Goal: Transaction & Acquisition: Purchase product/service

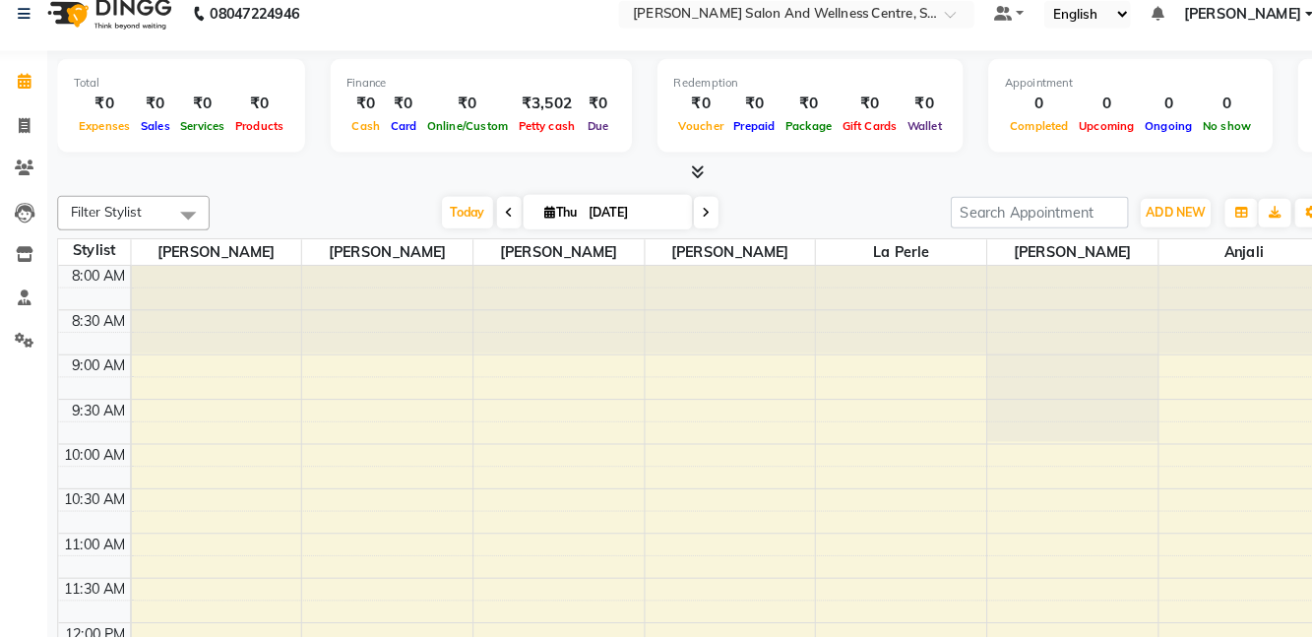
click at [31, 152] on span at bounding box center [37, 144] width 34 height 23
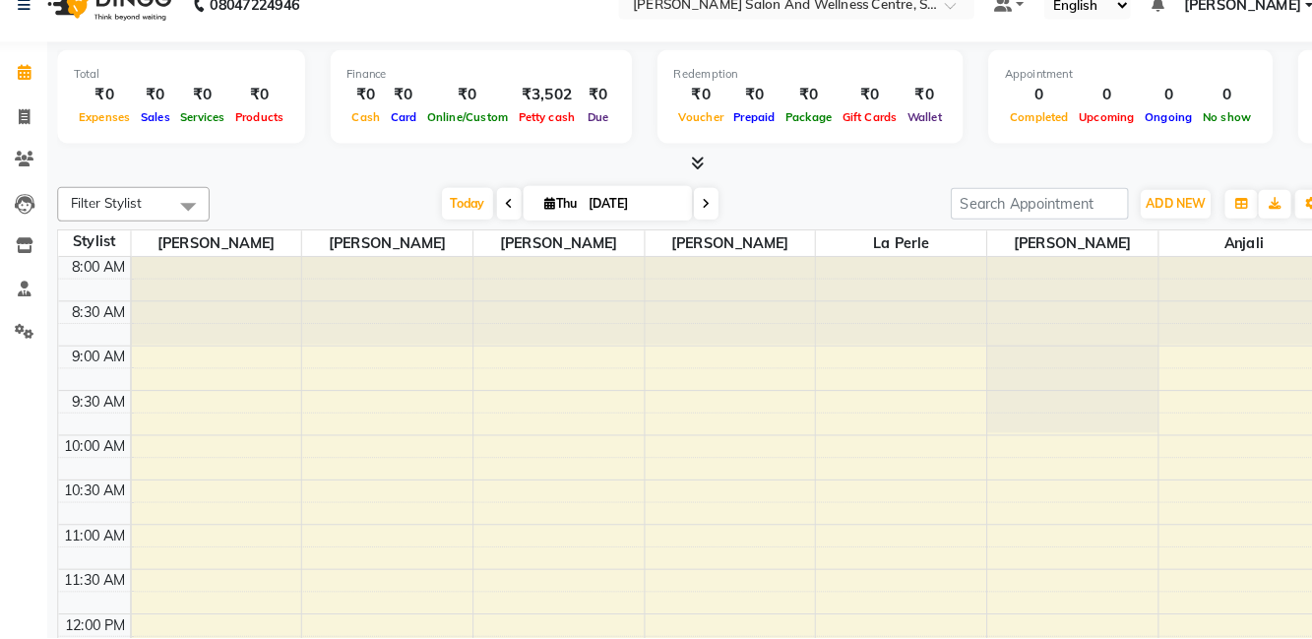
select select "8341"
select select "service"
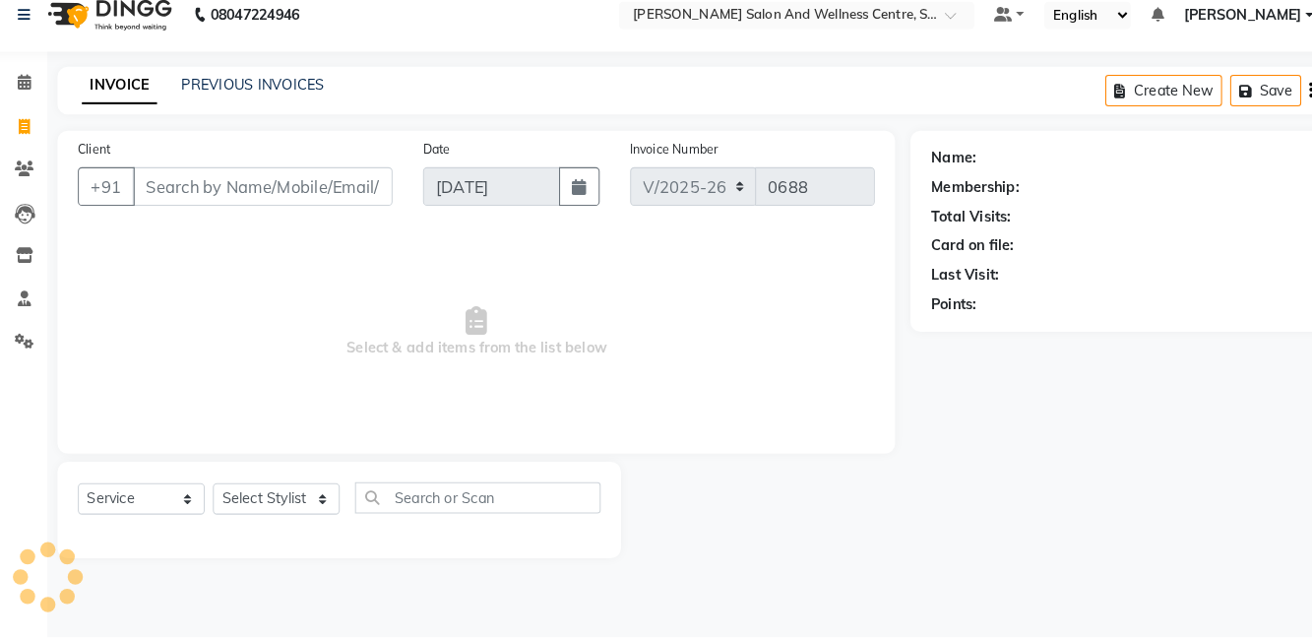
scroll to position [0, 0]
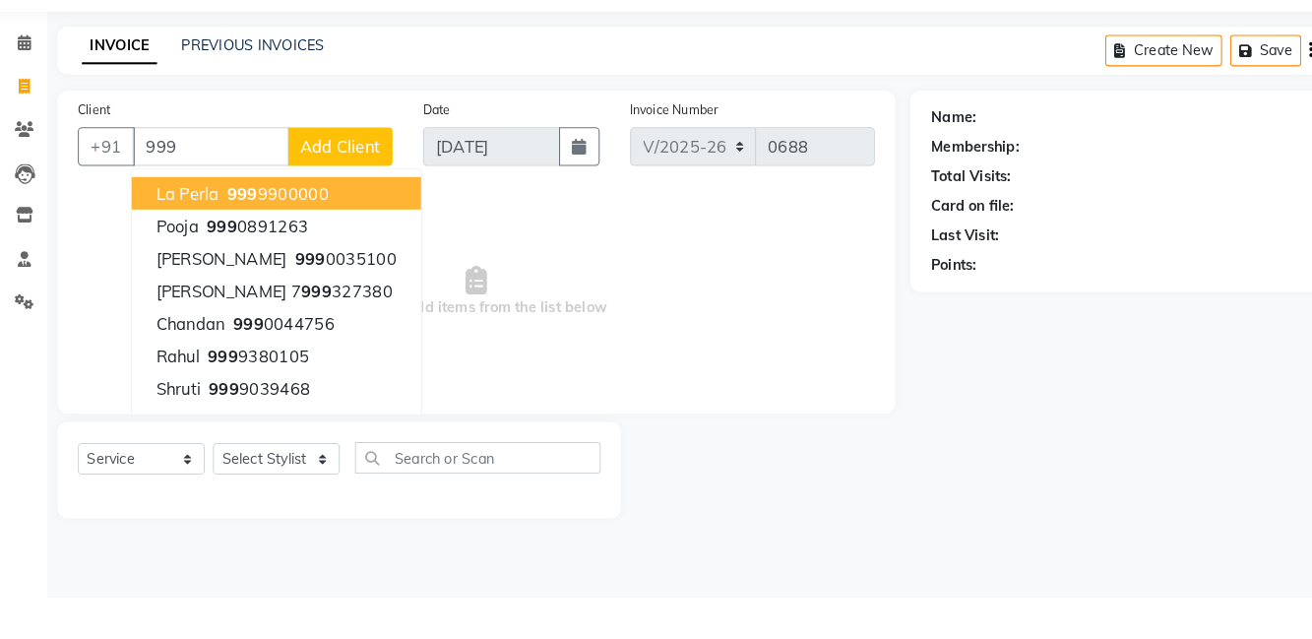
click at [317, 254] on ngb-highlight "999 9900000" at bounding box center [280, 247] width 102 height 20
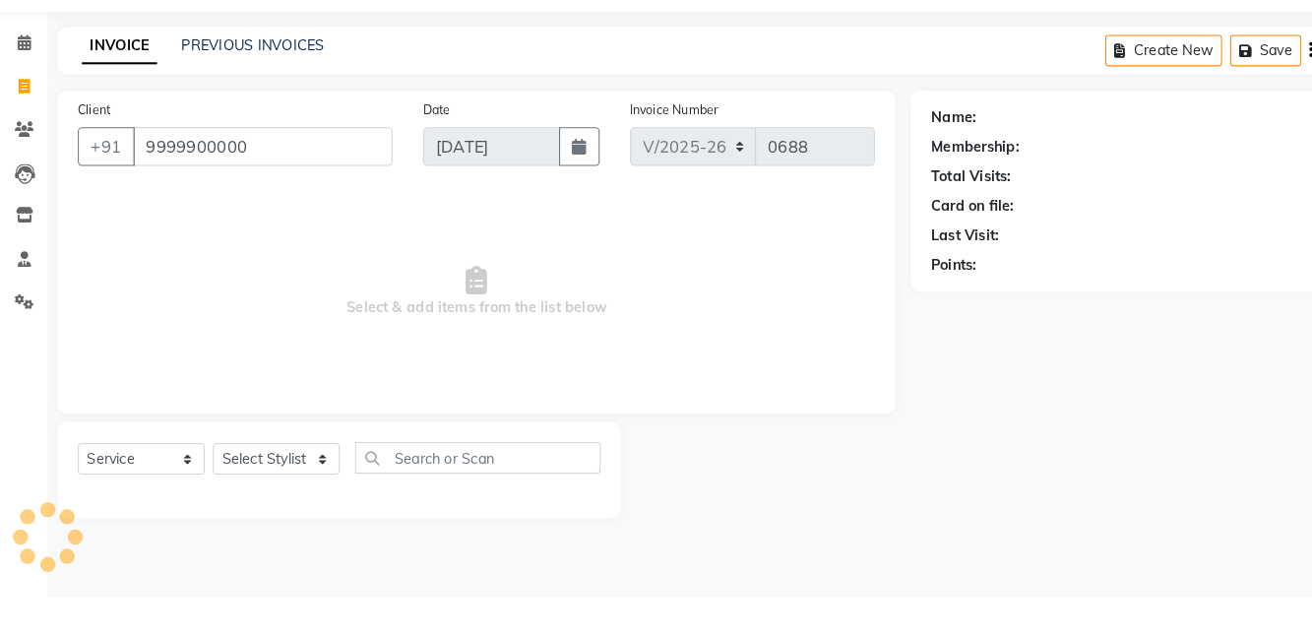
type input "9999900000"
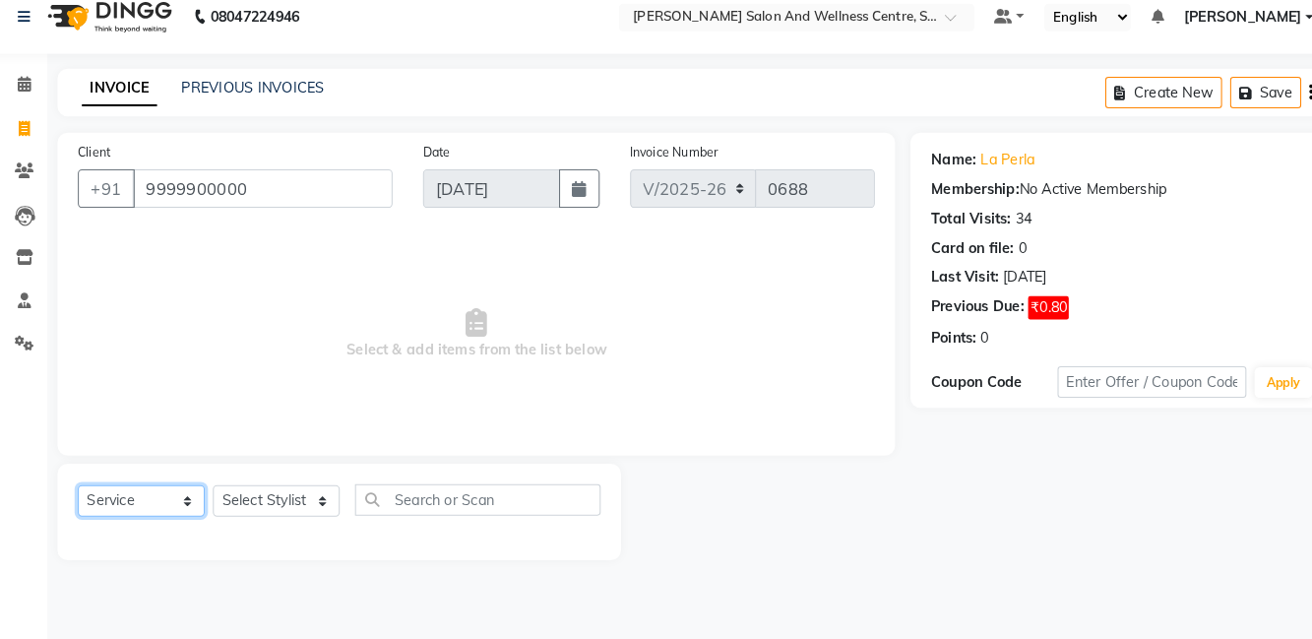
click at [157, 516] on select "Select Service Product Membership Package Voucher Prepaid Gift Card" at bounding box center [150, 504] width 123 height 31
click at [89, 489] on select "Select Service Product Membership Package Voucher Prepaid Gift Card" at bounding box center [150, 504] width 123 height 31
click at [289, 497] on select "Select Stylist [PERSON_NAME] [PERSON_NAME] [PERSON_NAME] [PERSON_NAME] La perle…" at bounding box center [280, 504] width 123 height 31
select select "83266"
click at [219, 489] on select "Select Stylist [PERSON_NAME] [PERSON_NAME] [PERSON_NAME] [PERSON_NAME] La perle…" at bounding box center [280, 504] width 123 height 31
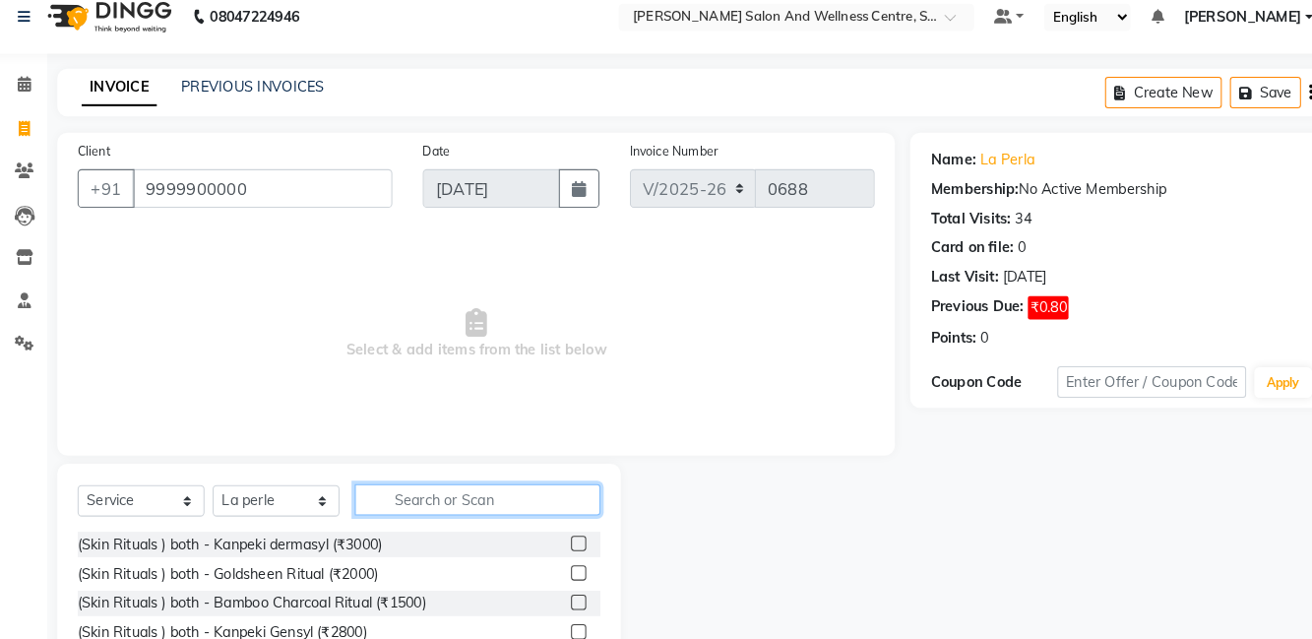
click at [487, 498] on input "text" at bounding box center [476, 503] width 238 height 31
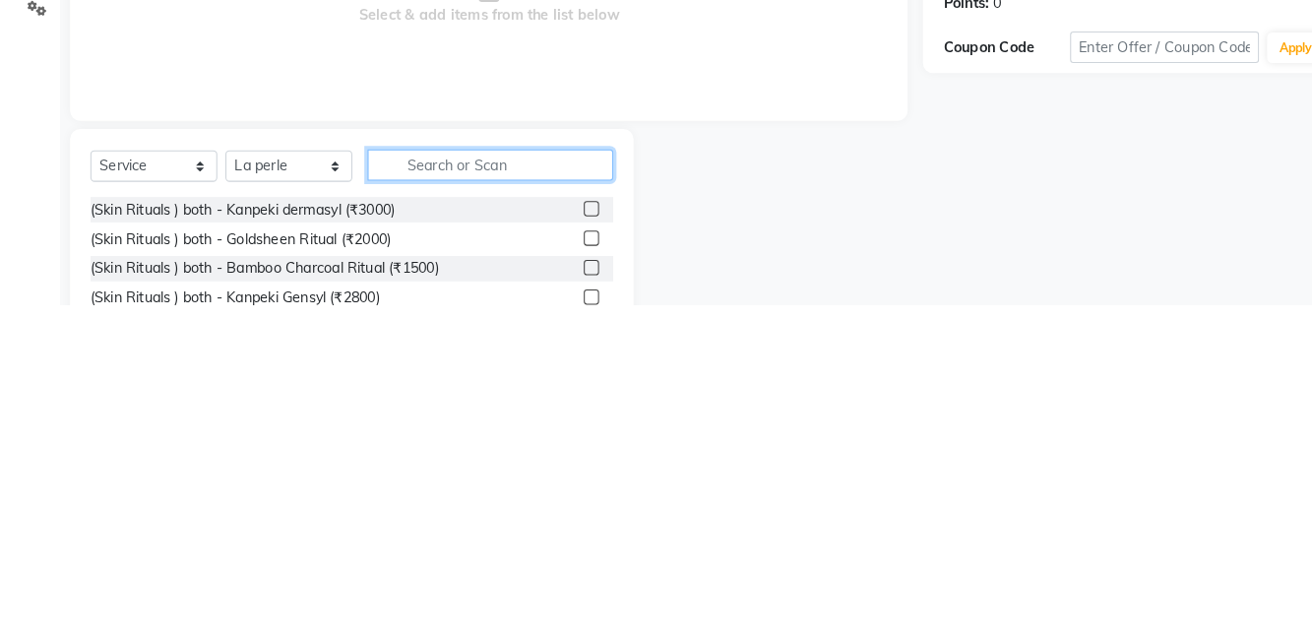
scroll to position [4, 0]
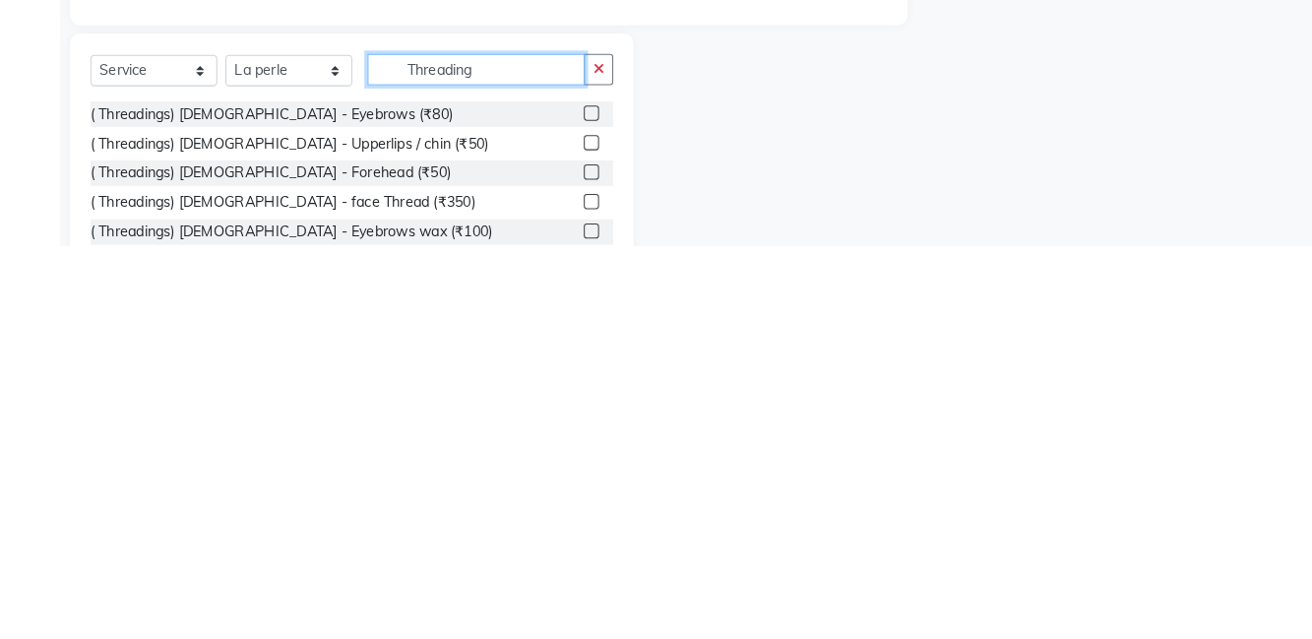
type input "Threading"
click at [572, 508] on label at bounding box center [574, 510] width 15 height 15
click at [572, 508] on input "checkbox" at bounding box center [573, 511] width 13 height 13
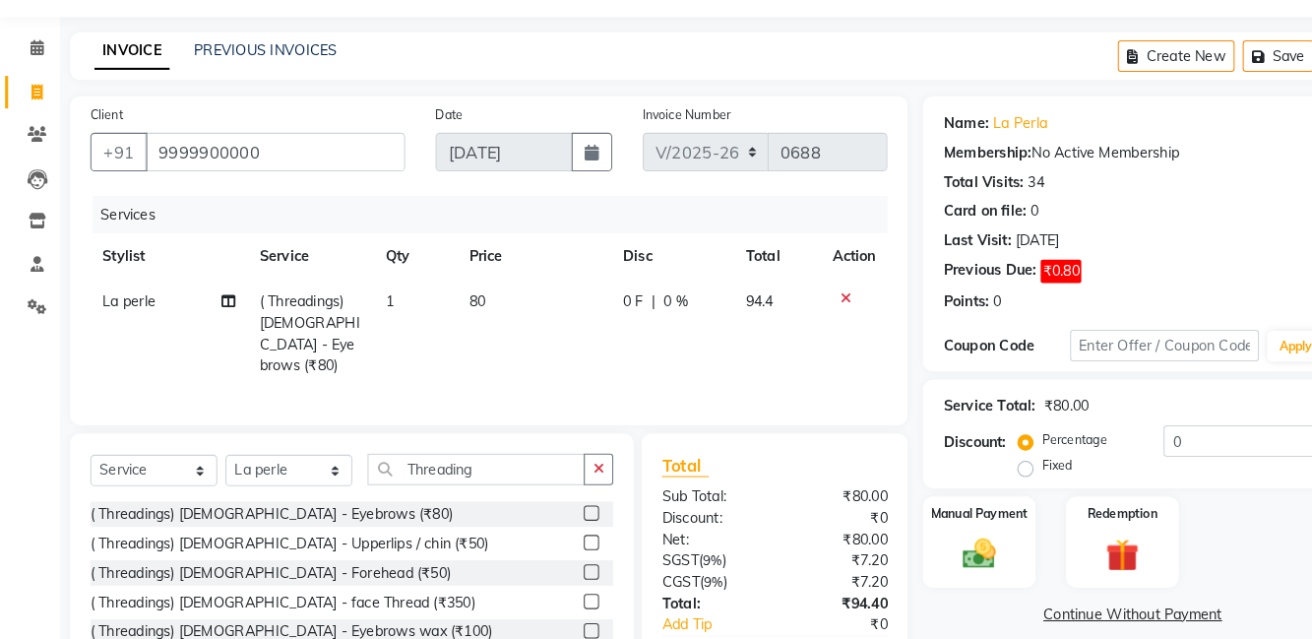
checkbox input "false"
click at [483, 319] on td "80" at bounding box center [519, 341] width 150 height 106
select select "83266"
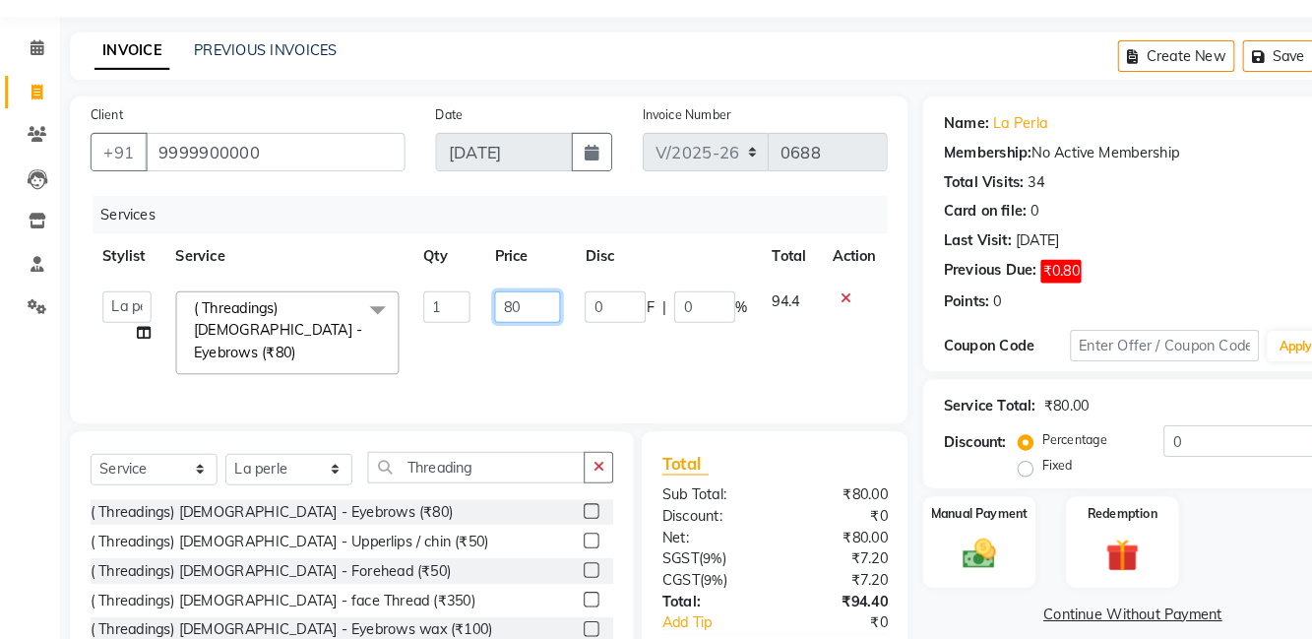
click at [514, 314] on input "80" at bounding box center [512, 315] width 64 height 31
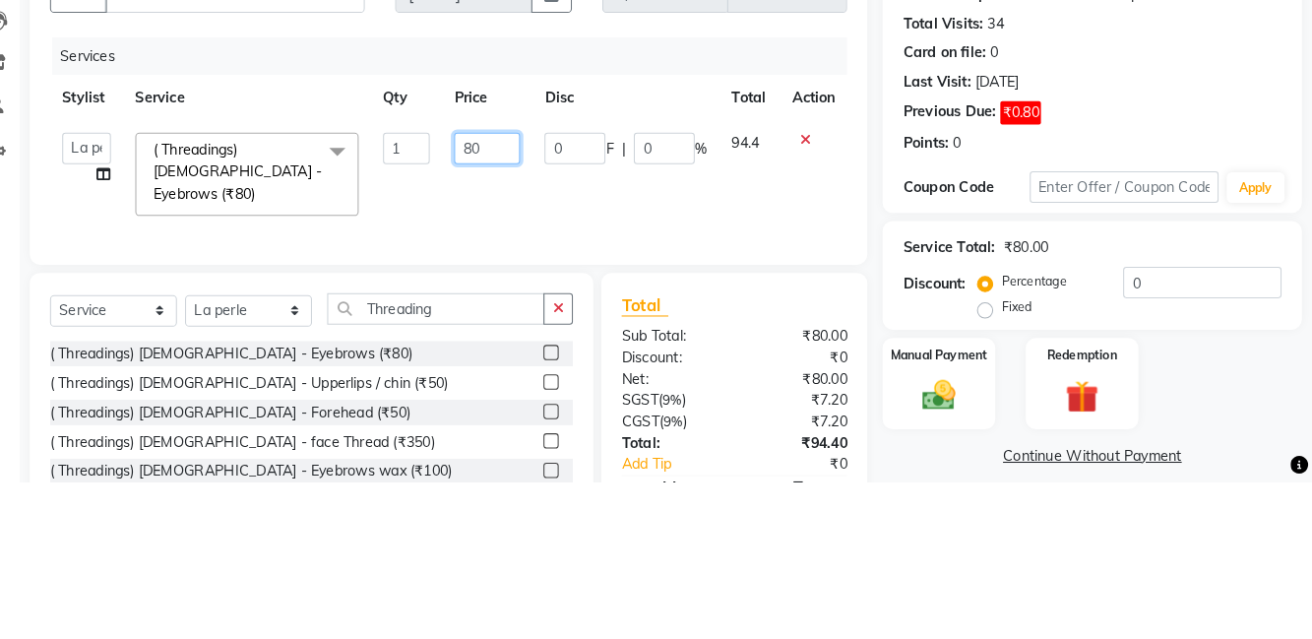
type input "8"
type input "60"
click at [872, 368] on div "Client +91 9999900000 Date 04-09-2025 Invoice Number V/2025 V/2025-26 0688 Serv…" at bounding box center [475, 269] width 812 height 317
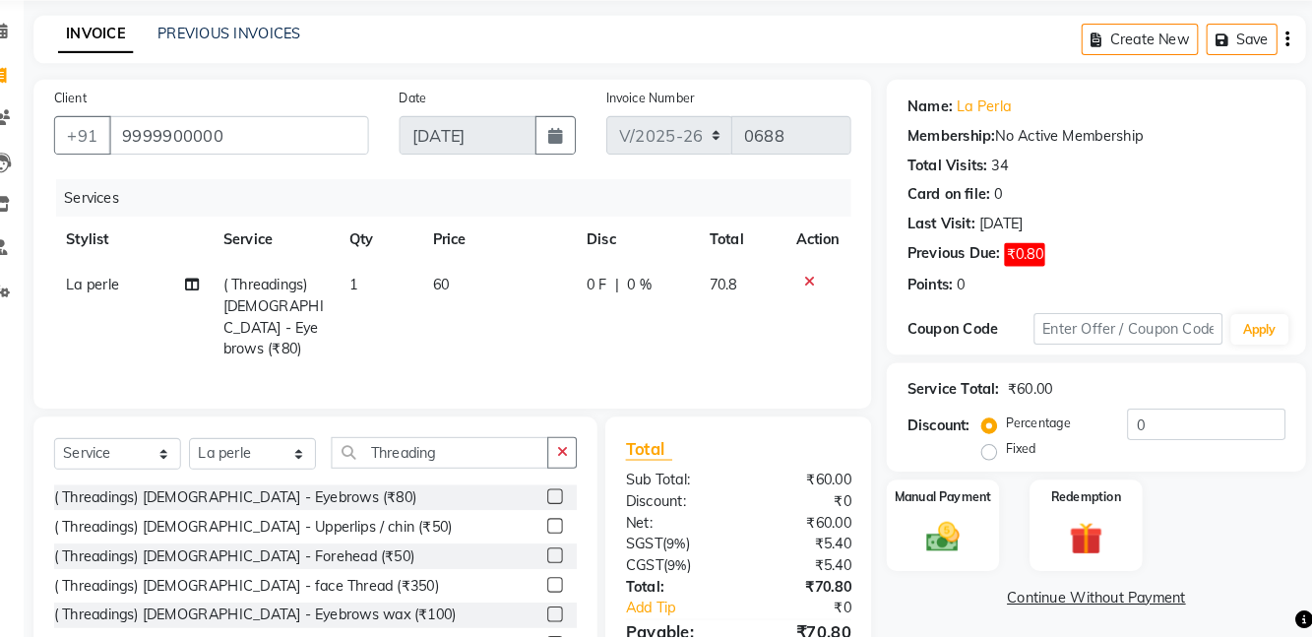
scroll to position [53, 0]
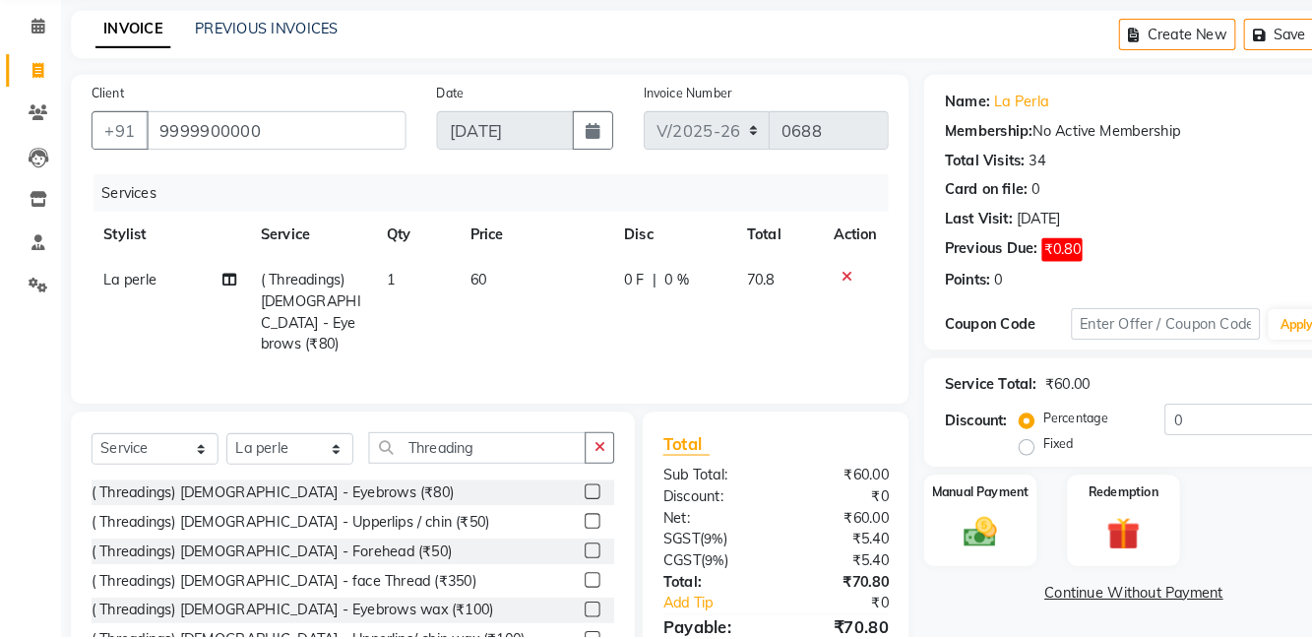
click at [958, 522] on img at bounding box center [950, 537] width 52 height 37
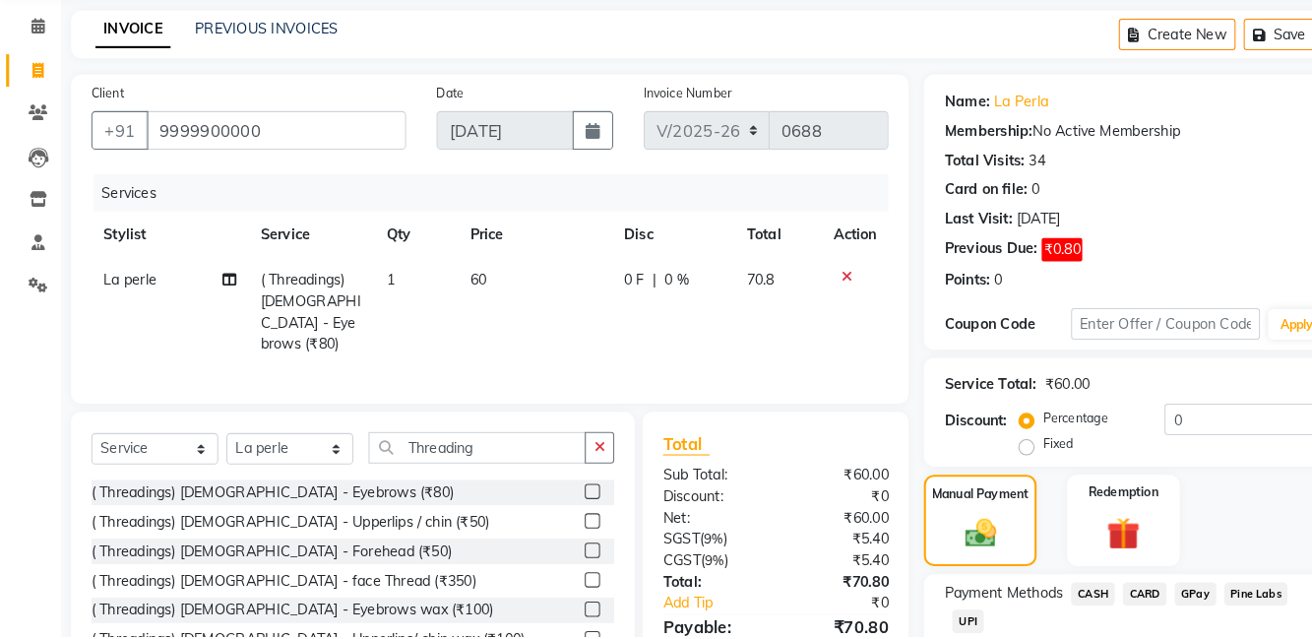
click at [946, 630] on span "UPI" at bounding box center [938, 624] width 31 height 23
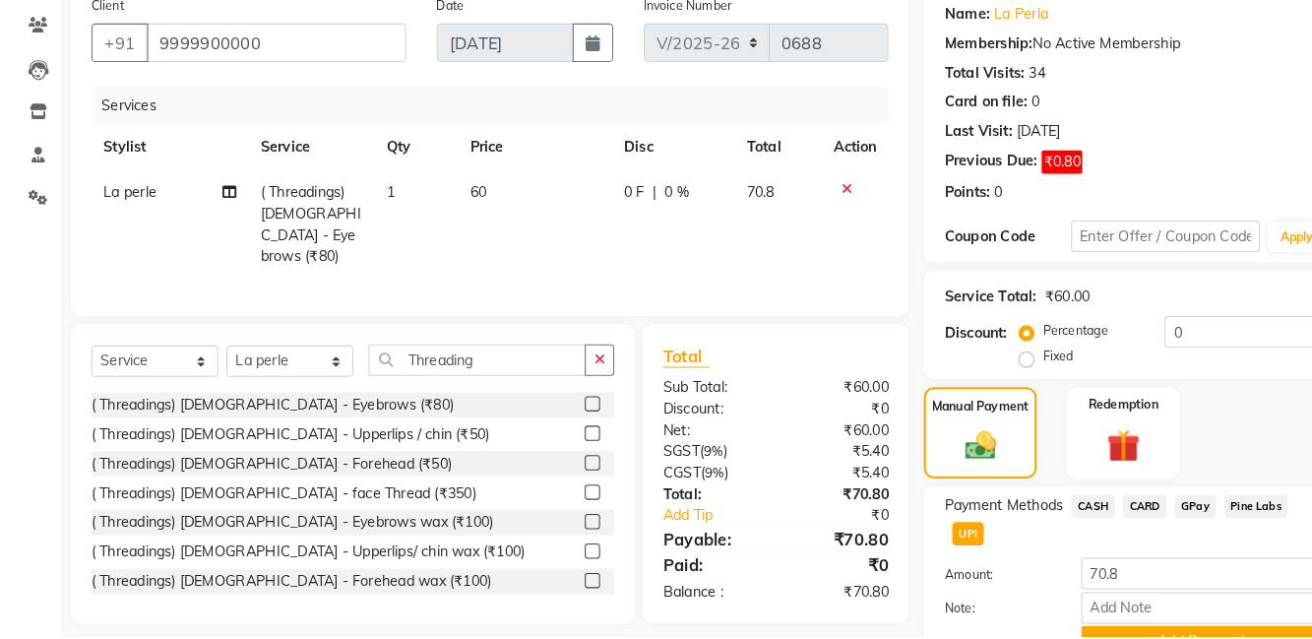
click at [1056, 519] on span "CASH" at bounding box center [1059, 513] width 42 height 23
click at [1146, 578] on input "70.8" at bounding box center [1165, 578] width 234 height 31
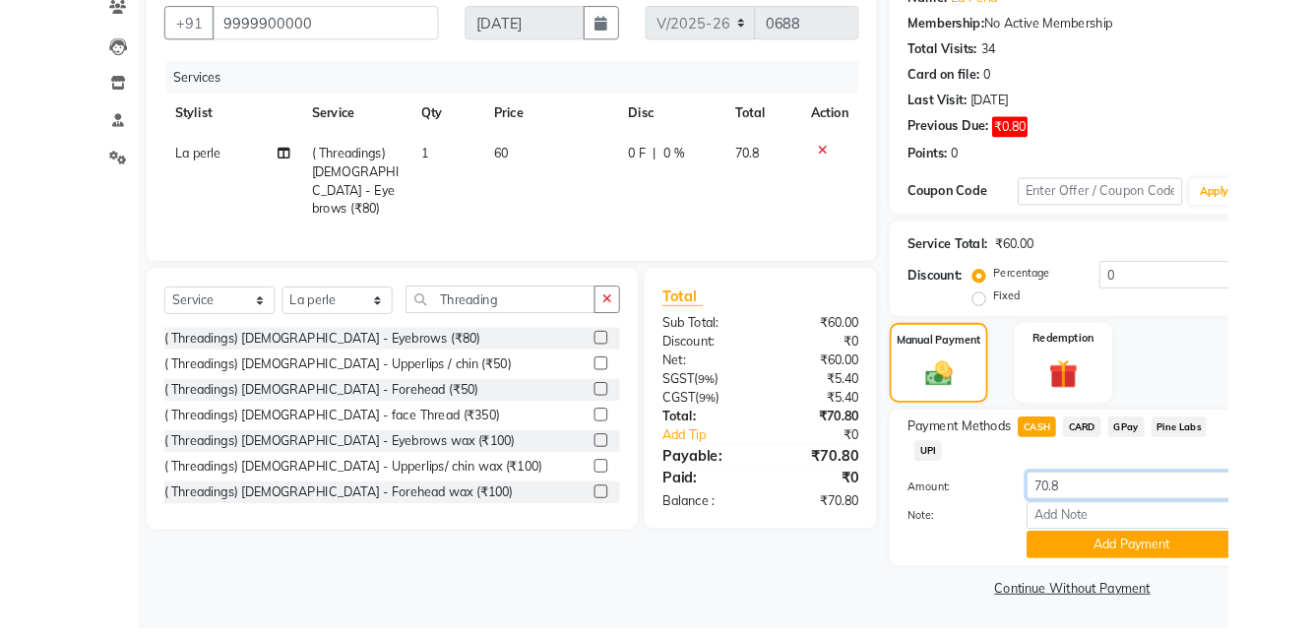
scroll to position [158, 0]
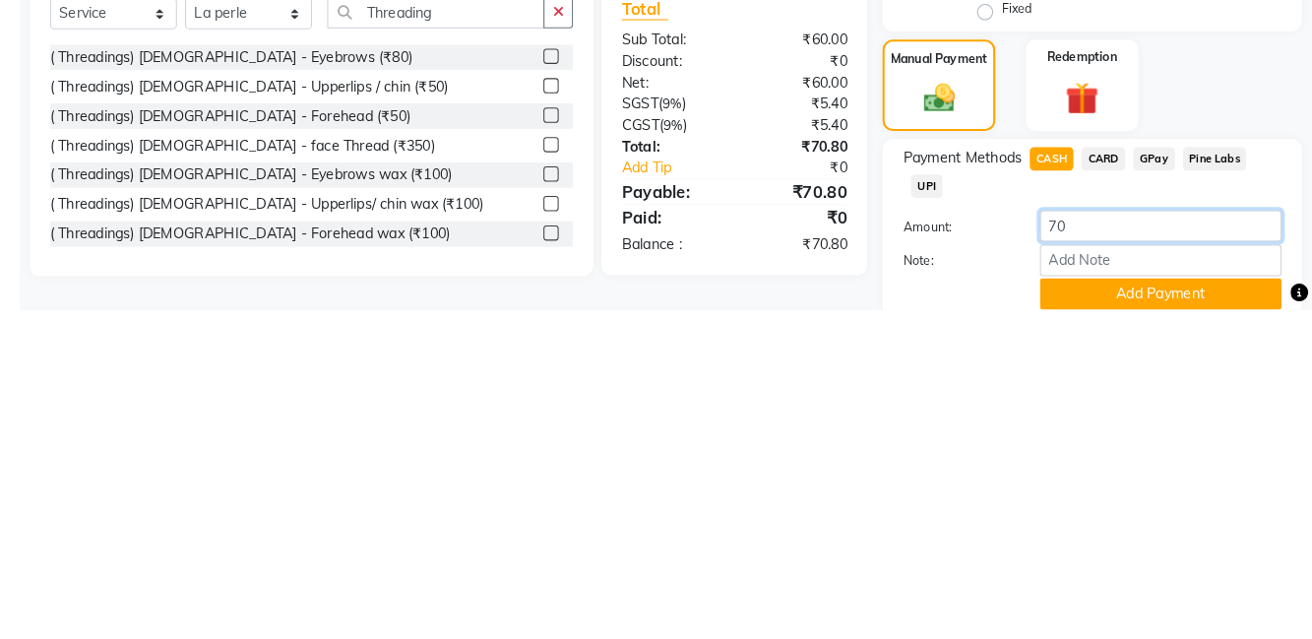
type input "70"
click at [1310, 478] on div "Name: La Perla Membership: No Active Membership Total Visits: 34 Card on file: …" at bounding box center [1105, 338] width 421 height 698
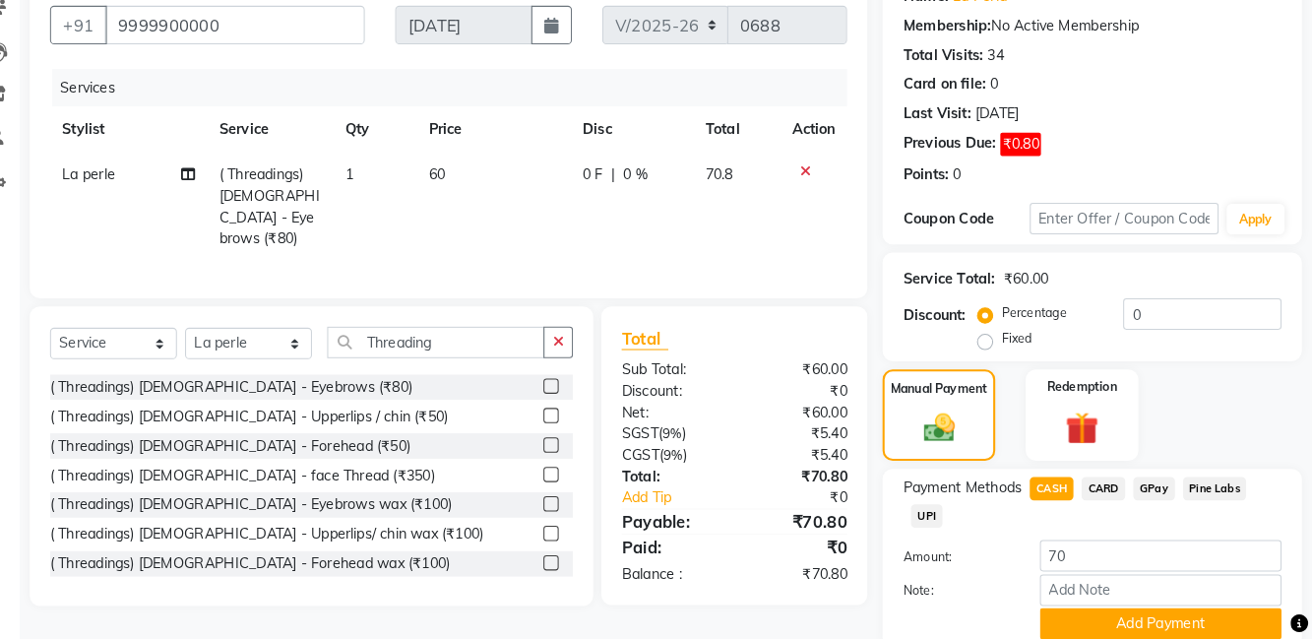
click at [1185, 630] on button "Add Payment" at bounding box center [1165, 622] width 234 height 31
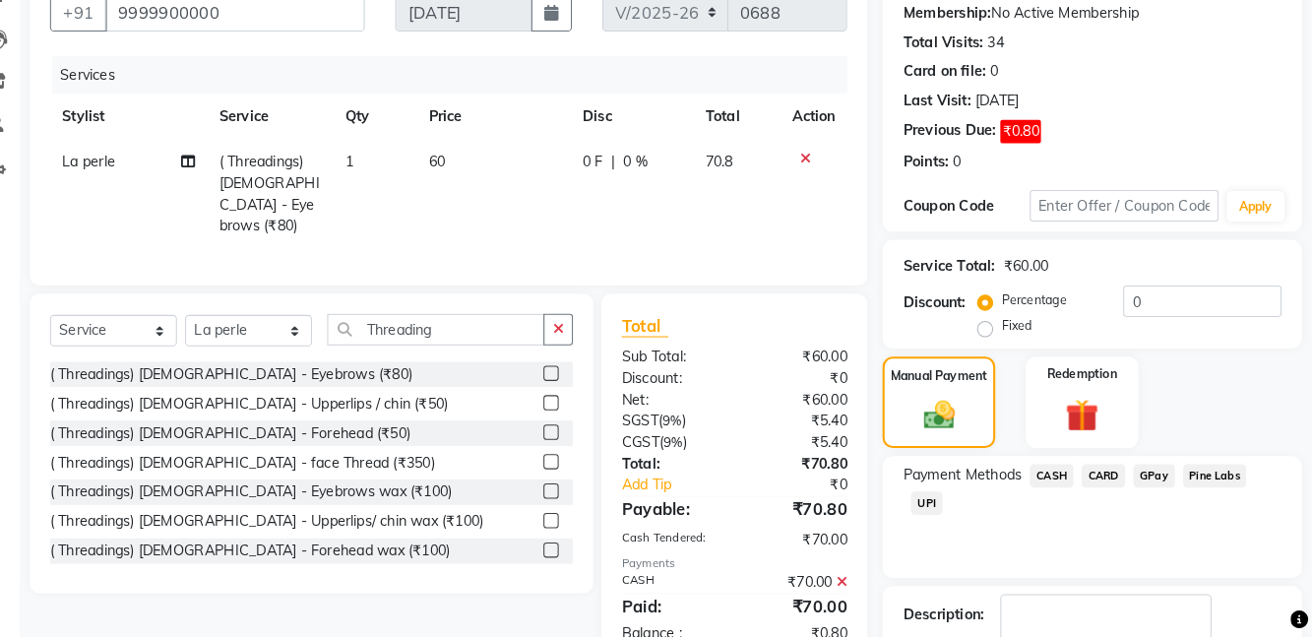
scroll to position [197, 0]
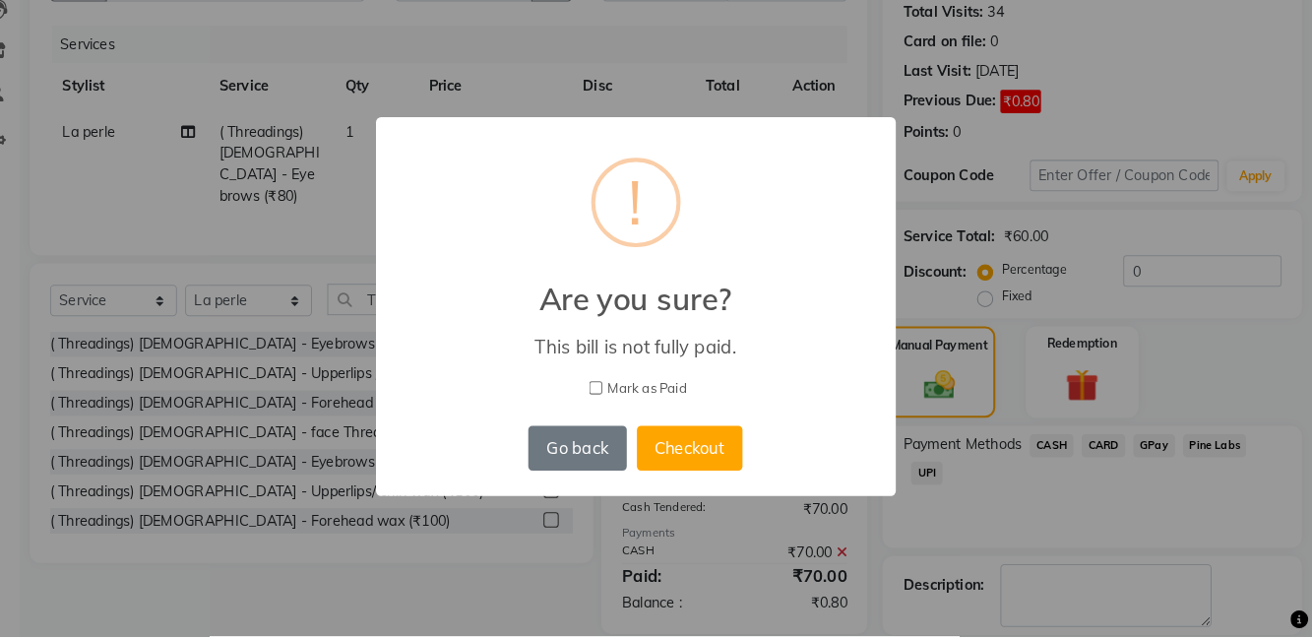
click at [718, 478] on button "Checkout" at bounding box center [708, 456] width 102 height 43
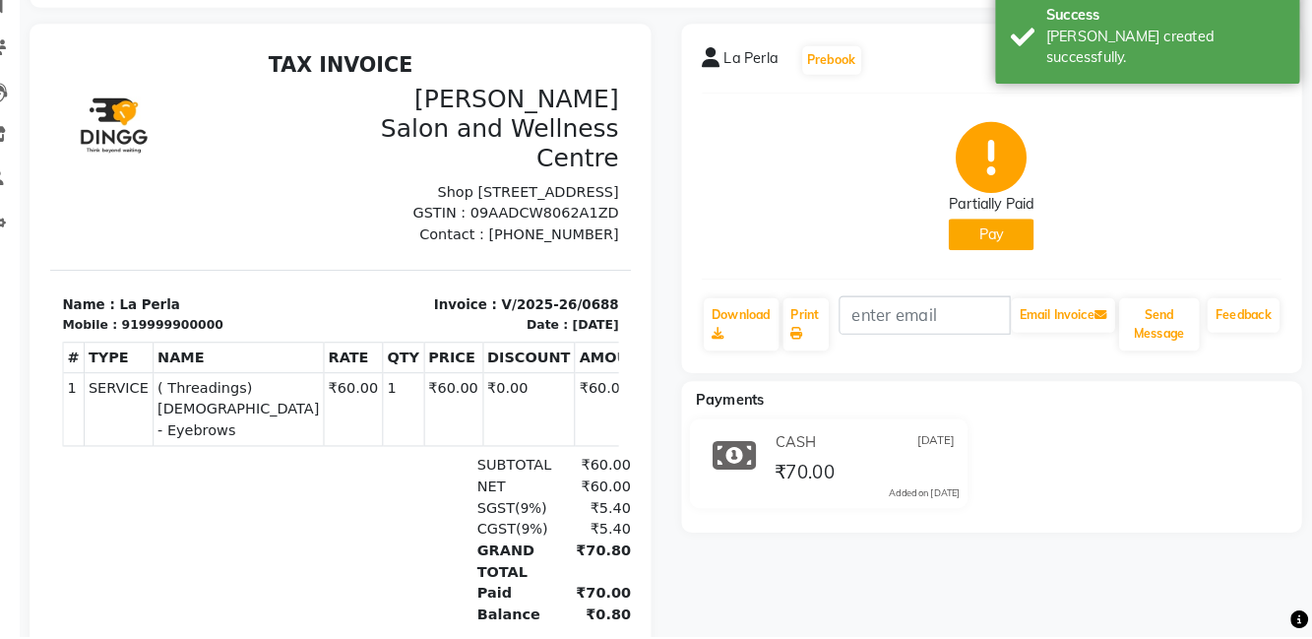
select select "service"
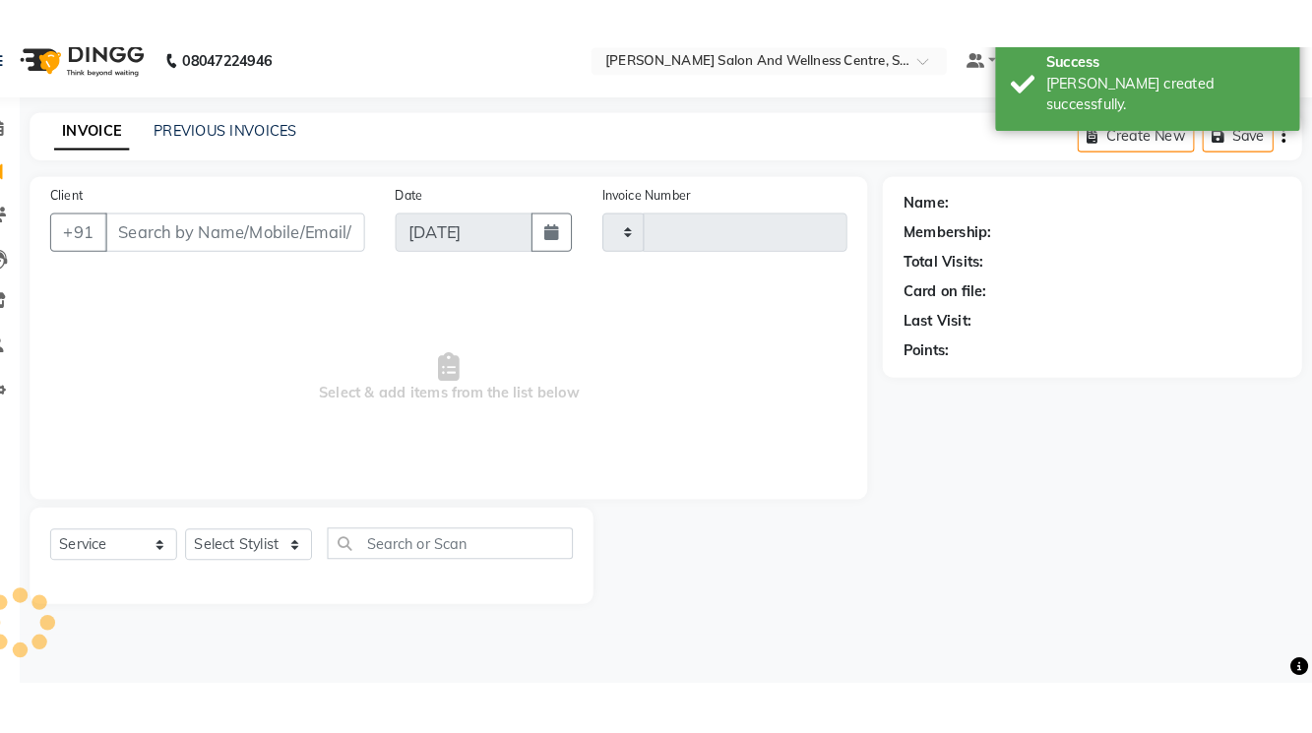
scroll to position [31, 0]
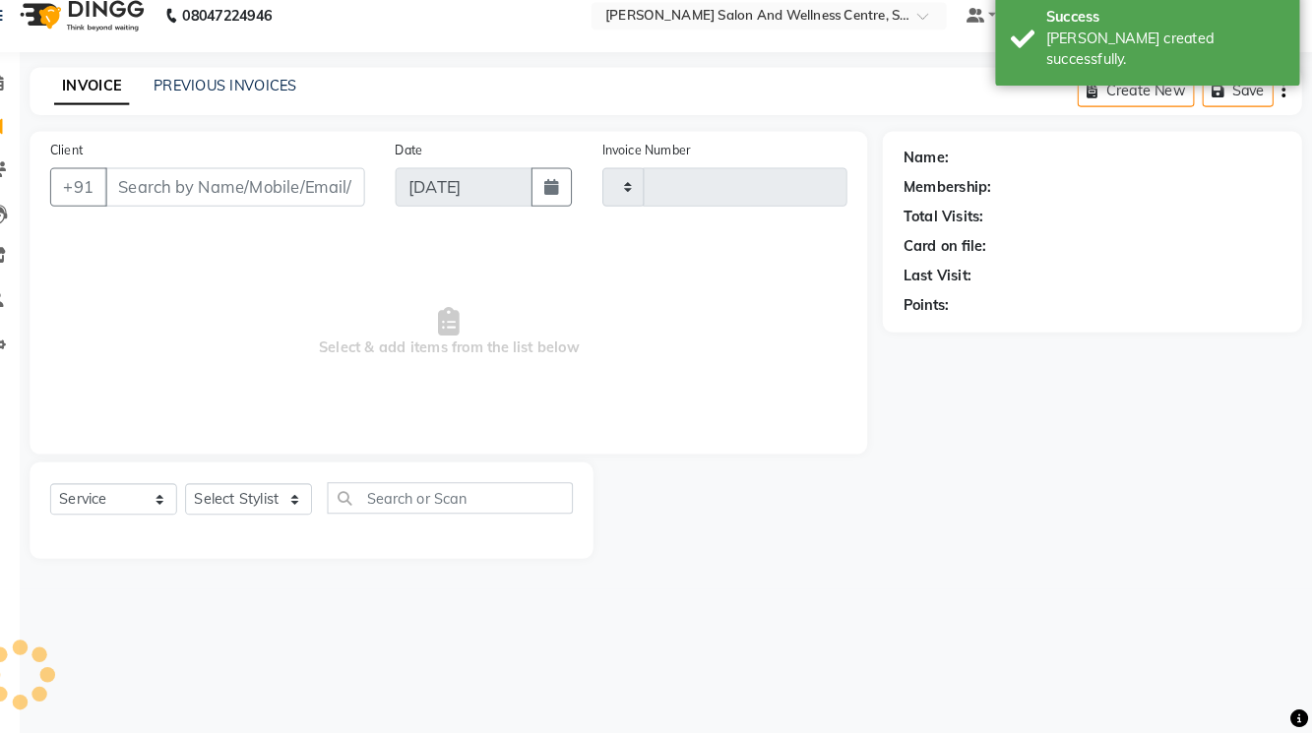
type input "0689"
select select "8341"
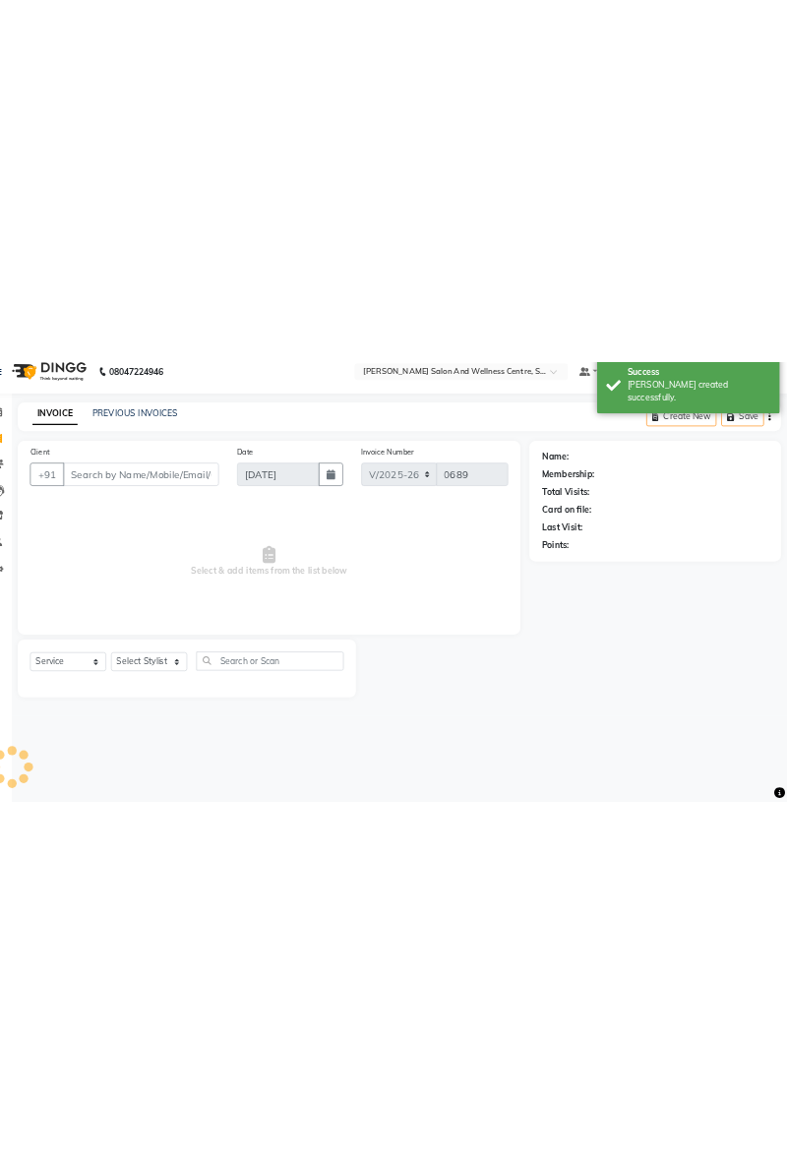
scroll to position [0, 0]
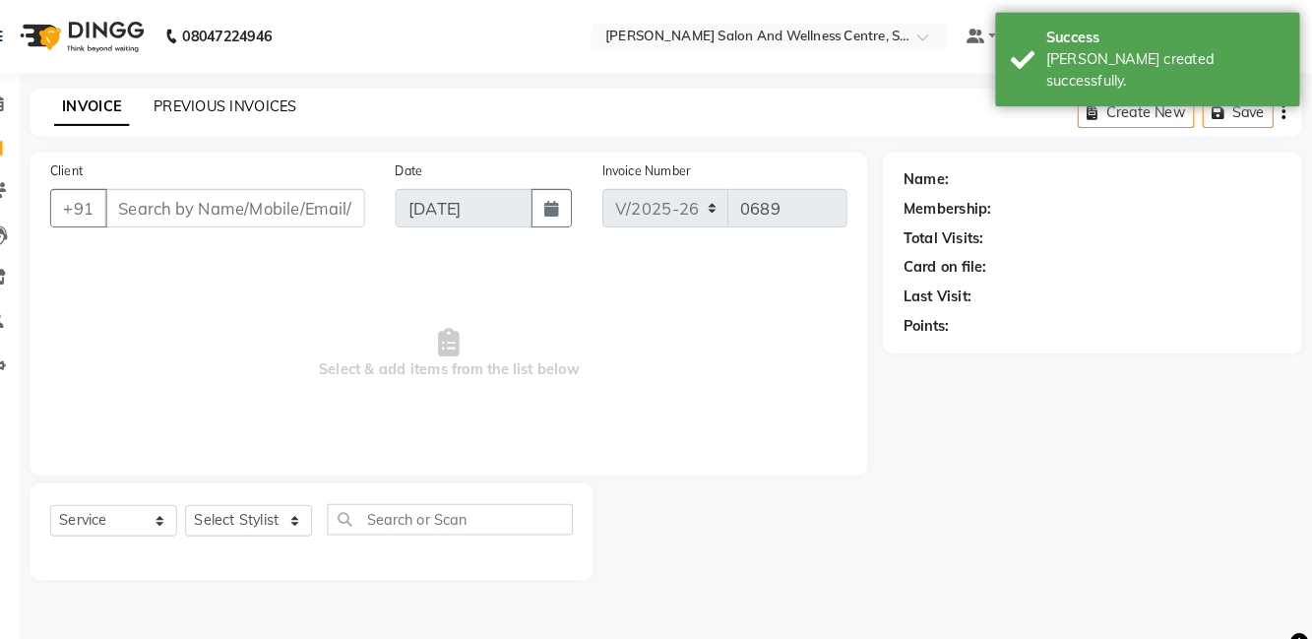
click at [285, 106] on link "PREVIOUS INVOICES" at bounding box center [258, 103] width 139 height 18
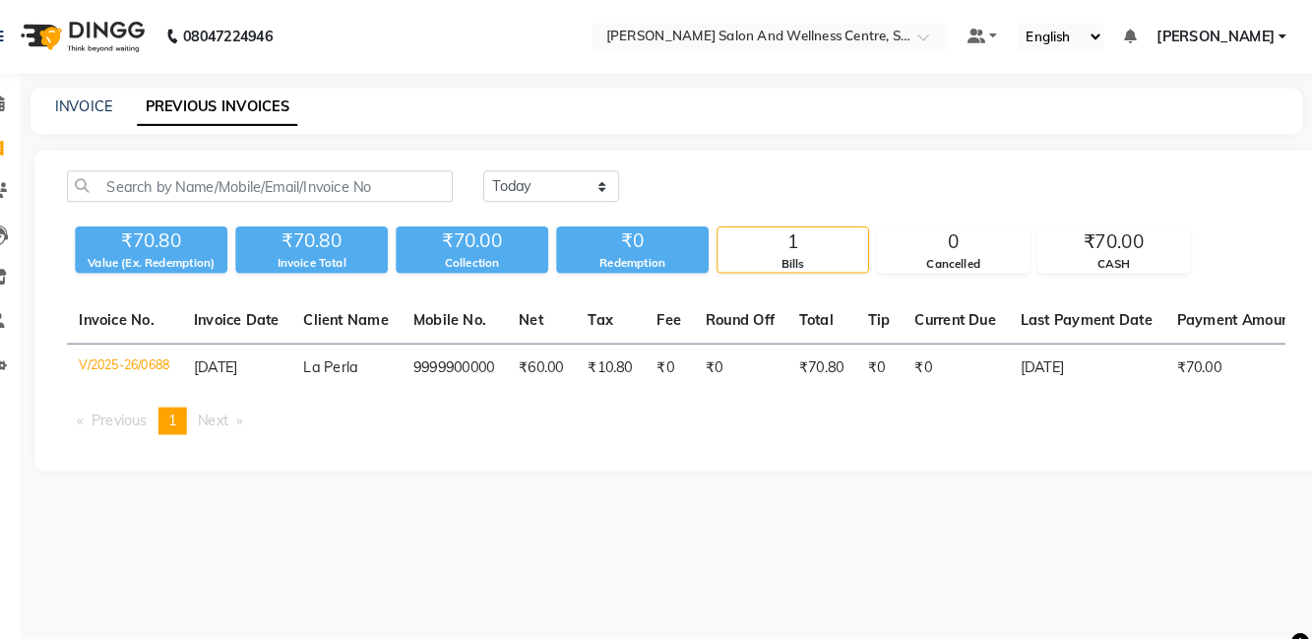
select select "service"
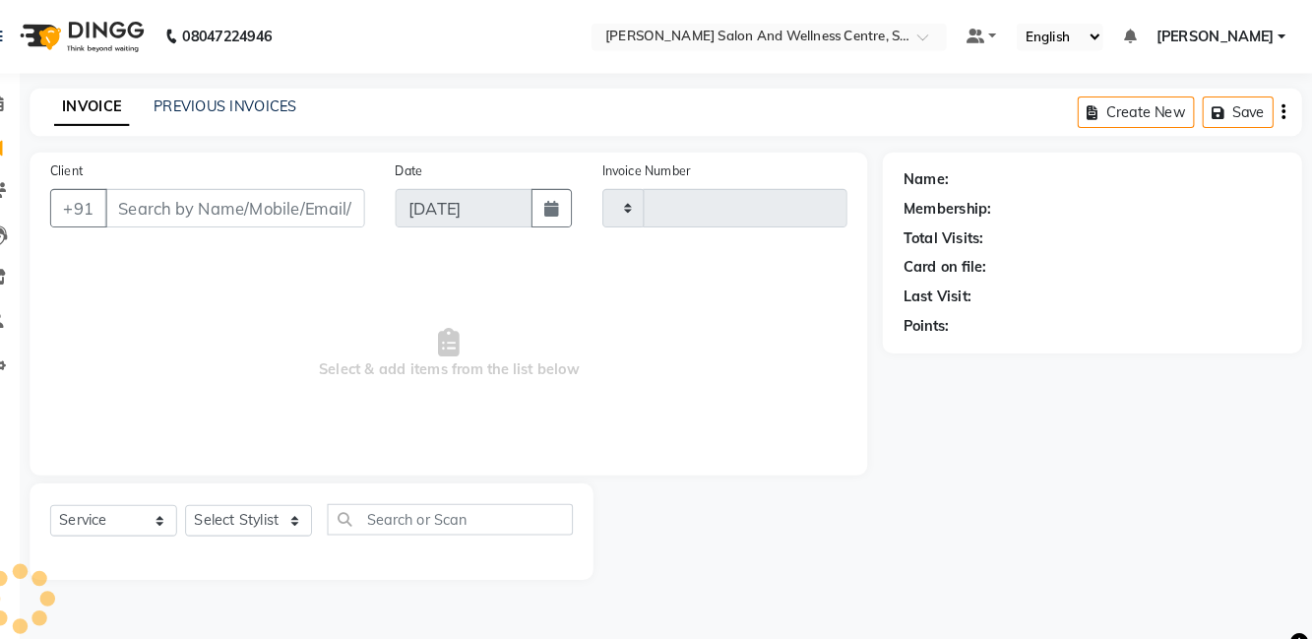
type input "0689"
select select "8341"
type input "p"
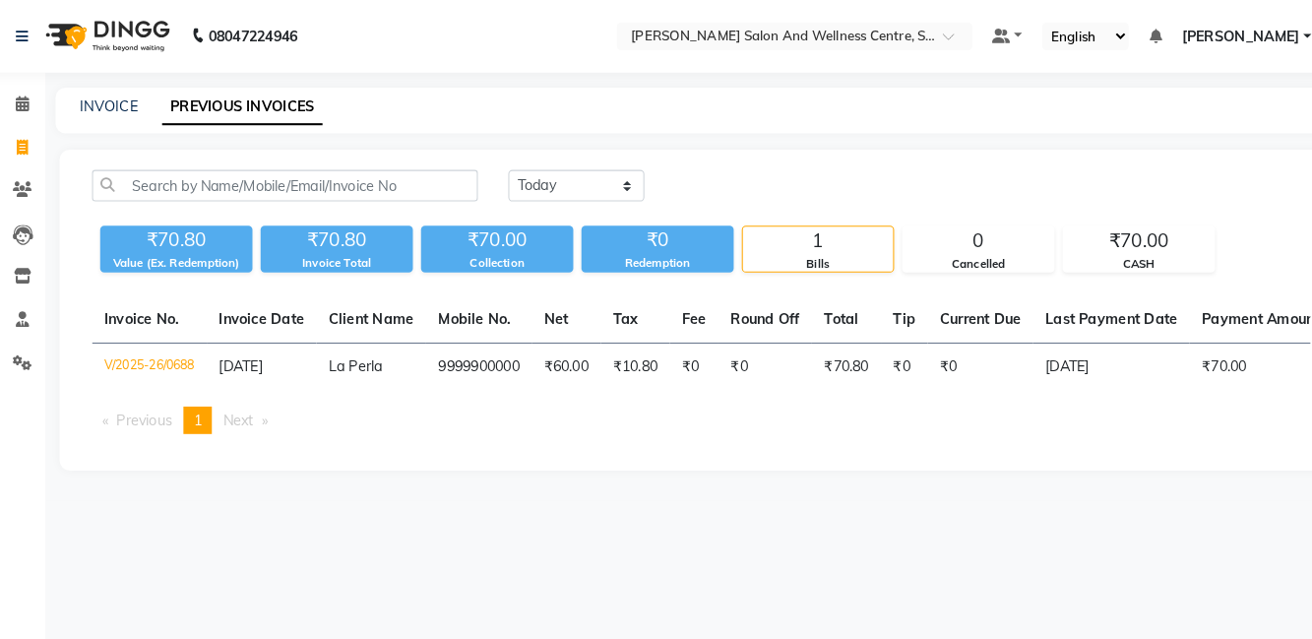
select select "8341"
select select "service"
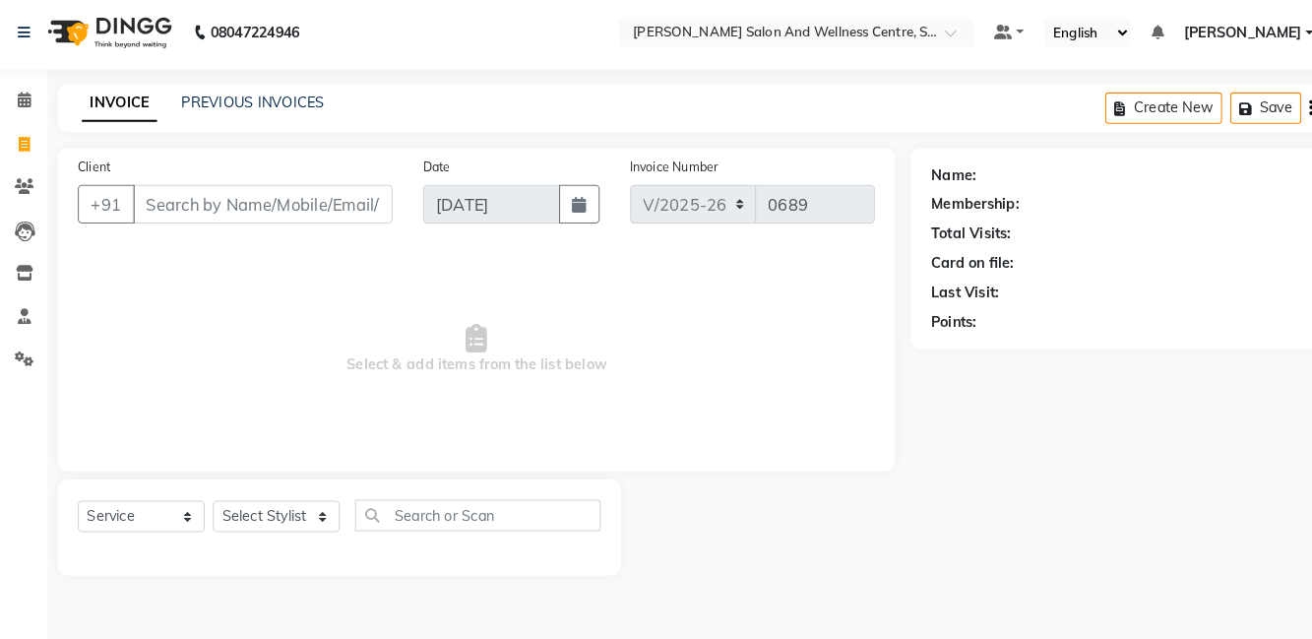
click at [26, 196] on span at bounding box center [37, 185] width 34 height 23
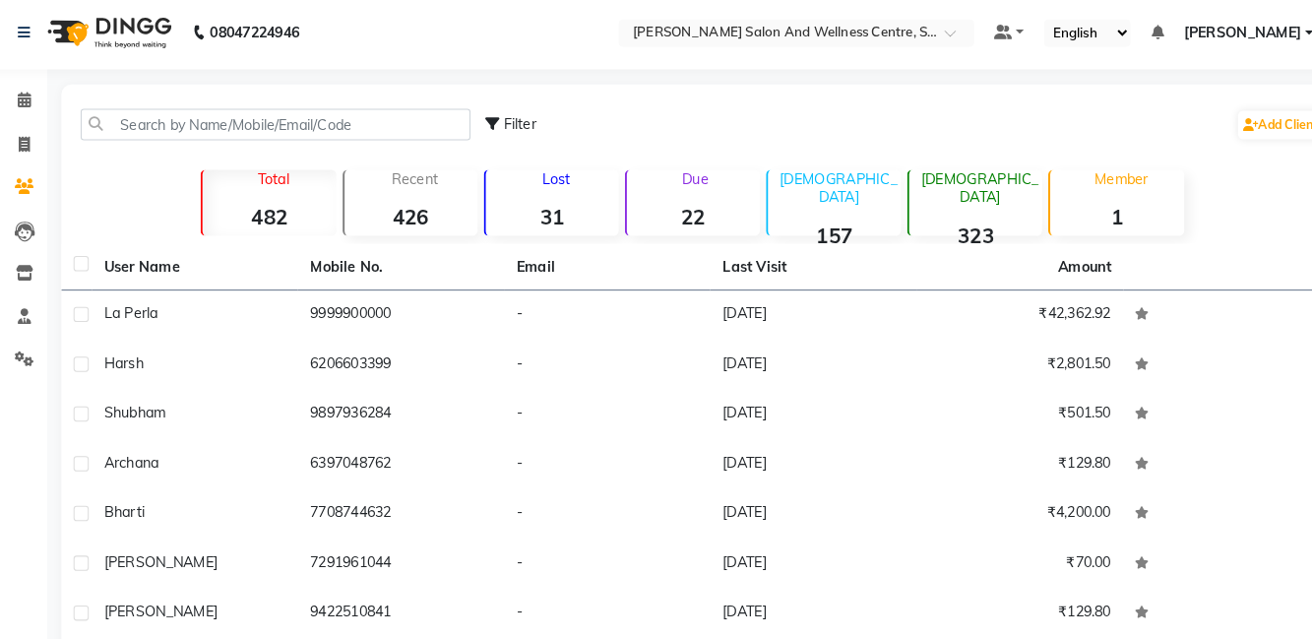
click at [41, 240] on link "Leads" at bounding box center [29, 228] width 47 height 32
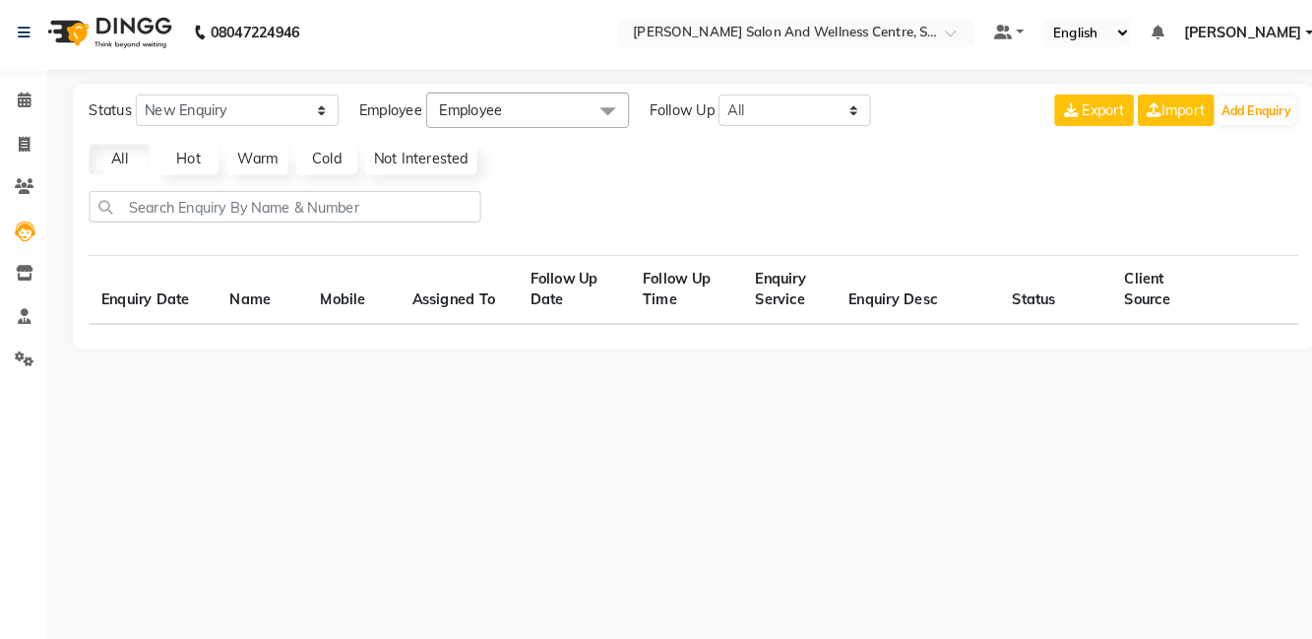
select select "10"
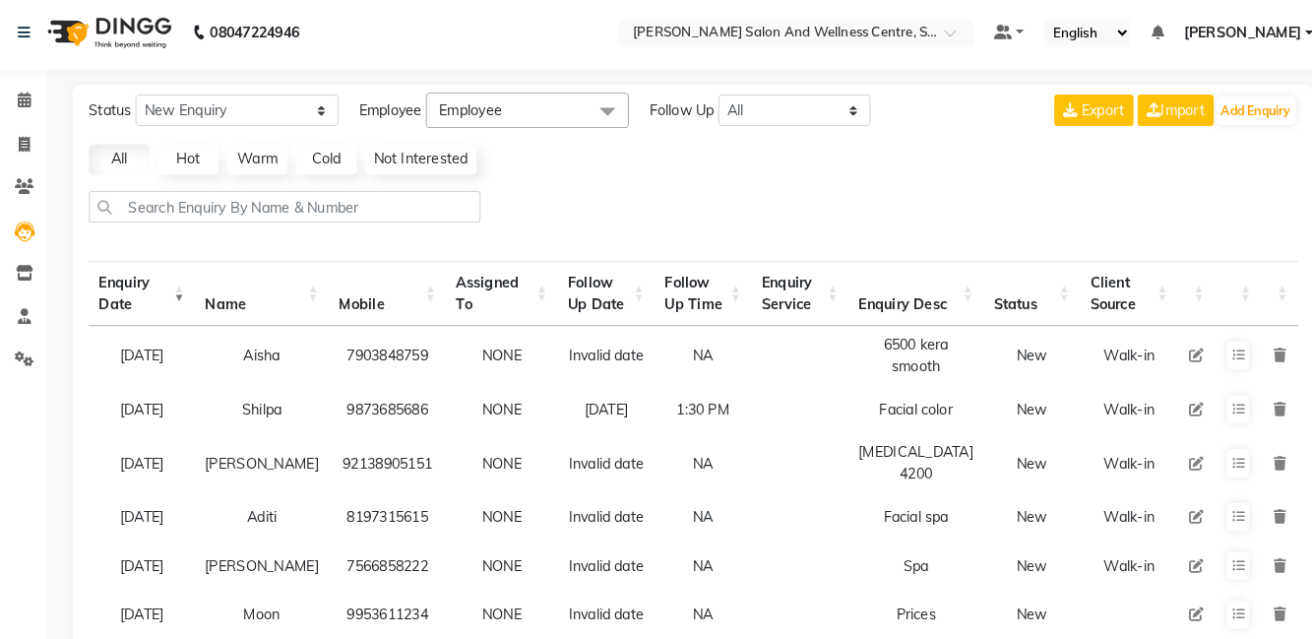
click at [23, 193] on span at bounding box center [37, 185] width 34 height 23
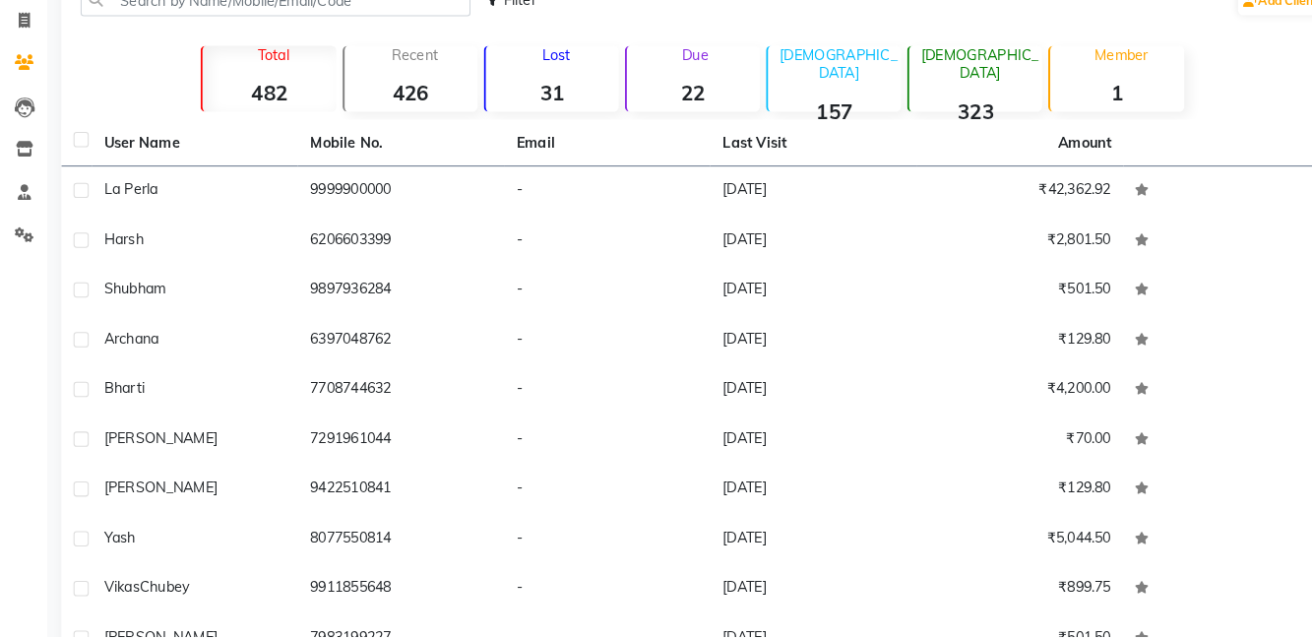
scroll to position [133, 0]
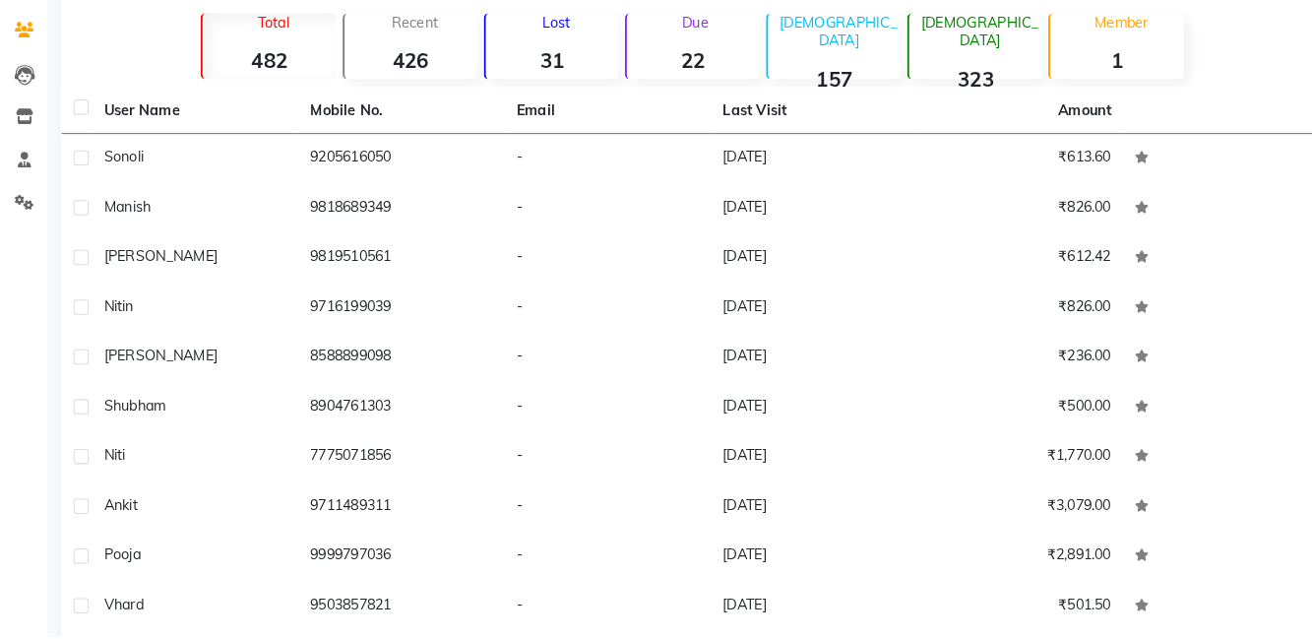
click at [181, 638] on main "Filter Add Client Total 482 Recent 426 Lost 31 Due 22 Male 157 Female 323 Membe…" at bounding box center [685, 336] width 1252 height 766
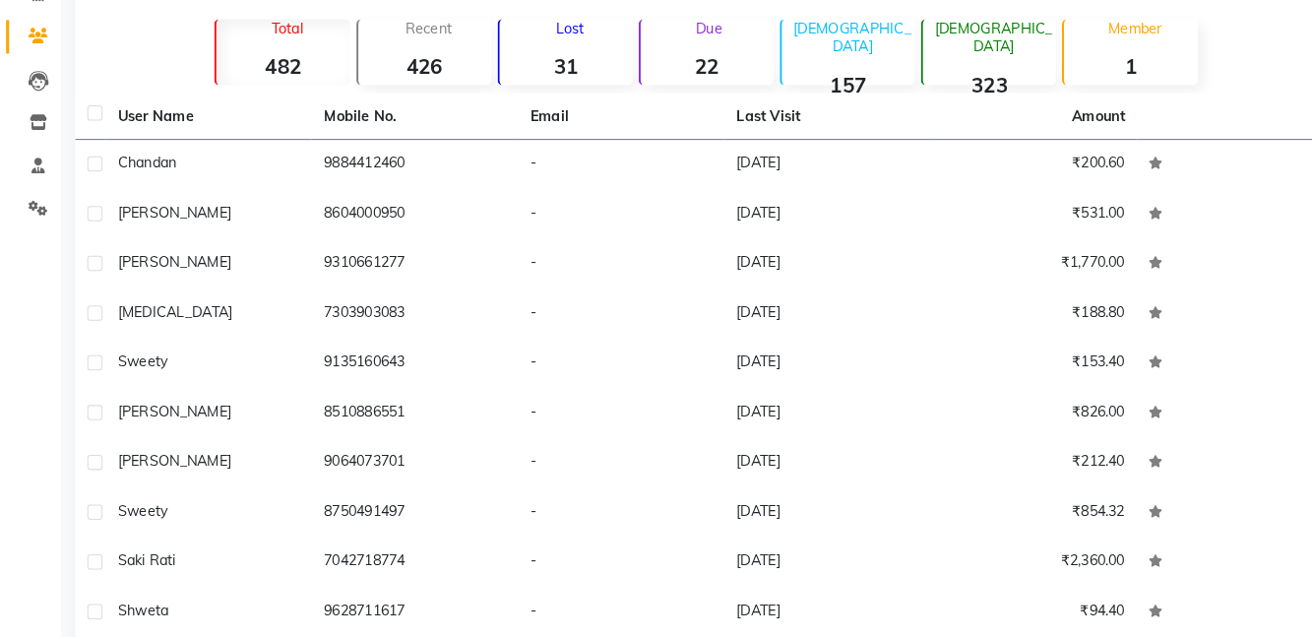
scroll to position [130, 0]
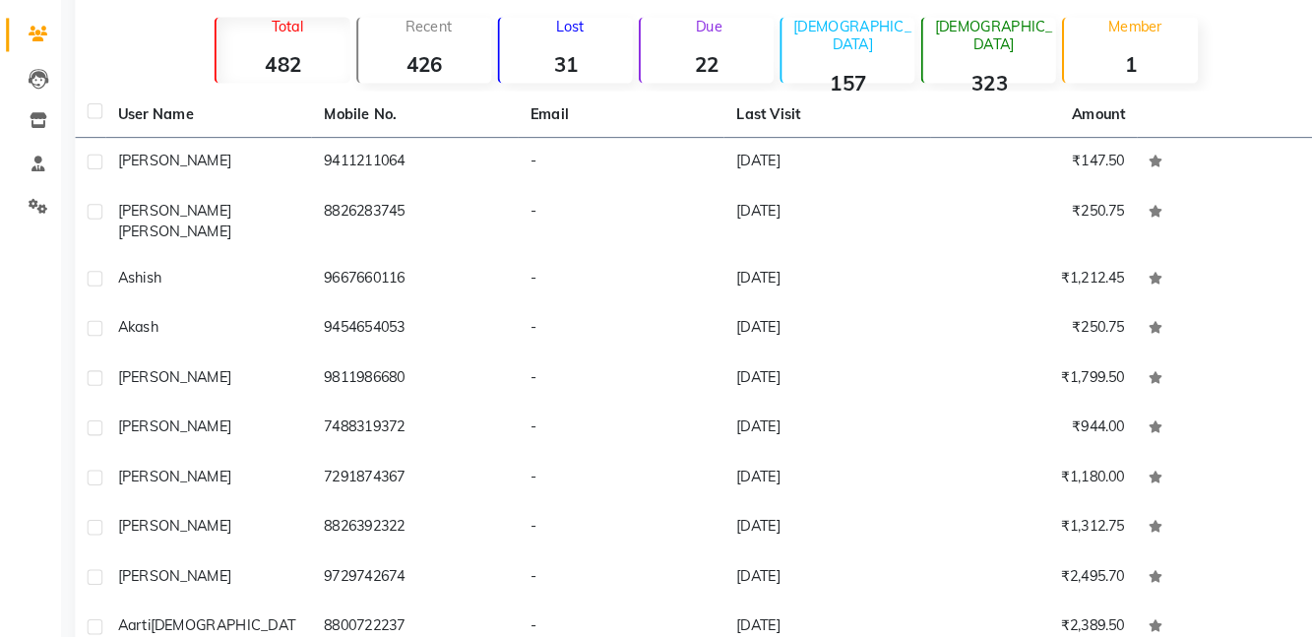
click at [236, 638] on main "Filter Add Client Total 482 Recent 426 Lost 31 Due 22 Male 157 Female 323 Membe…" at bounding box center [685, 356] width 1252 height 800
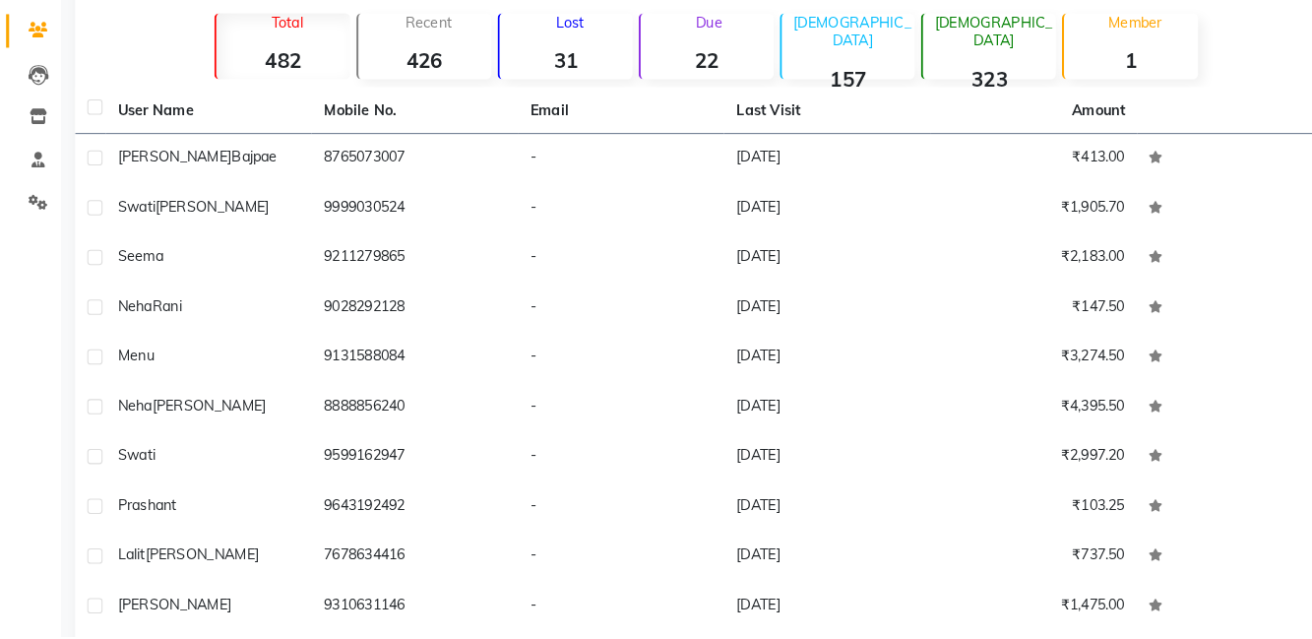
scroll to position [132, 0]
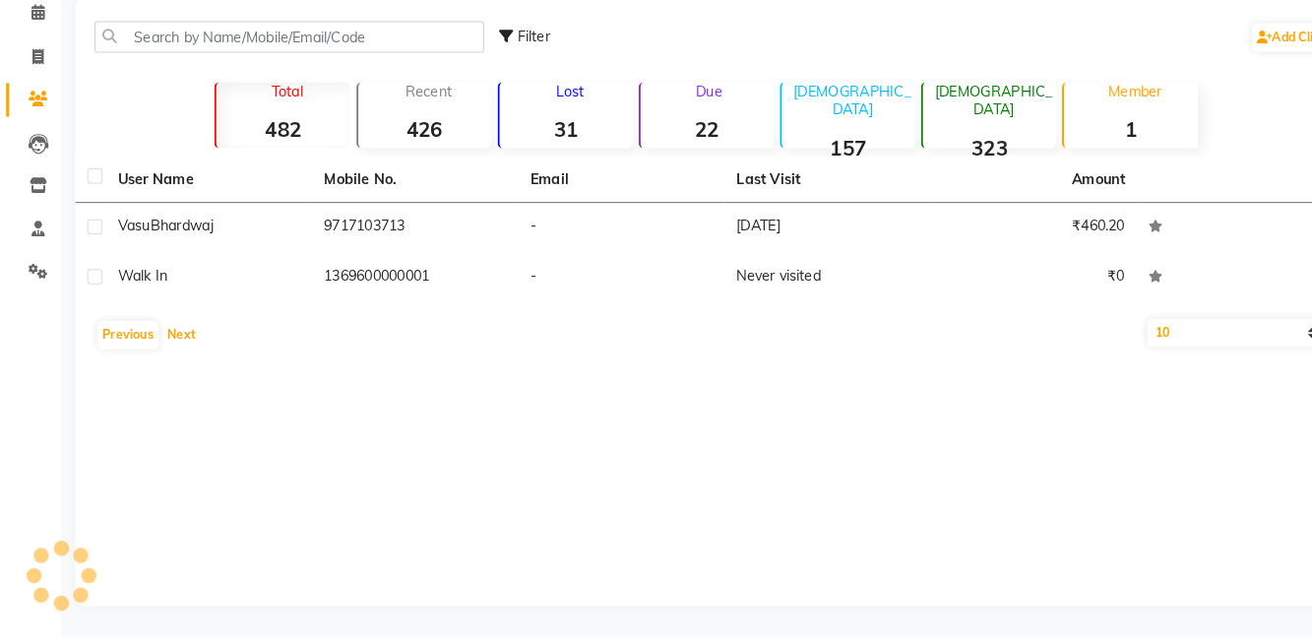
scroll to position [0, 0]
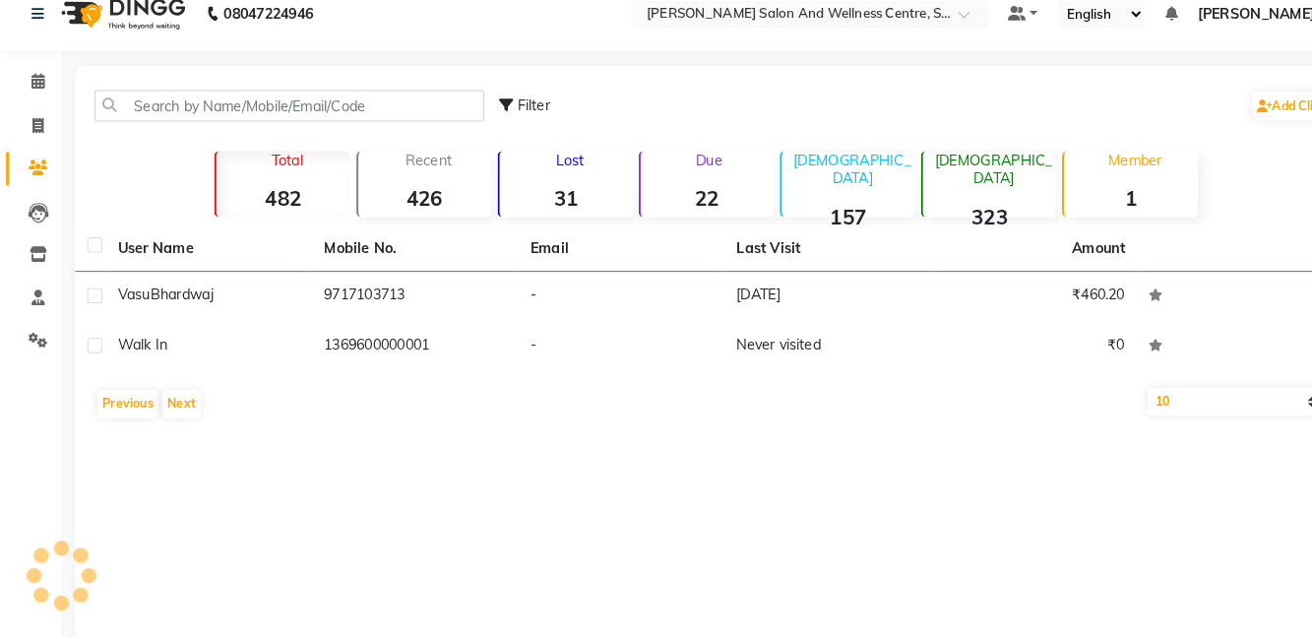
click at [194, 638] on main "Filter Add Client Total 482 Recent 426 Lost 31 Due 22 Male 157 Female 323 Membe…" at bounding box center [685, 396] width 1252 height 620
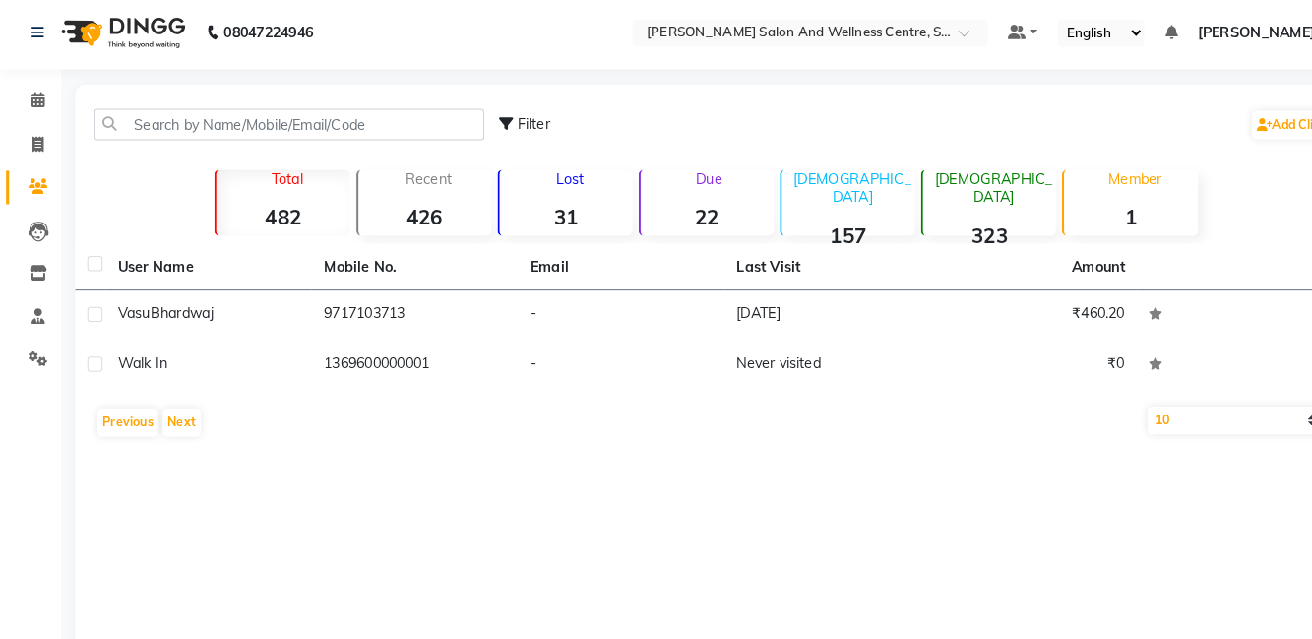
scroll to position [3, 0]
click at [97, 403] on button "Previous" at bounding box center [123, 411] width 59 height 28
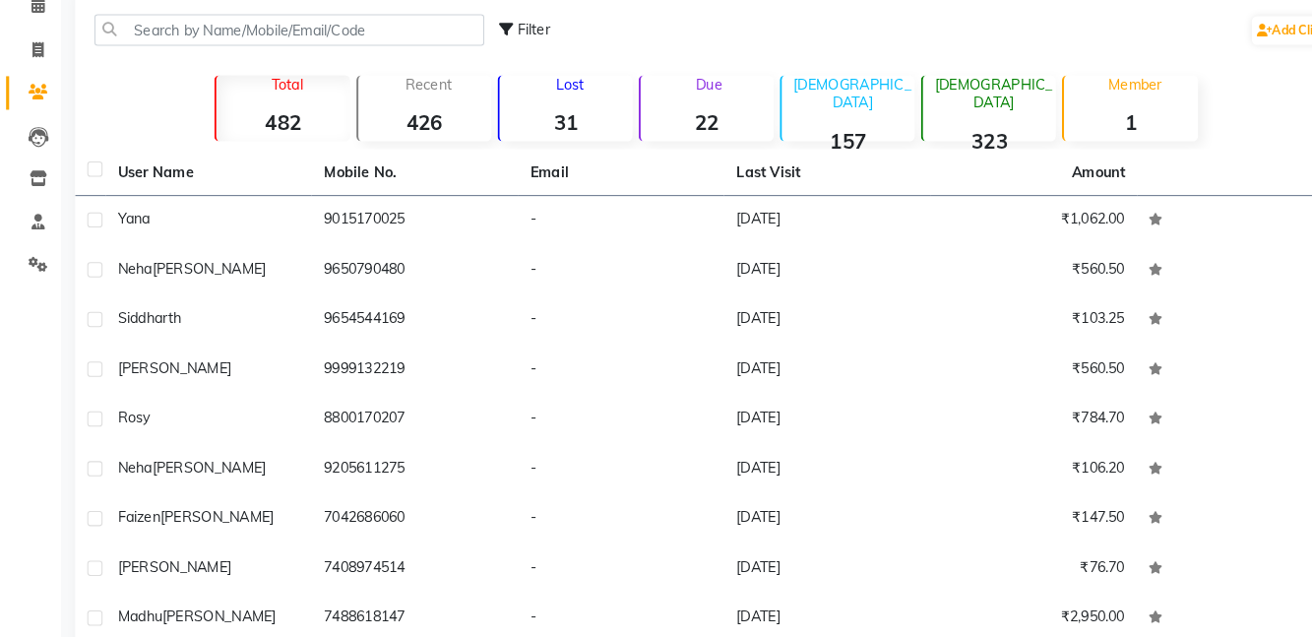
scroll to position [133, 0]
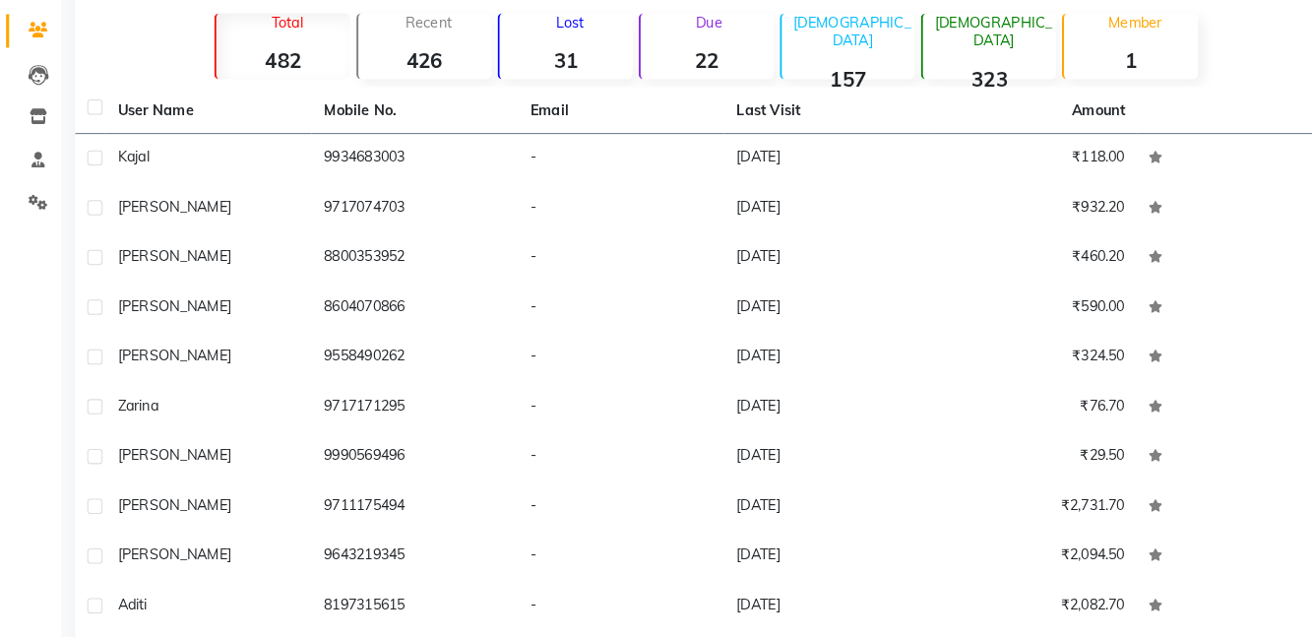
click at [430, 580] on td "9643219345" at bounding box center [402, 562] width 200 height 48
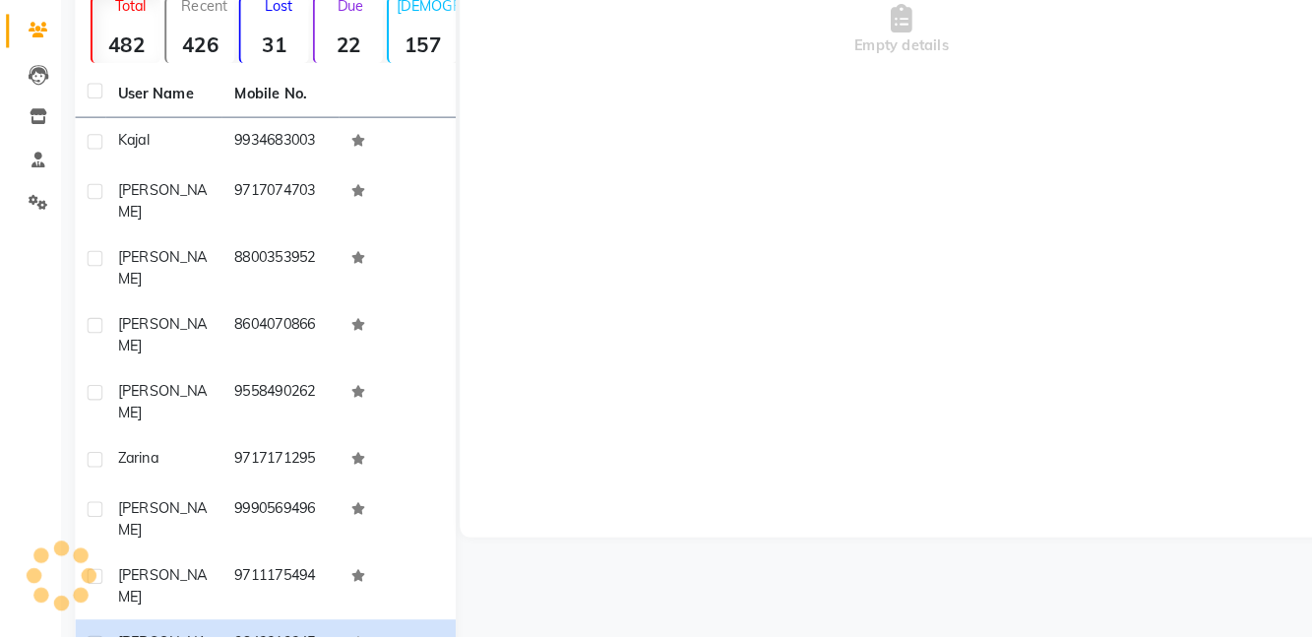
scroll to position [117, 0]
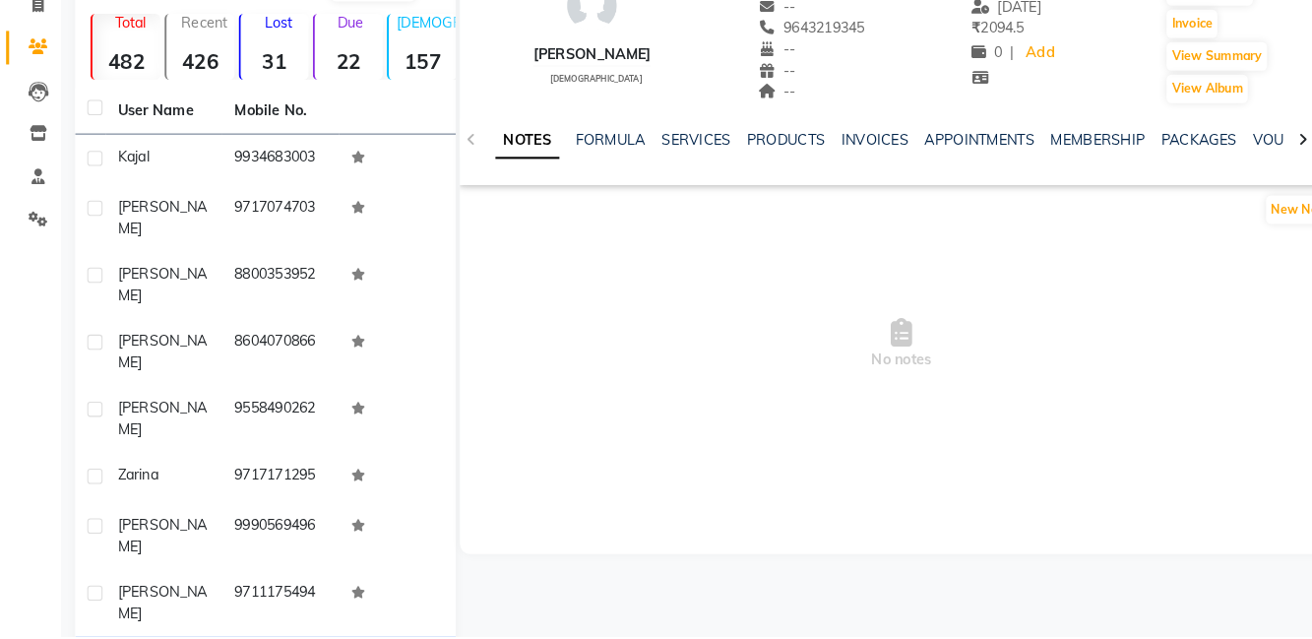
click at [257, 574] on td "9711175494" at bounding box center [271, 606] width 113 height 65
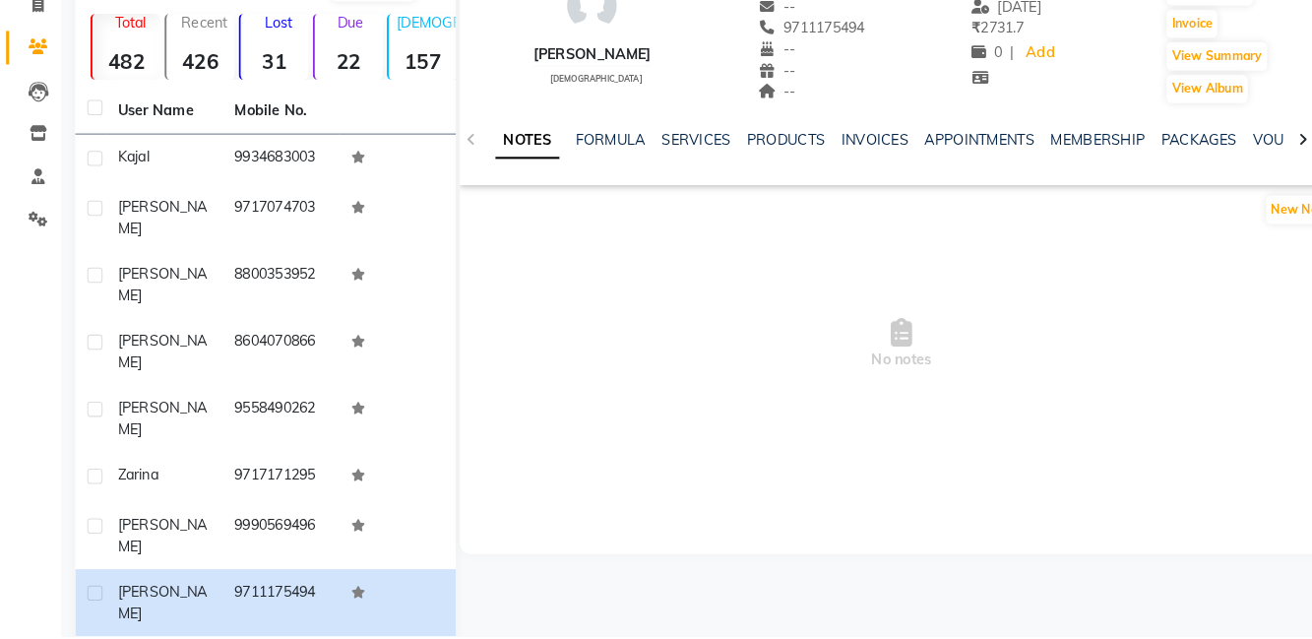
click at [290, 509] on td "9990569496" at bounding box center [271, 541] width 113 height 65
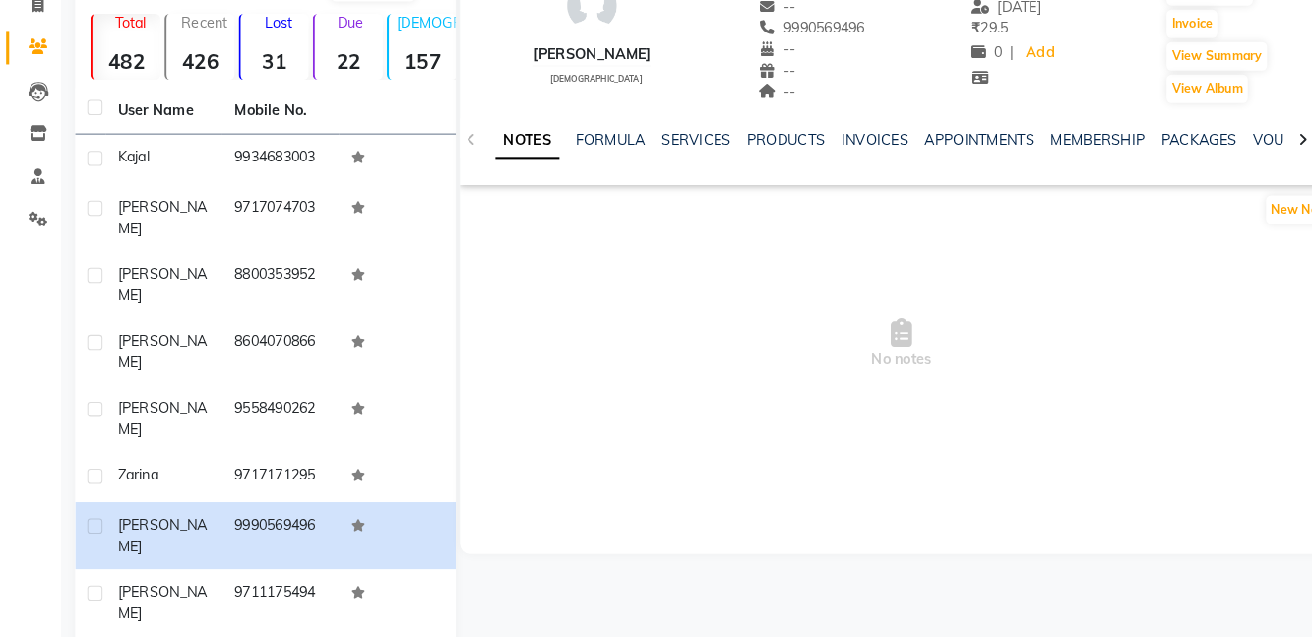
click at [302, 460] on td "9717171295" at bounding box center [271, 484] width 113 height 48
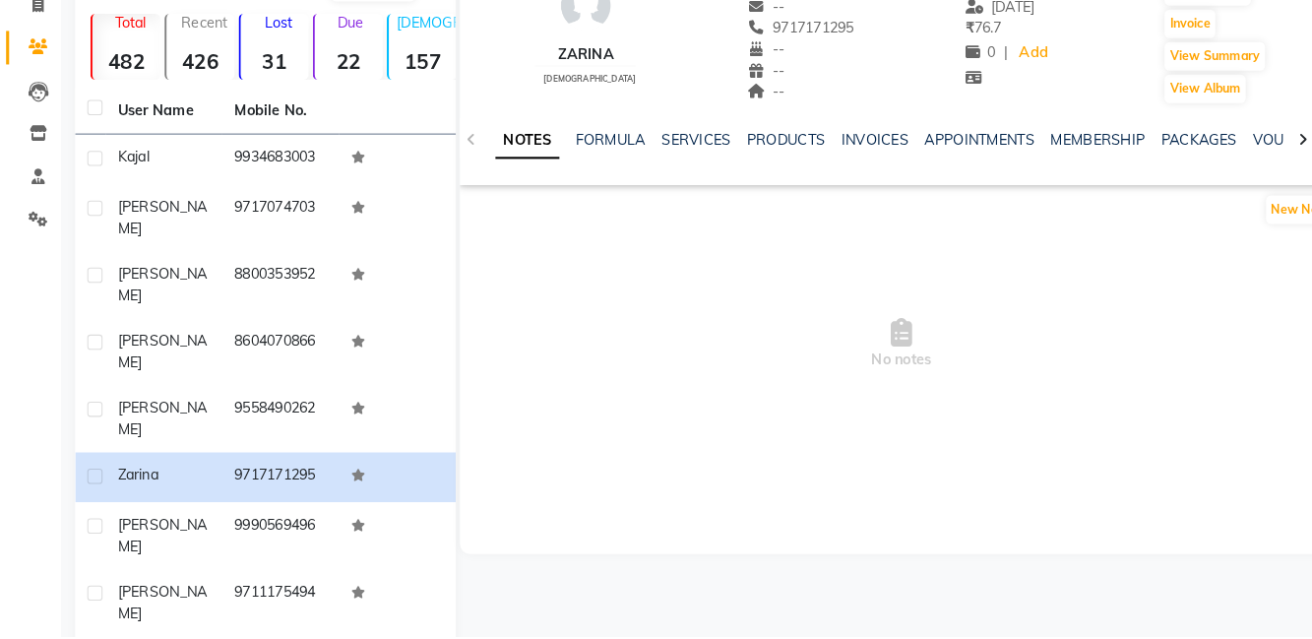
click at [275, 396] on td "9558490262" at bounding box center [271, 428] width 113 height 65
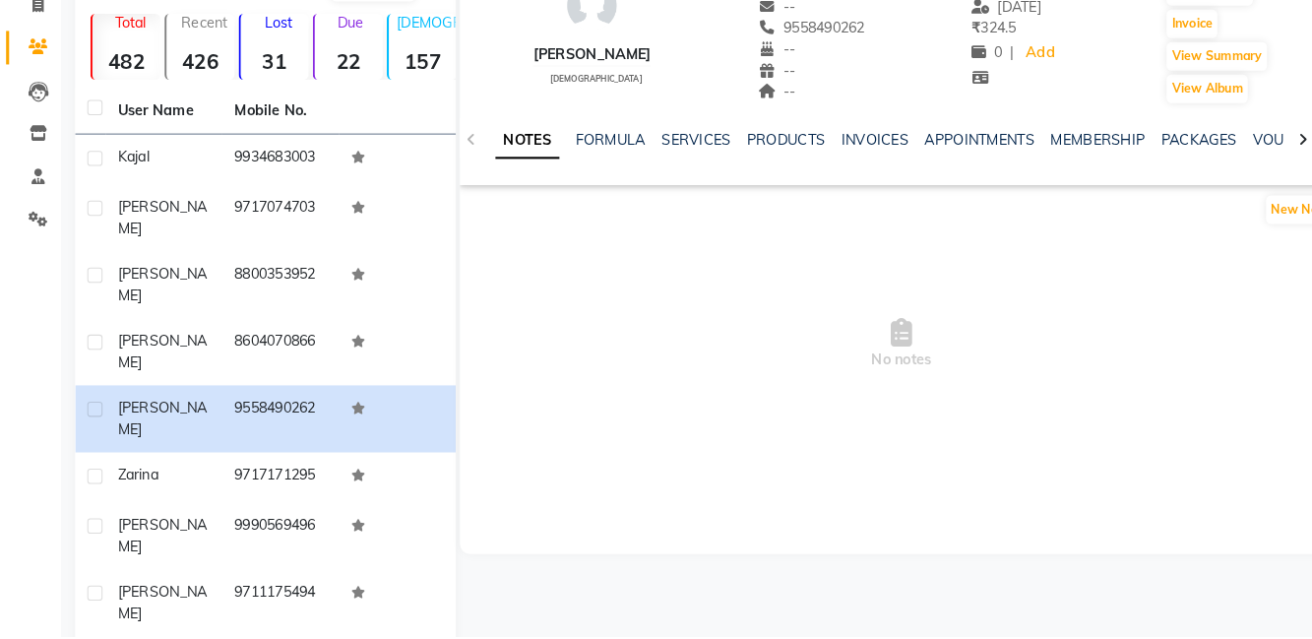
click at [317, 331] on td "8604070866" at bounding box center [271, 363] width 113 height 65
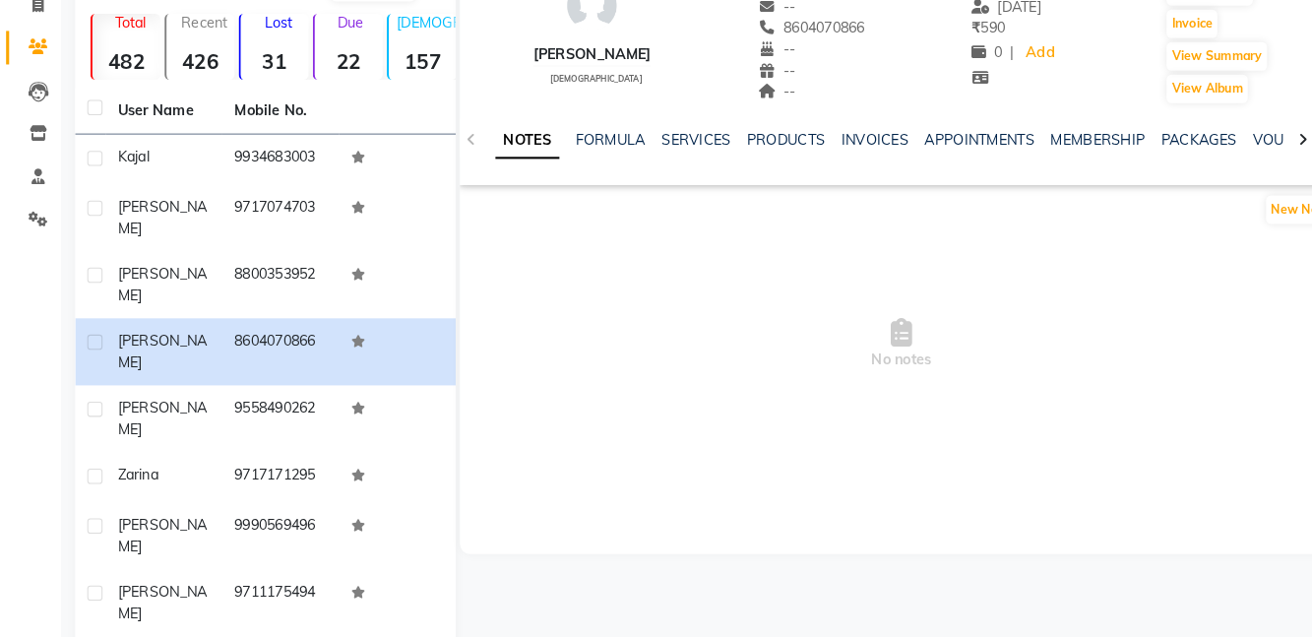
click at [279, 266] on td "8800353952" at bounding box center [271, 298] width 113 height 65
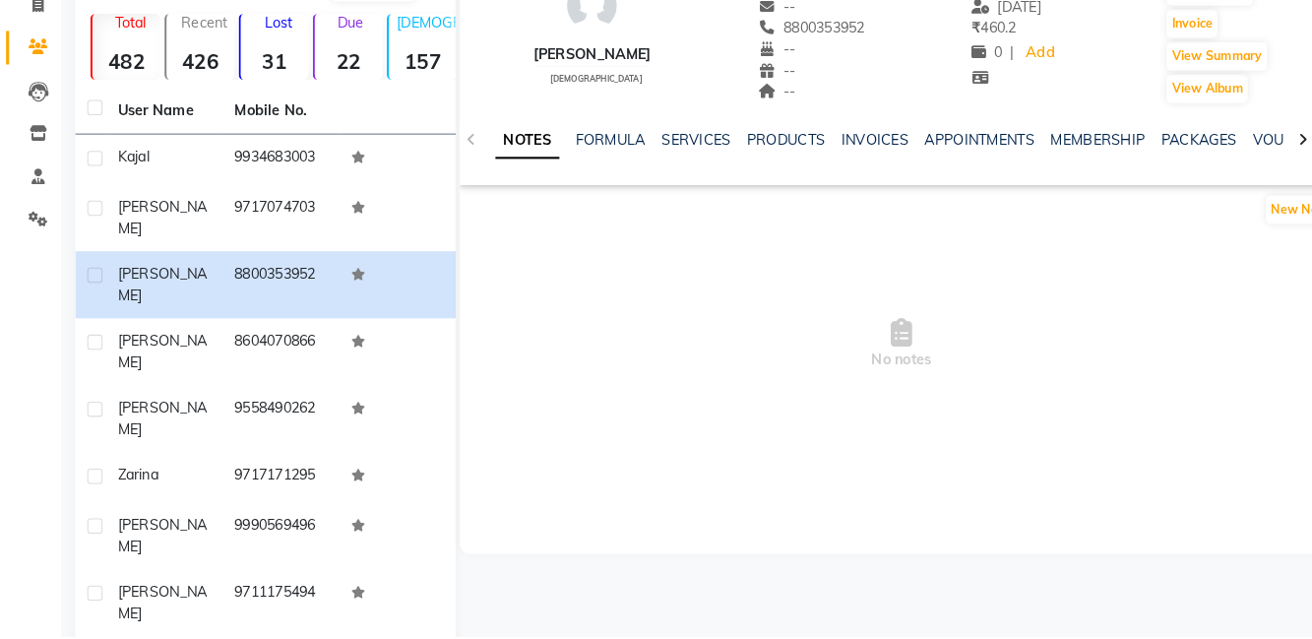
click at [274, 222] on td "9717074703" at bounding box center [271, 233] width 113 height 65
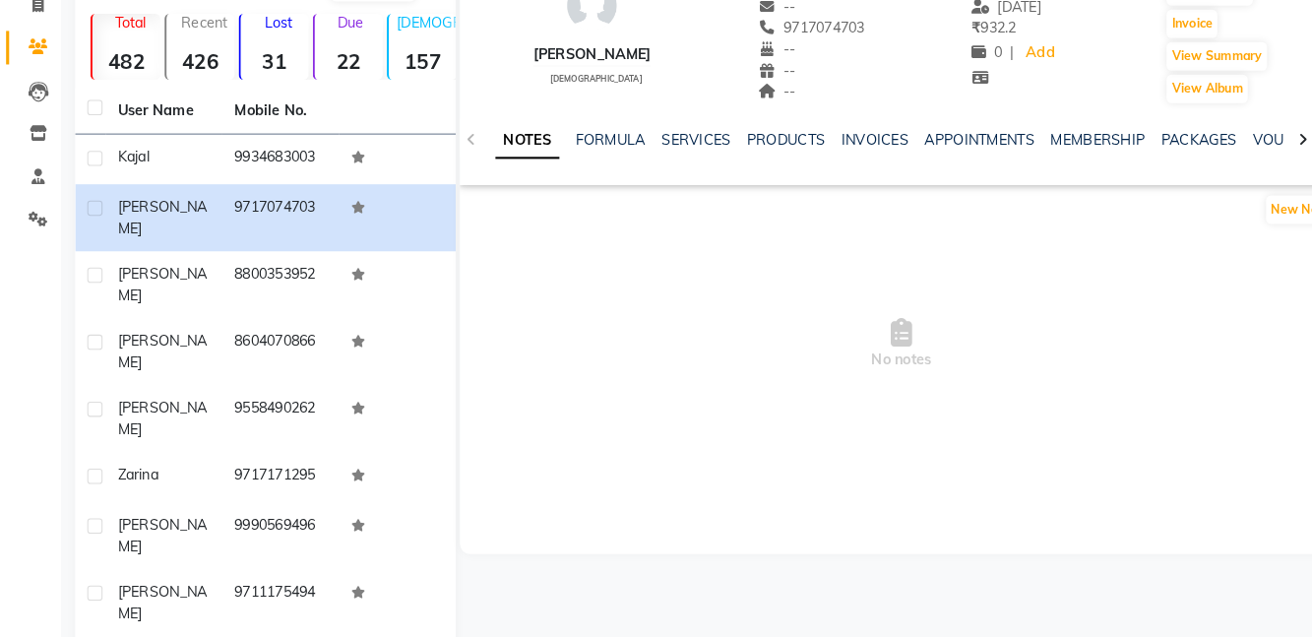
click at [249, 172] on td "9934683003" at bounding box center [271, 177] width 113 height 48
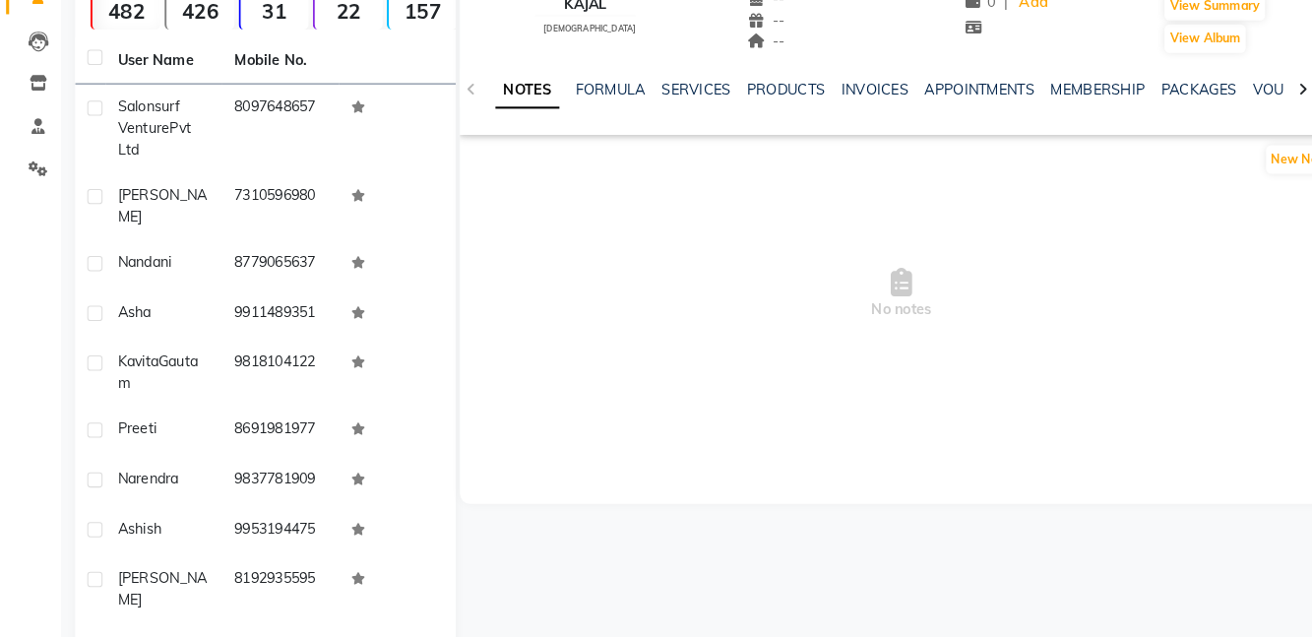
scroll to position [168, 0]
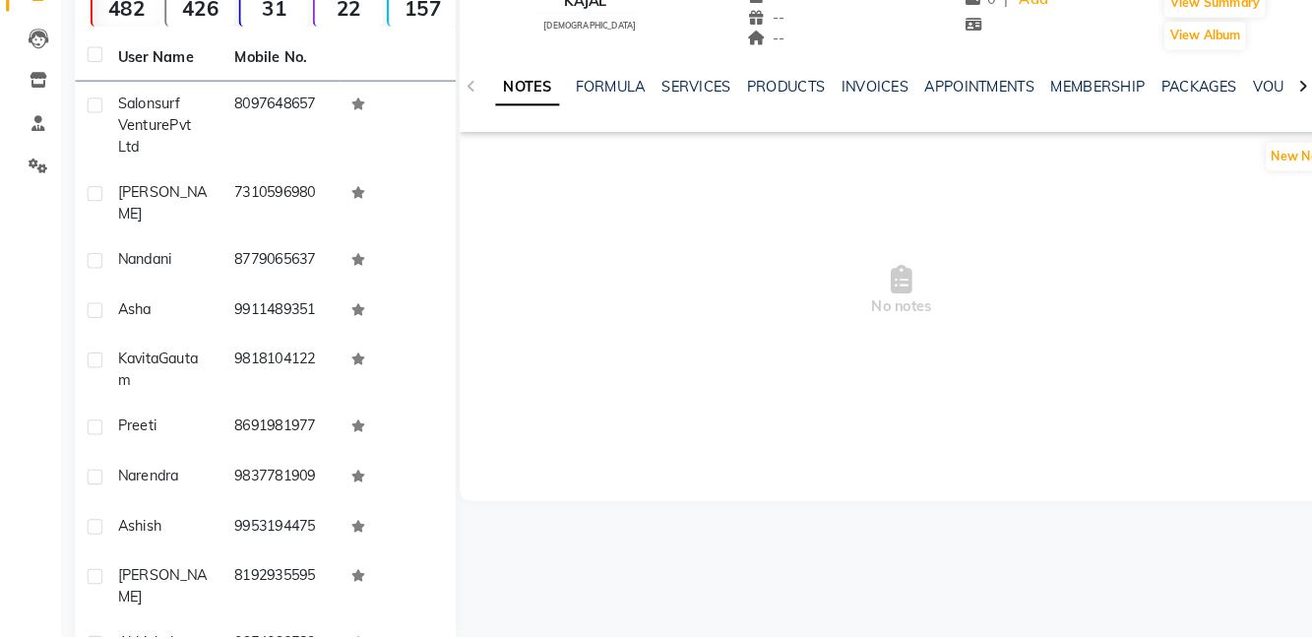
click at [227, 582] on td "8192935595" at bounding box center [271, 590] width 113 height 65
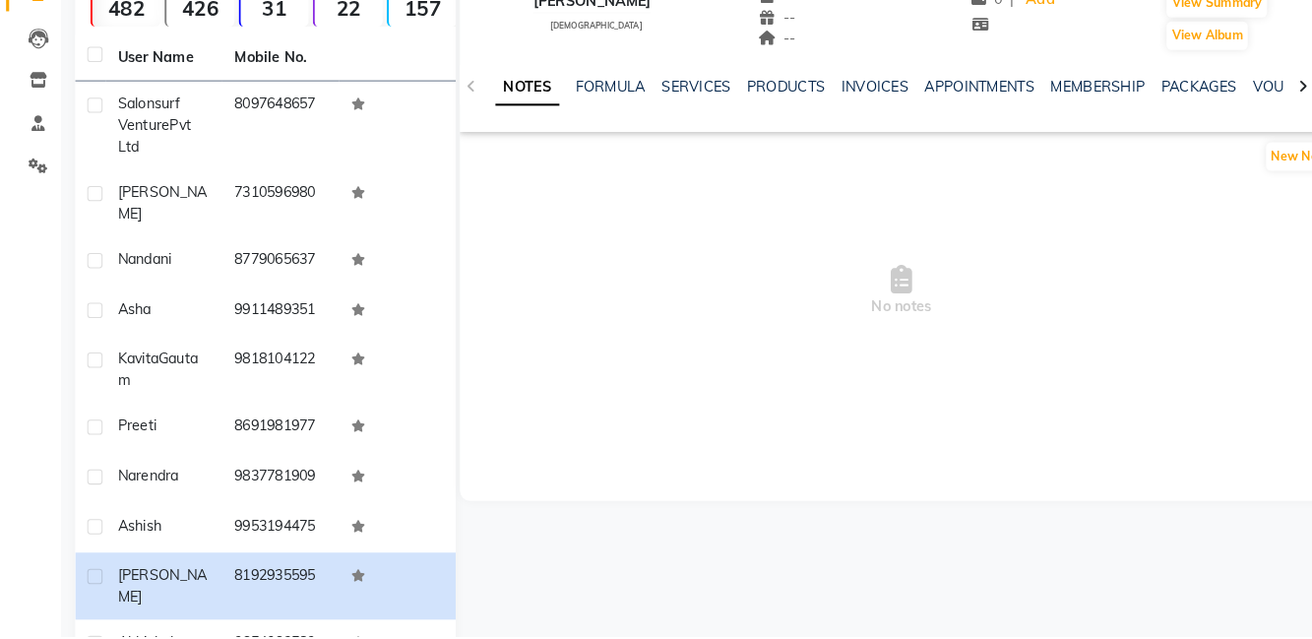
click at [286, 525] on td "9953194475" at bounding box center [271, 534] width 113 height 48
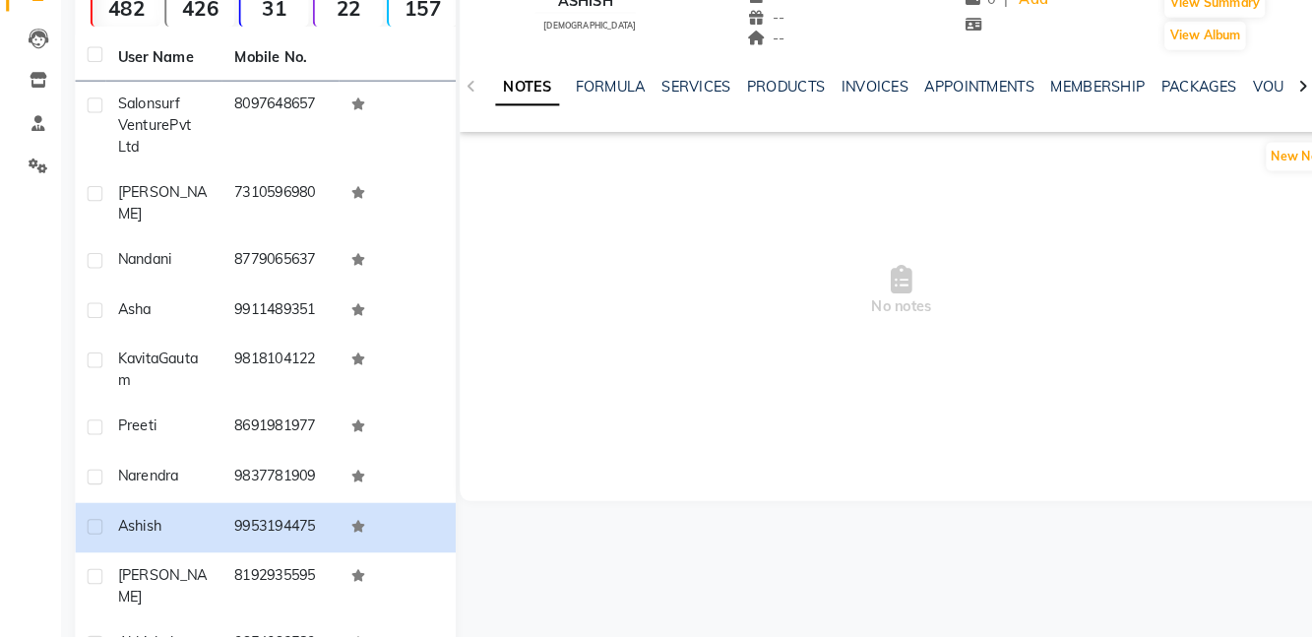
click at [309, 484] on td "9837781909" at bounding box center [271, 485] width 113 height 48
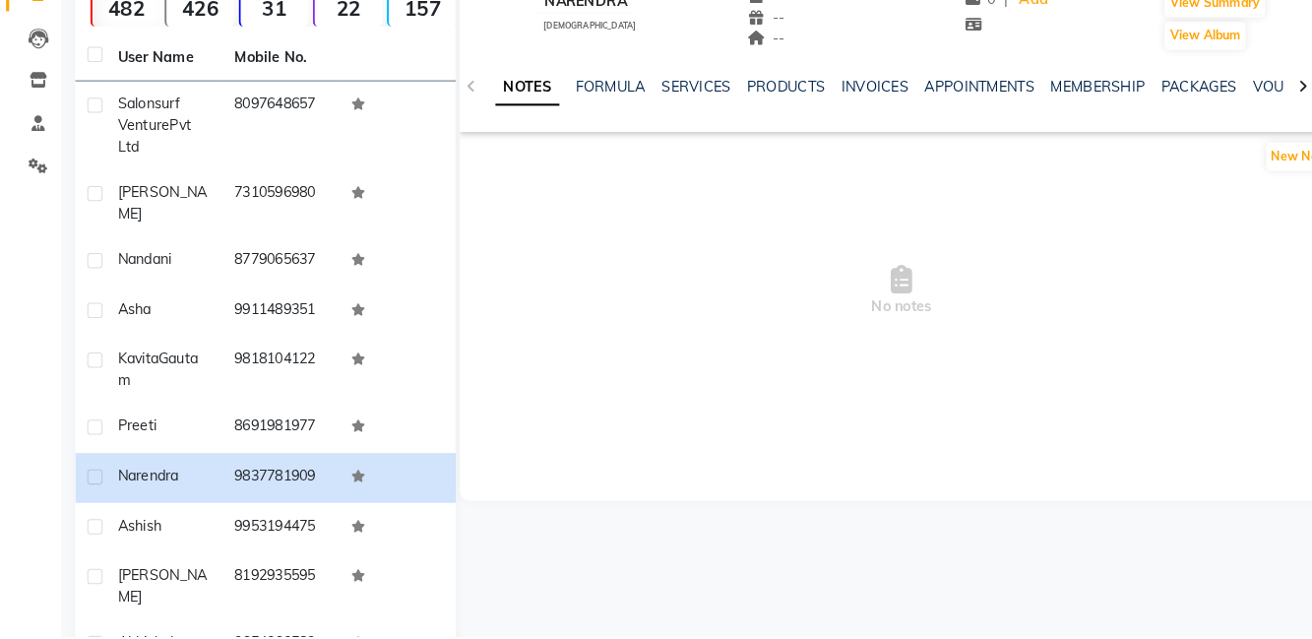
click at [294, 421] on td "8691981977" at bounding box center [271, 437] width 113 height 48
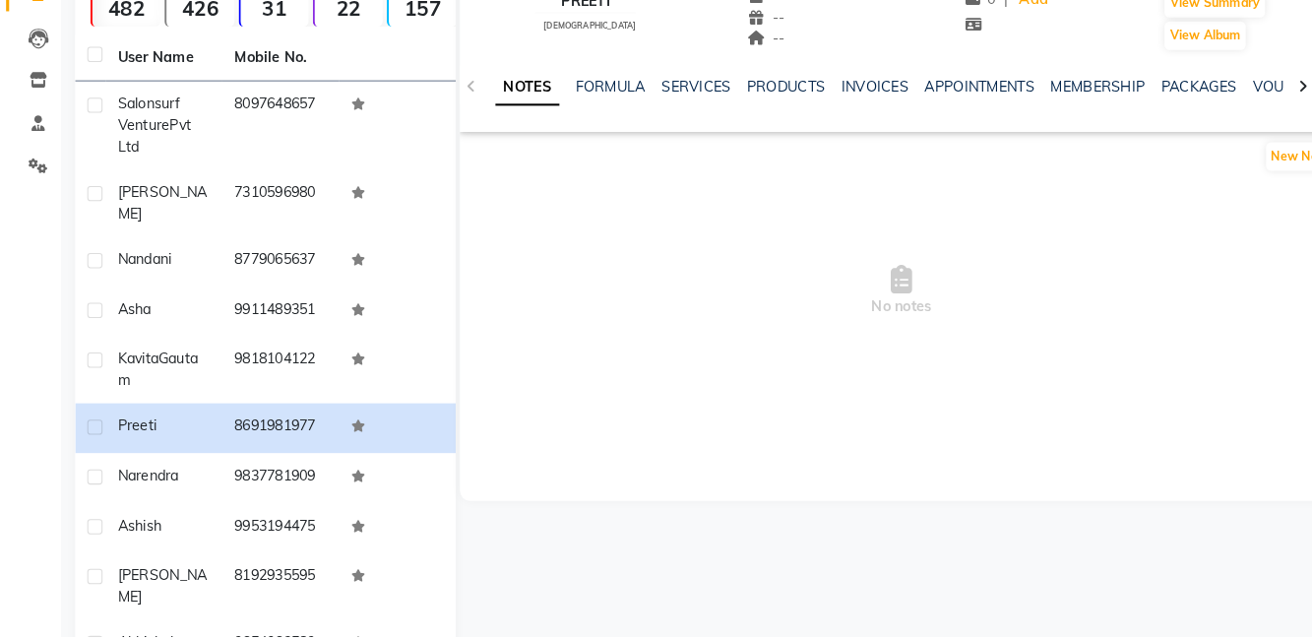
click at [193, 372] on div "Kavita Gautam" at bounding box center [159, 380] width 90 height 41
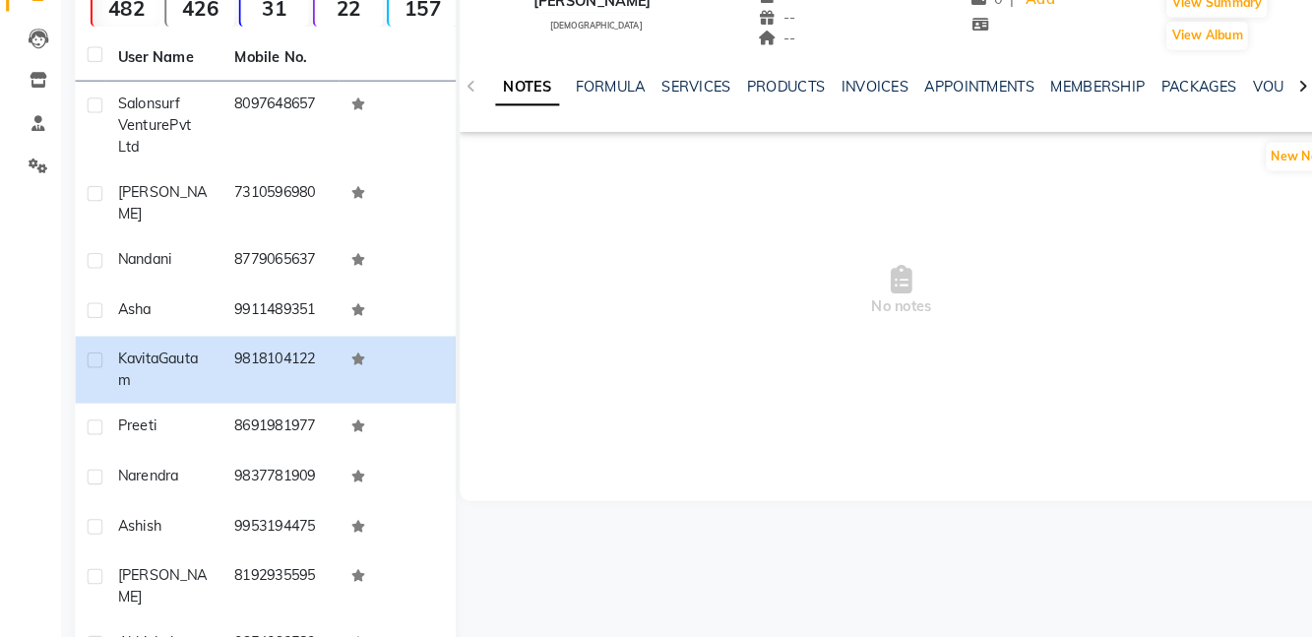
click at [199, 312] on div "Asha" at bounding box center [159, 322] width 90 height 21
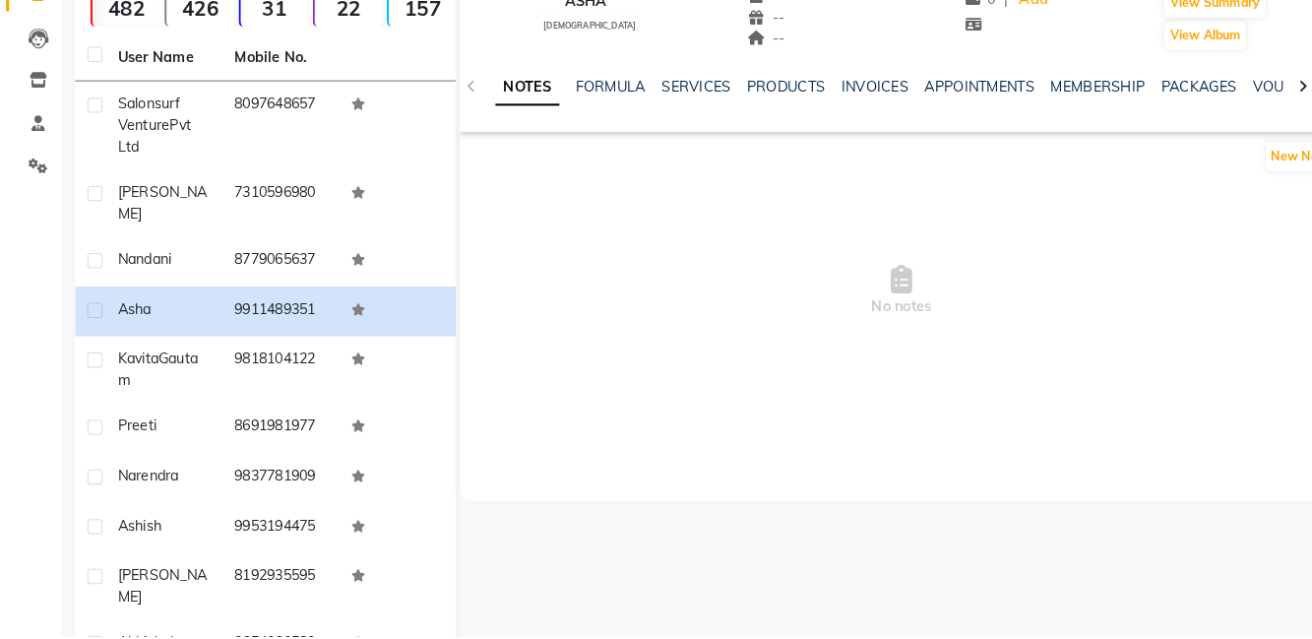
click at [279, 261] on td "8779065637" at bounding box center [271, 276] width 113 height 48
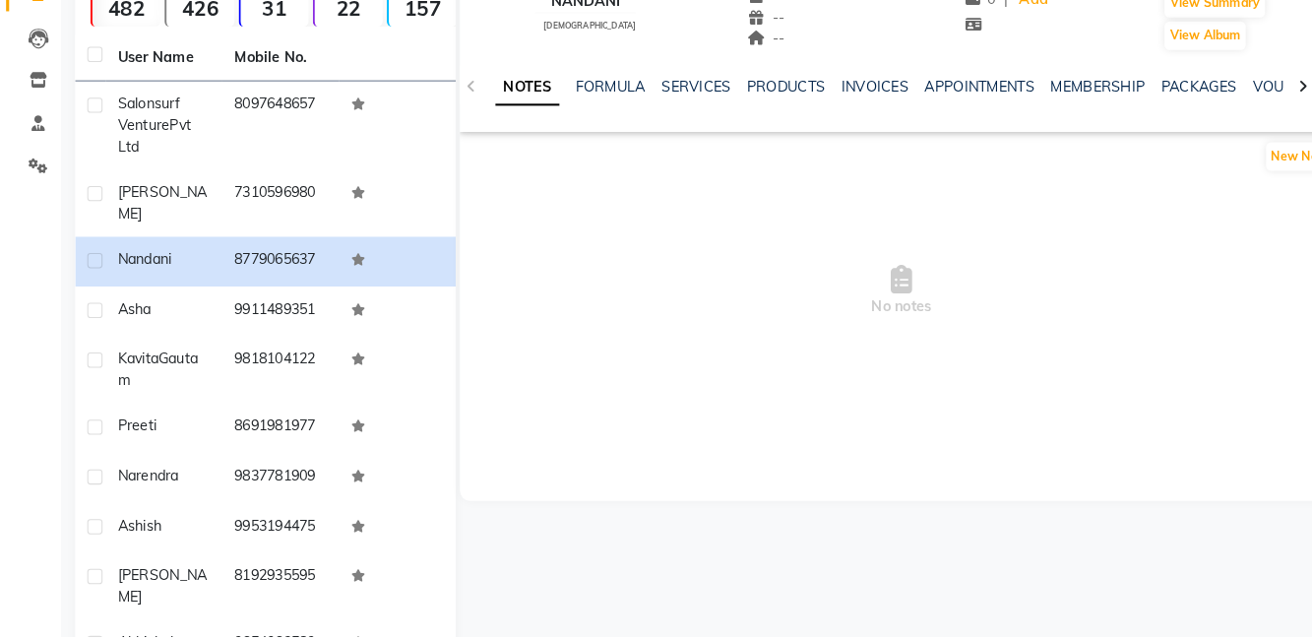
click at [254, 213] on td "7310596980" at bounding box center [271, 219] width 113 height 65
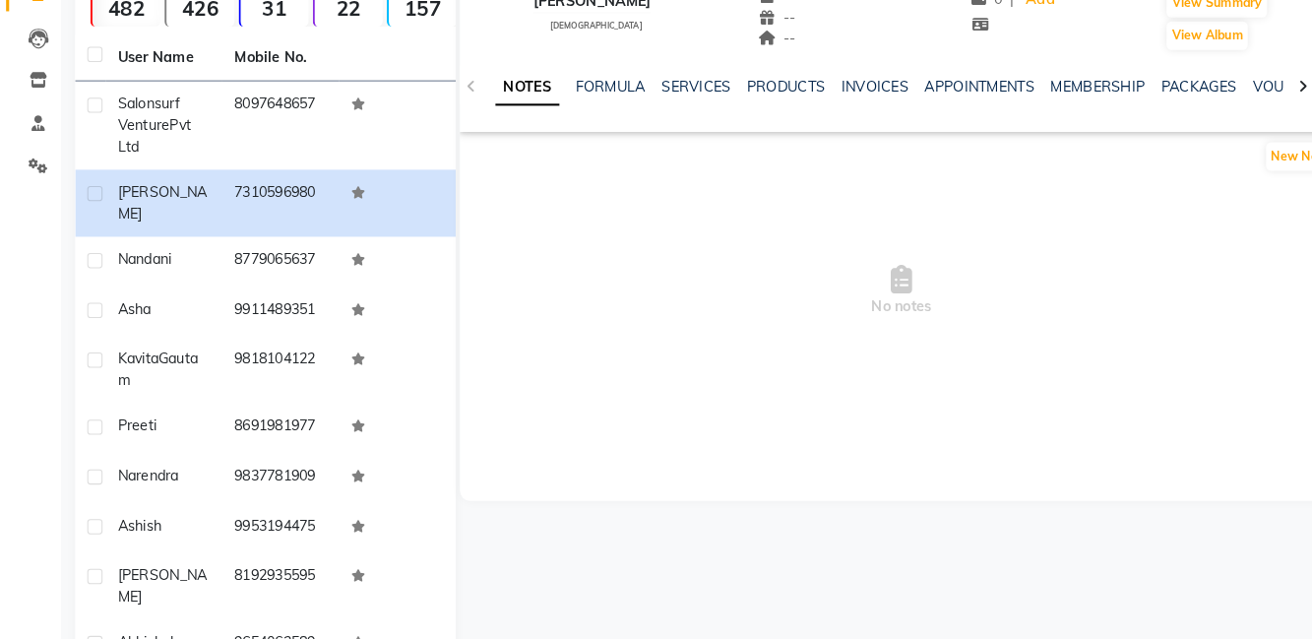
scroll to position [172, 0]
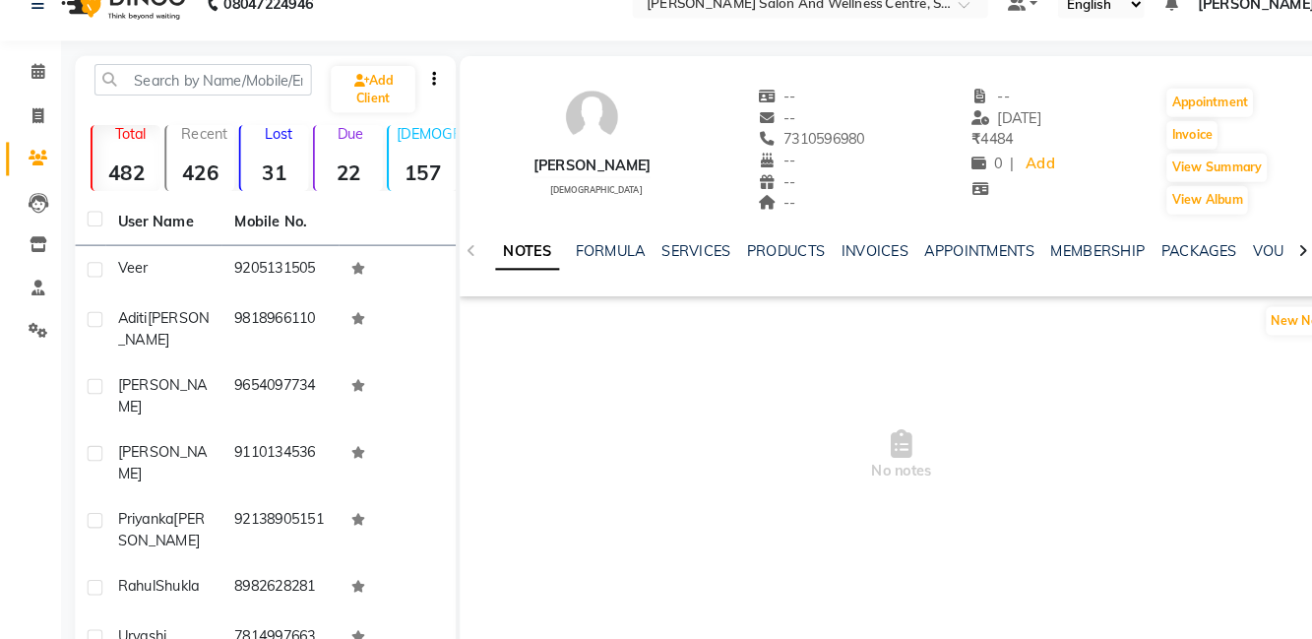
scroll to position [148, 0]
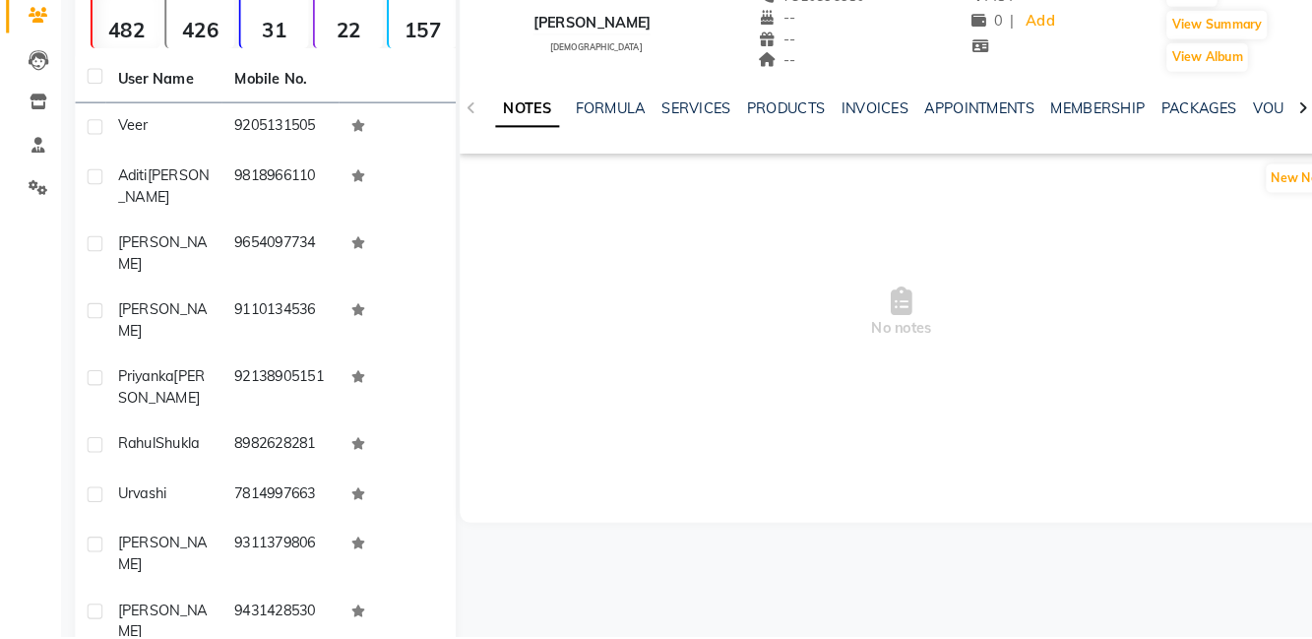
click at [126, 591] on td "K.k. sharma" at bounding box center [158, 623] width 113 height 65
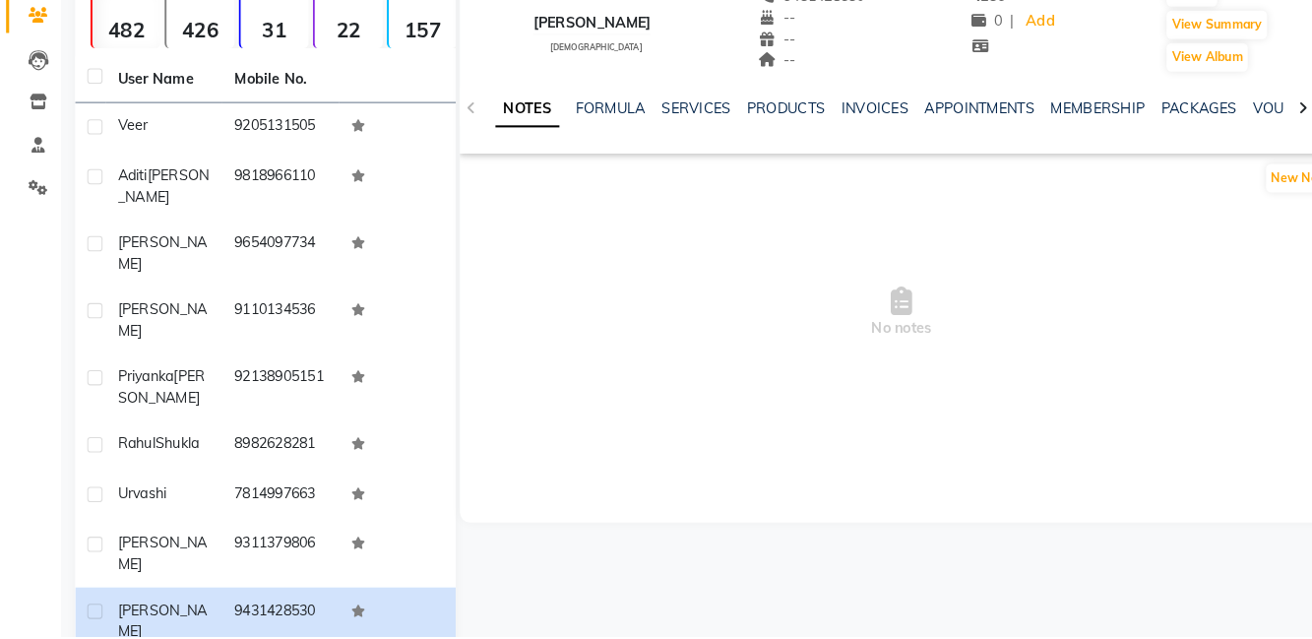
click at [276, 537] on td "9311379806" at bounding box center [271, 558] width 113 height 65
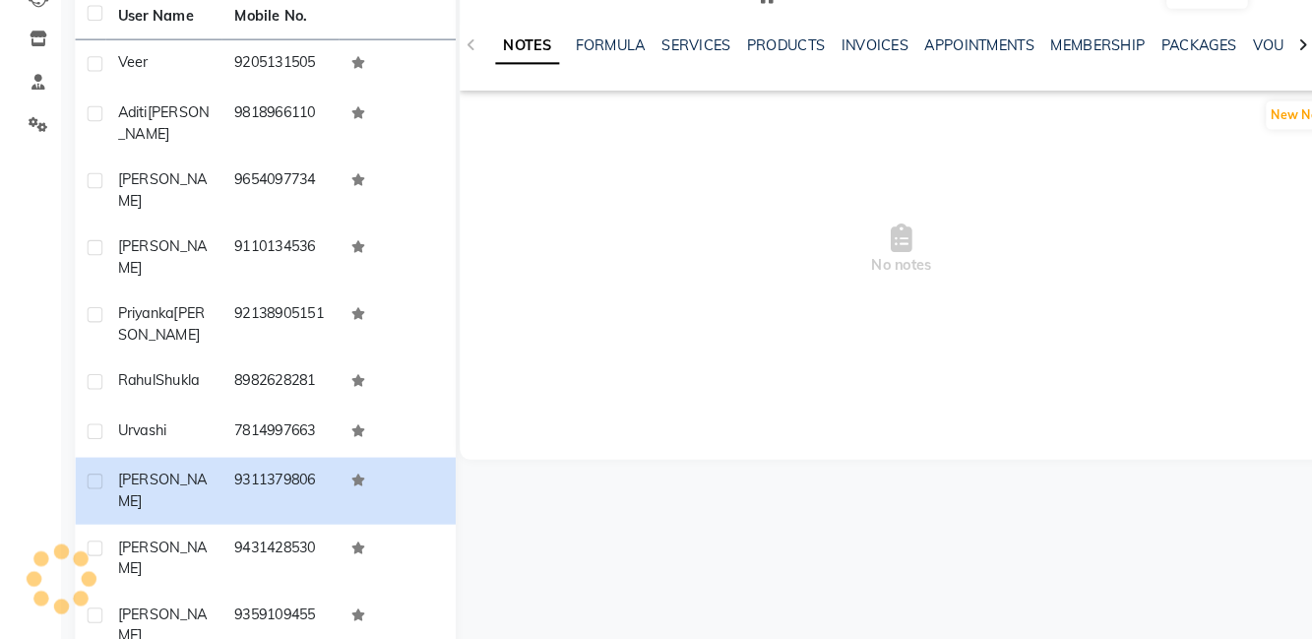
scroll to position [217, 0]
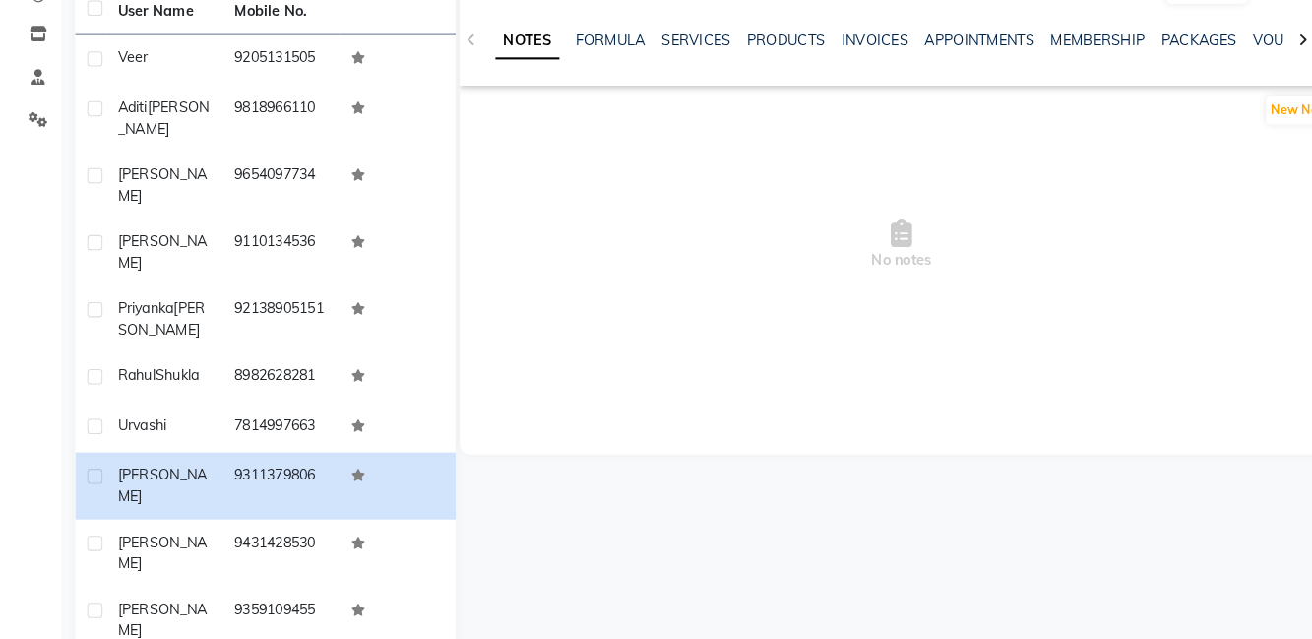
click at [135, 421] on span "Urvashi" at bounding box center [137, 430] width 47 height 18
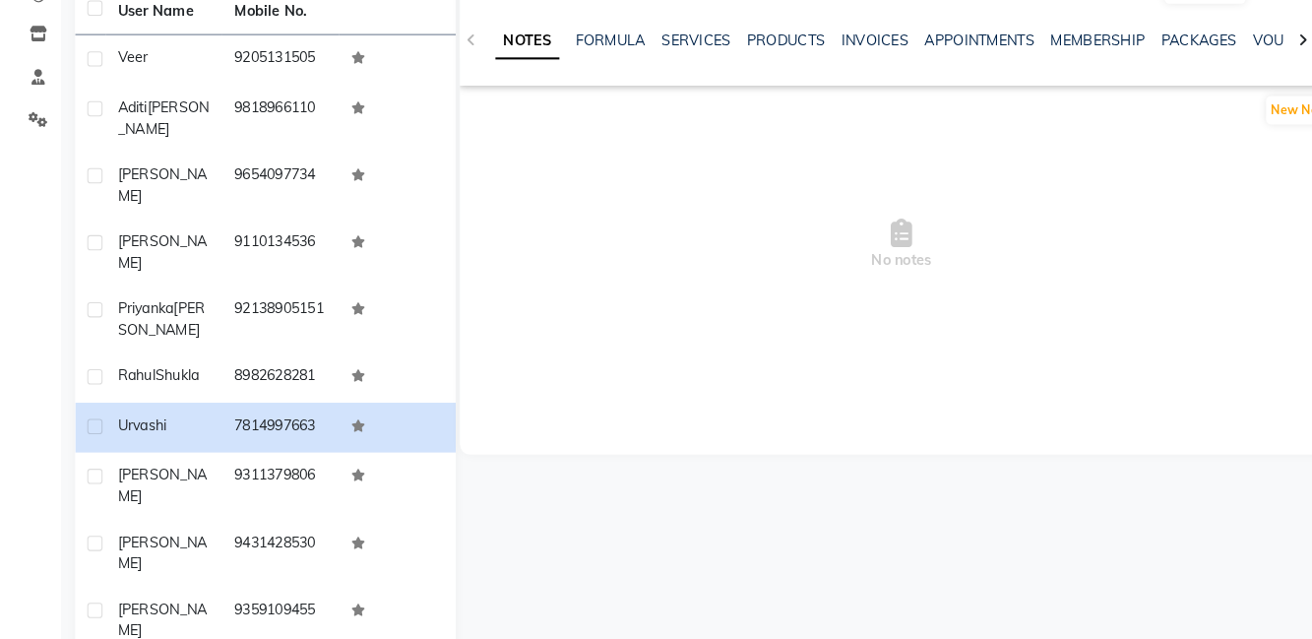
click at [281, 360] on td "8982628281" at bounding box center [271, 384] width 113 height 48
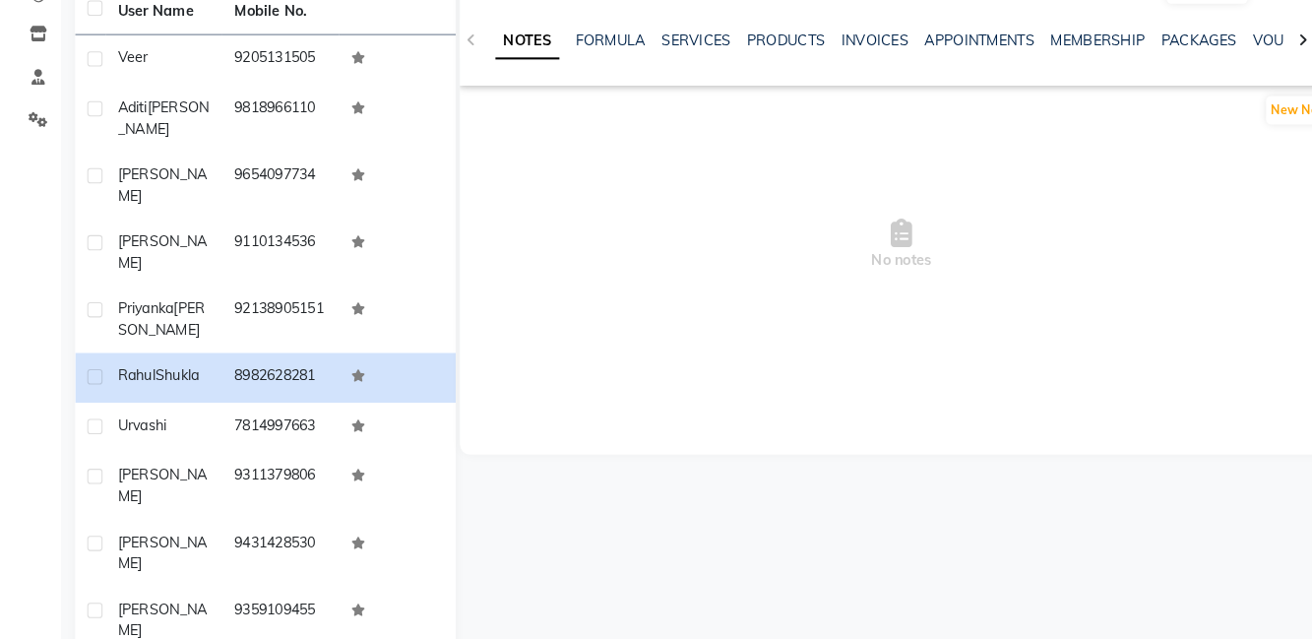
click at [217, 295] on td "92138905151" at bounding box center [271, 327] width 113 height 65
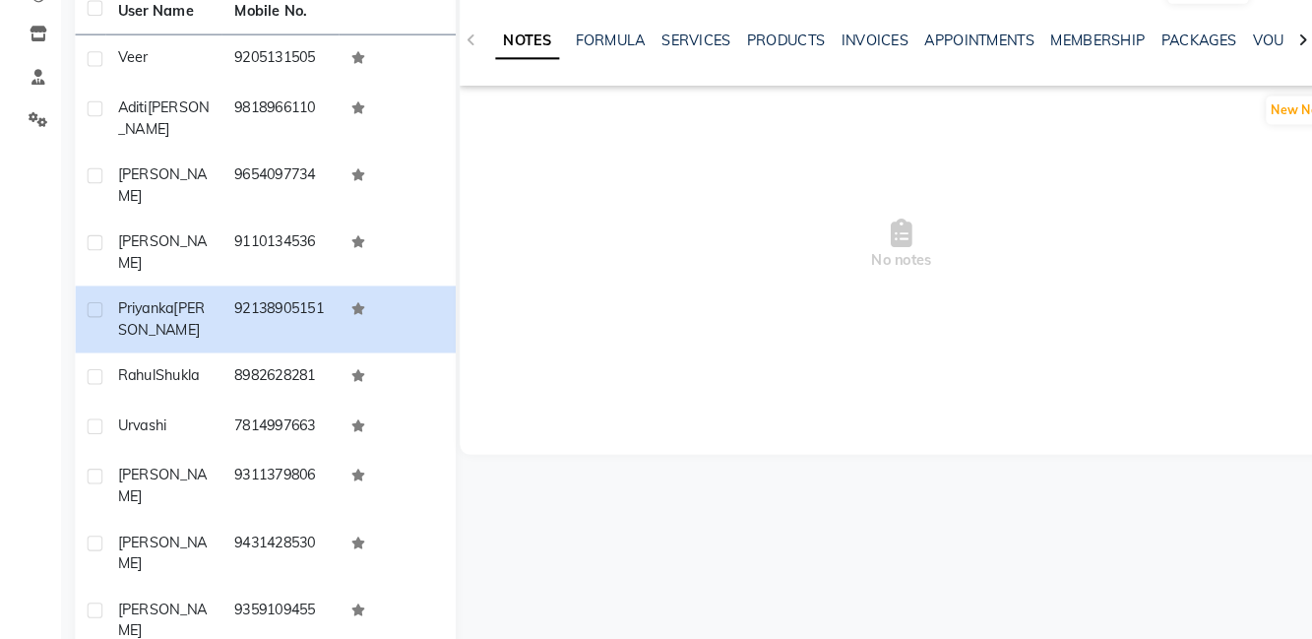
click at [302, 230] on td "9110134536" at bounding box center [271, 262] width 113 height 65
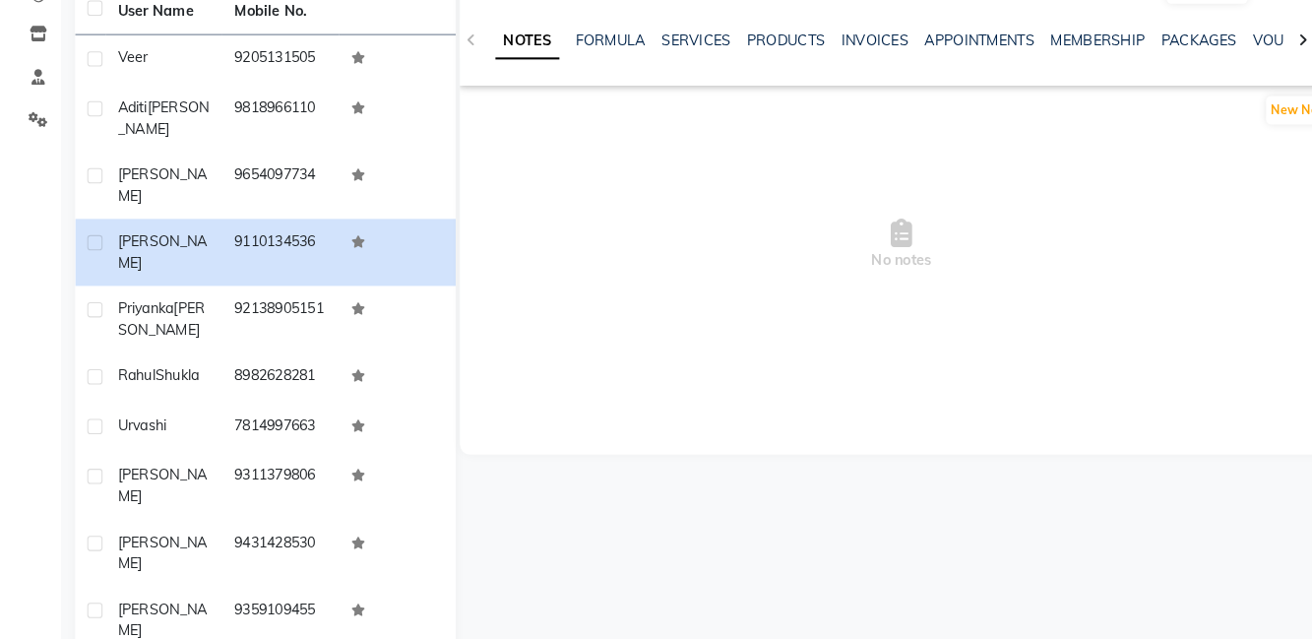
click at [282, 230] on td "9110134536" at bounding box center [271, 262] width 113 height 65
click at [293, 201] on td "9654097734" at bounding box center [271, 197] width 113 height 65
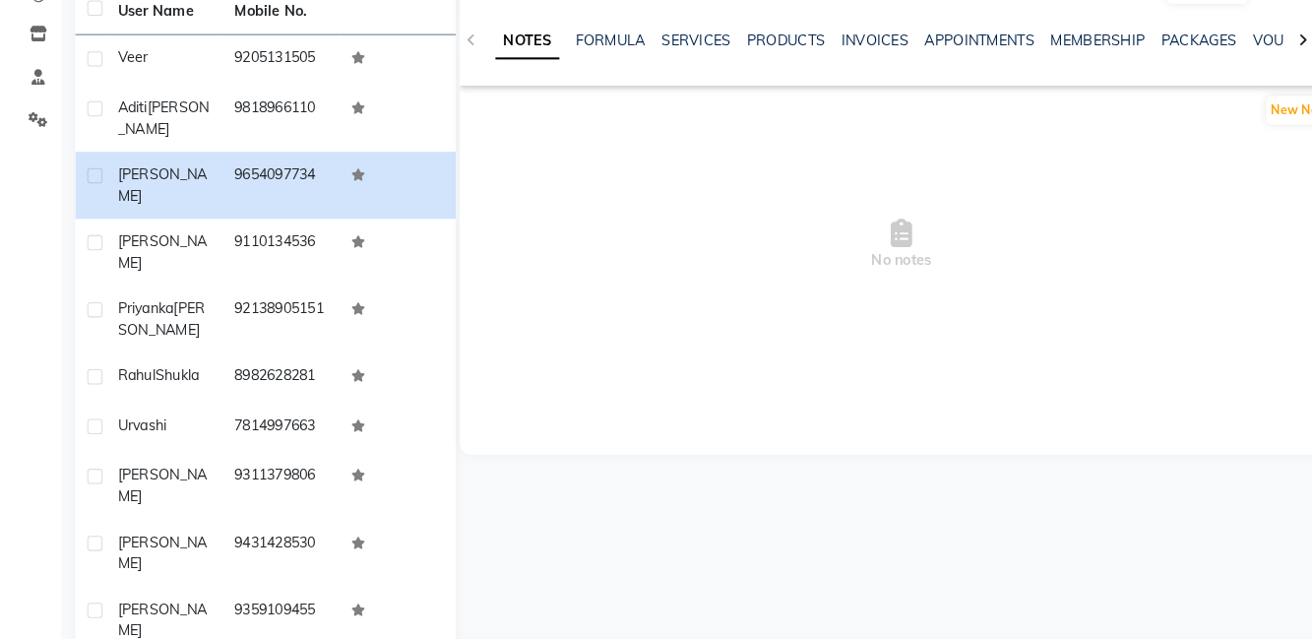
click at [257, 110] on td "9818966110" at bounding box center [271, 132] width 113 height 65
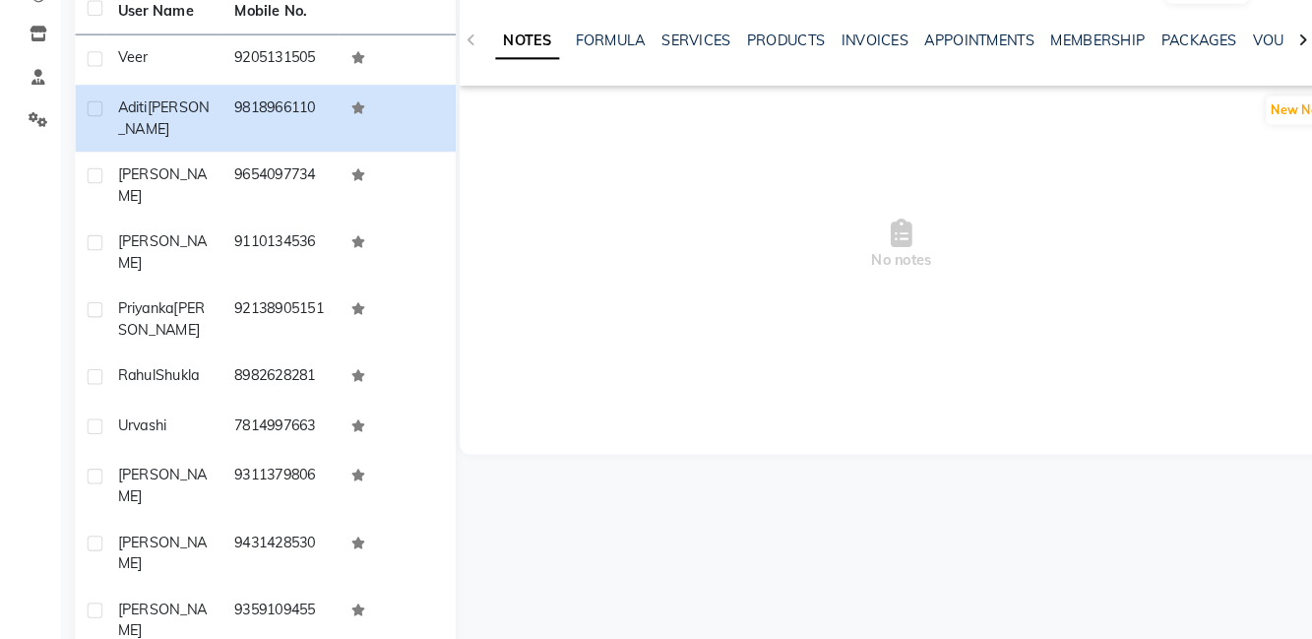
click at [299, 94] on td "9205131505" at bounding box center [271, 76] width 113 height 48
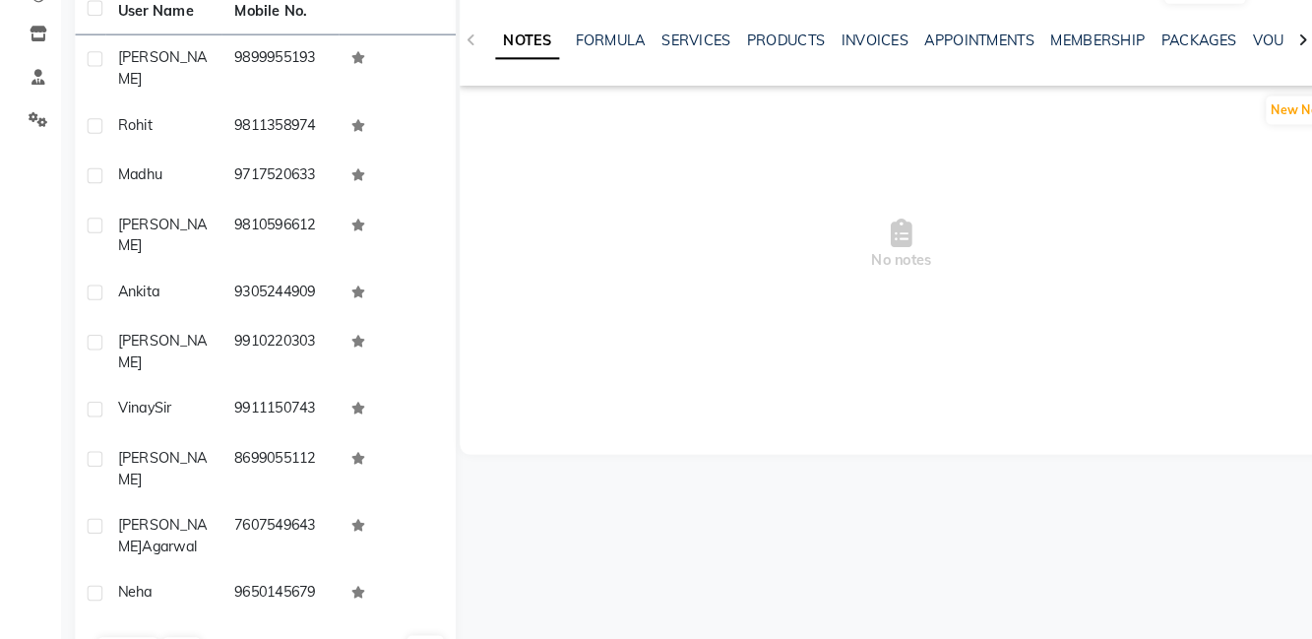
click at [267, 570] on td "9650145679" at bounding box center [271, 594] width 113 height 48
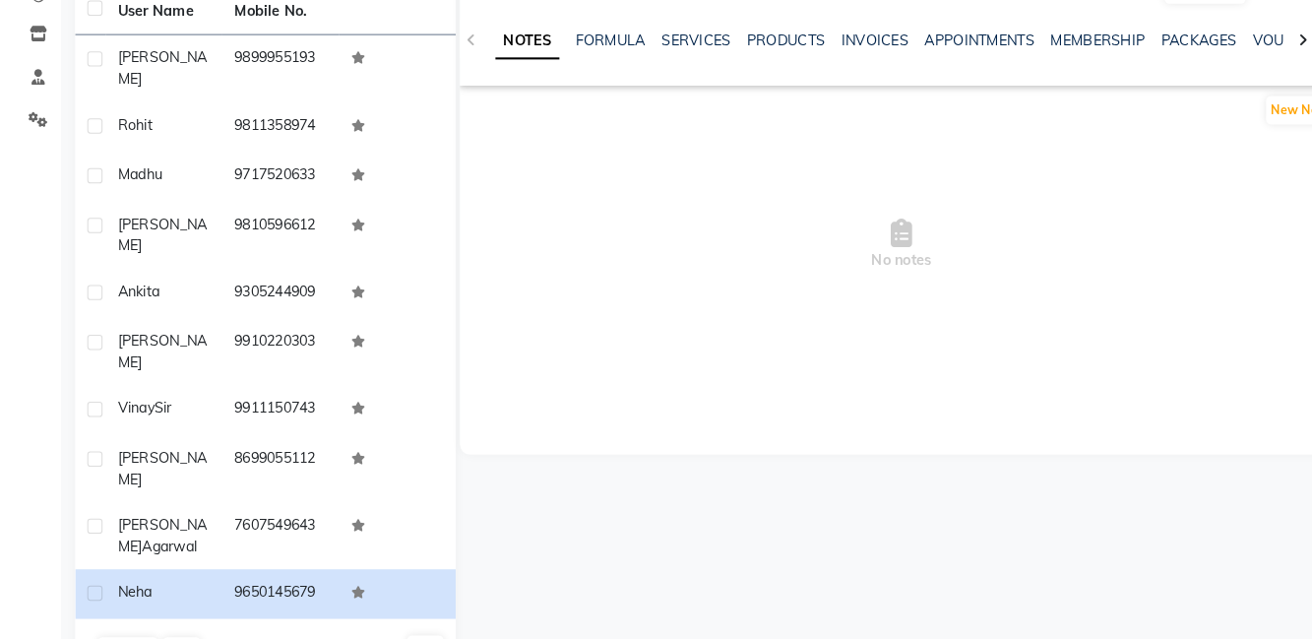
click at [286, 505] on td "7607549643" at bounding box center [271, 537] width 113 height 65
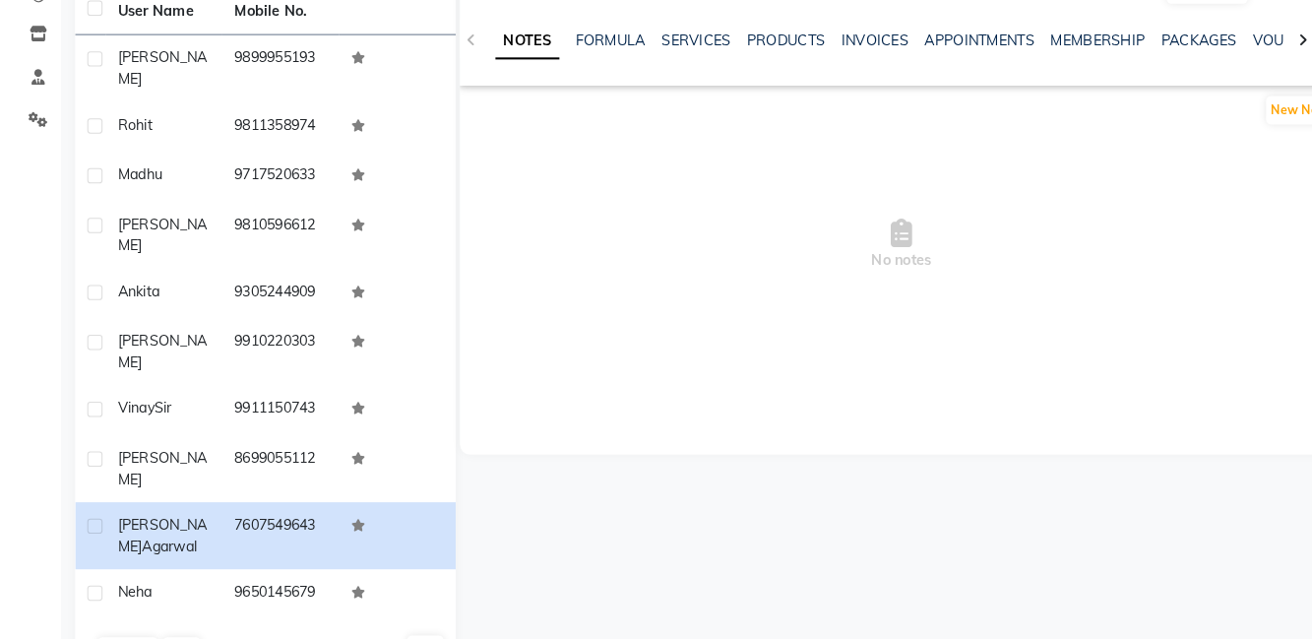
click at [242, 440] on td "8699055112" at bounding box center [271, 472] width 113 height 65
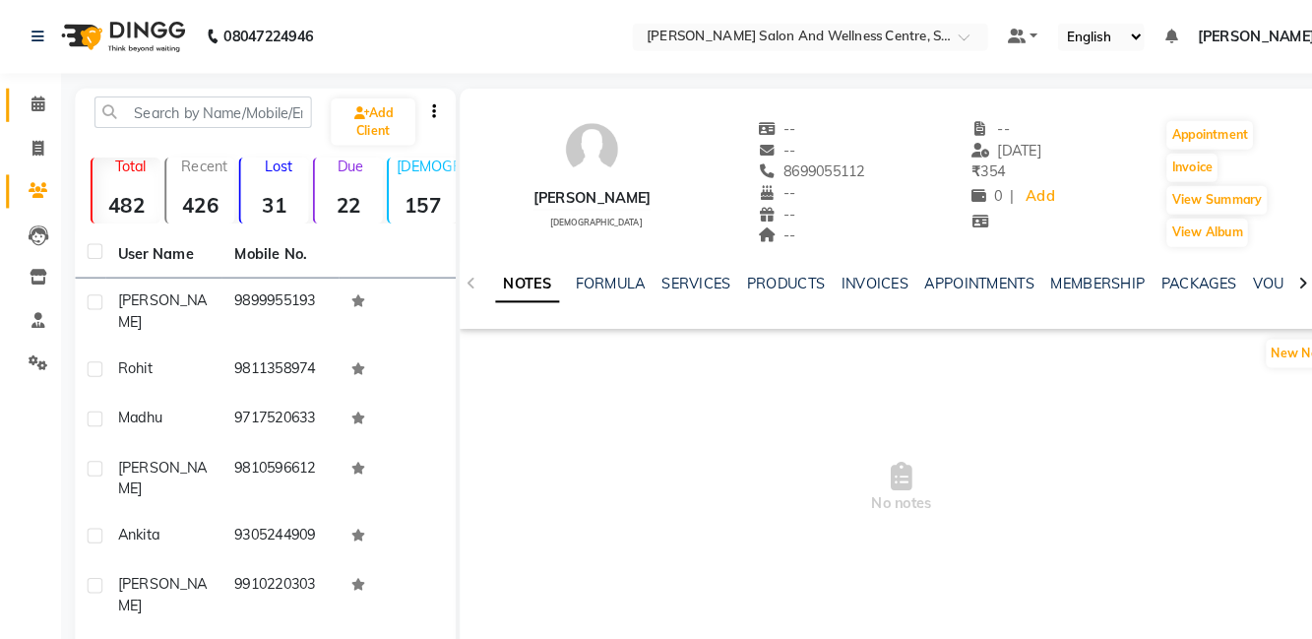
click at [41, 113] on link "Calendar" at bounding box center [29, 102] width 47 height 32
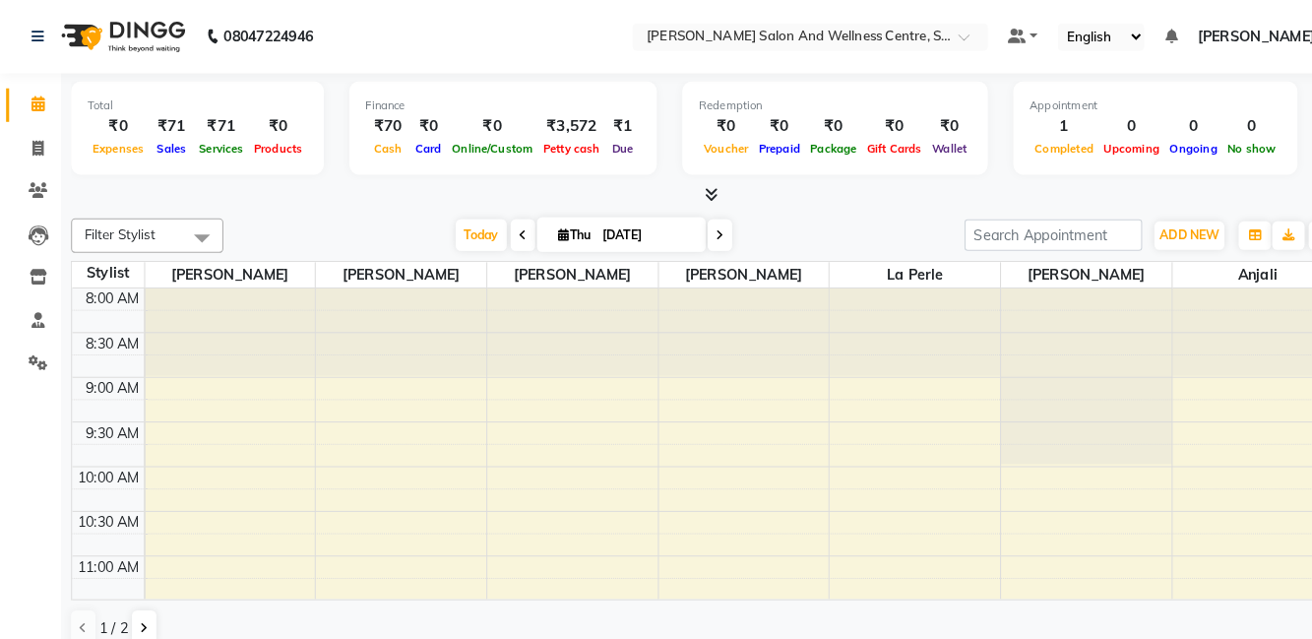
scroll to position [513, 0]
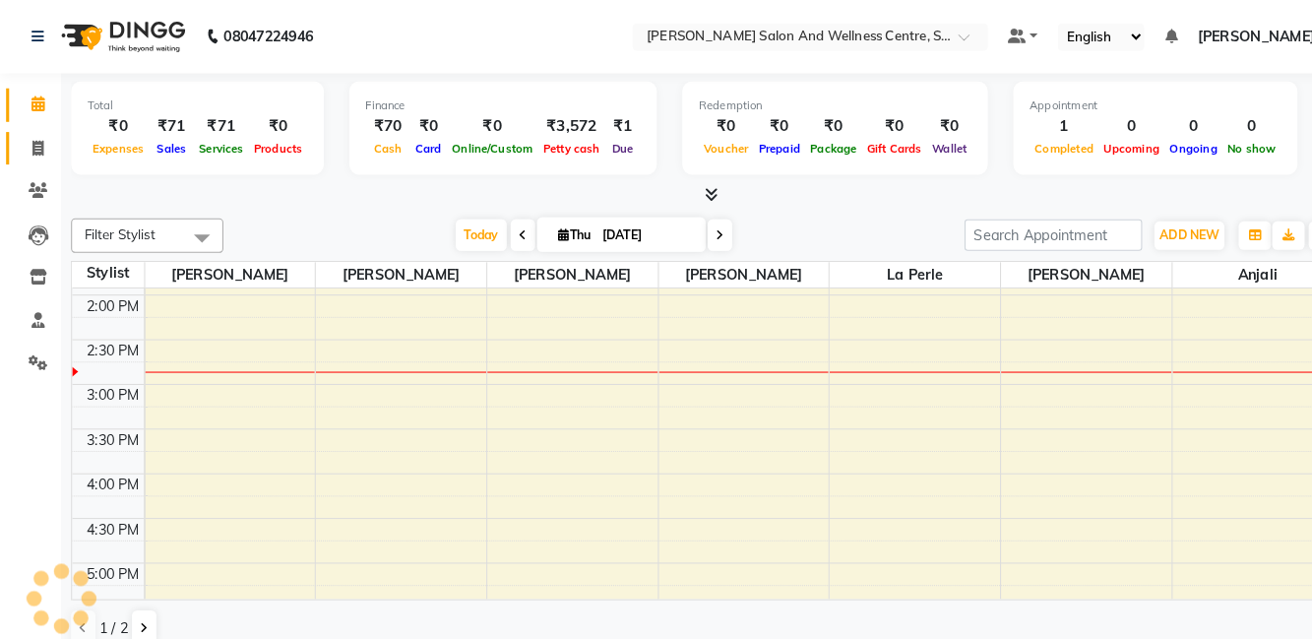
click at [51, 142] on span at bounding box center [37, 144] width 34 height 23
select select "8341"
select select "service"
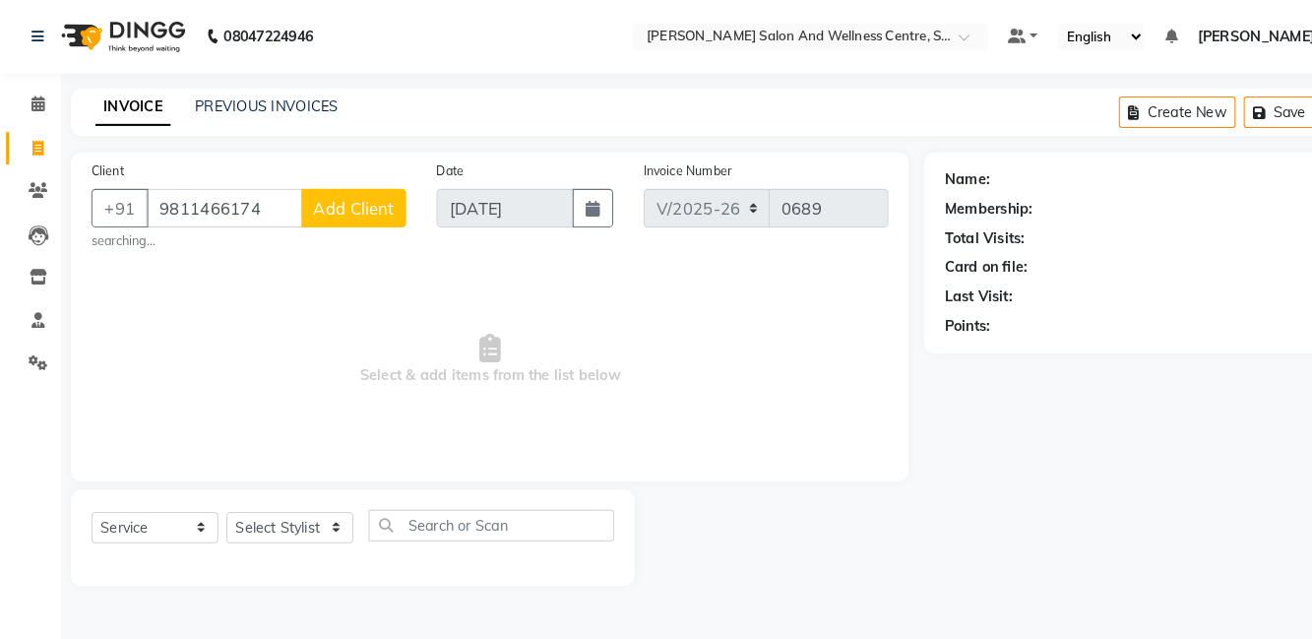
type input "9811466174"
click at [358, 196] on span "Add Client" at bounding box center [343, 202] width 78 height 20
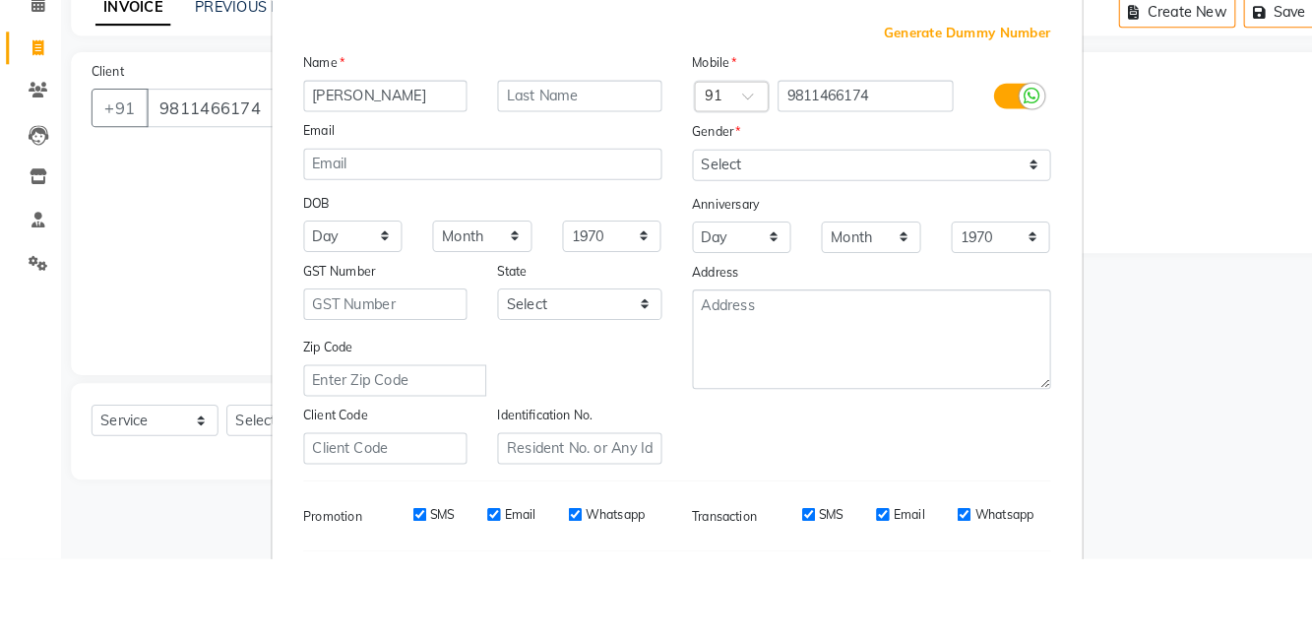
type input "[PERSON_NAME]"
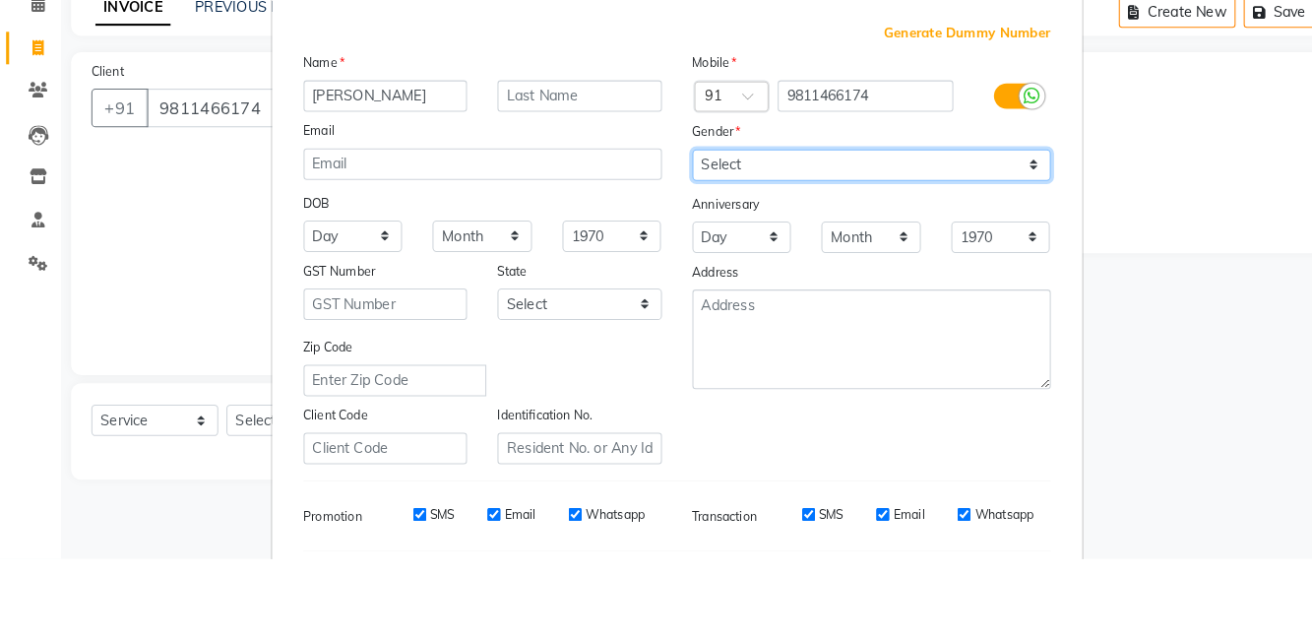
click at [734, 261] on select "Select Male Female Other Prefer Not To Say" at bounding box center [844, 257] width 347 height 31
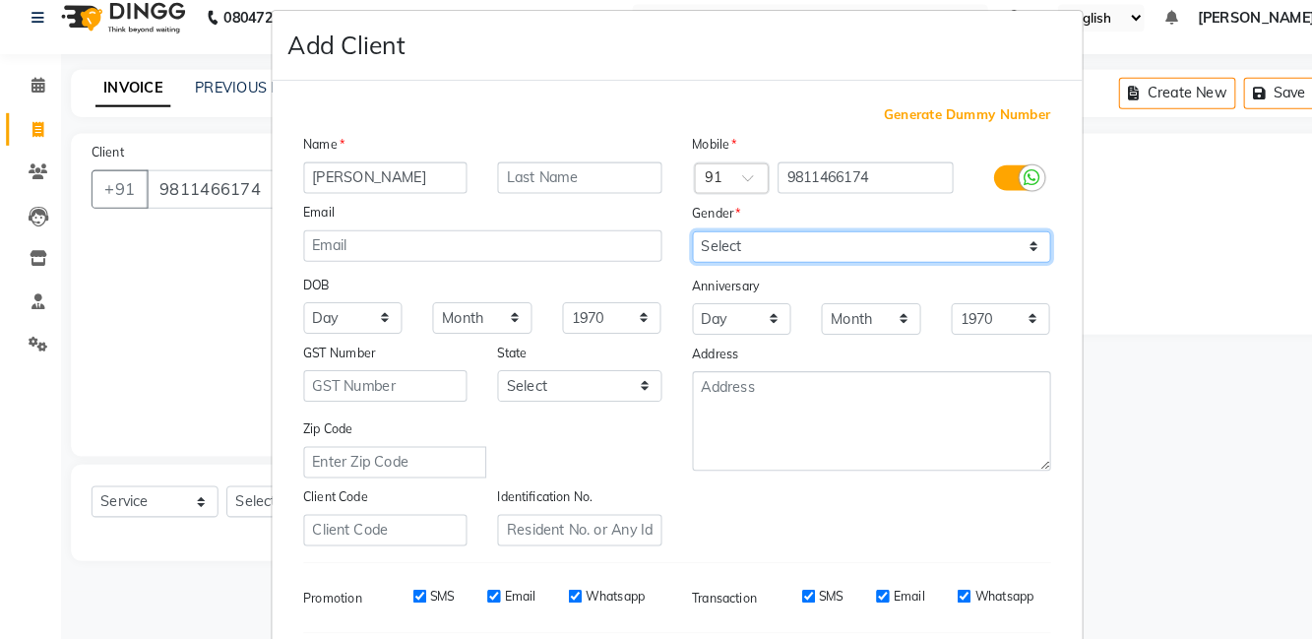
select select "female"
click at [671, 242] on select "Select Male Female Other Prefer Not To Say" at bounding box center [844, 257] width 347 height 31
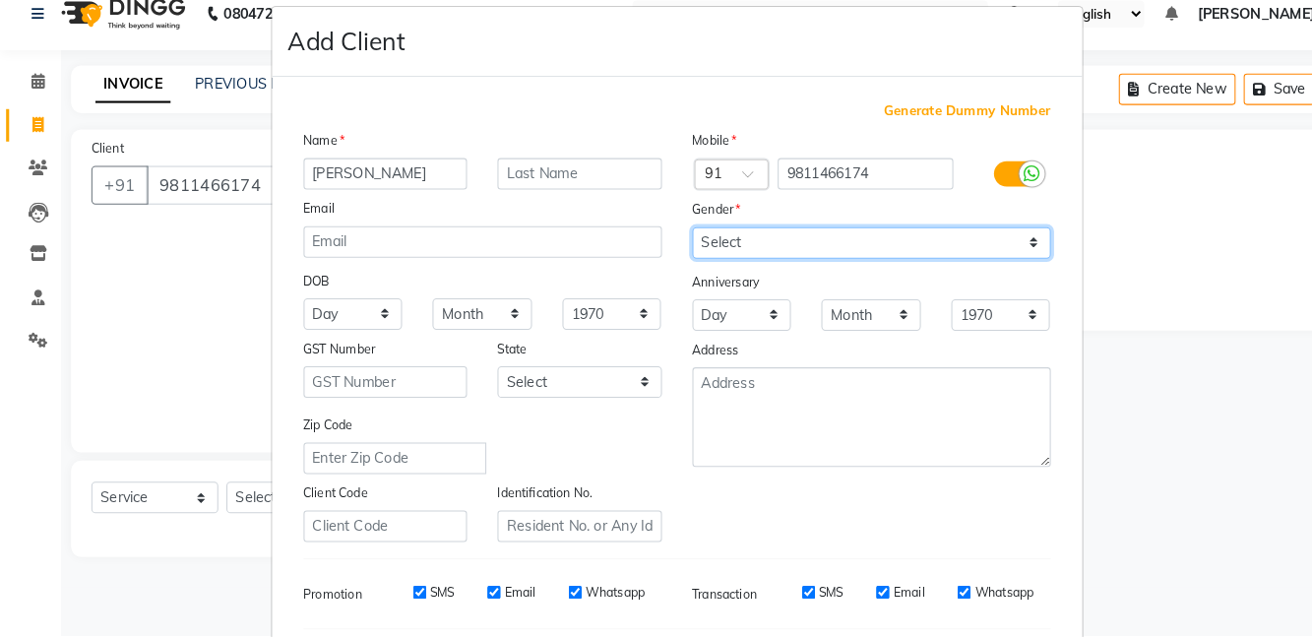
scroll to position [165, 0]
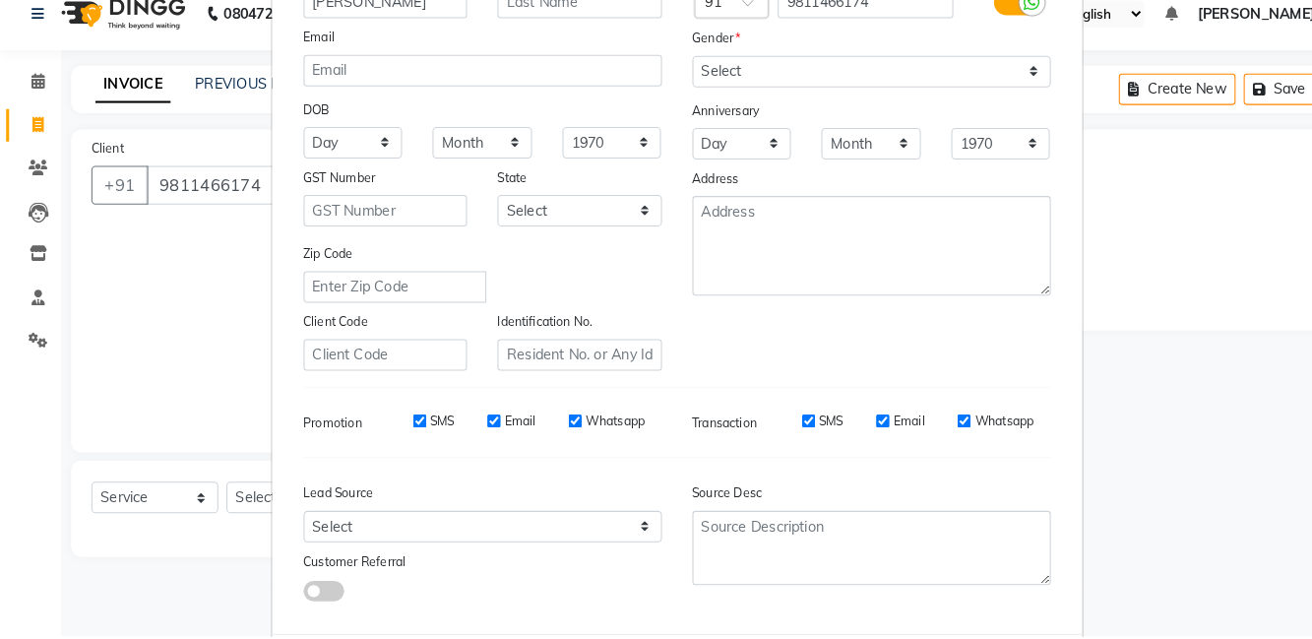
select select
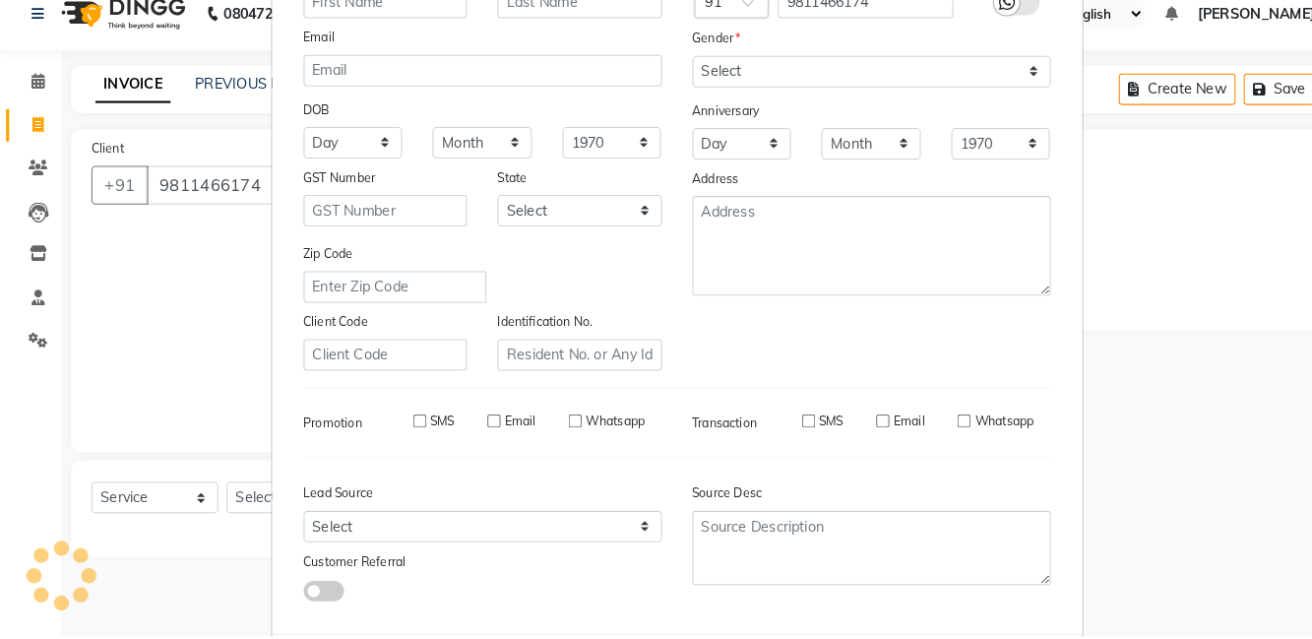
select select
checkbox input "false"
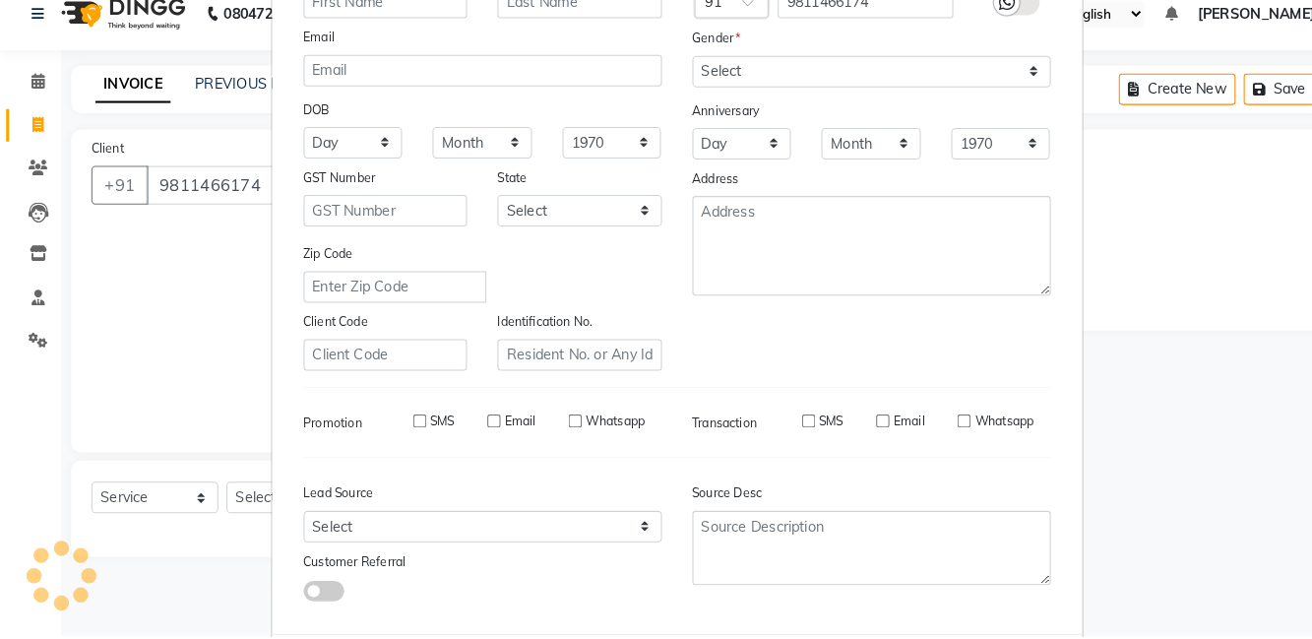
checkbox input "false"
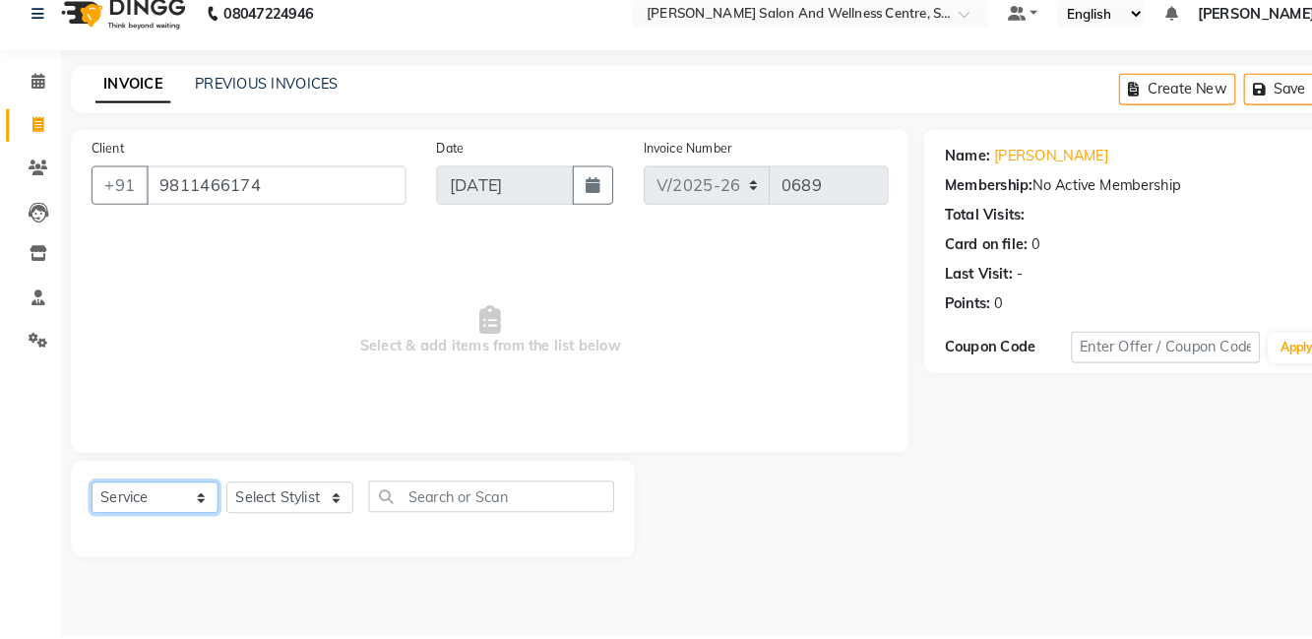
click at [162, 500] on select "Select Service Product Membership Package Voucher Prepaid Gift Card" at bounding box center [150, 504] width 123 height 31
click at [89, 489] on select "Select Service Product Membership Package Voucher Prepaid Gift Card" at bounding box center [150, 504] width 123 height 31
click at [295, 490] on select "Select Stylist [PERSON_NAME] [PERSON_NAME] [PERSON_NAME] [PERSON_NAME] La perle…" at bounding box center [280, 504] width 123 height 31
select select "81954"
click at [219, 489] on select "Select Stylist [PERSON_NAME] [PERSON_NAME] [PERSON_NAME] [PERSON_NAME] La perle…" at bounding box center [280, 504] width 123 height 31
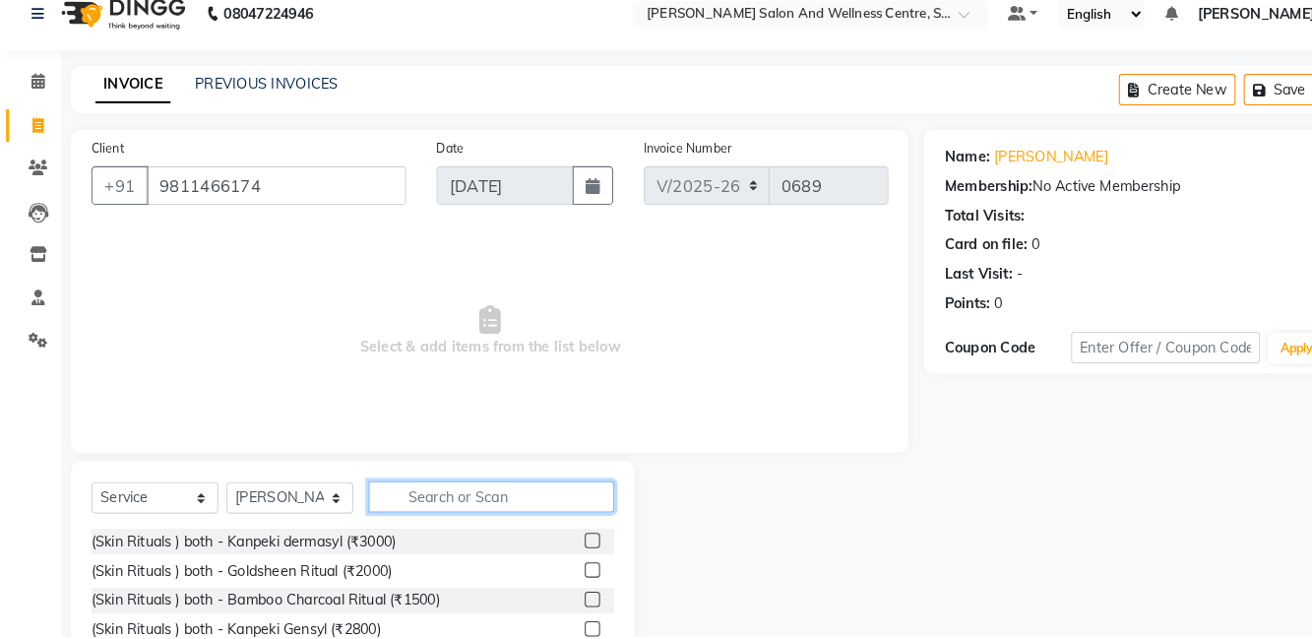
click at [470, 504] on input "text" at bounding box center [476, 503] width 238 height 31
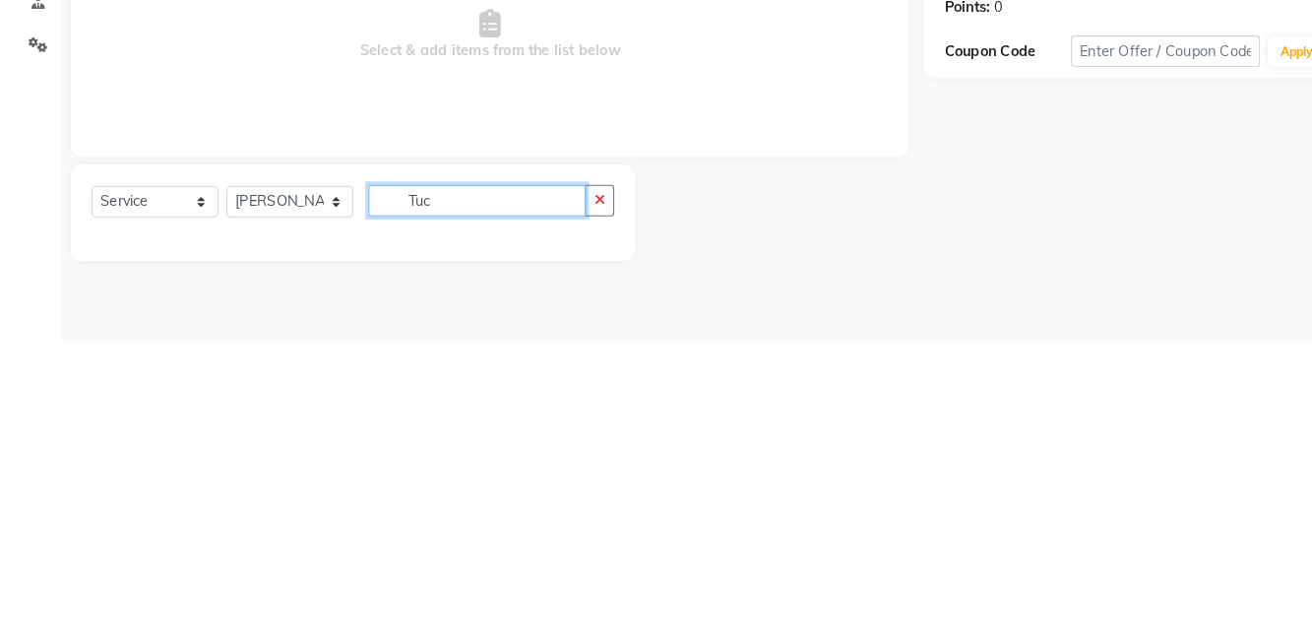
scroll to position [0, 0]
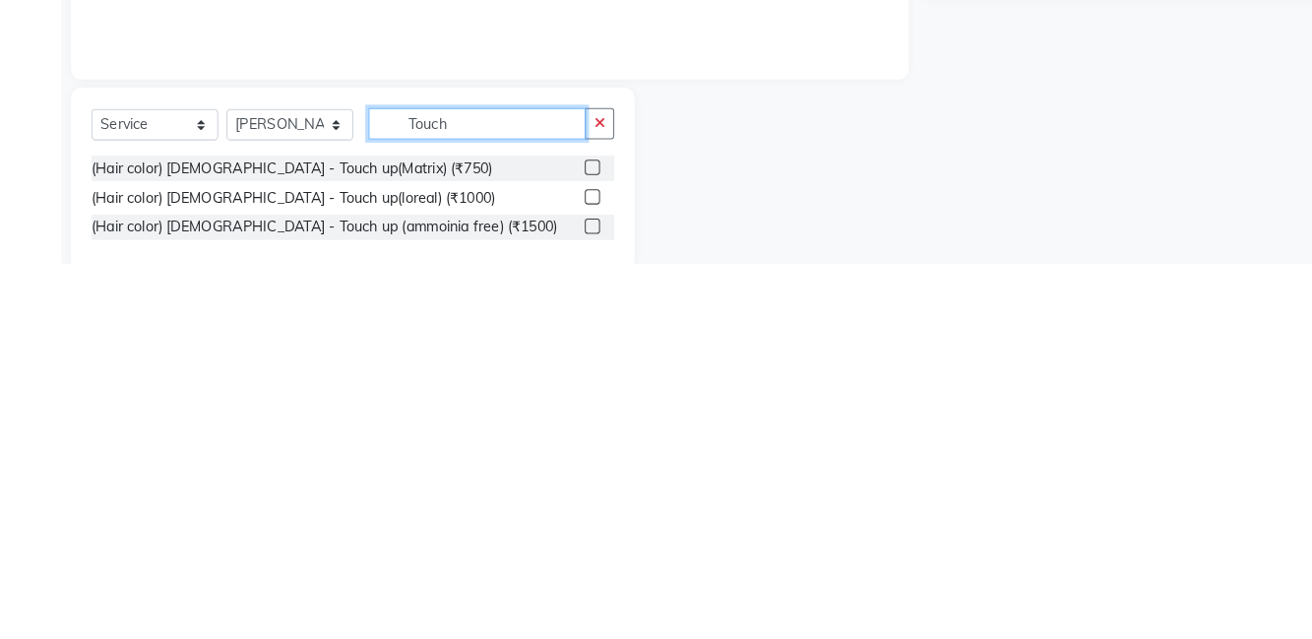
type input "Touch"
click at [572, 574] on label at bounding box center [574, 574] width 15 height 15
click at [572, 574] on input "checkbox" at bounding box center [573, 575] width 13 height 13
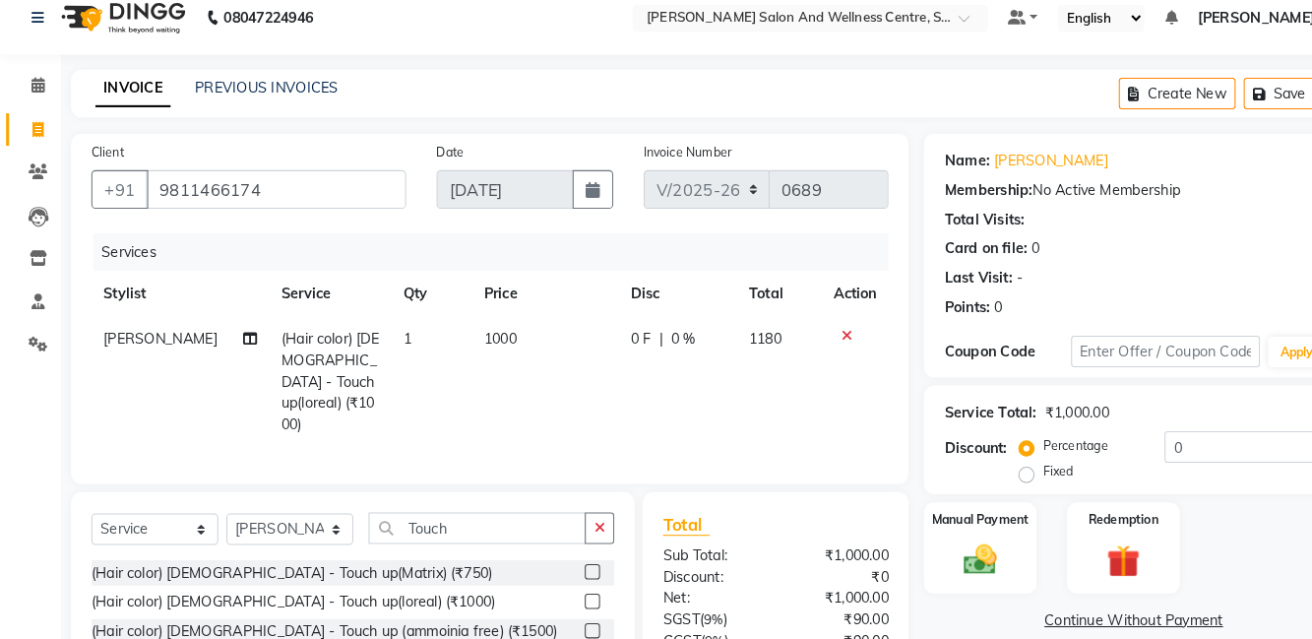
checkbox input "false"
click at [519, 338] on td "1000" at bounding box center [529, 388] width 142 height 127
select select "81954"
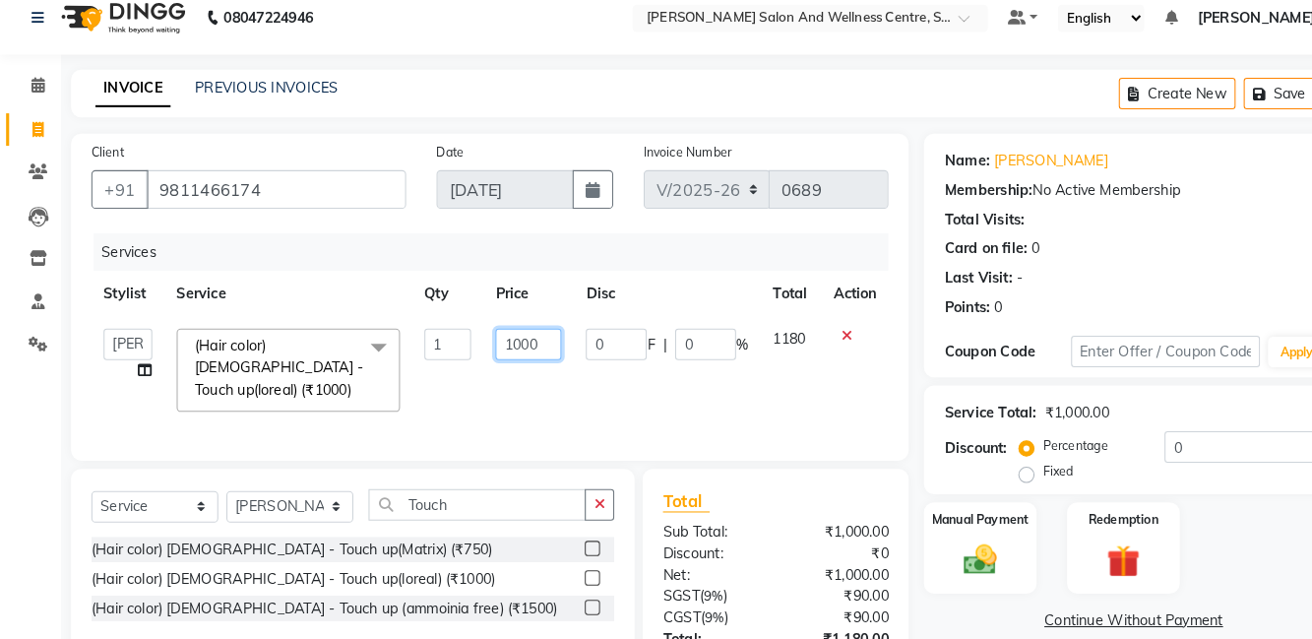
click at [533, 349] on input "1000" at bounding box center [512, 351] width 64 height 31
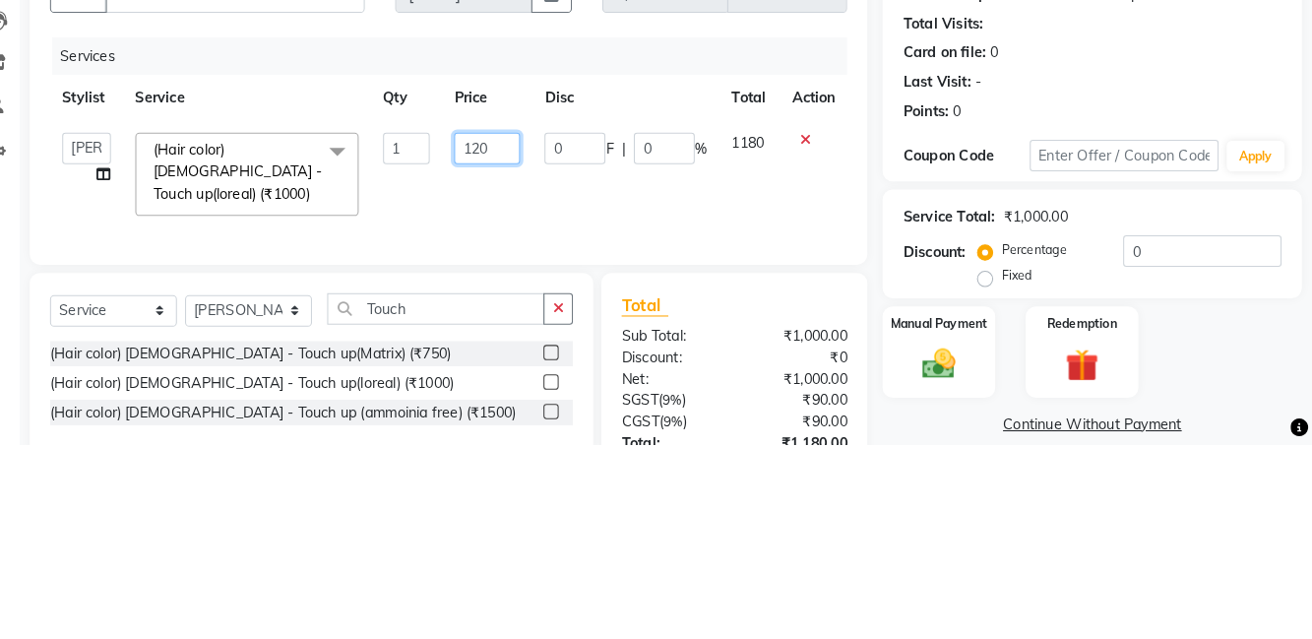
type input "1200"
click at [867, 386] on div "Client +91 9811466174 Date 04-09-2025 Invoice Number V/2025 V/2025-26 0689 Serv…" at bounding box center [475, 306] width 812 height 317
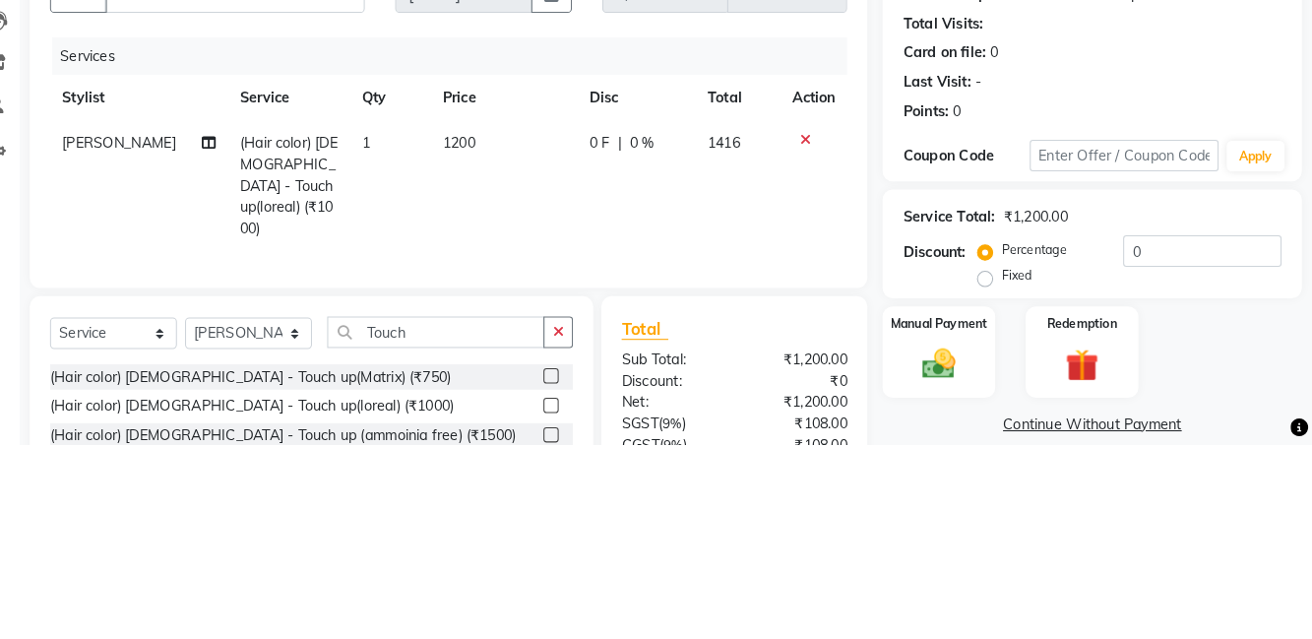
scroll to position [1, 0]
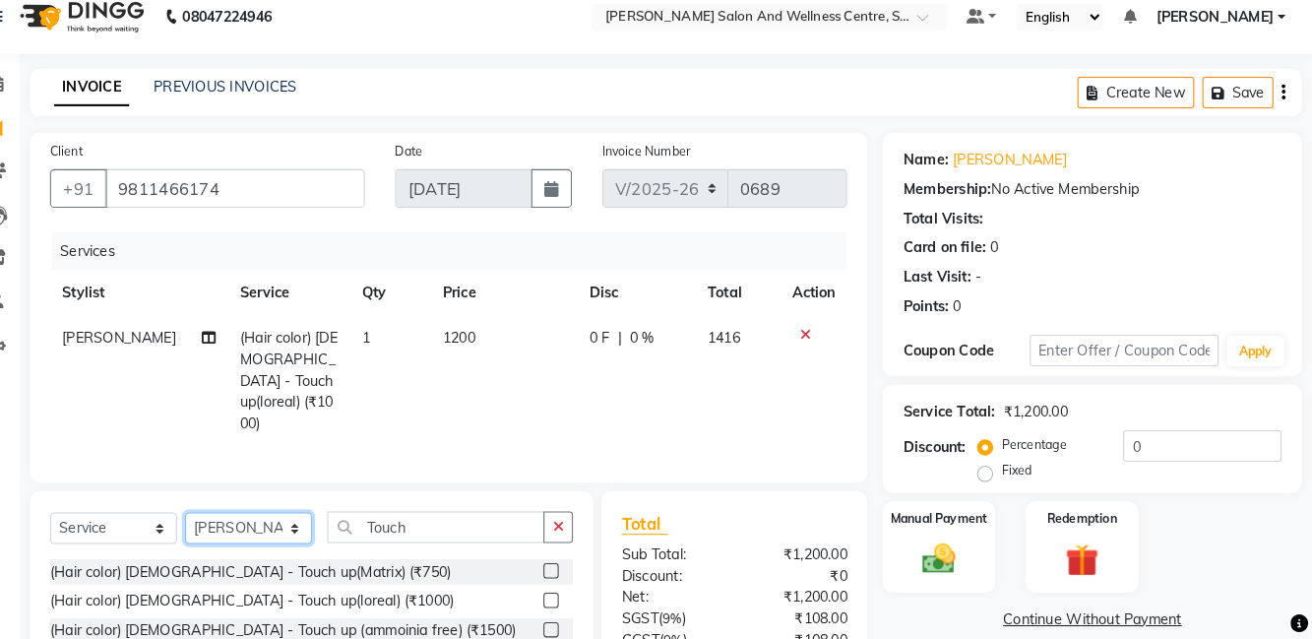
click at [288, 515] on select "Select Stylist [PERSON_NAME] [PERSON_NAME] [PERSON_NAME] [PERSON_NAME] La perle…" at bounding box center [280, 530] width 123 height 31
select select "83266"
click at [219, 515] on select "Select Stylist [PERSON_NAME] [PERSON_NAME] [PERSON_NAME] [PERSON_NAME] La perle…" at bounding box center [280, 530] width 123 height 31
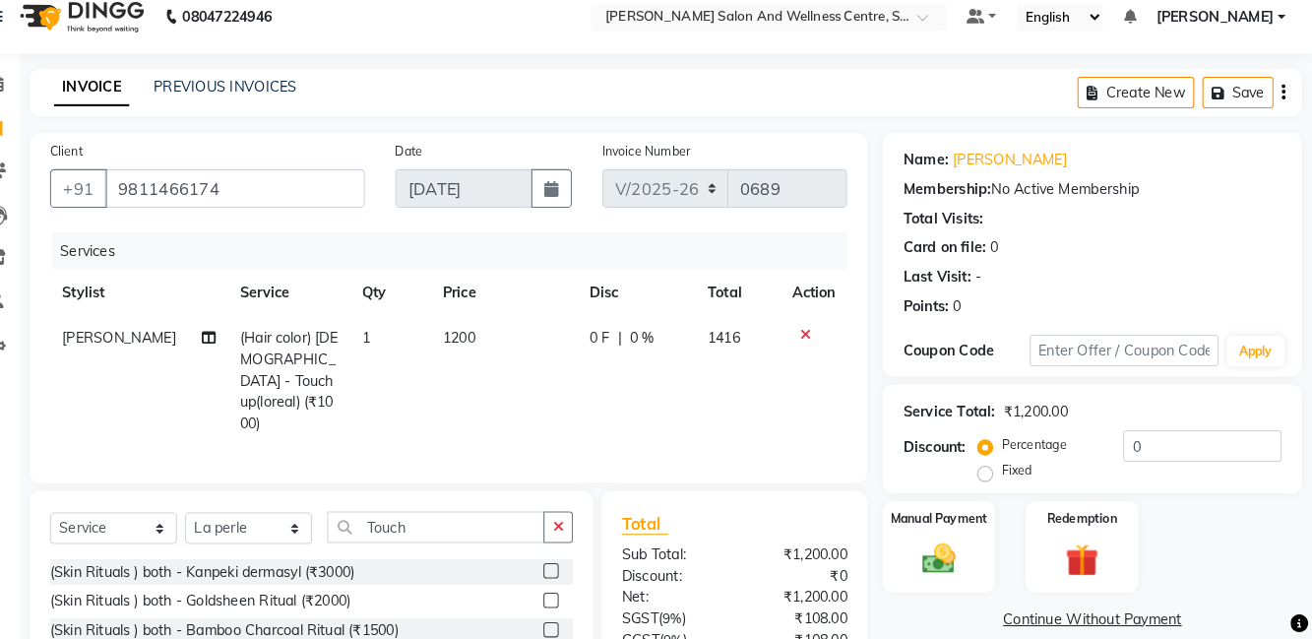
click at [594, 514] on button "button" at bounding box center [581, 529] width 29 height 31
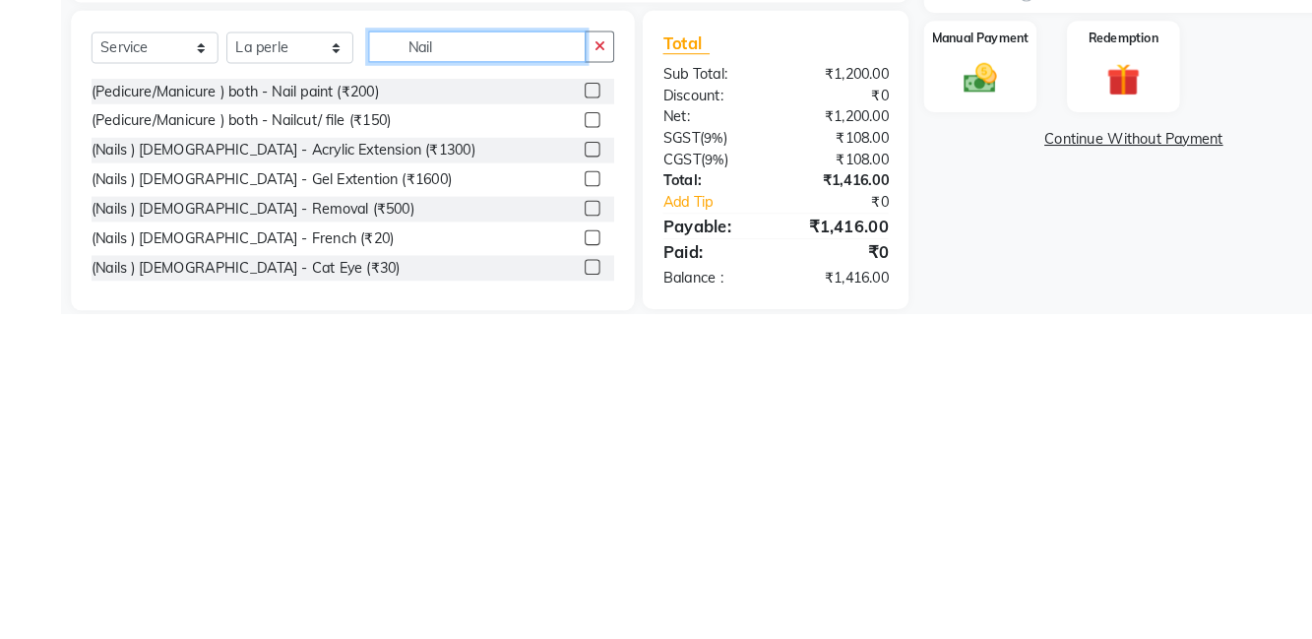
scroll to position [150, 0]
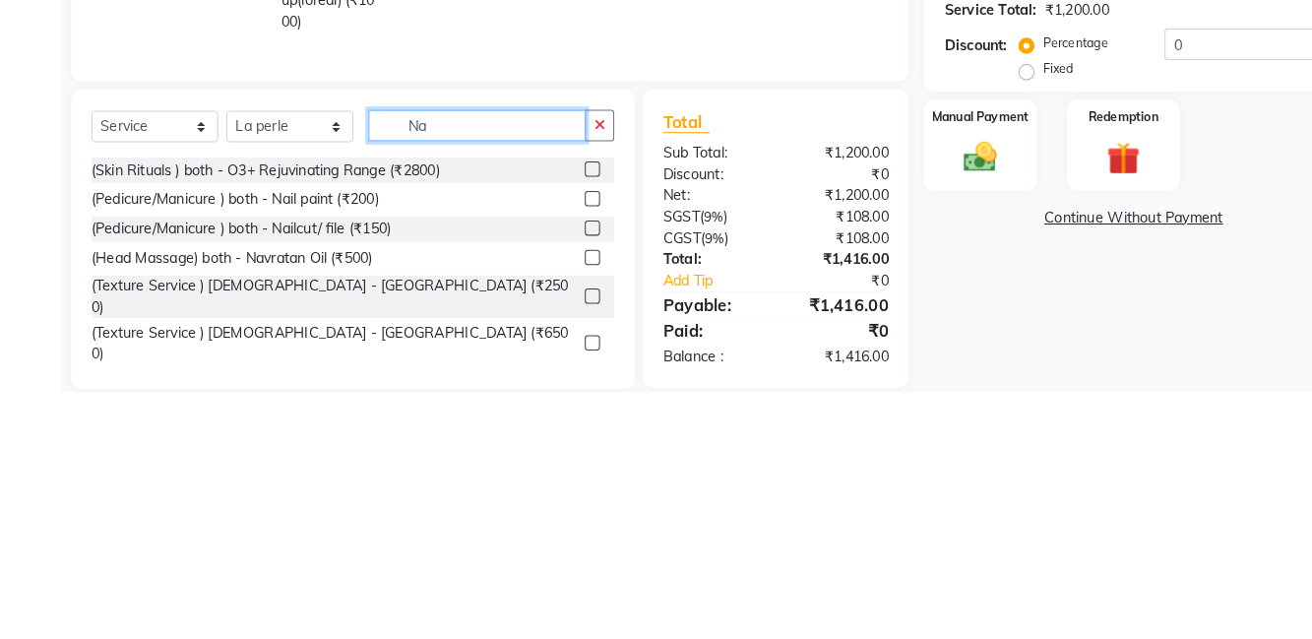
type input "N"
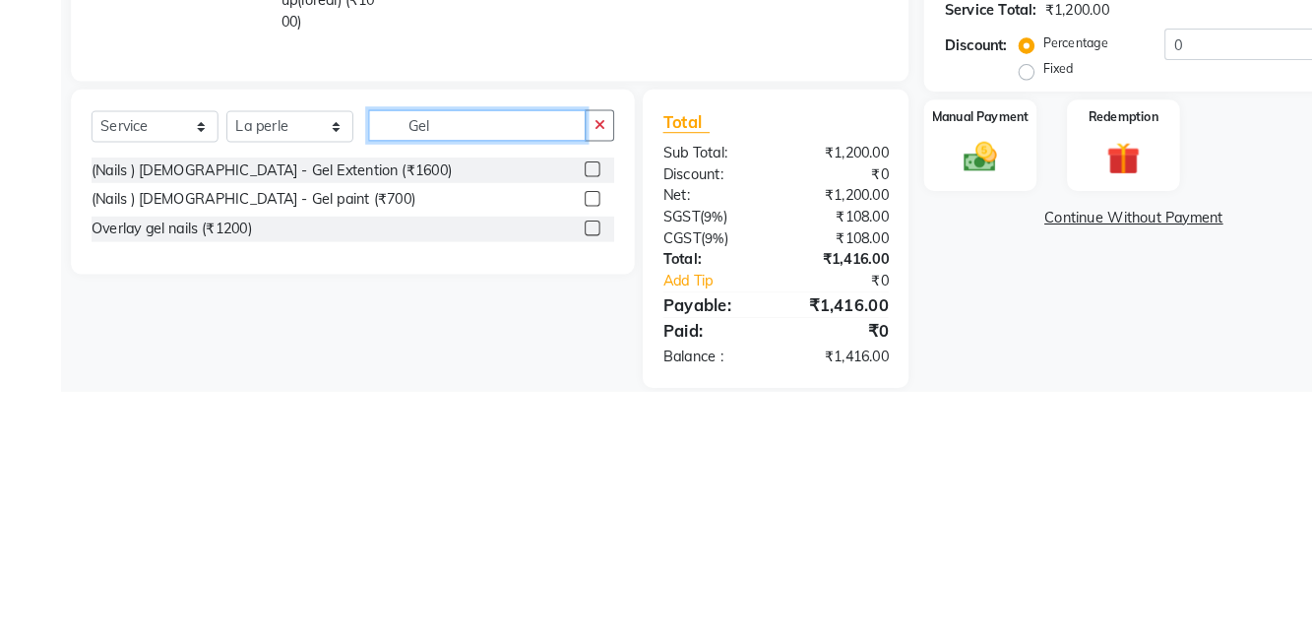
type input "Gel"
click at [568, 444] on label at bounding box center [574, 451] width 15 height 15
click at [568, 446] on input "checkbox" at bounding box center [573, 452] width 13 height 13
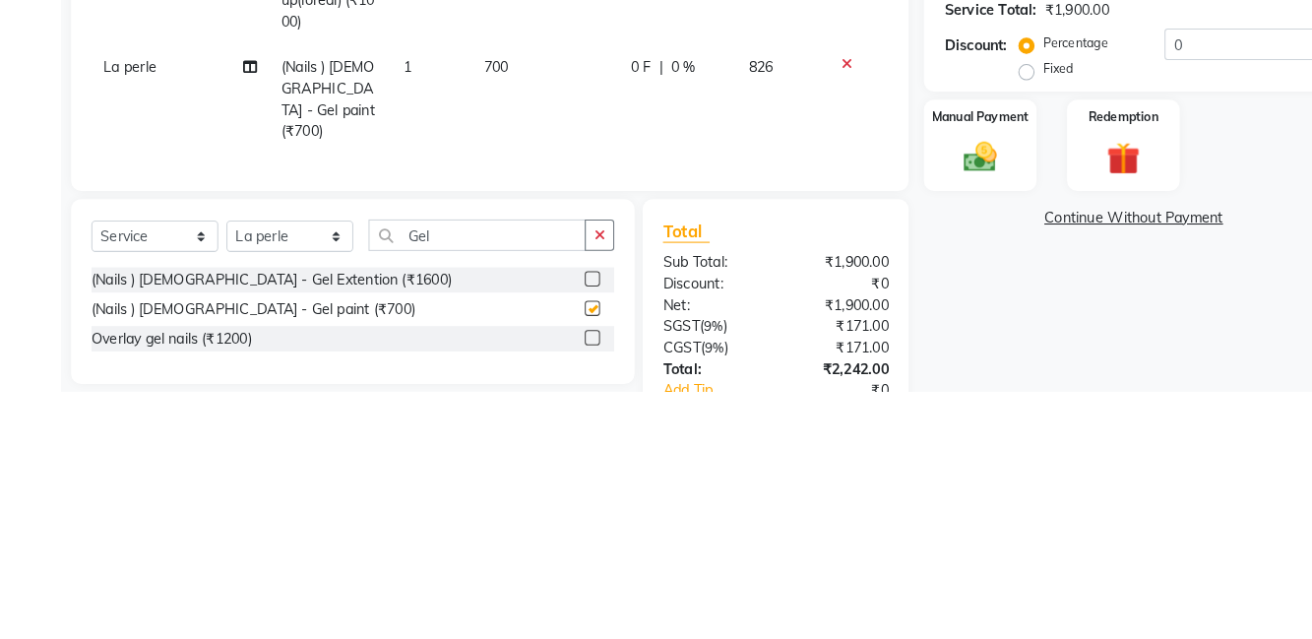
scroll to position [152, 0]
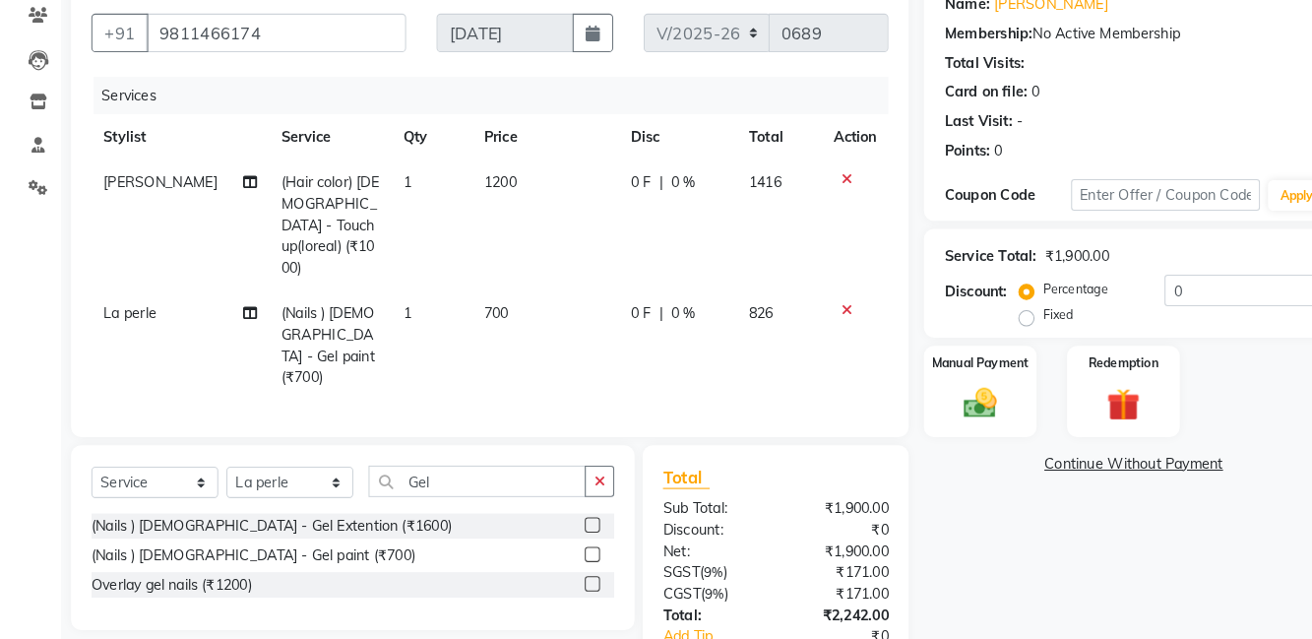
checkbox input "false"
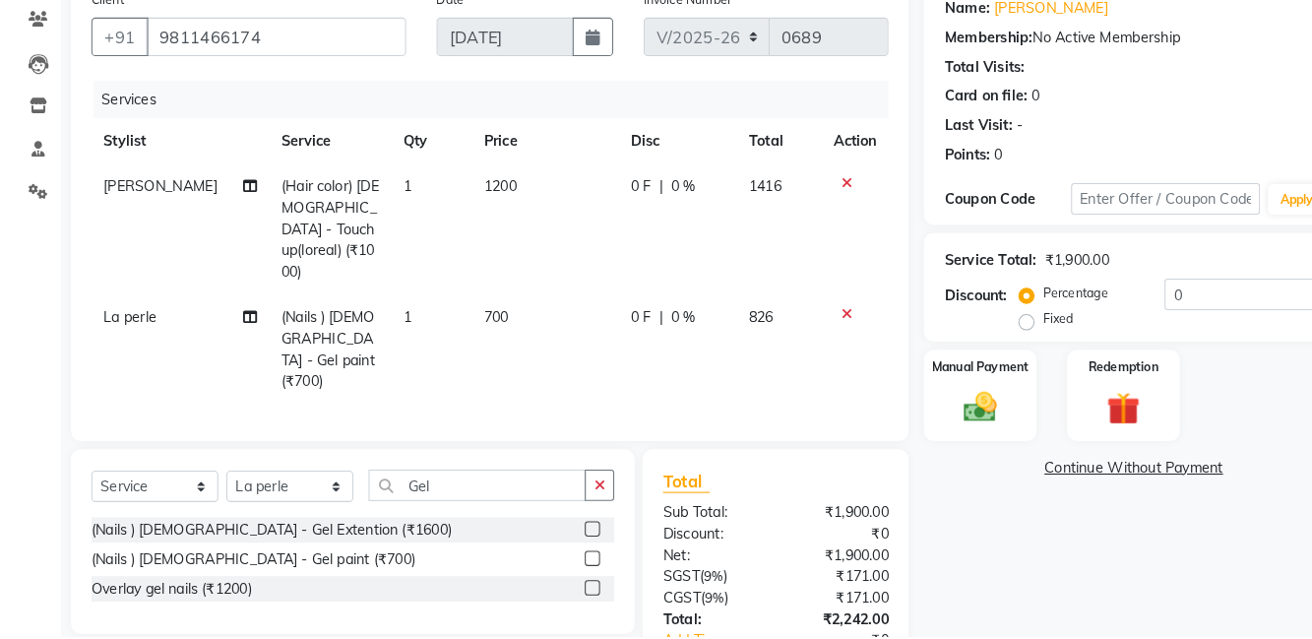
click at [943, 426] on img at bounding box center [950, 416] width 52 height 37
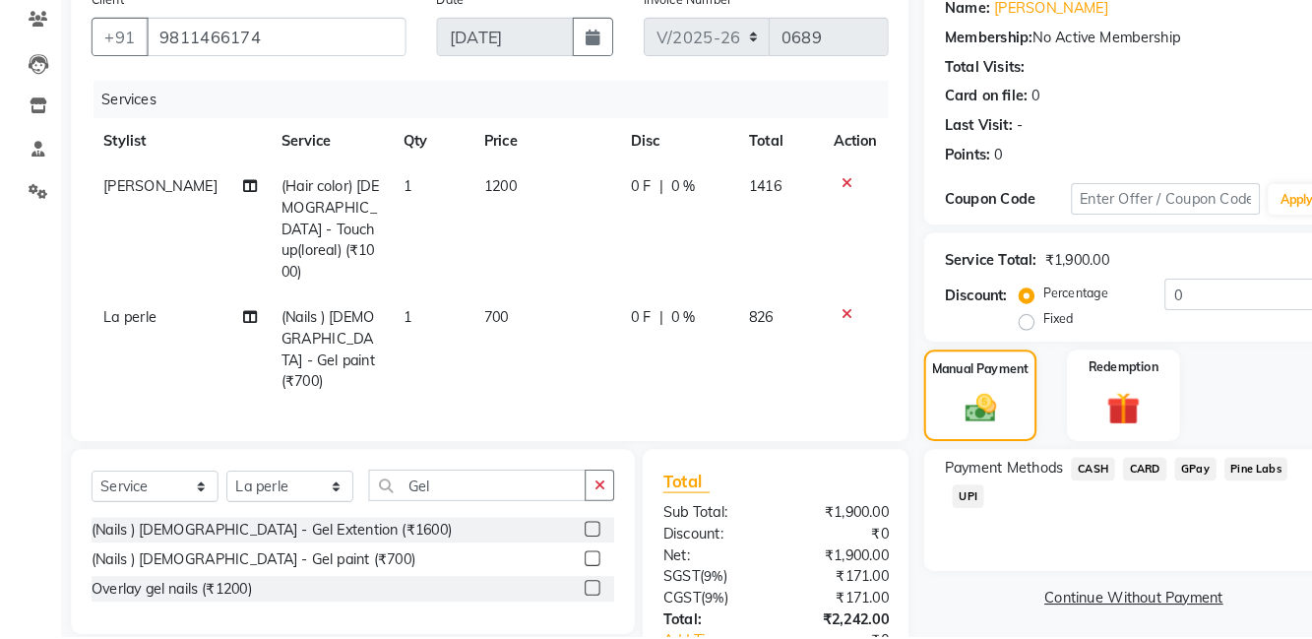
click at [937, 511] on span "UPI" at bounding box center [938, 503] width 31 height 23
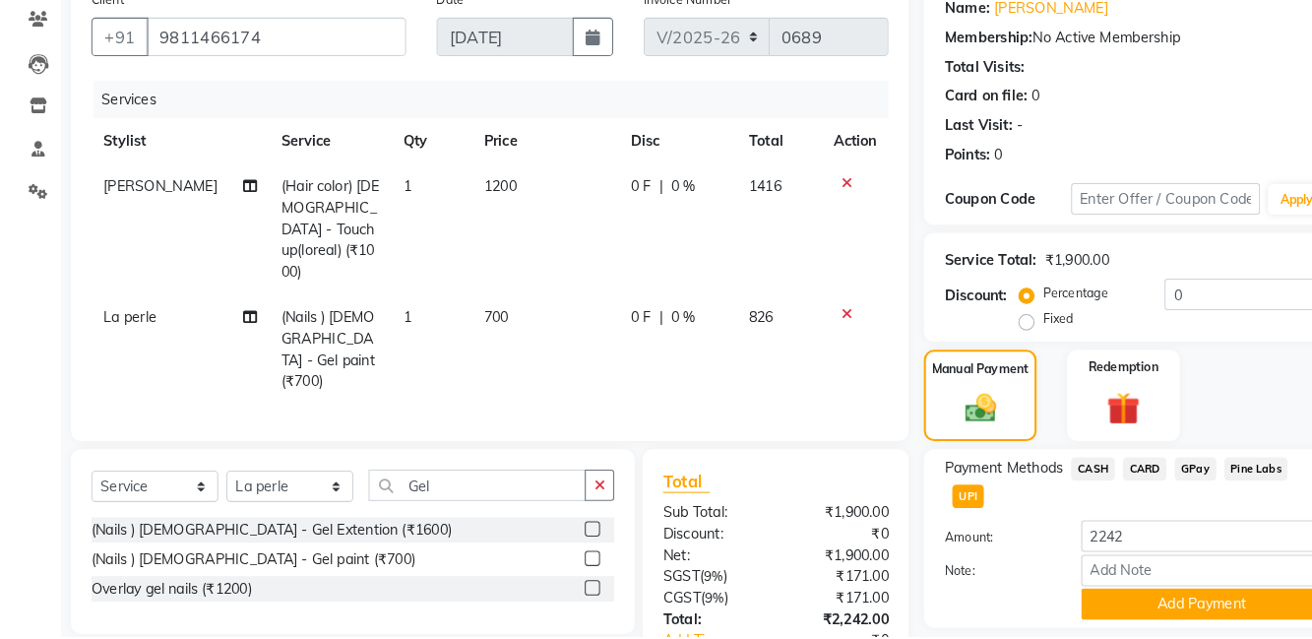
click at [1160, 607] on button "Add Payment" at bounding box center [1165, 607] width 234 height 31
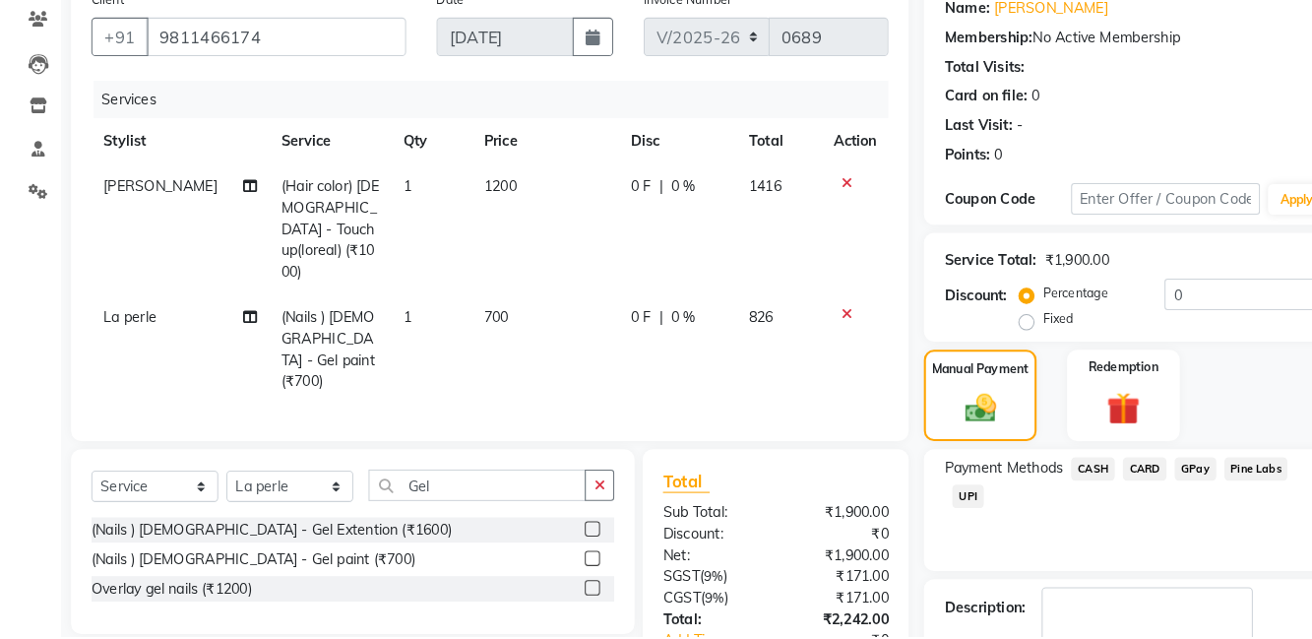
scroll to position [185, 0]
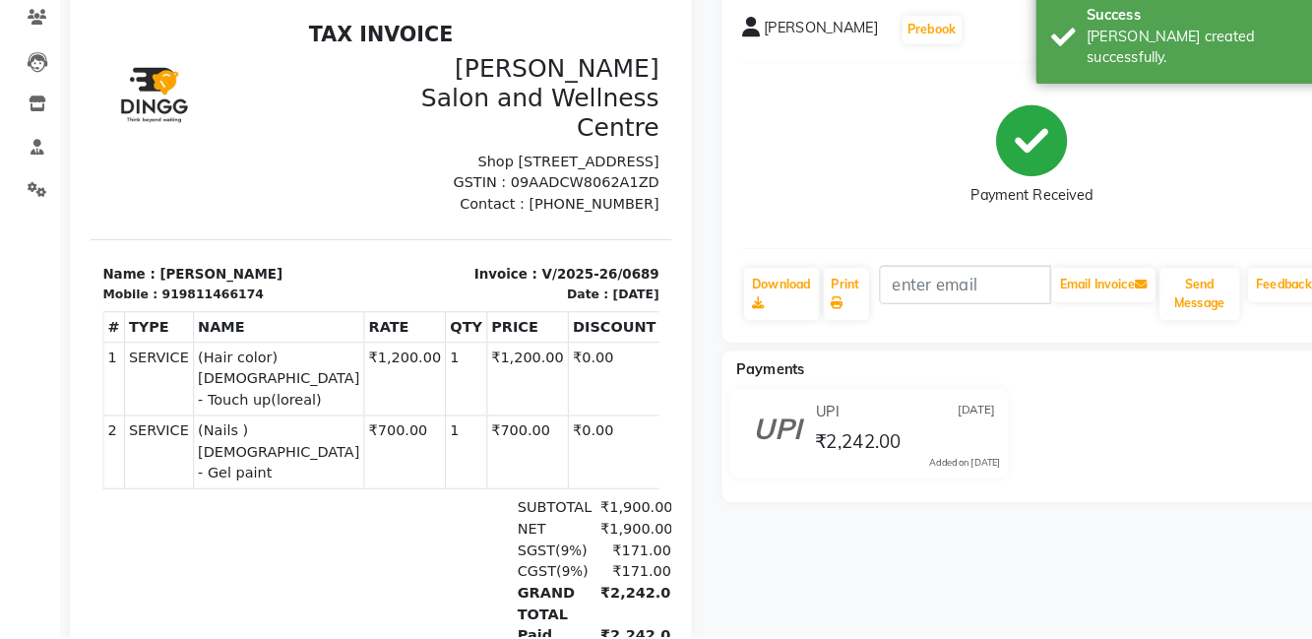
select select "service"
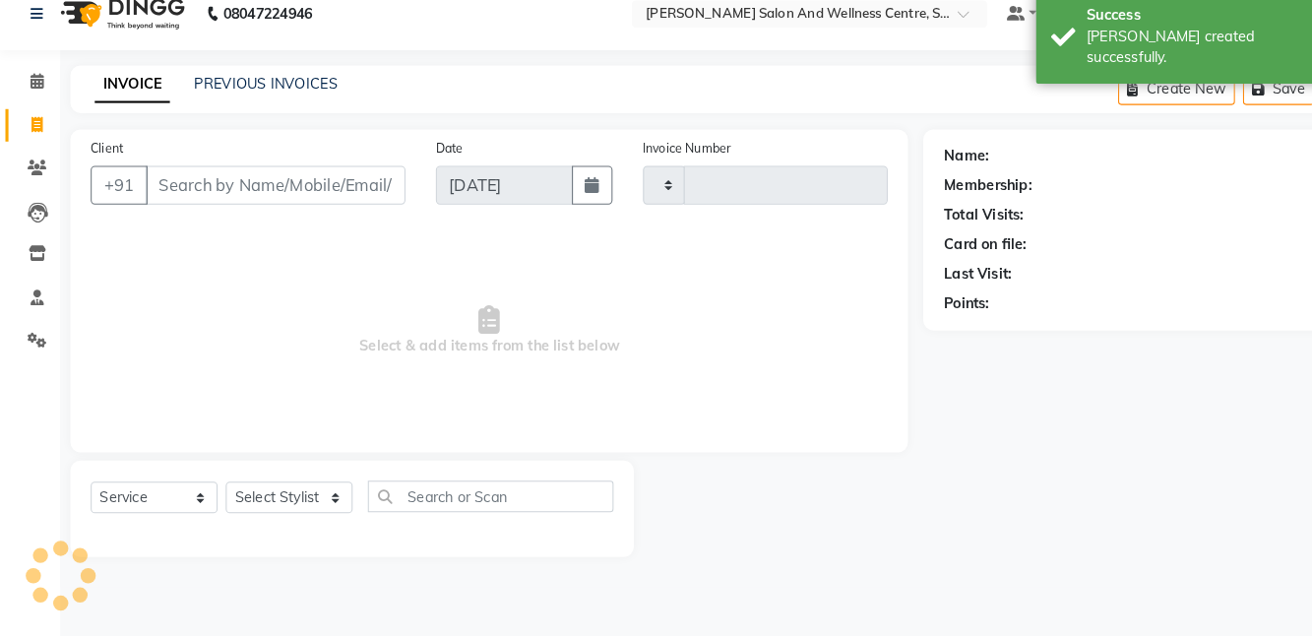
type input "0690"
select select "8341"
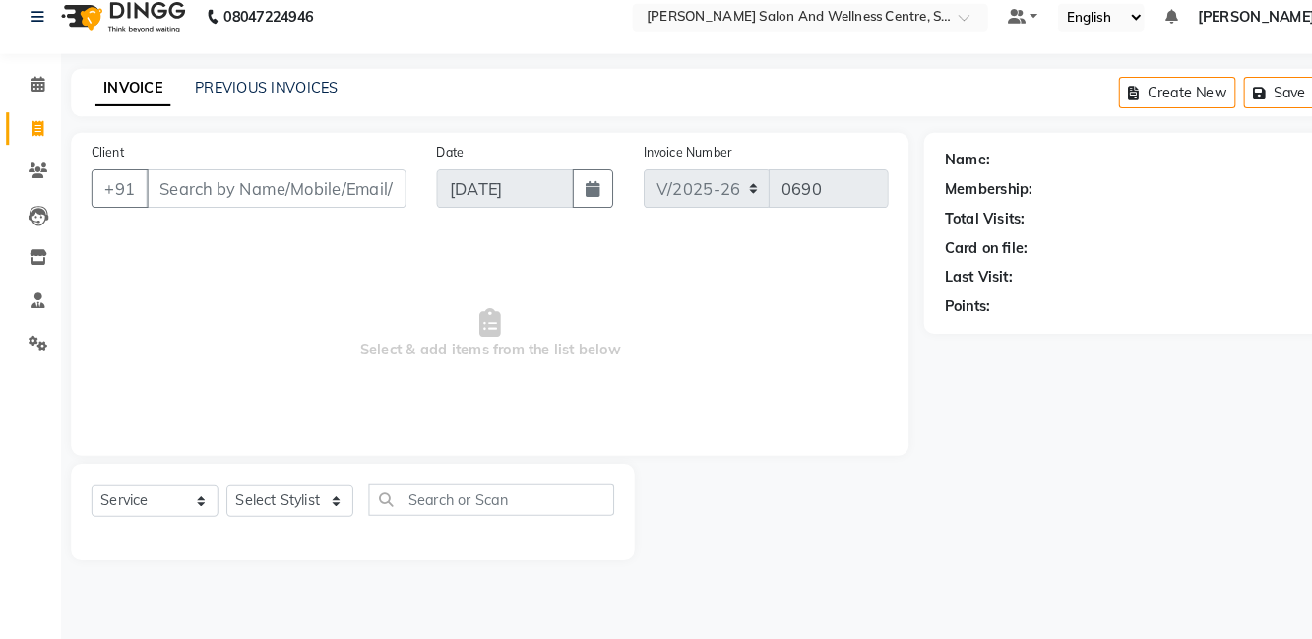
click at [263, 76] on div "08047224946 Select Location × La’perle Salon And Wellness Centre, Sector-16c De…" at bounding box center [656, 319] width 1312 height 639
click at [298, 108] on link "PREVIOUS INVOICES" at bounding box center [258, 103] width 139 height 18
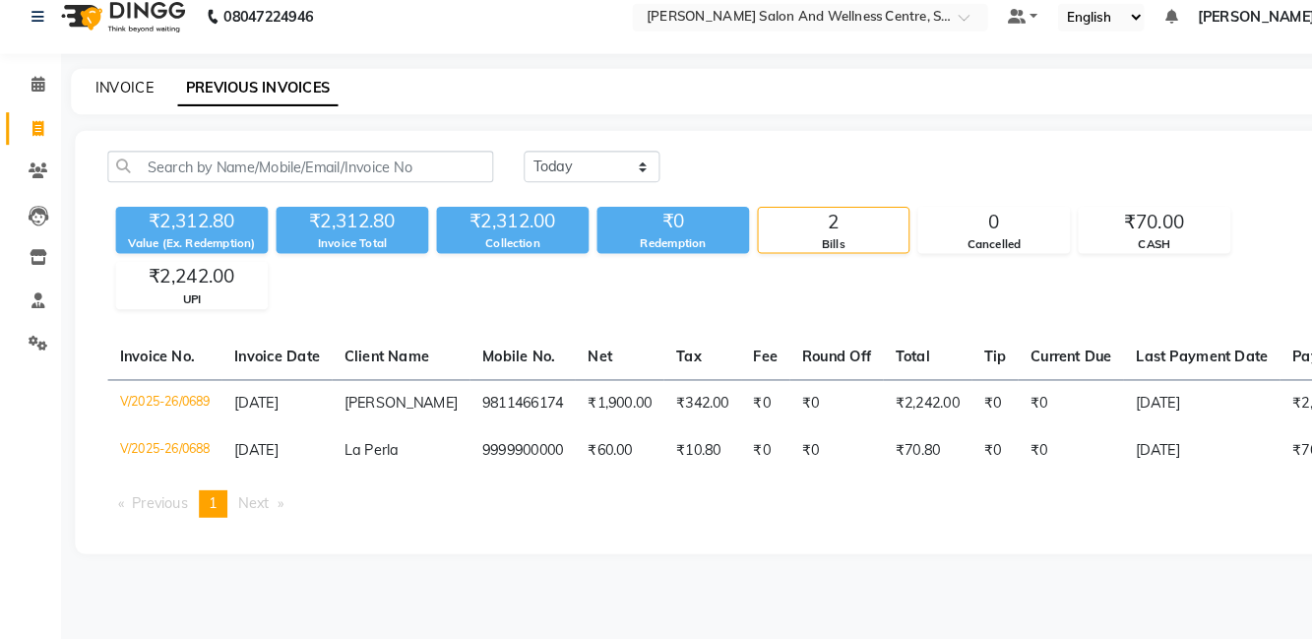
click at [105, 95] on link "INVOICE" at bounding box center [120, 103] width 56 height 18
select select "service"
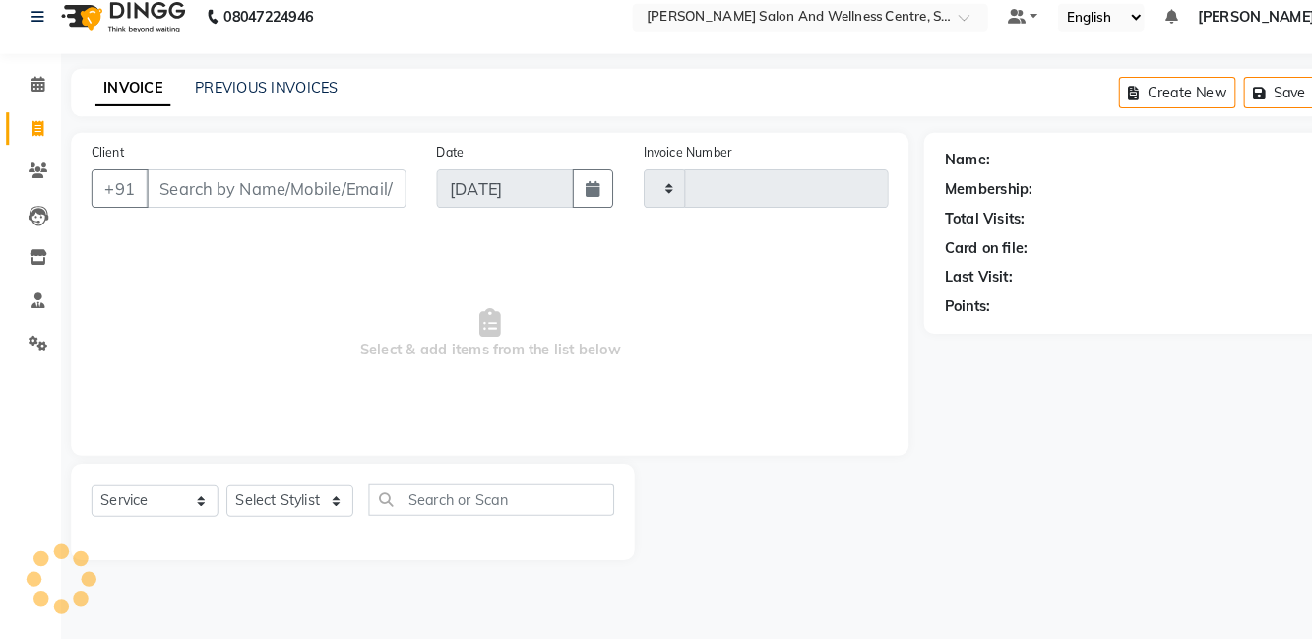
type input "0690"
select select "8341"
click at [289, 102] on link "PREVIOUS INVOICES" at bounding box center [258, 103] width 139 height 18
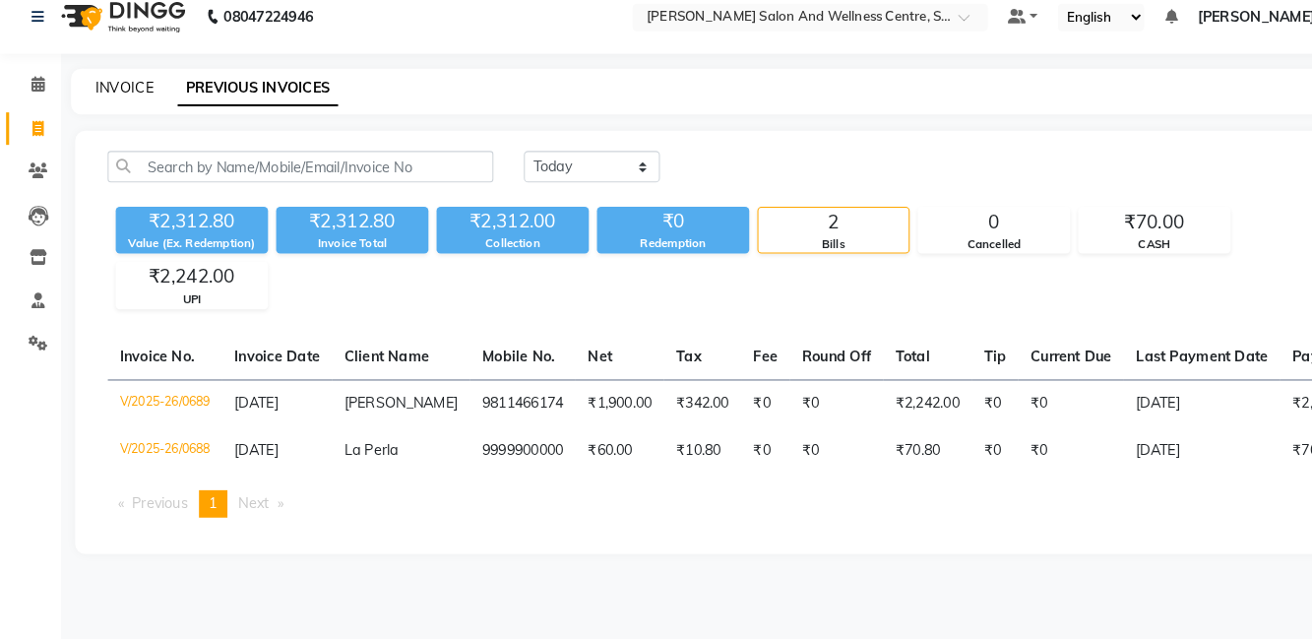
click at [122, 96] on link "INVOICE" at bounding box center [120, 103] width 56 height 18
select select "service"
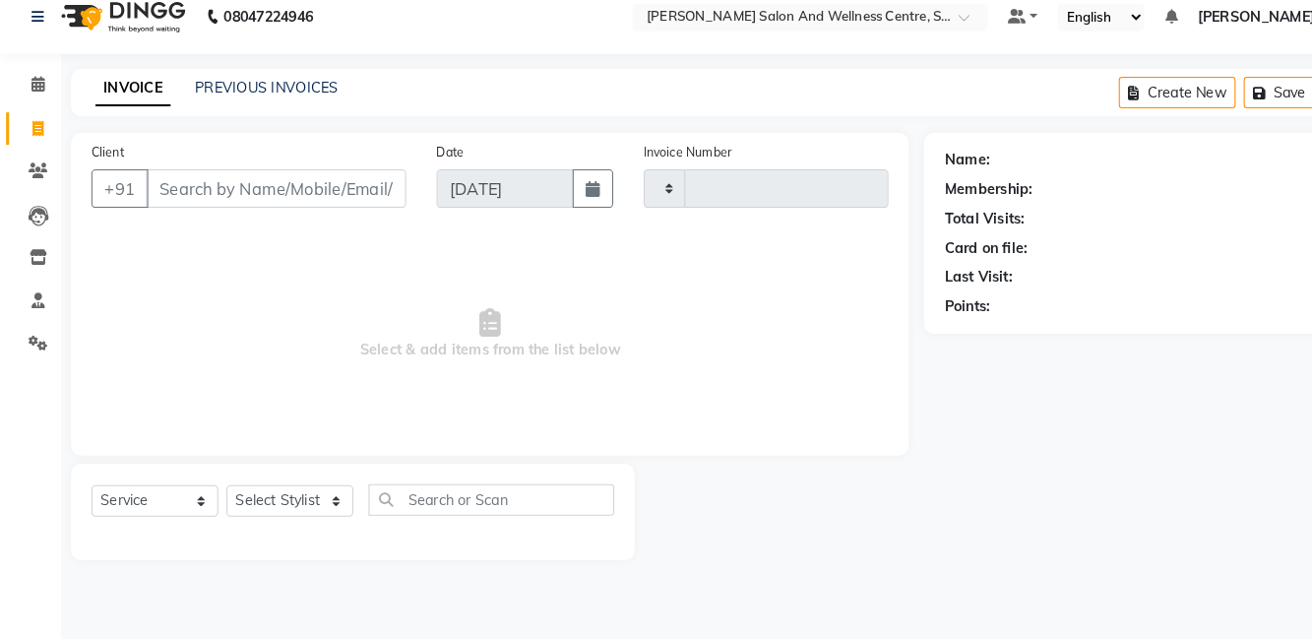
type input "0690"
select select "8341"
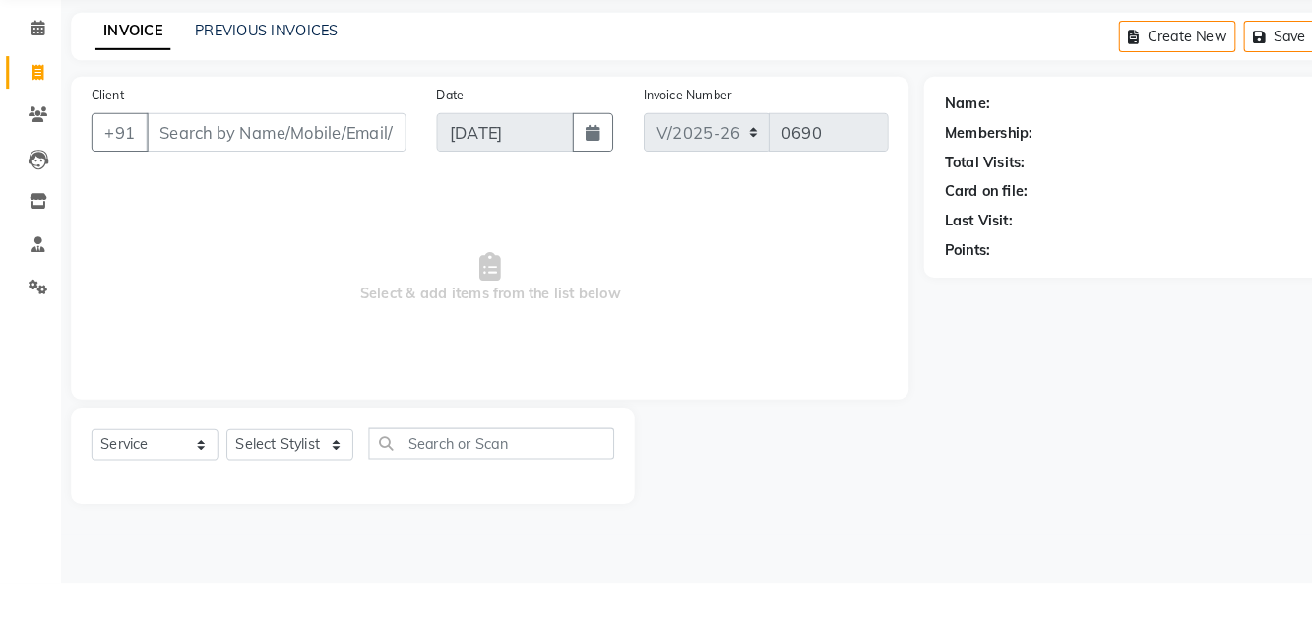
click at [285, 204] on input "Client" at bounding box center [268, 201] width 252 height 37
click at [815, 267] on span "Select & add items from the list below" at bounding box center [475, 342] width 772 height 197
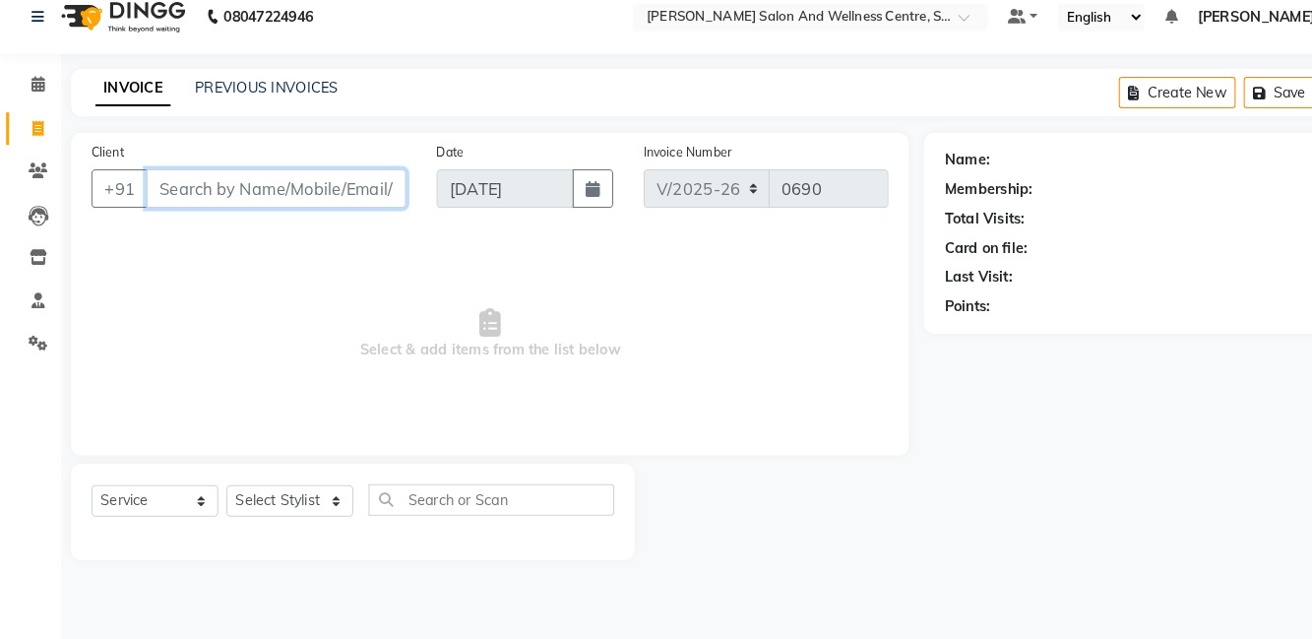
click at [323, 203] on input "Client" at bounding box center [268, 201] width 252 height 37
type input "8597358344"
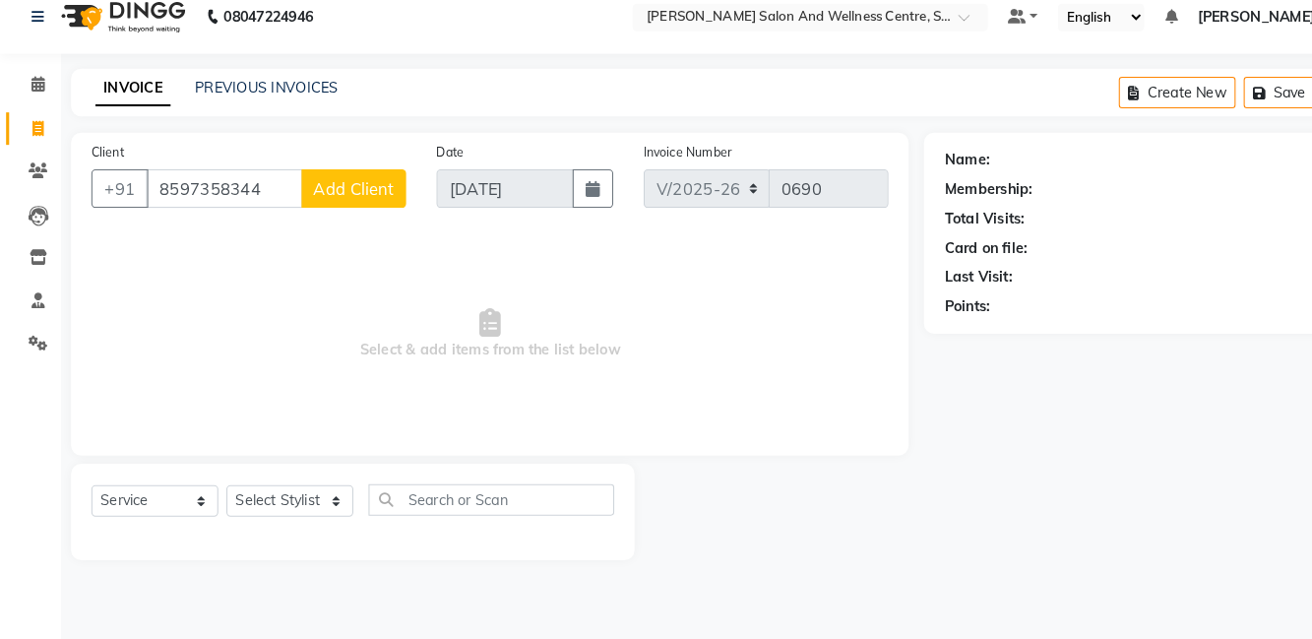
click at [348, 211] on button "Add Client" at bounding box center [342, 201] width 101 height 37
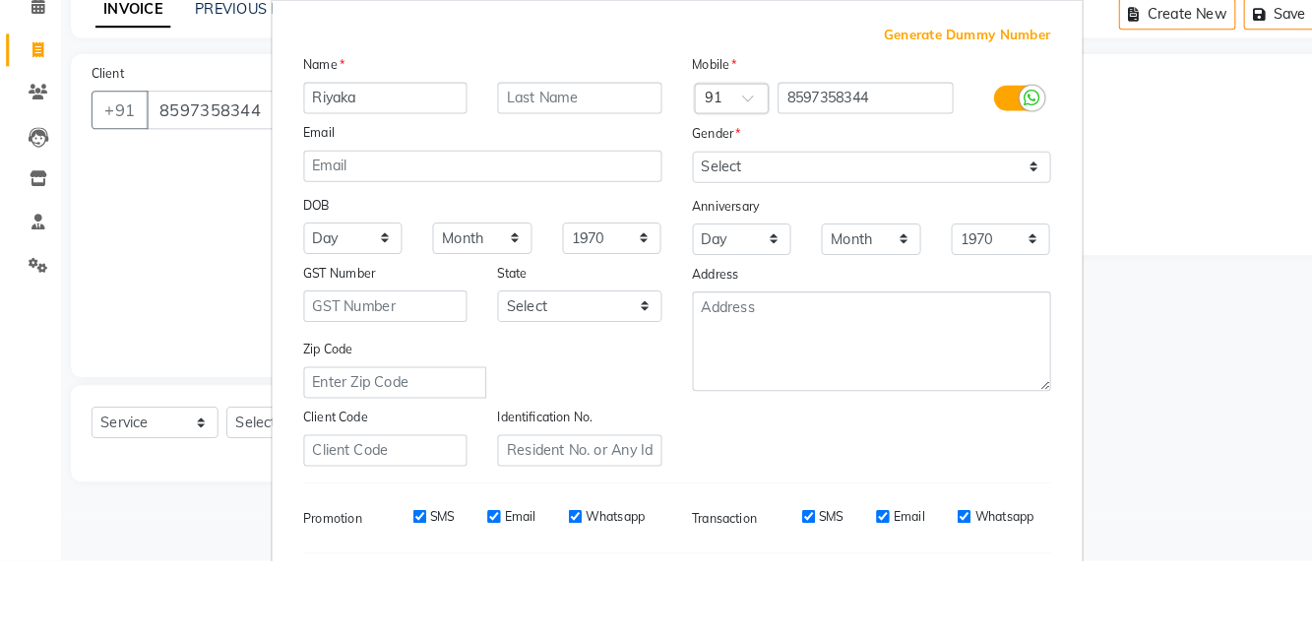
type input "Riyaka"
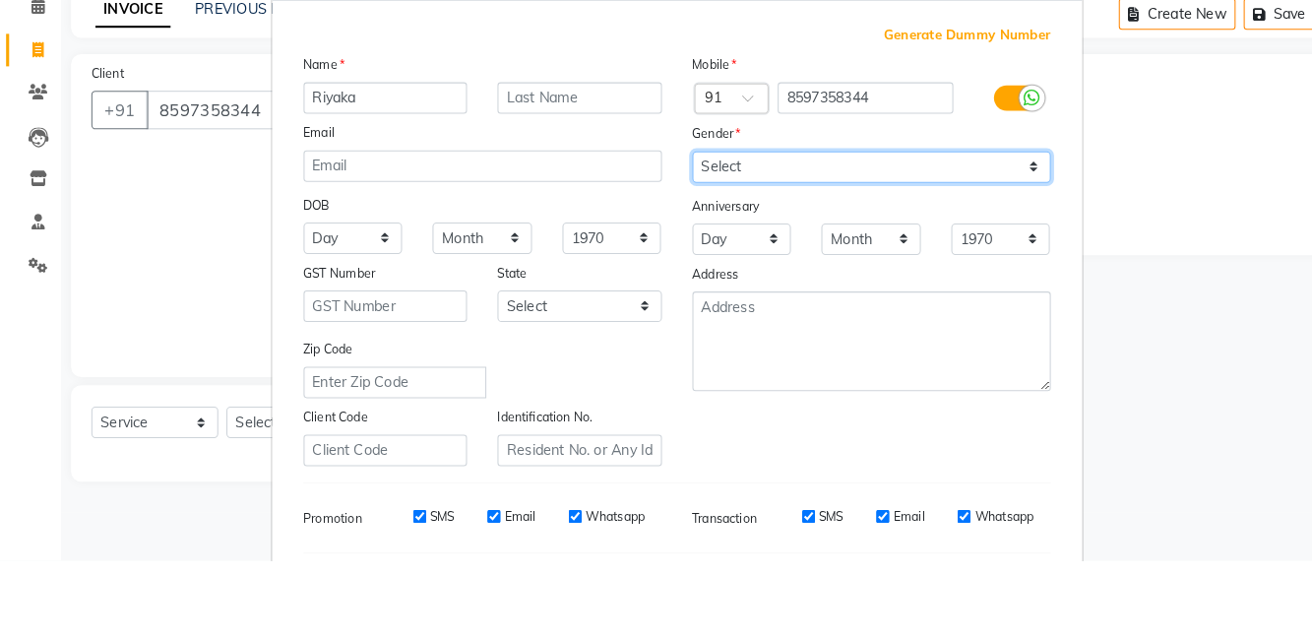
click at [775, 264] on select "Select Male Female Other Prefer Not To Say" at bounding box center [844, 257] width 347 height 31
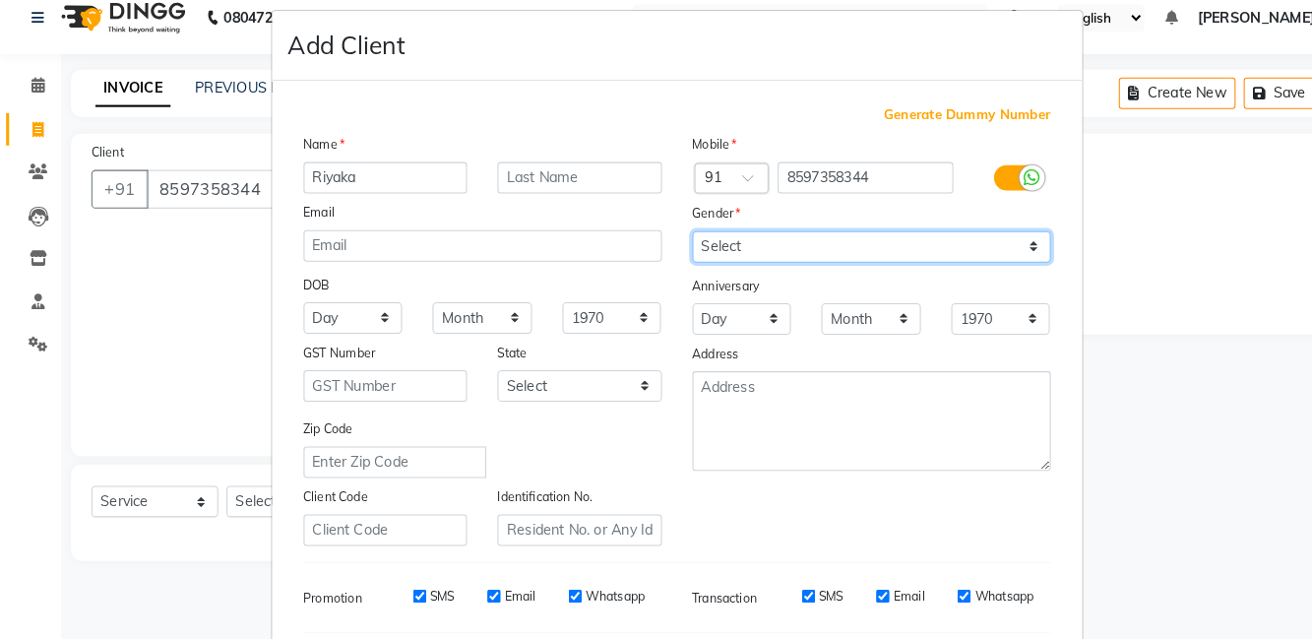
select select "female"
click at [671, 242] on select "Select Male Female Other Prefer Not To Say" at bounding box center [844, 257] width 347 height 31
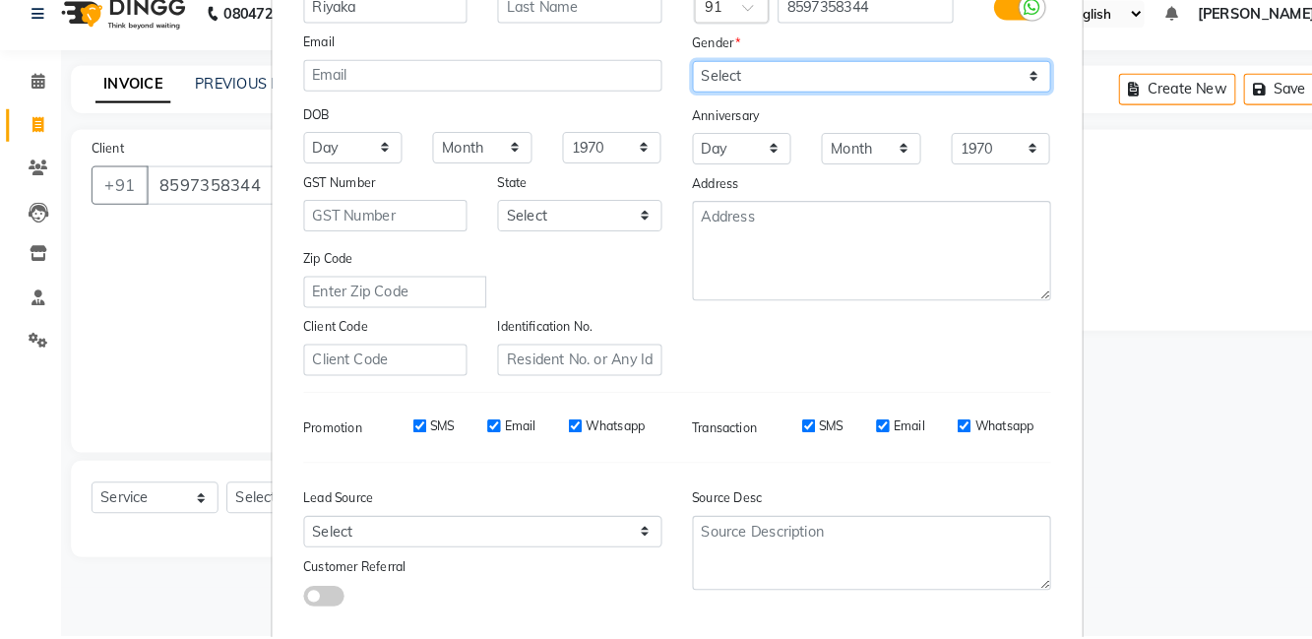
scroll to position [165, 0]
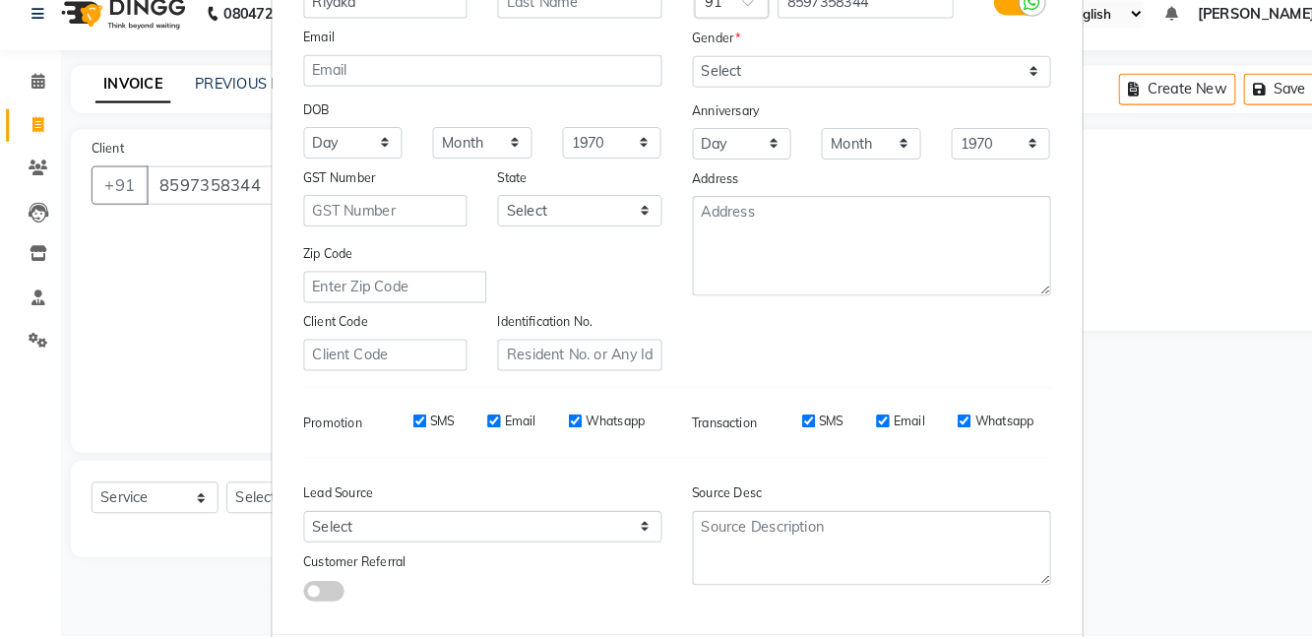
select select
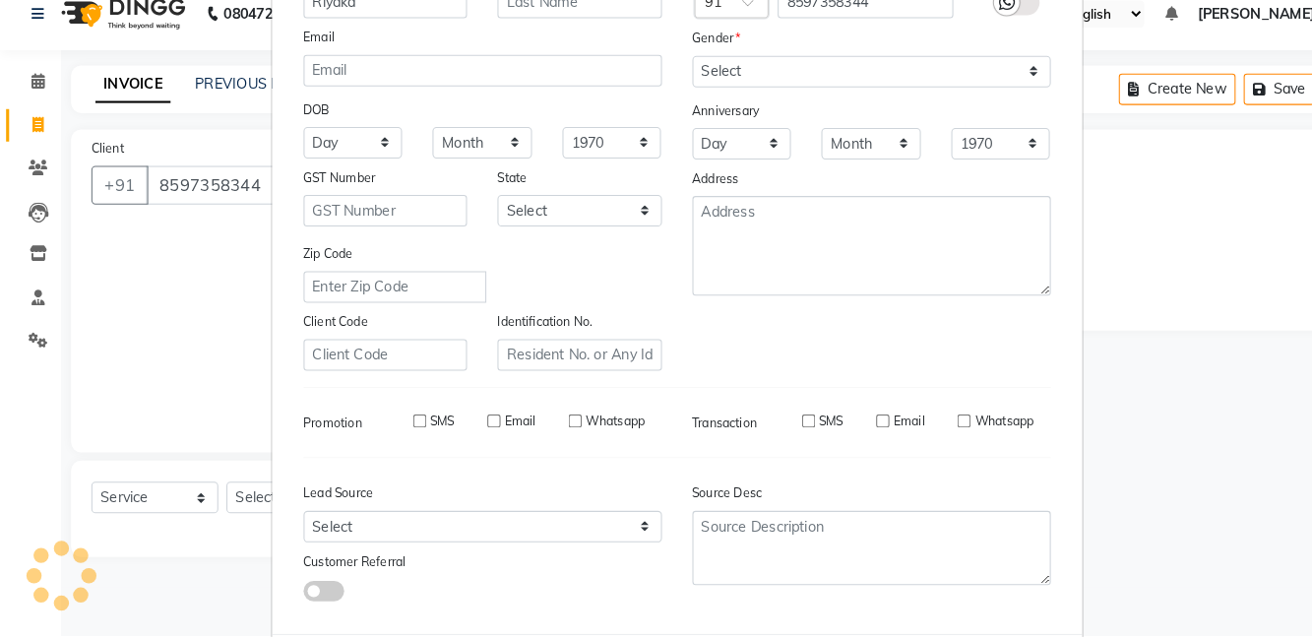
select select
checkbox input "false"
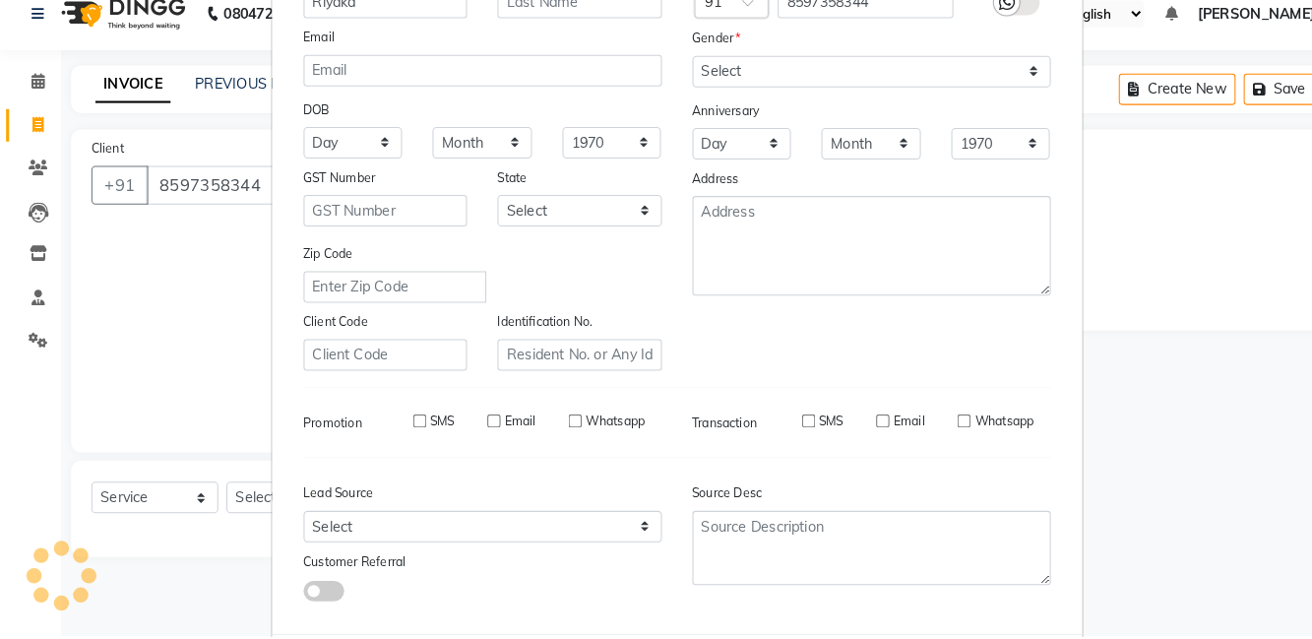
checkbox input "false"
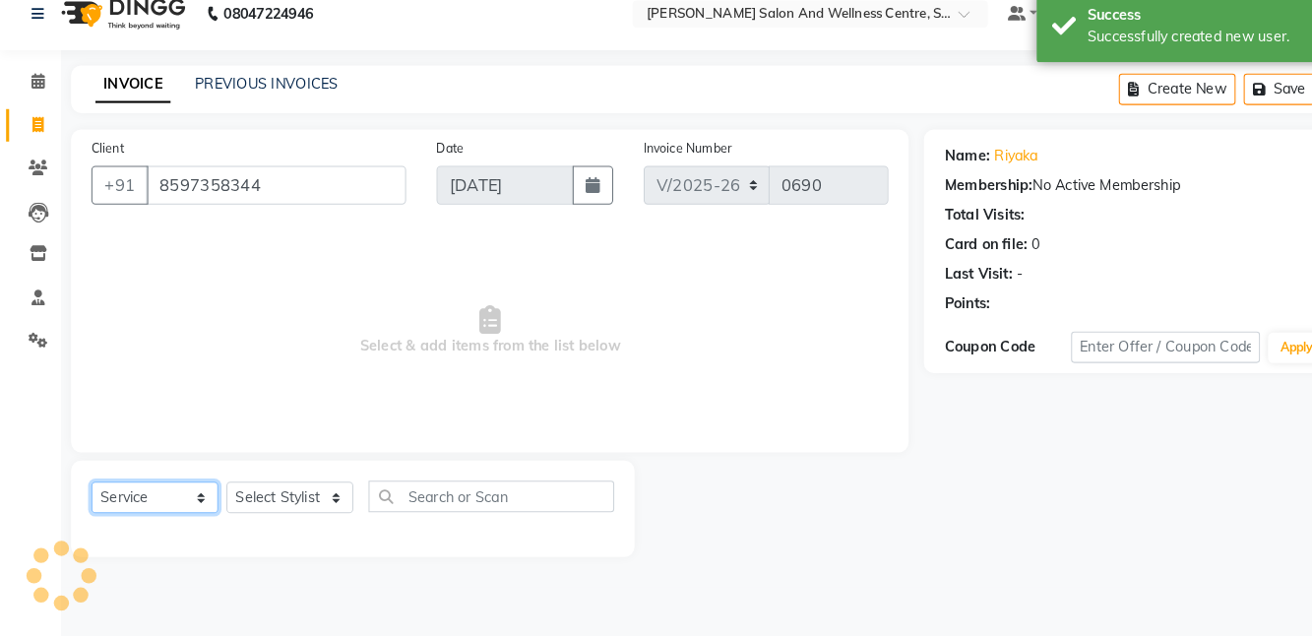
click at [150, 508] on select "Select Service Product Membership Package Voucher Prepaid Gift Card" at bounding box center [150, 504] width 123 height 31
click at [89, 489] on select "Select Service Product Membership Package Voucher Prepaid Gift Card" at bounding box center [150, 504] width 123 height 31
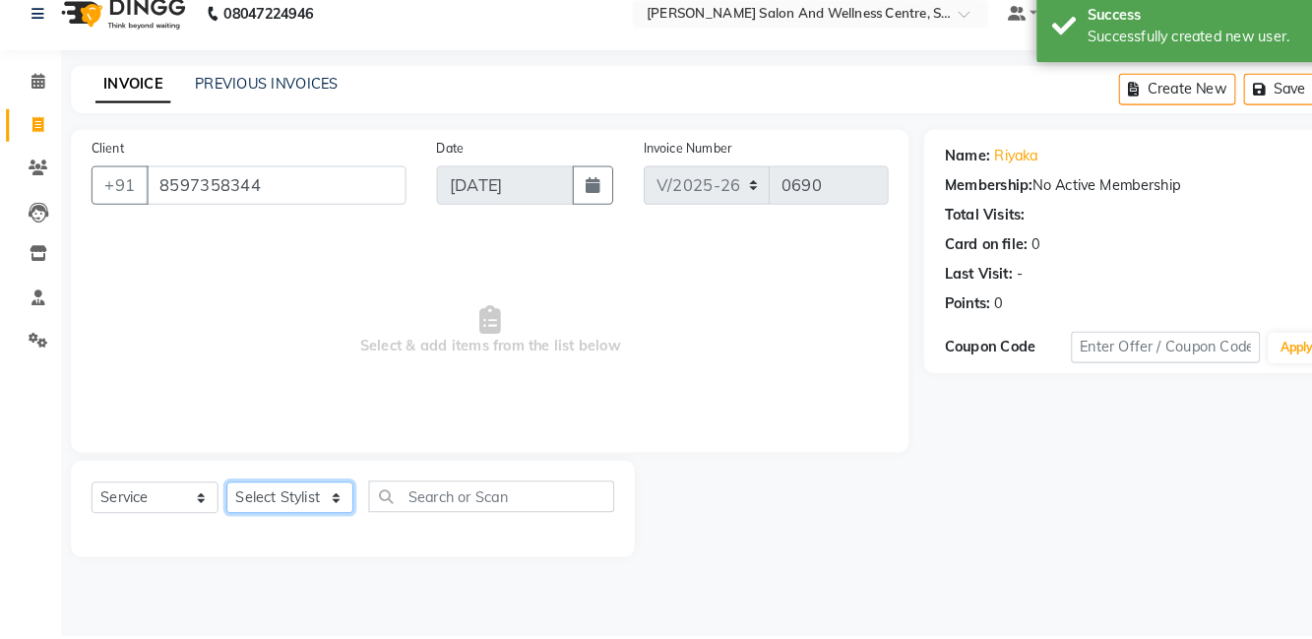
click at [309, 503] on select "Select Stylist [PERSON_NAME] [PERSON_NAME] [PERSON_NAME] [PERSON_NAME] La perle…" at bounding box center [280, 504] width 123 height 31
select select "83266"
click at [219, 489] on select "Select Stylist [PERSON_NAME] [PERSON_NAME] [PERSON_NAME] [PERSON_NAME] La perle…" at bounding box center [280, 504] width 123 height 31
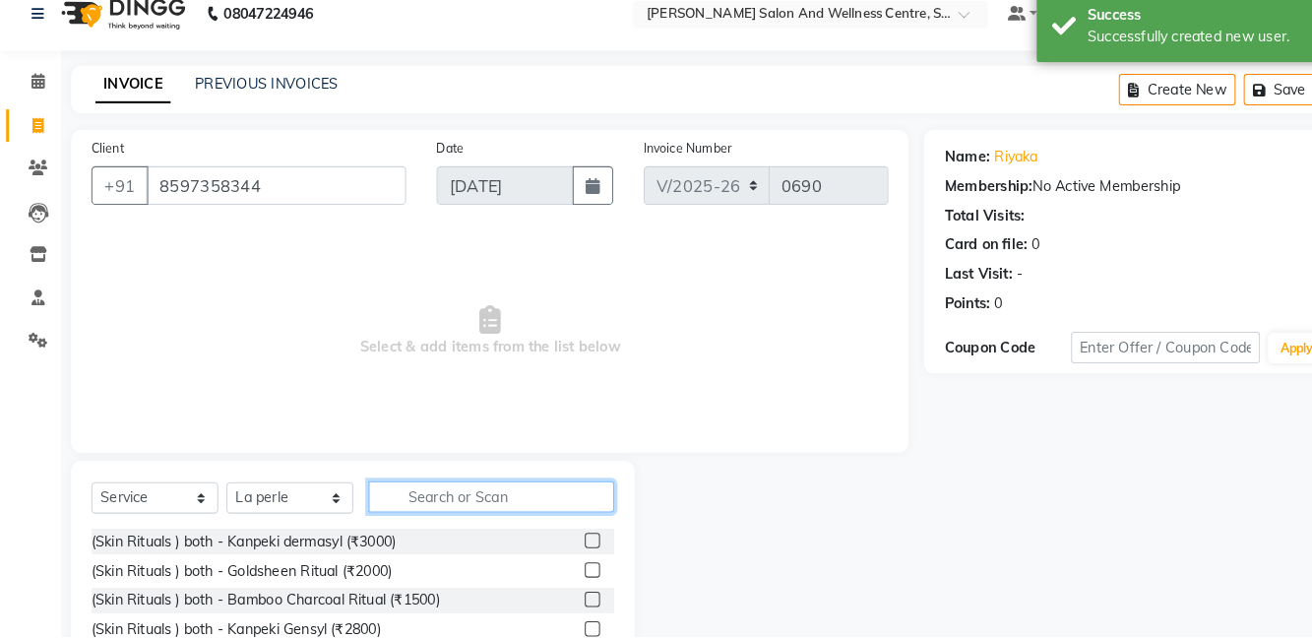
click at [489, 494] on input "text" at bounding box center [476, 503] width 238 height 31
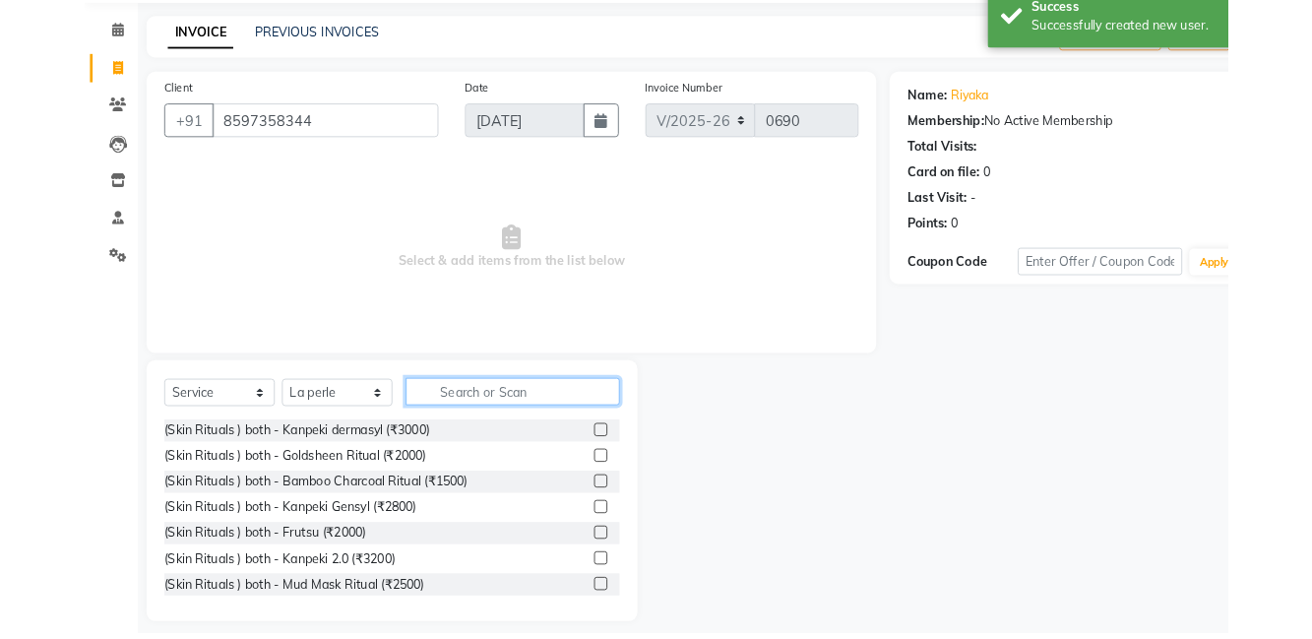
scroll to position [38, 0]
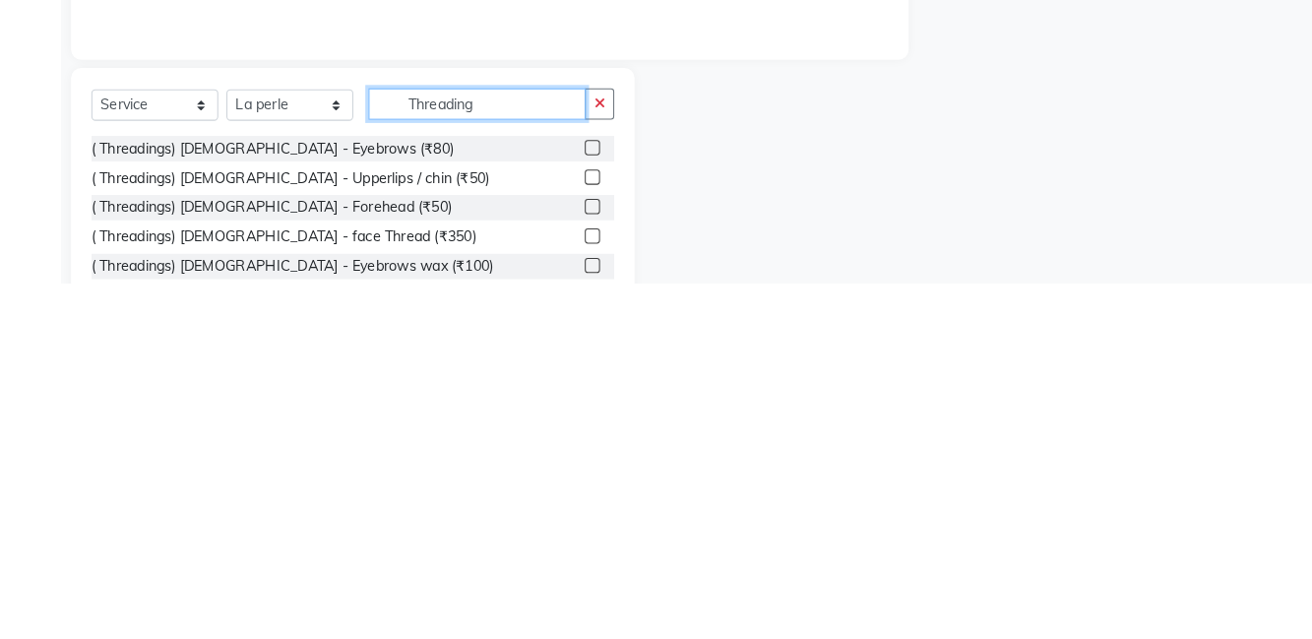
type input "Threading"
click at [572, 505] on label at bounding box center [574, 507] width 15 height 15
click at [572, 505] on input "checkbox" at bounding box center [573, 508] width 13 height 13
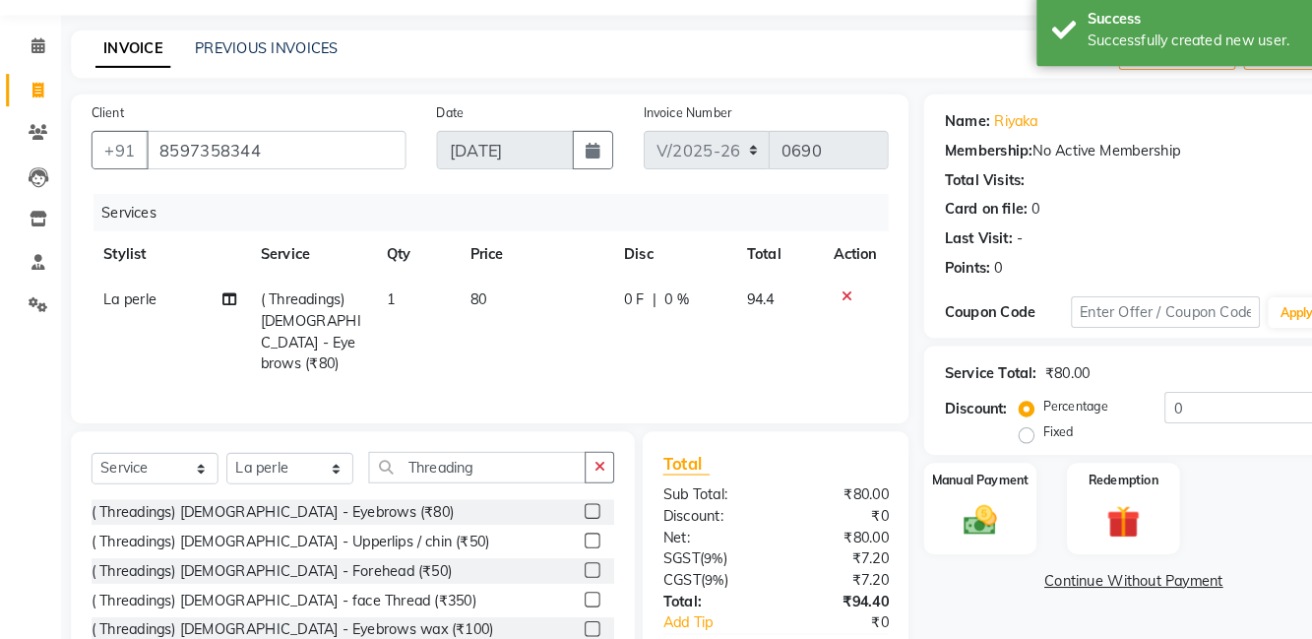
checkbox input "false"
click at [474, 316] on td "80" at bounding box center [519, 339] width 150 height 106
select select "83266"
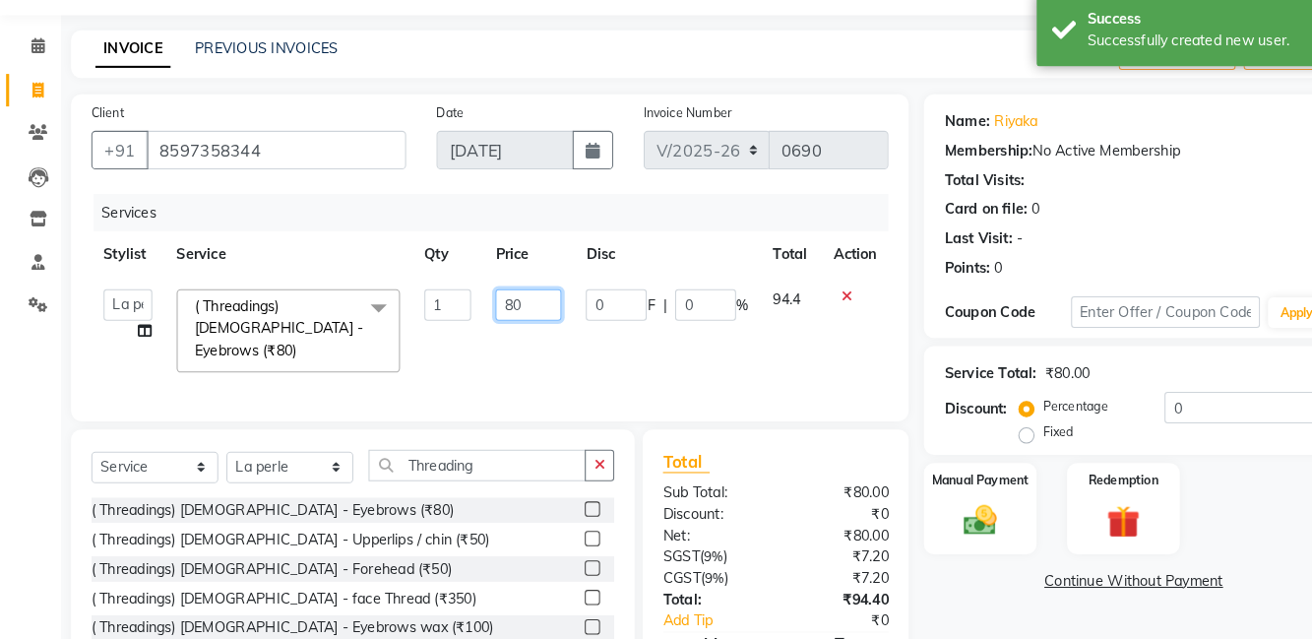
click at [516, 316] on input "80" at bounding box center [512, 313] width 64 height 31
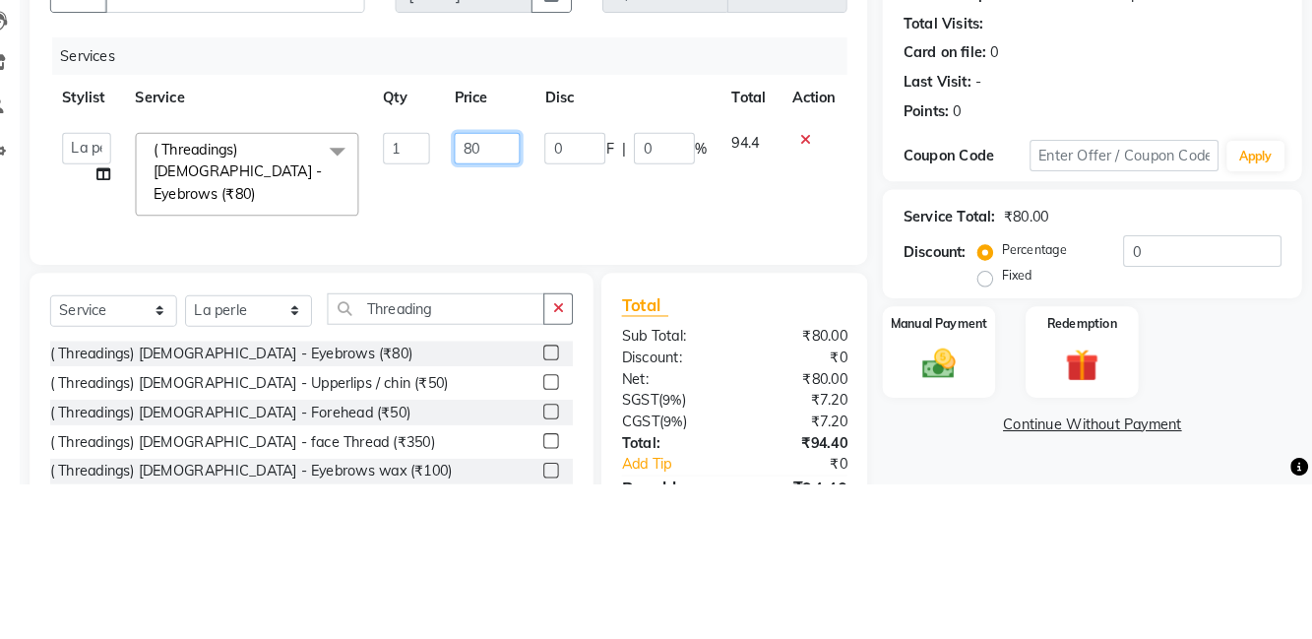
type input "8"
type input "60"
click at [857, 364] on td at bounding box center [828, 338] width 65 height 104
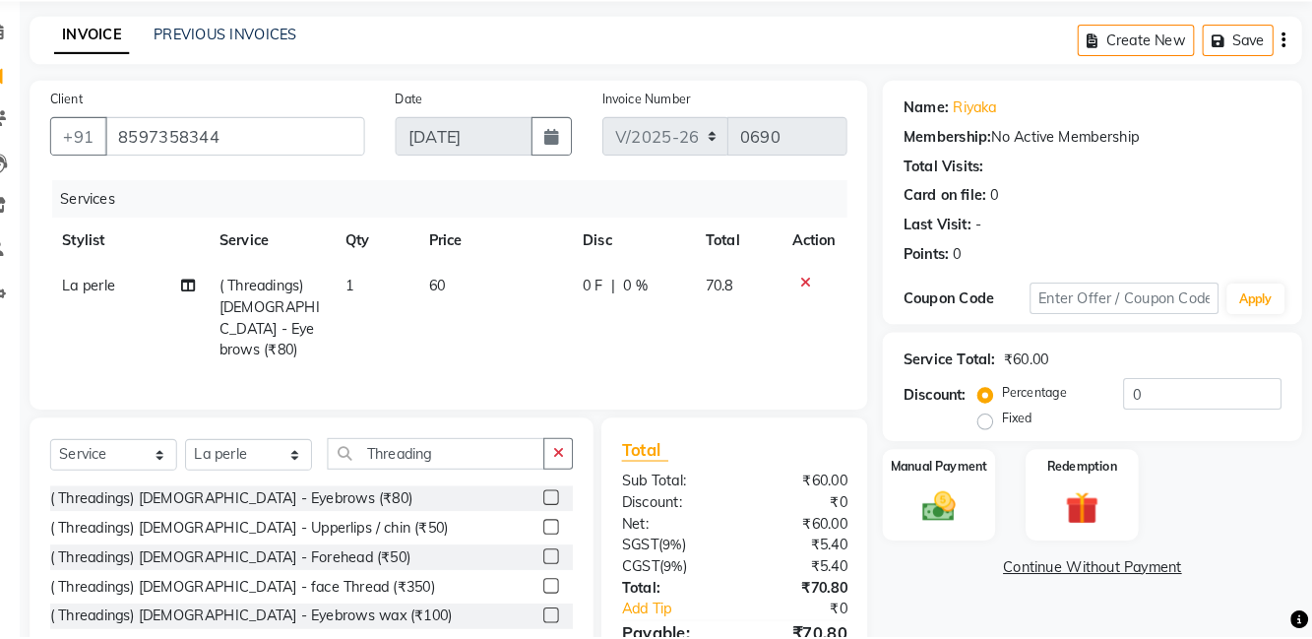
scroll to position [53, 0]
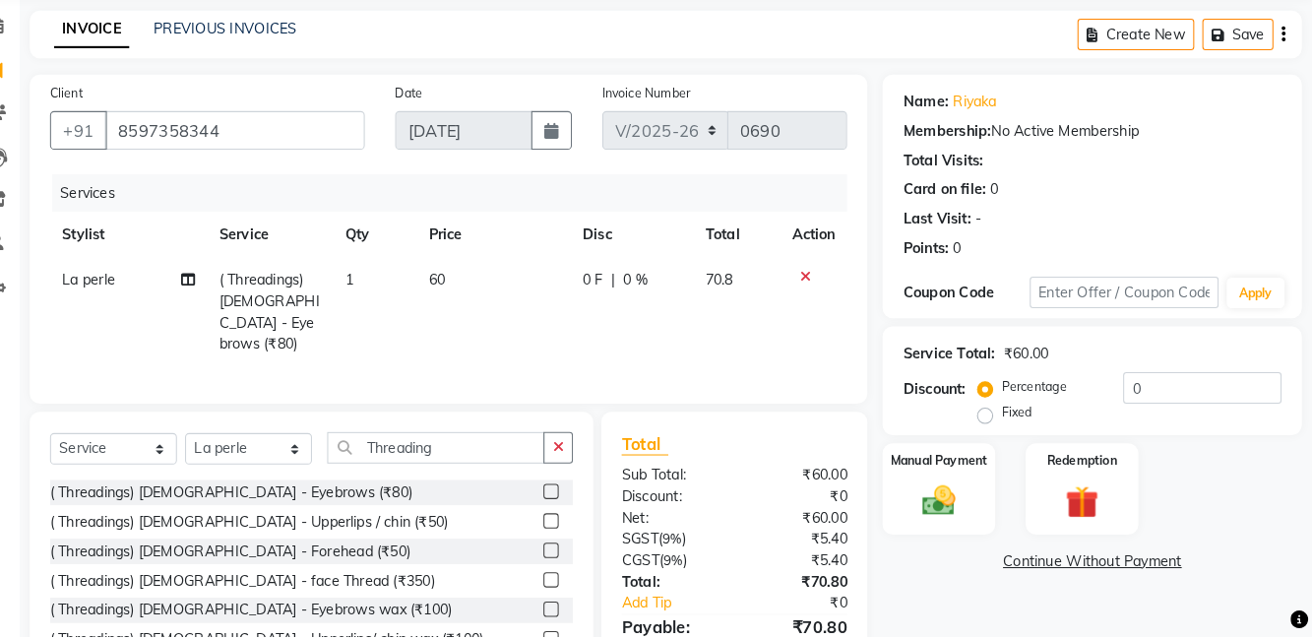
click at [567, 519] on label at bounding box center [574, 526] width 15 height 15
click at [567, 521] on input "checkbox" at bounding box center [573, 527] width 13 height 13
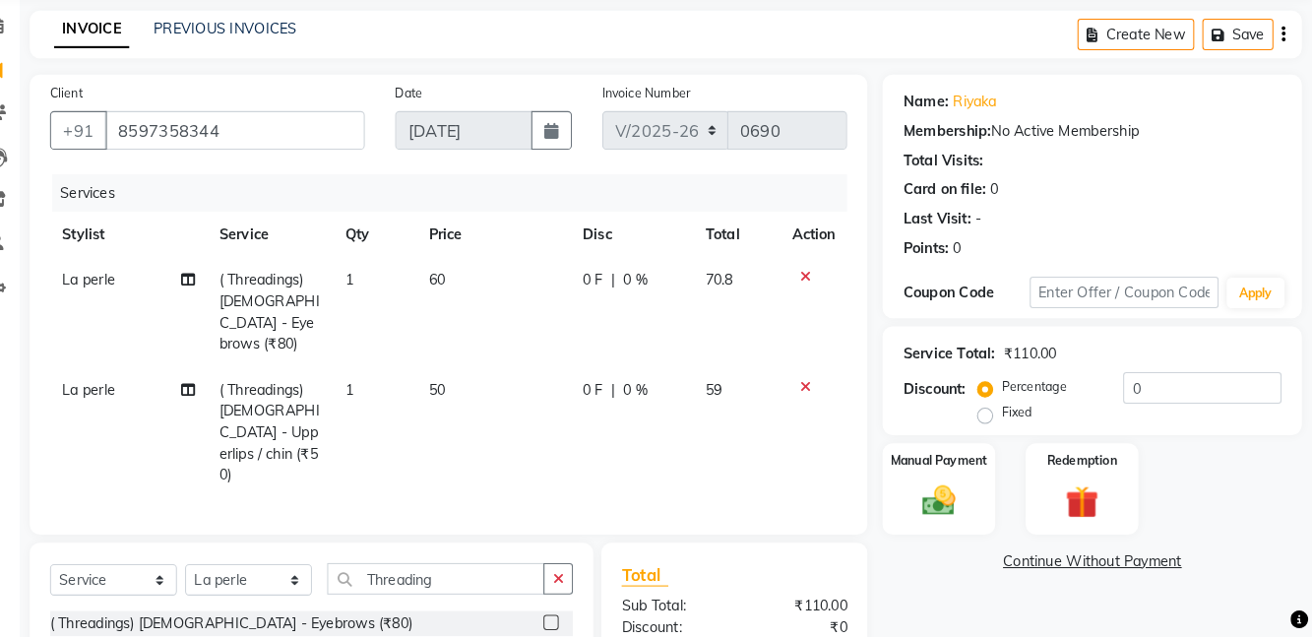
checkbox input "false"
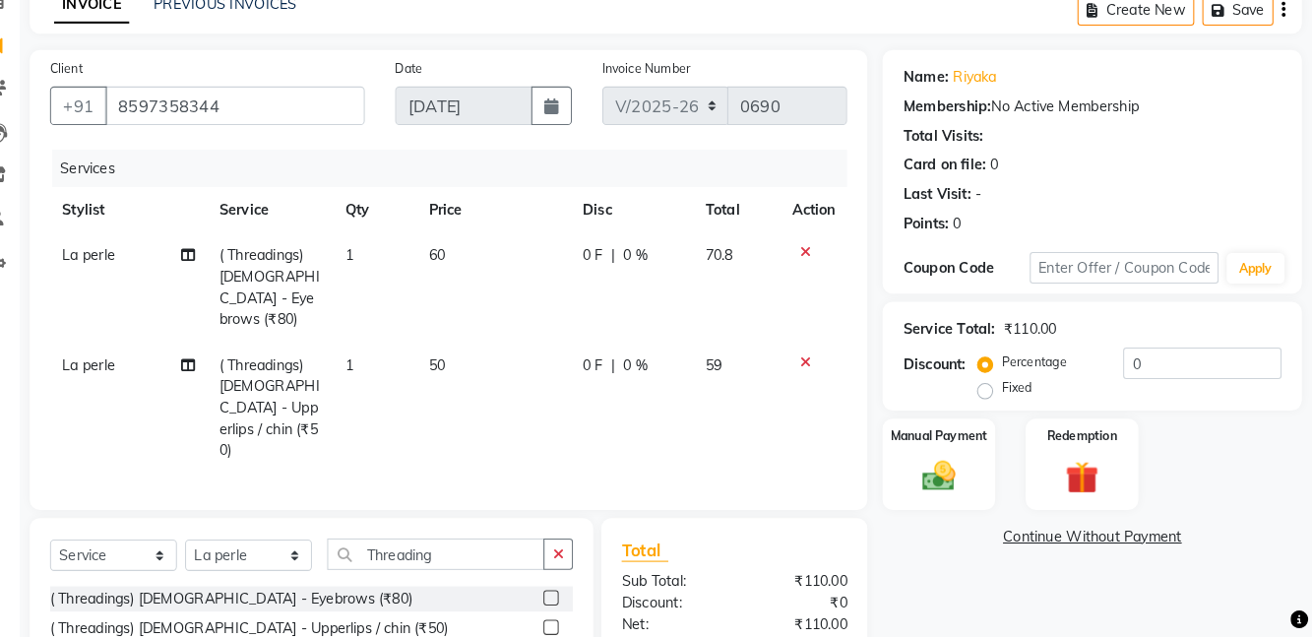
scroll to position [124, 0]
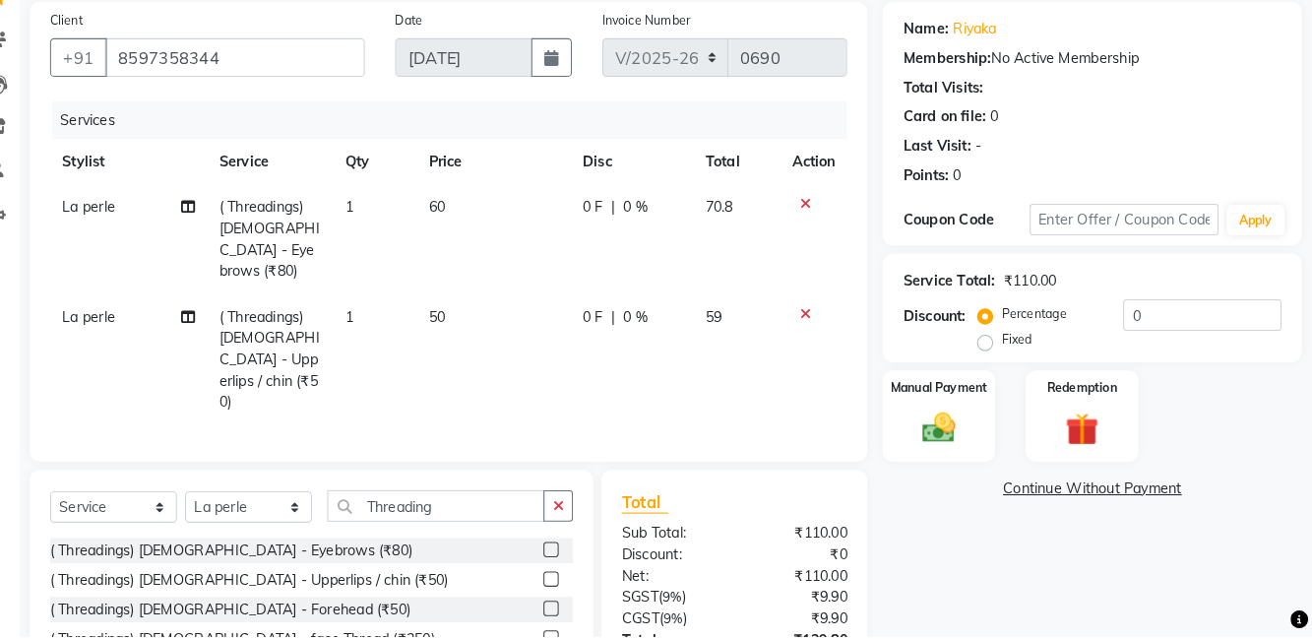
click at [567, 604] on label at bounding box center [574, 611] width 15 height 15
click at [567, 606] on input "checkbox" at bounding box center [573, 612] width 13 height 13
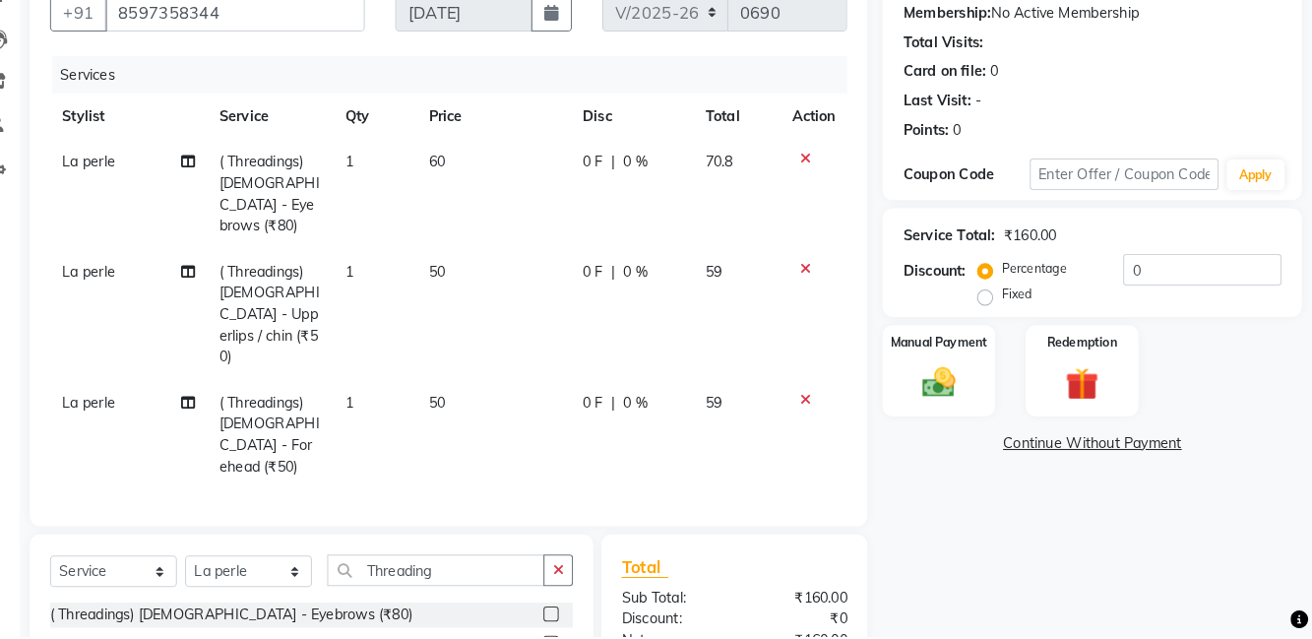
scroll to position [210, 0]
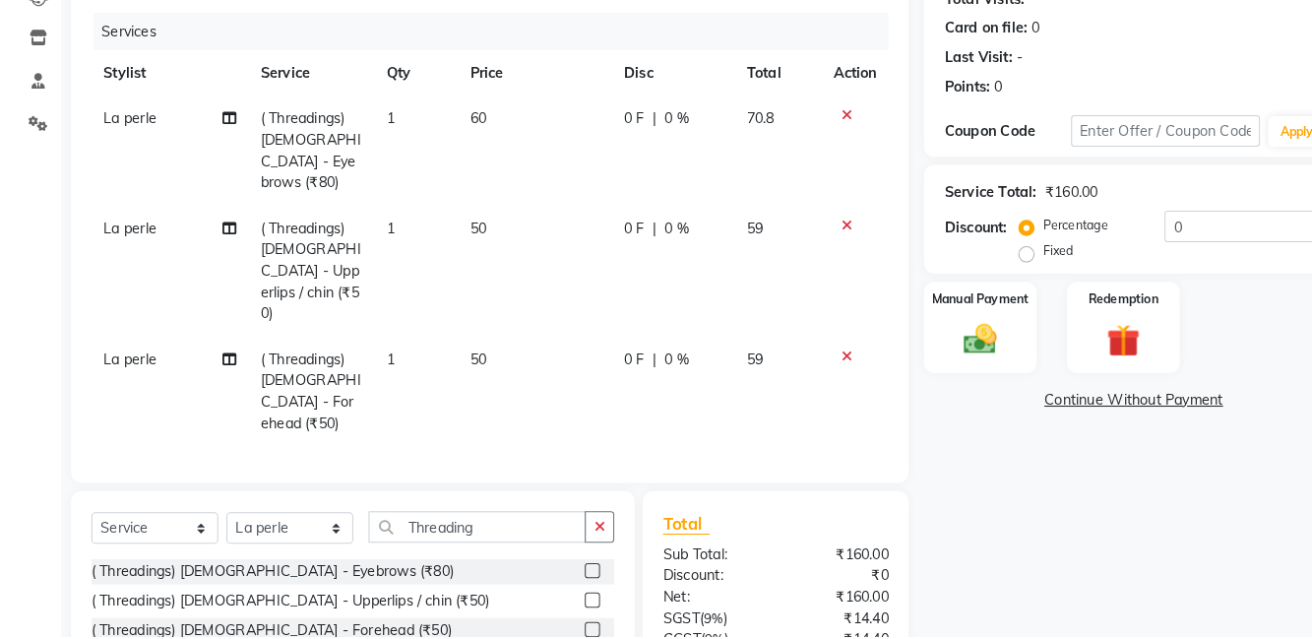
checkbox input "false"
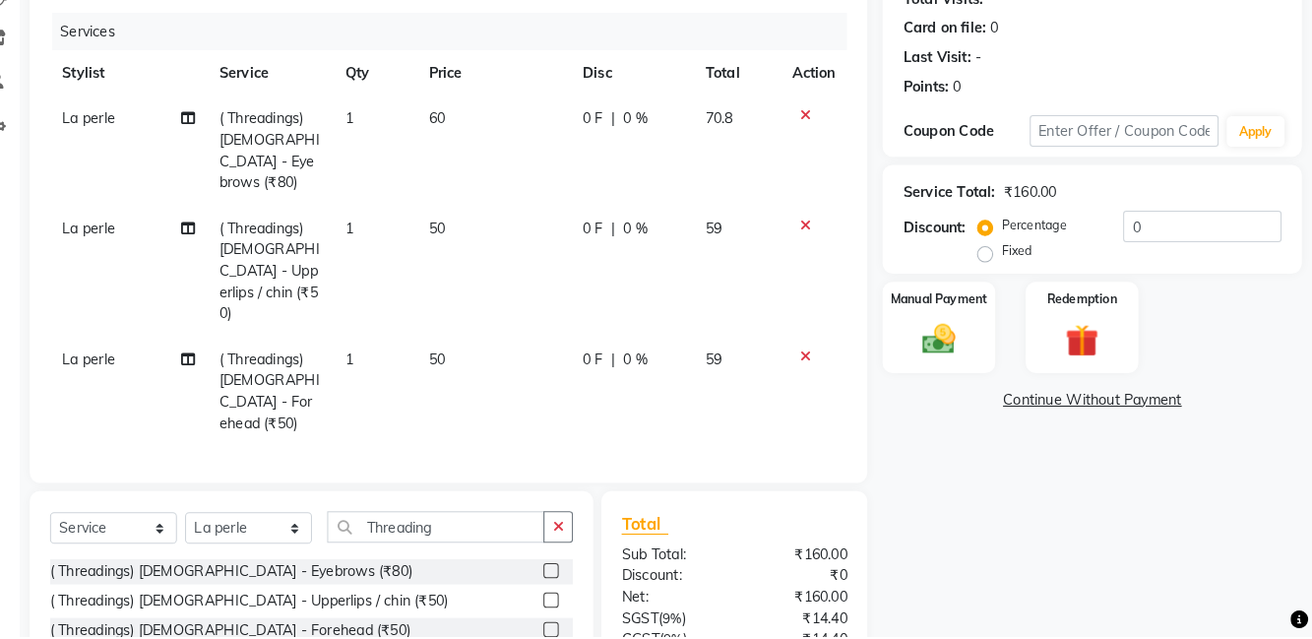
click at [966, 317] on label "Manual Payment" at bounding box center [950, 312] width 94 height 18
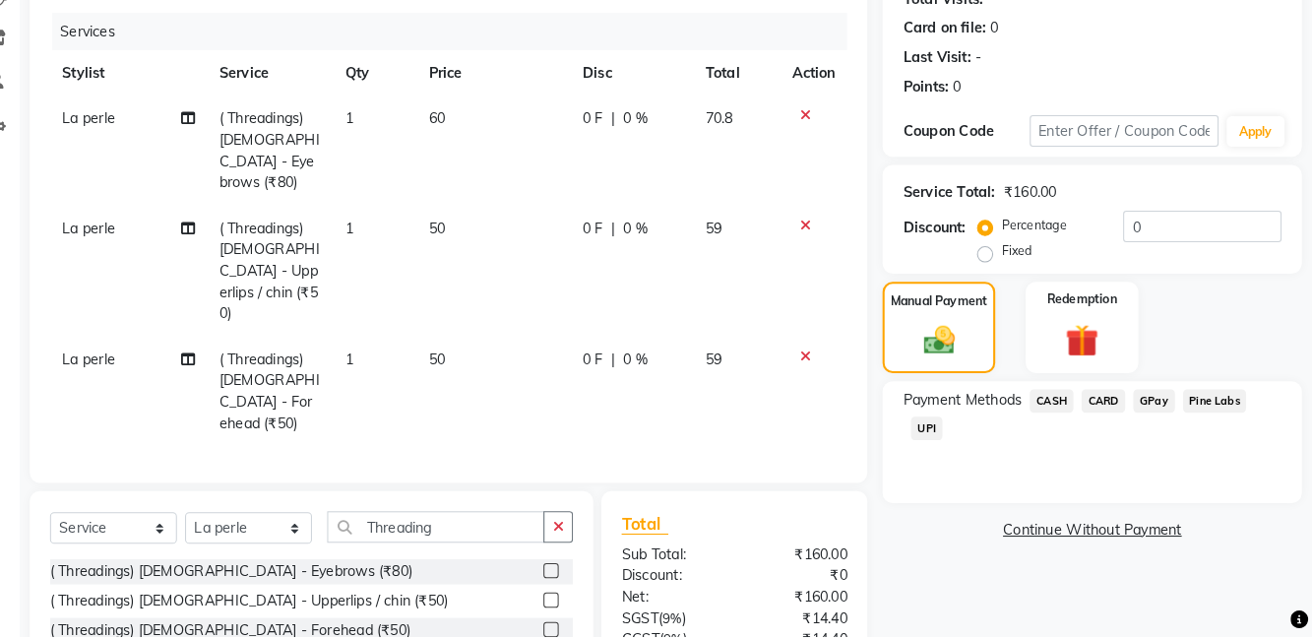
click at [934, 447] on span "UPI" at bounding box center [938, 437] width 31 height 23
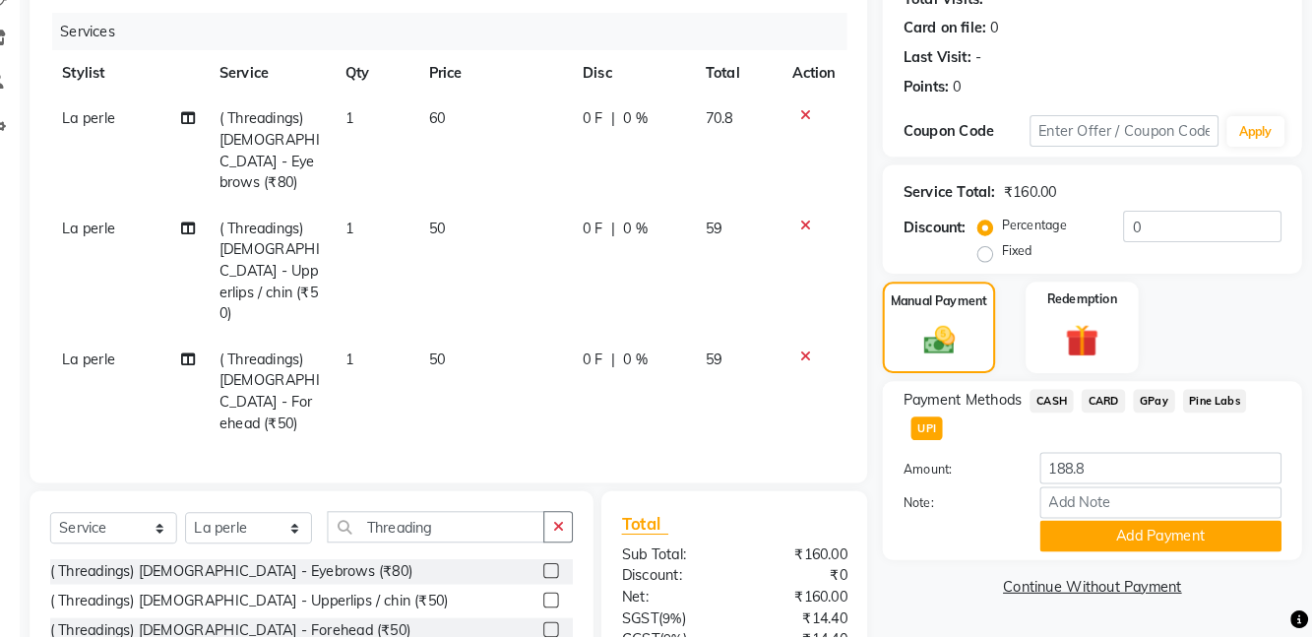
click at [1169, 533] on button "Add Payment" at bounding box center [1165, 541] width 234 height 31
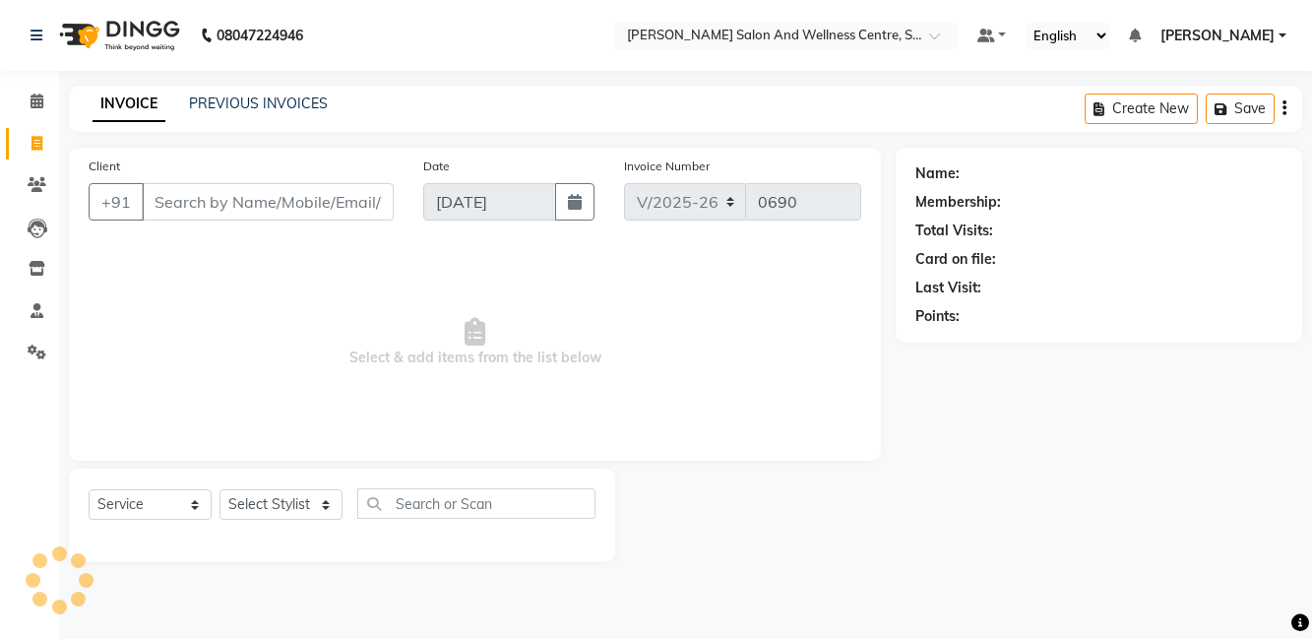
select select "8341"
select select "service"
click at [315, 208] on input "Client" at bounding box center [268, 201] width 252 height 37
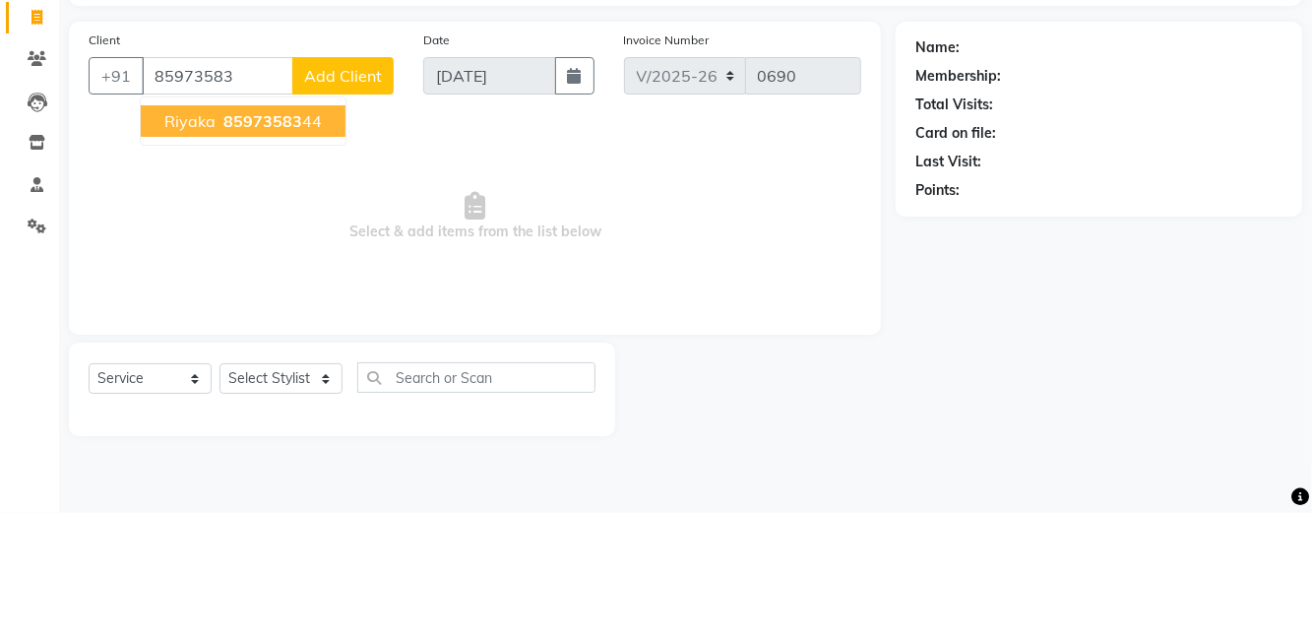
click at [267, 250] on span "85973583" at bounding box center [262, 247] width 79 height 20
type input "8597358344"
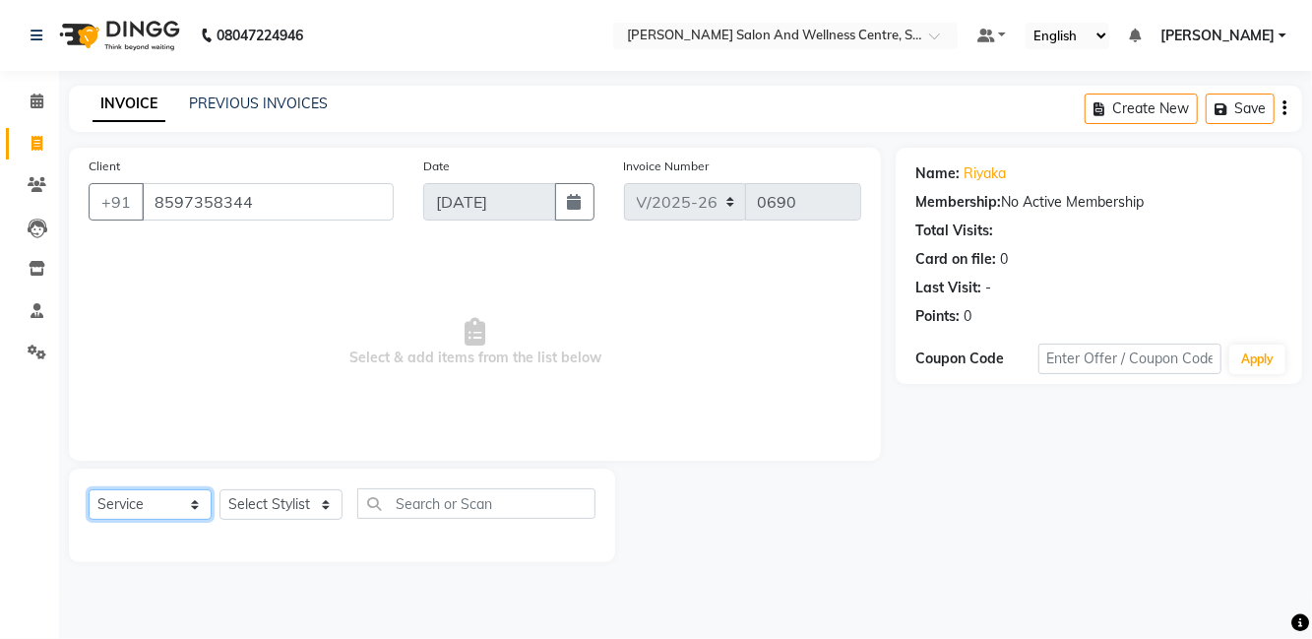
click at [103, 490] on select "Select Service Product Membership Package Voucher Prepaid Gift Card" at bounding box center [150, 504] width 123 height 31
click at [89, 489] on select "Select Service Product Membership Package Voucher Prepaid Gift Card" at bounding box center [150, 504] width 123 height 31
click at [252, 517] on select "Select Stylist [PERSON_NAME] [PERSON_NAME] [PERSON_NAME] [PERSON_NAME] La perle…" at bounding box center [280, 504] width 123 height 31
select select "83266"
click at [219, 489] on select "Select Stylist [PERSON_NAME] [PERSON_NAME] [PERSON_NAME] [PERSON_NAME] La perle…" at bounding box center [280, 504] width 123 height 31
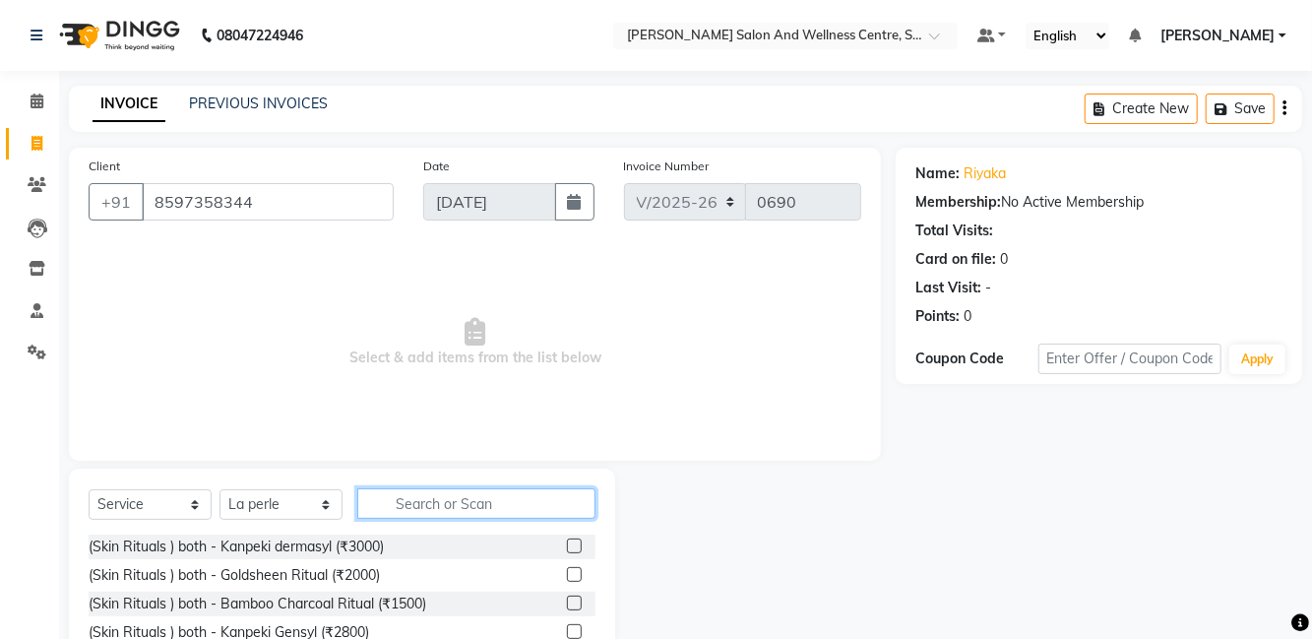
click at [501, 498] on input "text" at bounding box center [476, 503] width 238 height 31
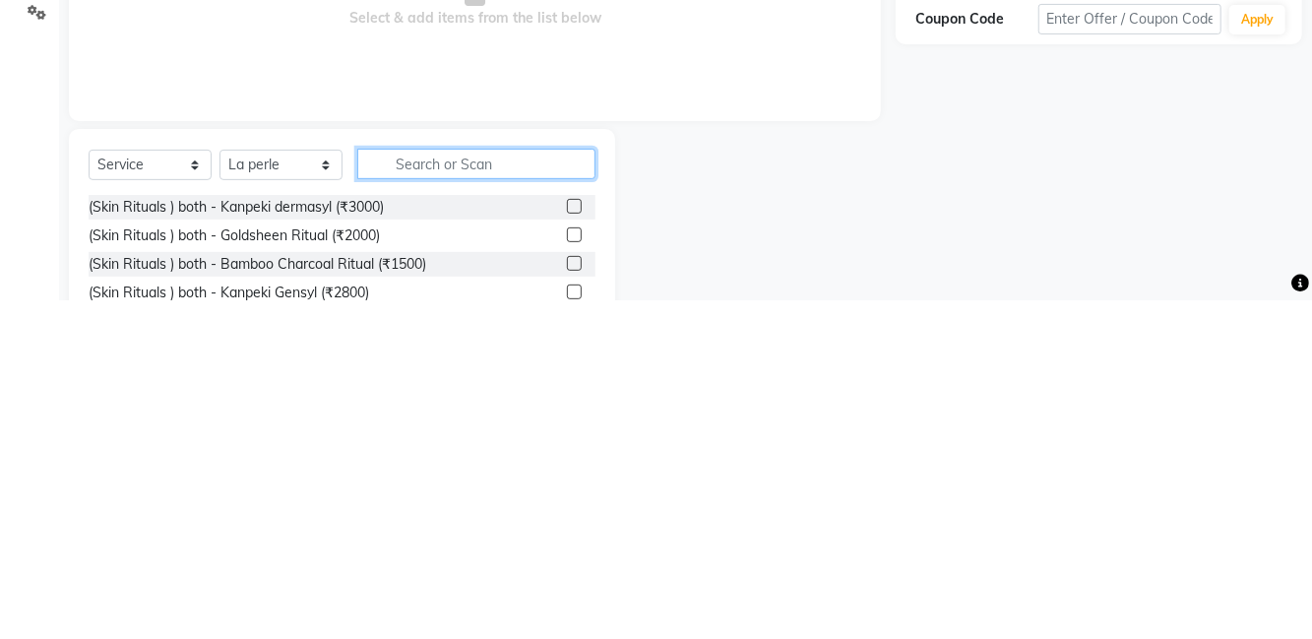
scroll to position [9, 0]
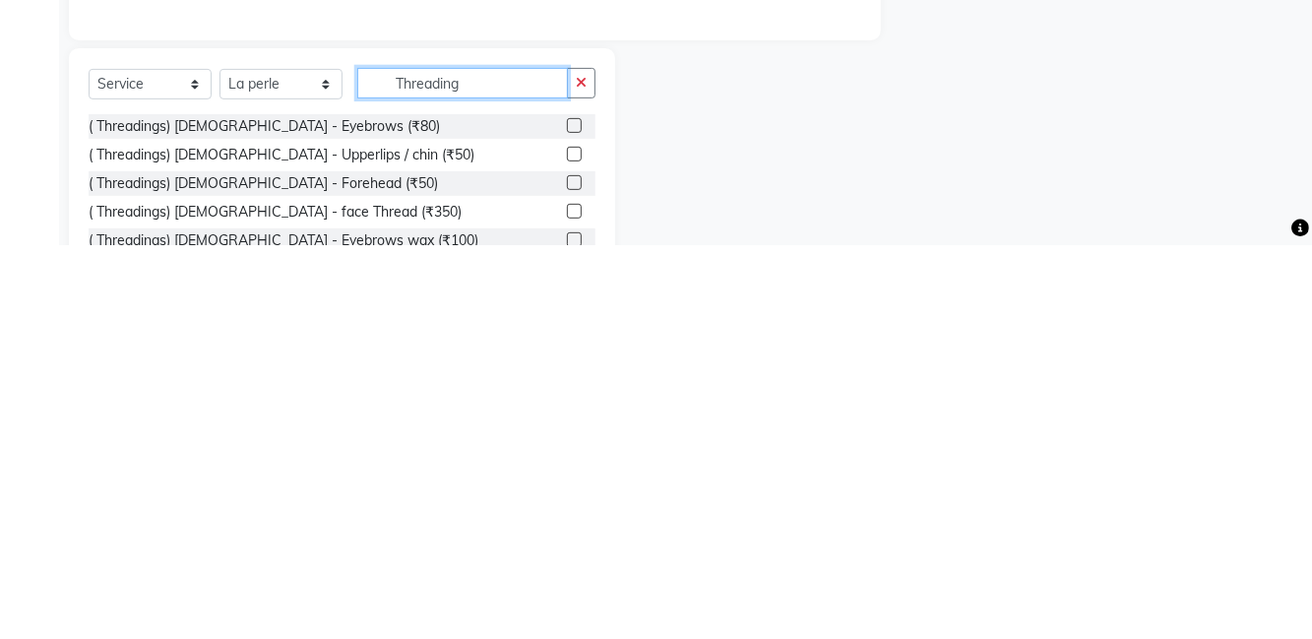
type input "Threading"
click at [571, 521] on label at bounding box center [574, 520] width 15 height 15
click at [571, 521] on input "checkbox" at bounding box center [573, 521] width 13 height 13
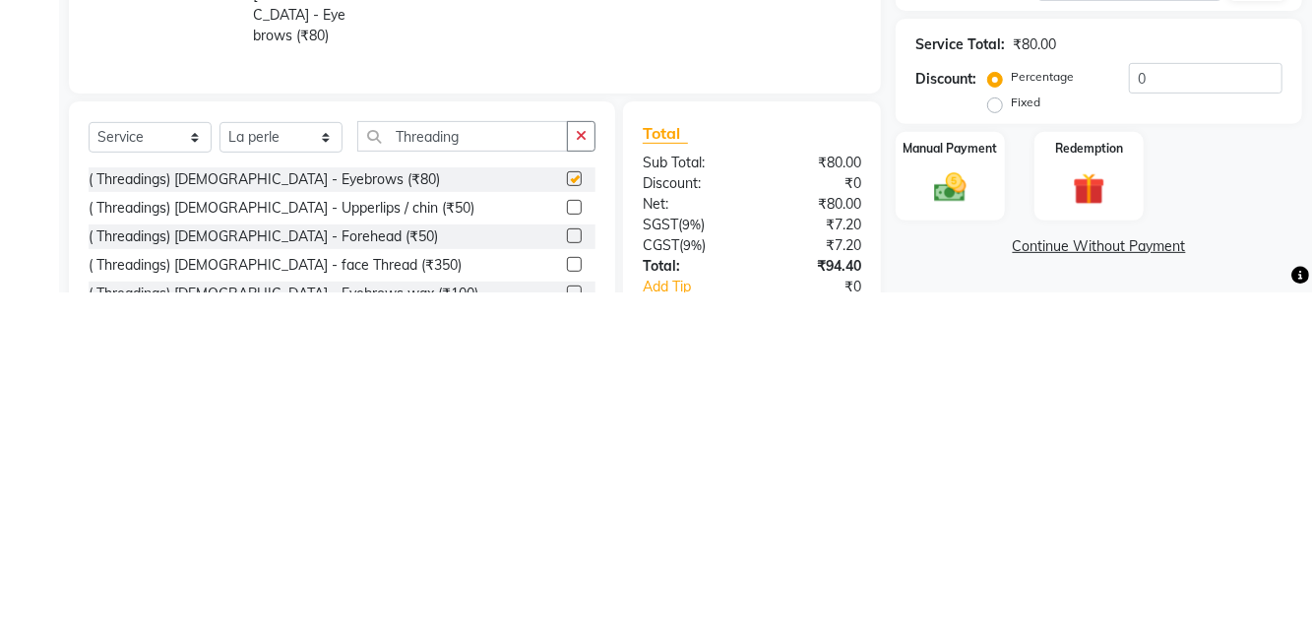
scroll to position [26, 0]
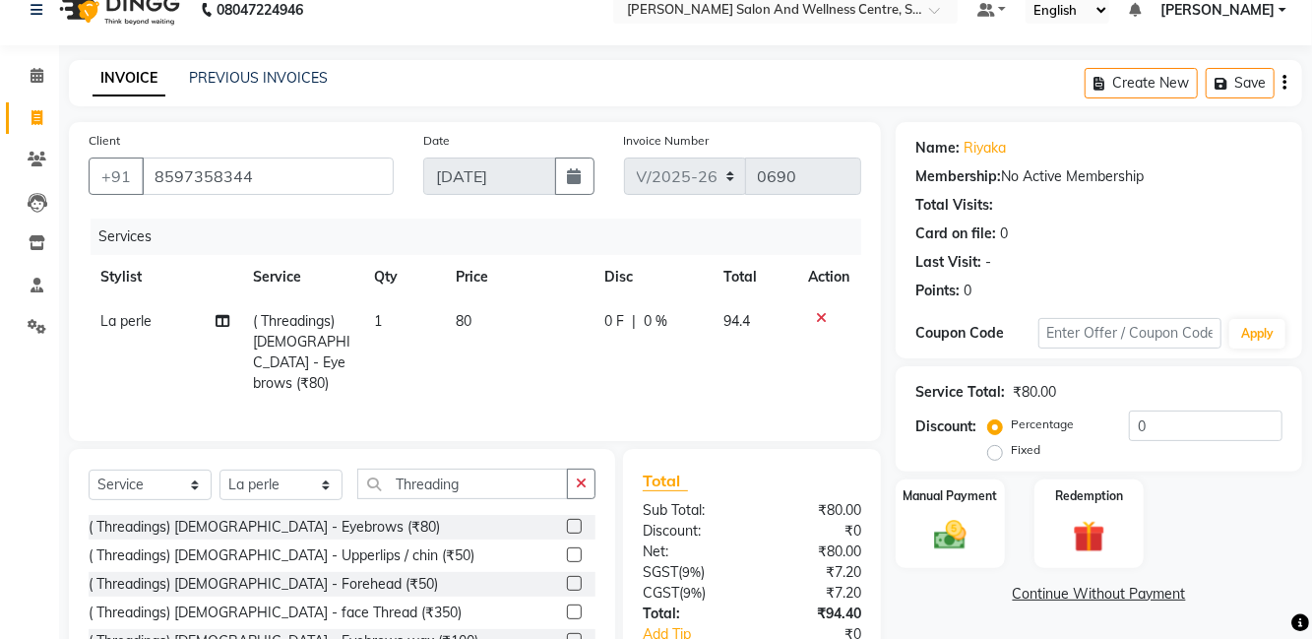
checkbox input "false"
click at [494, 321] on td "80" at bounding box center [519, 352] width 150 height 106
select select "83266"
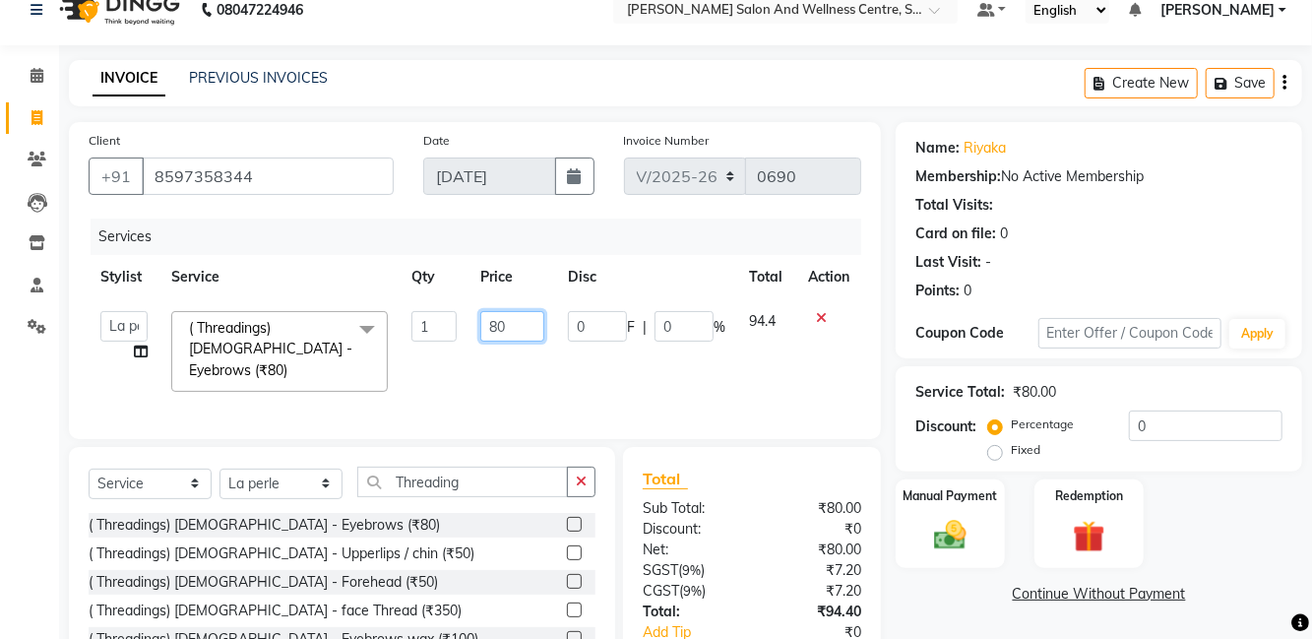
click at [519, 321] on input "80" at bounding box center [512, 326] width 64 height 31
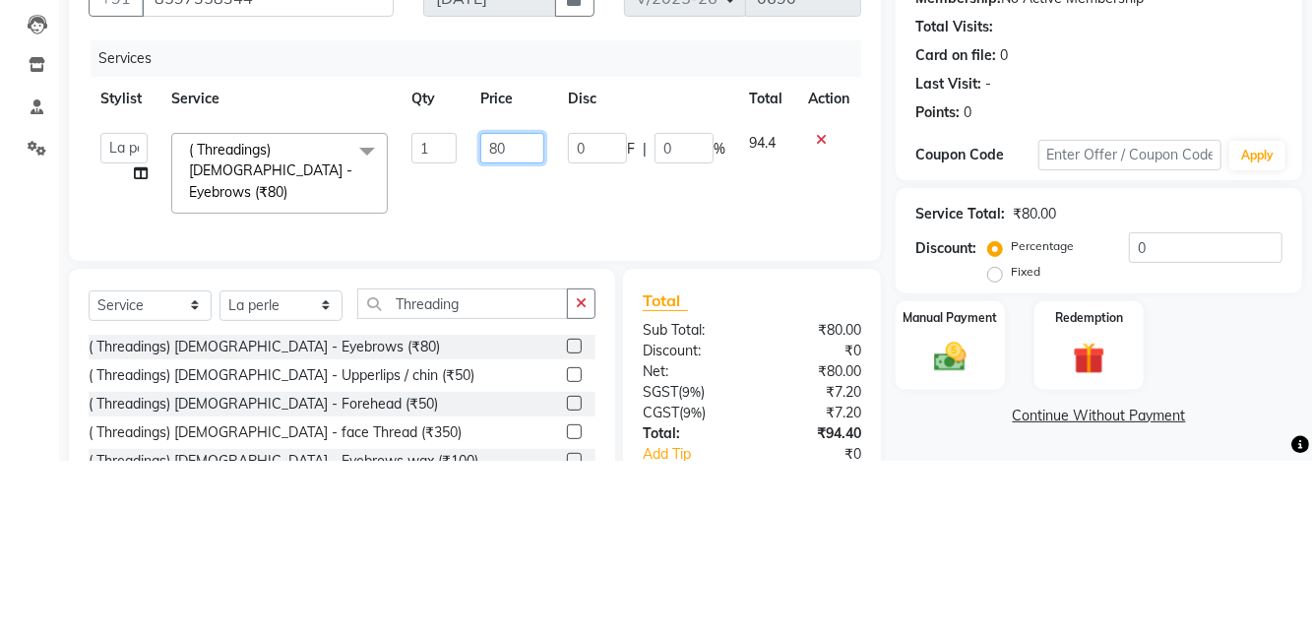
type input "8"
type input "60"
click at [832, 370] on td at bounding box center [828, 351] width 65 height 104
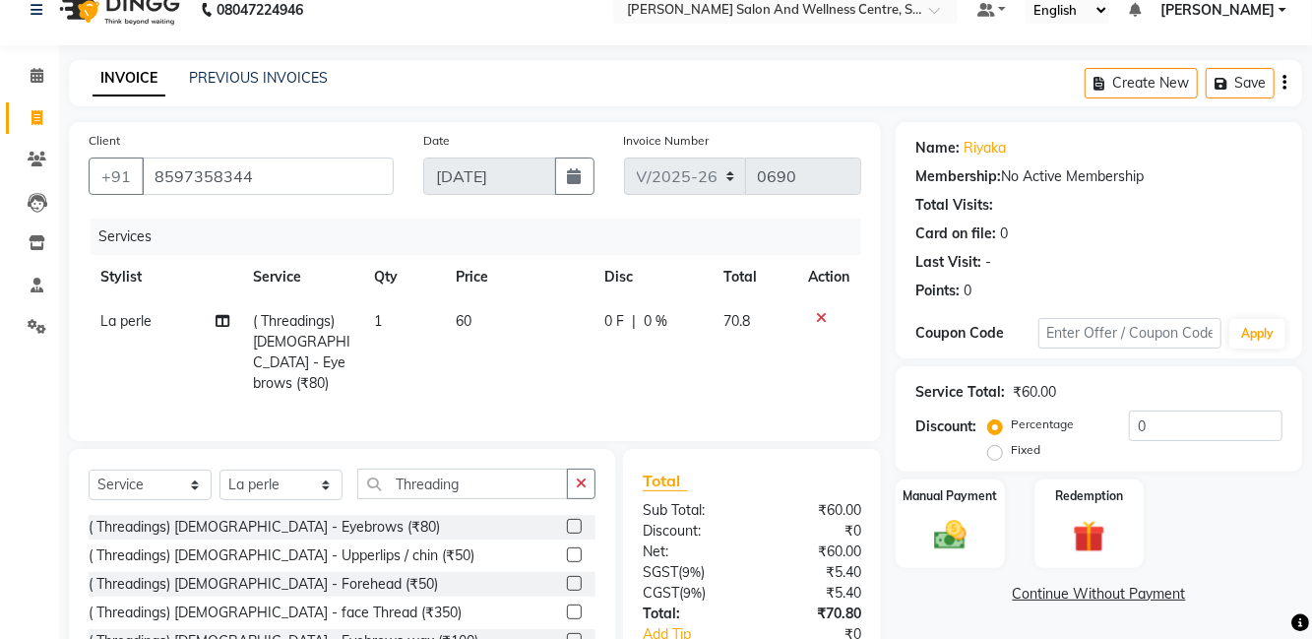
click at [510, 585] on div "( Threadings) [DEMOGRAPHIC_DATA] - Forehead (₹50)" at bounding box center [342, 584] width 507 height 25
click at [572, 547] on label at bounding box center [574, 554] width 15 height 15
click at [572, 549] on input "checkbox" at bounding box center [573, 555] width 13 height 13
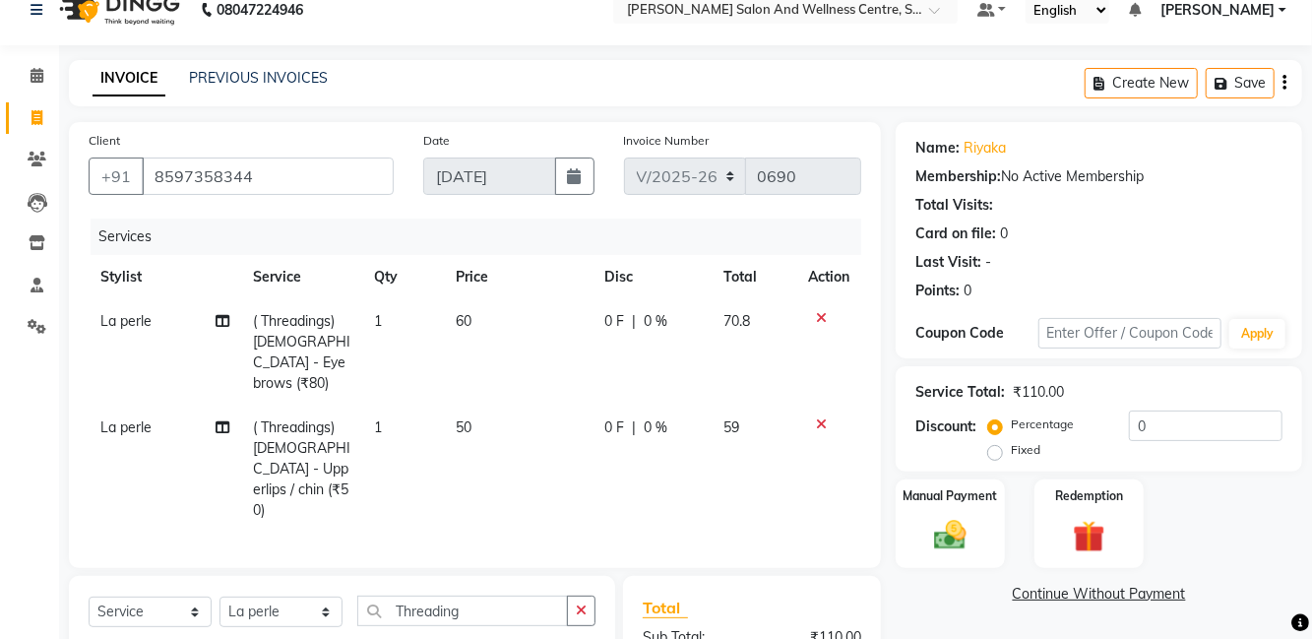
checkbox input "false"
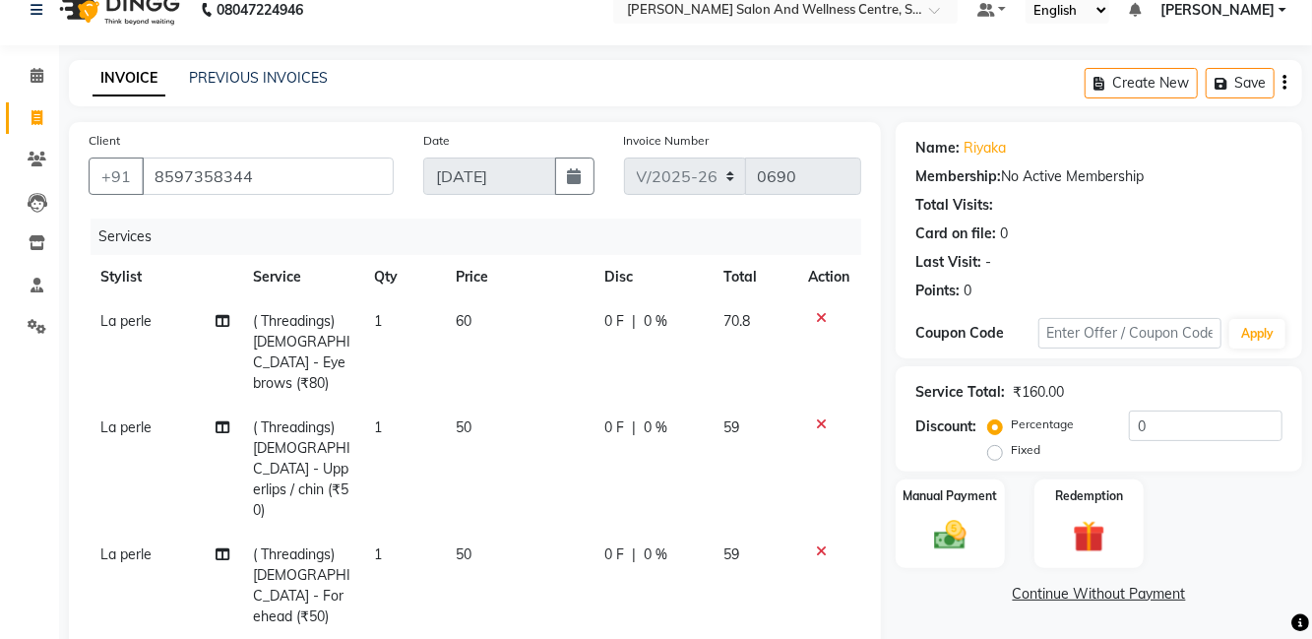
checkbox input "false"
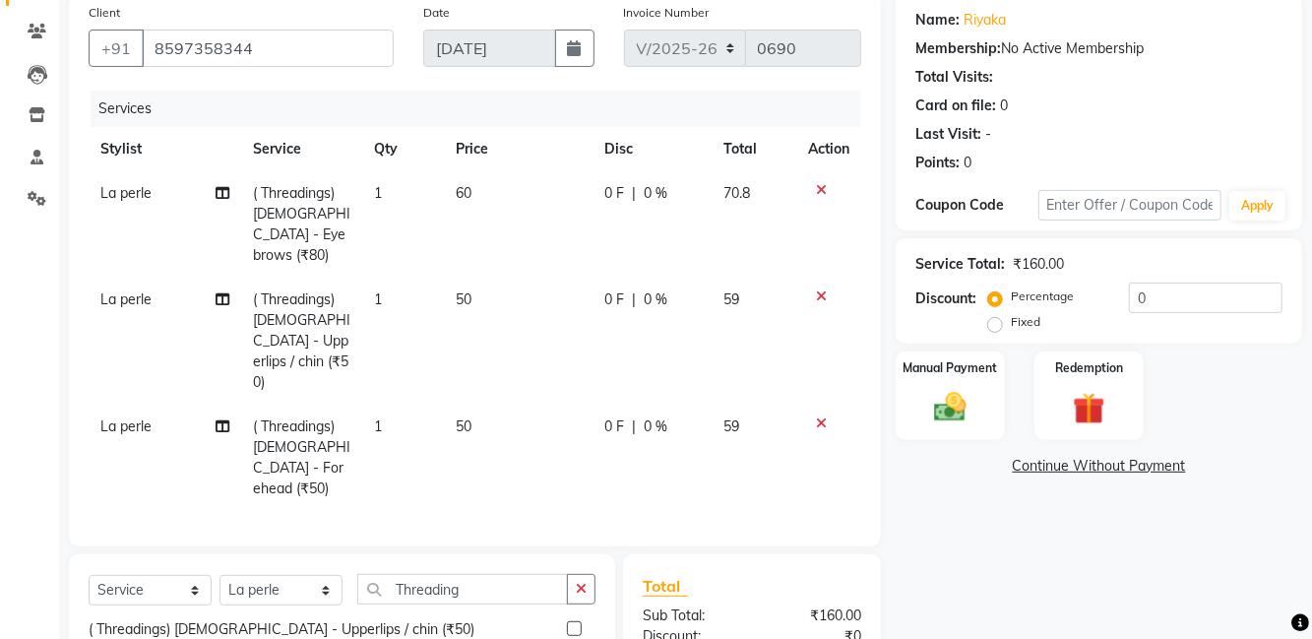
scroll to position [210, 0]
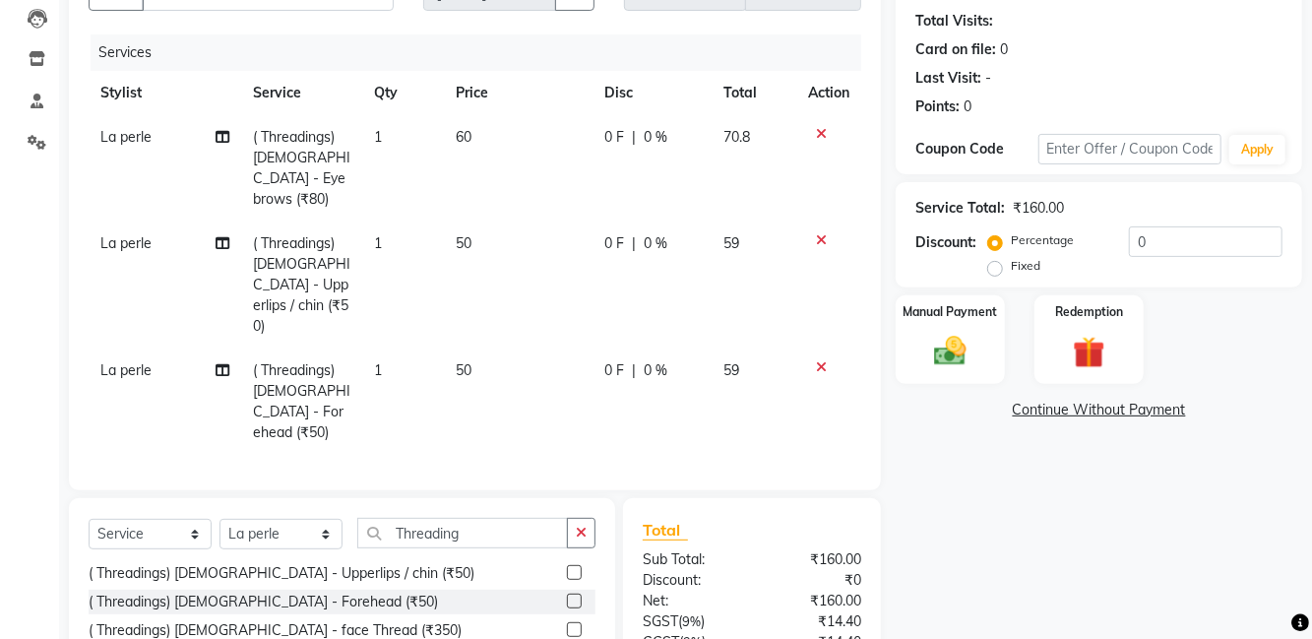
click at [970, 366] on img at bounding box center [950, 351] width 52 height 37
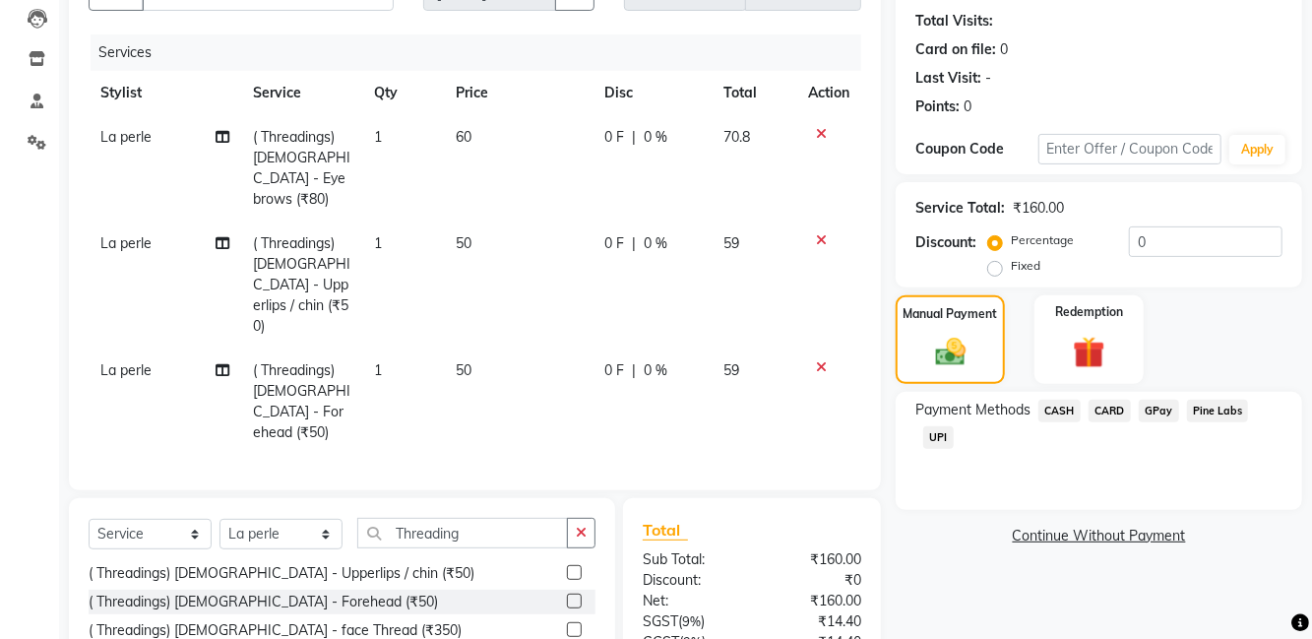
click at [946, 435] on span "UPI" at bounding box center [938, 437] width 31 height 23
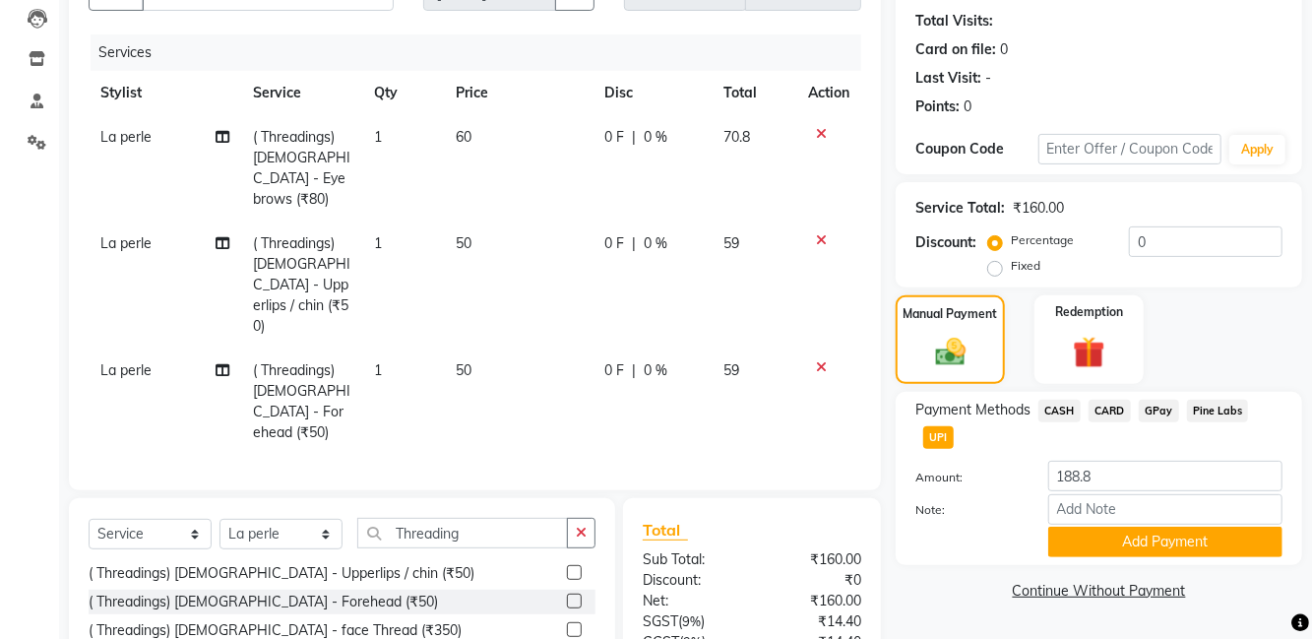
click at [1142, 543] on button "Add Payment" at bounding box center [1165, 541] width 234 height 31
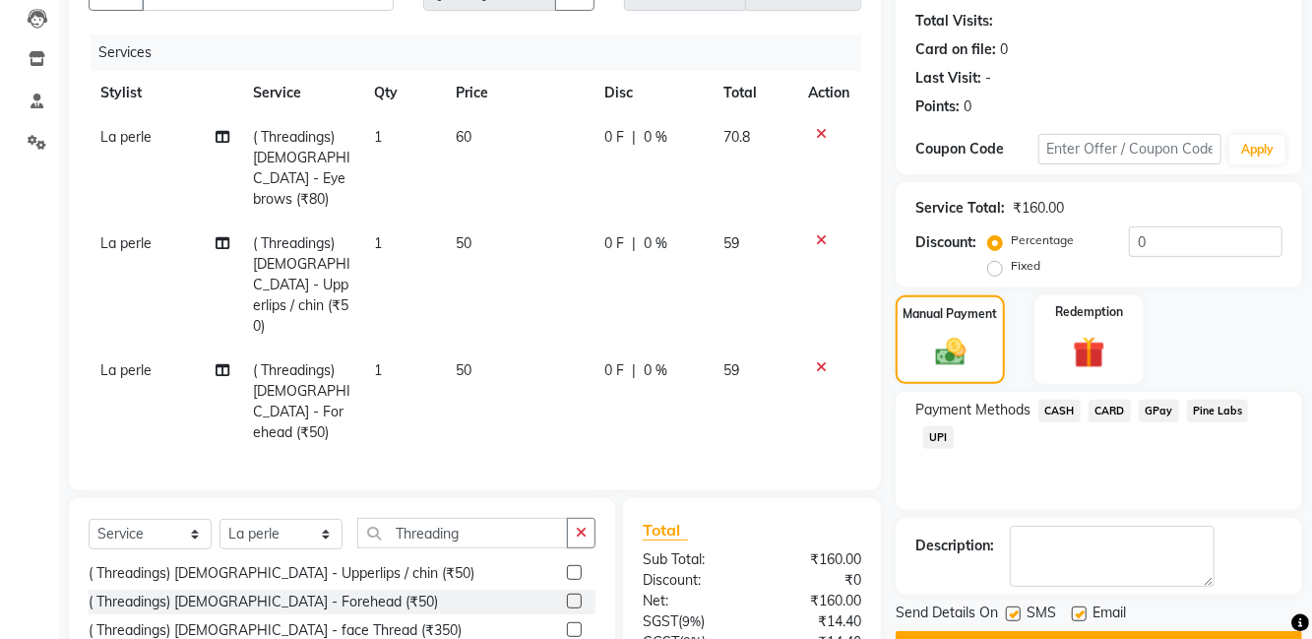
scroll to position [250, 0]
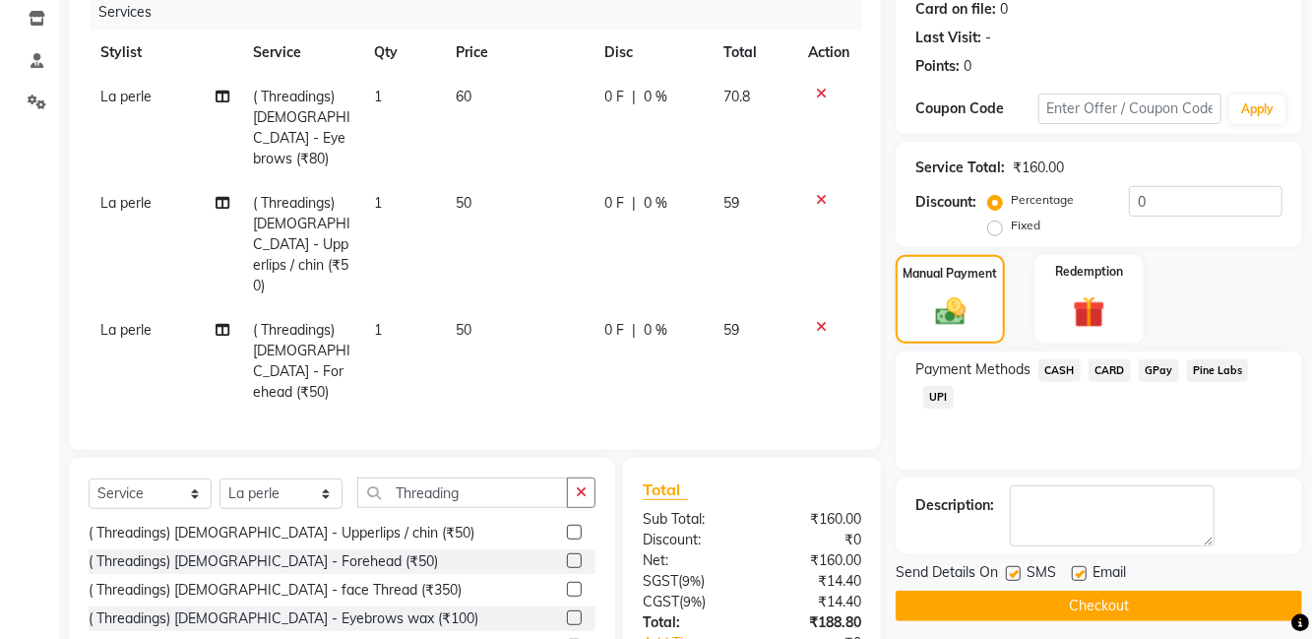
click at [1129, 606] on button "Checkout" at bounding box center [1098, 605] width 406 height 31
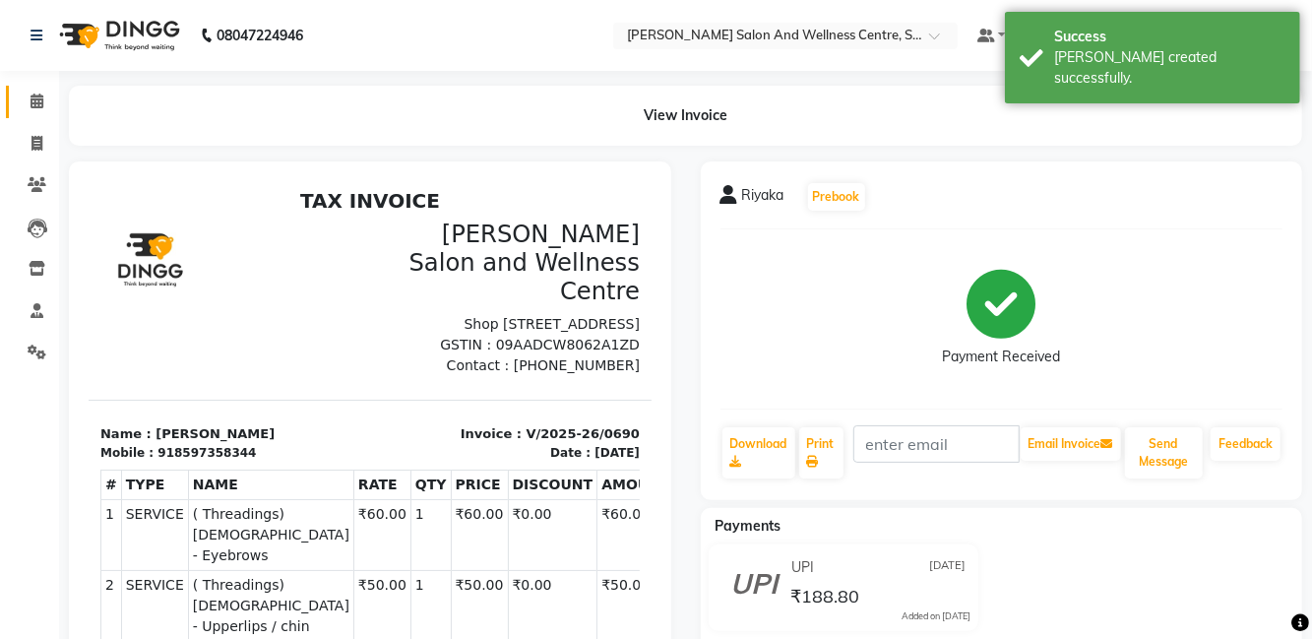
click at [48, 112] on span at bounding box center [37, 102] width 34 height 23
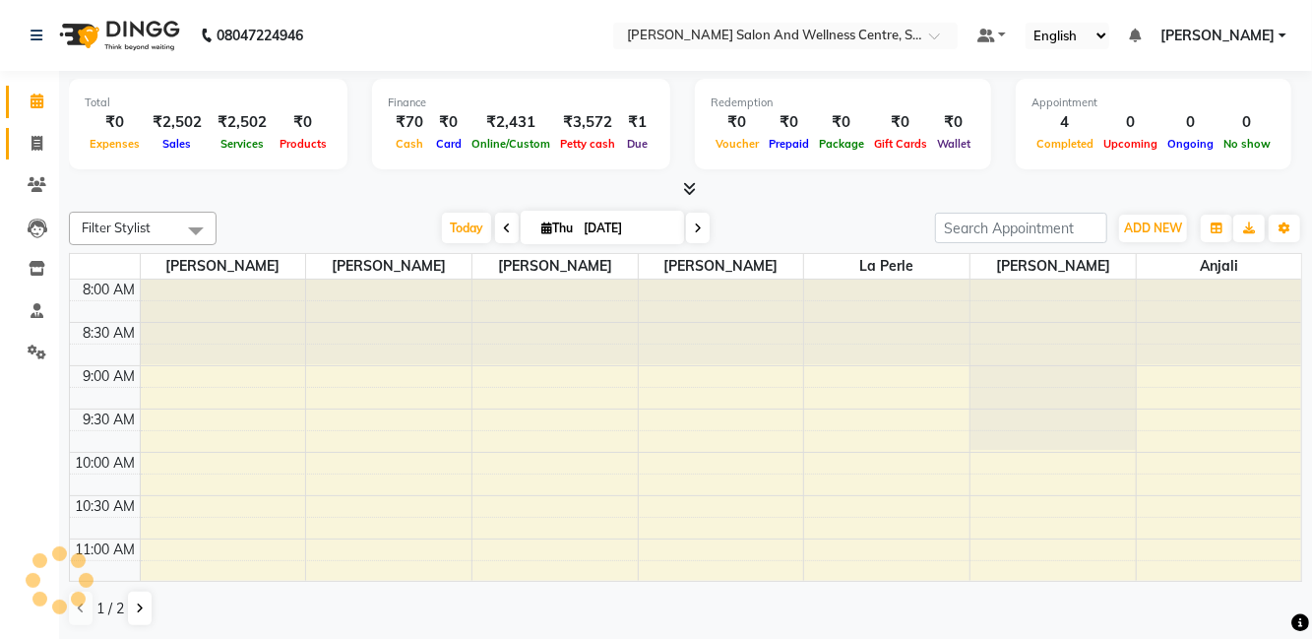
click at [25, 146] on span at bounding box center [37, 144] width 34 height 23
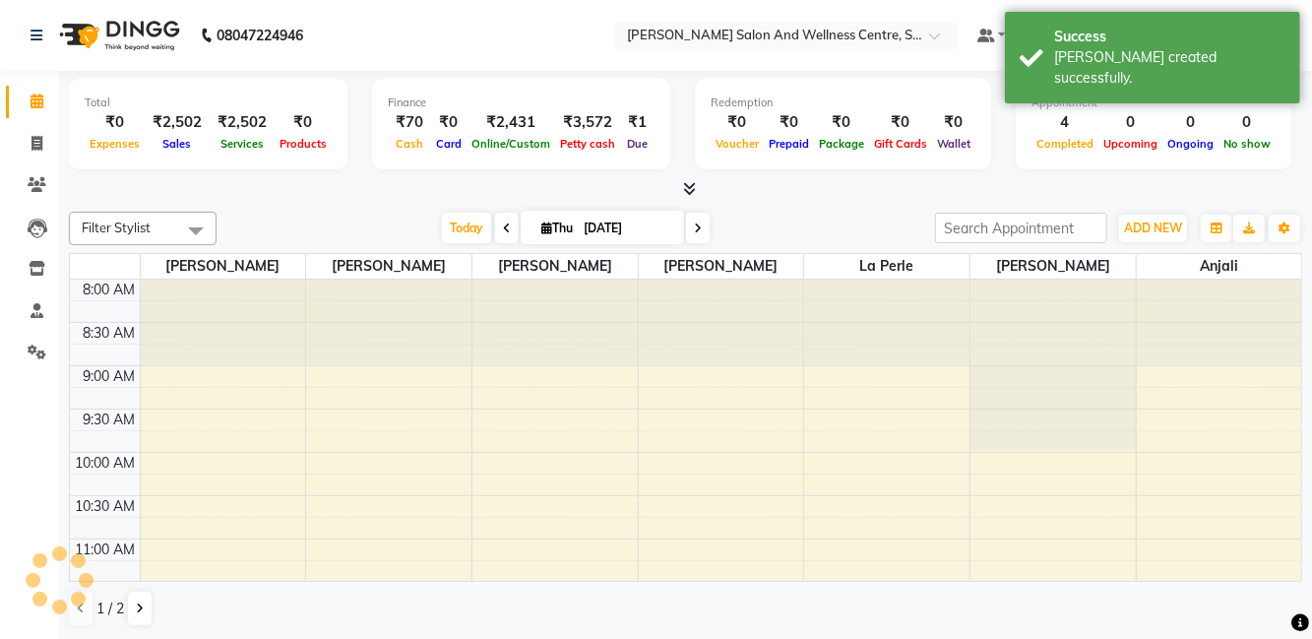
select select "service"
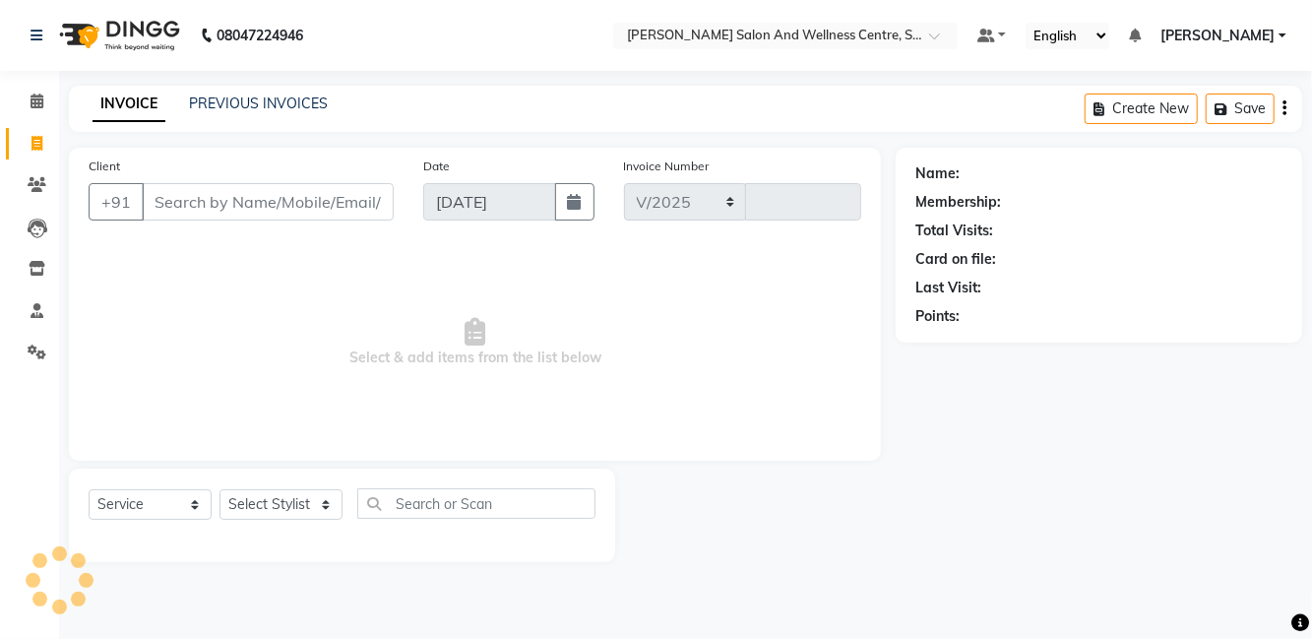
select select "8341"
type input "0691"
click at [309, 97] on link "PREVIOUS INVOICES" at bounding box center [258, 103] width 139 height 18
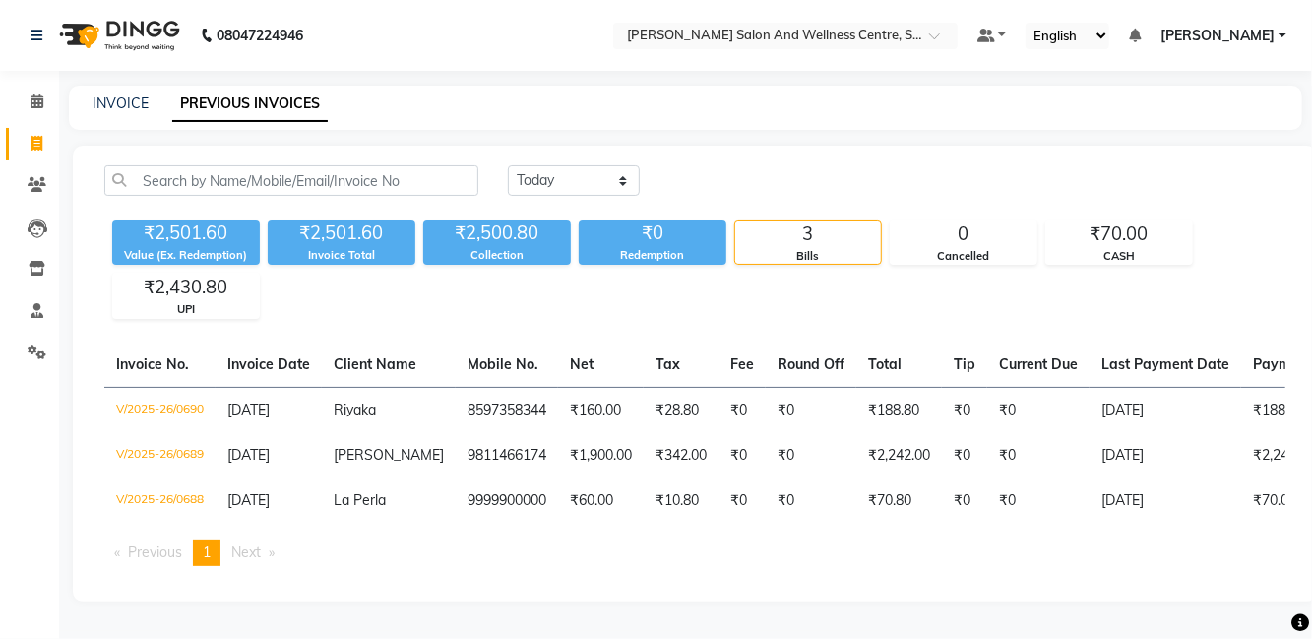
click at [1261, 301] on div "₹2,501.60 Value (Ex. Redemption) ₹2,501.60 Invoice Total ₹2,500.80 Collection ₹…" at bounding box center [694, 265] width 1181 height 107
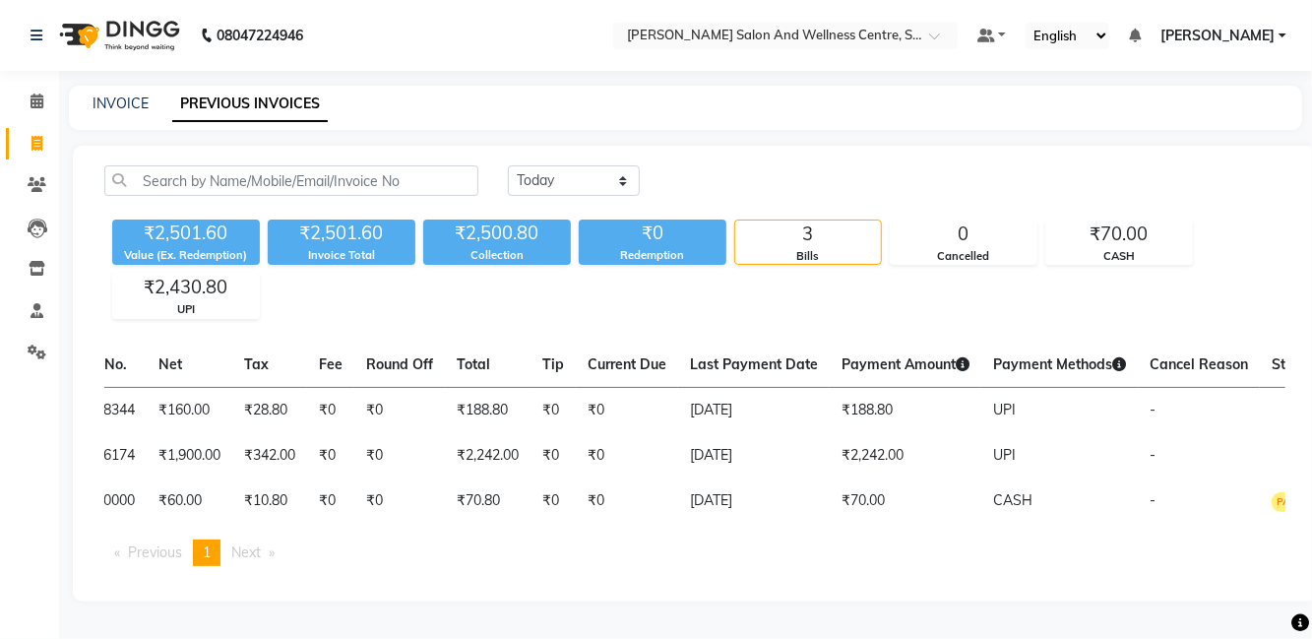
scroll to position [0, 471]
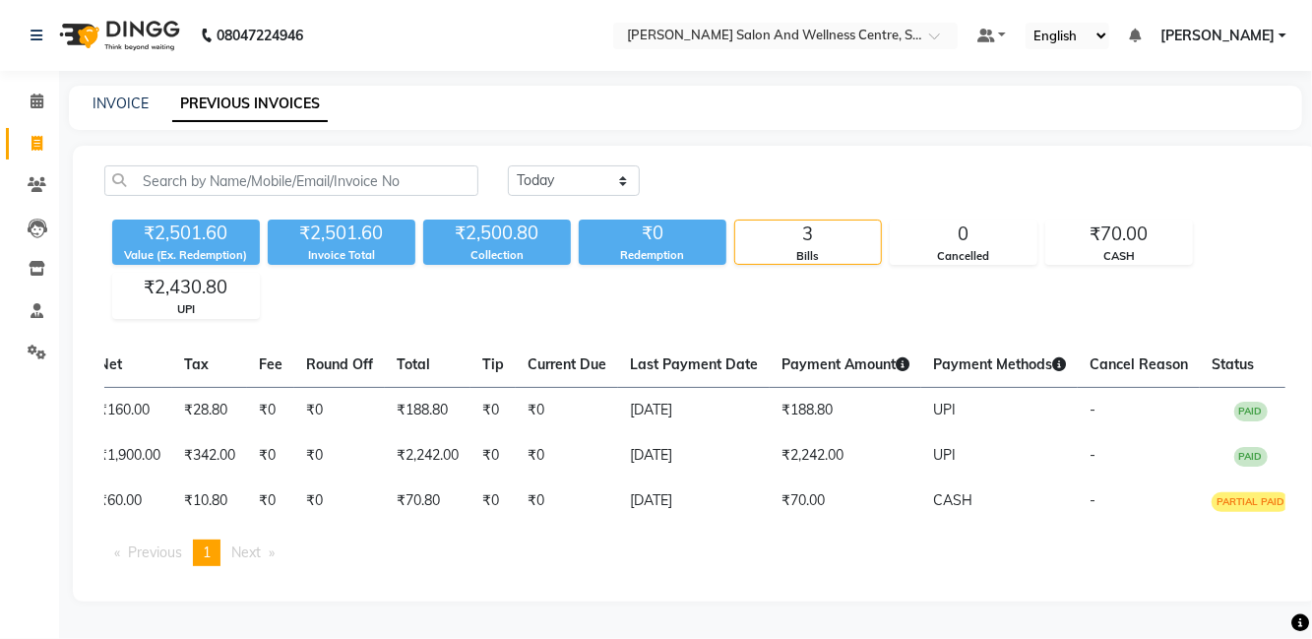
click at [1259, 283] on div "₹2,501.60 Value (Ex. Redemption) ₹2,501.60 Invoice Total ₹2,500.80 Collection ₹…" at bounding box center [694, 265] width 1181 height 107
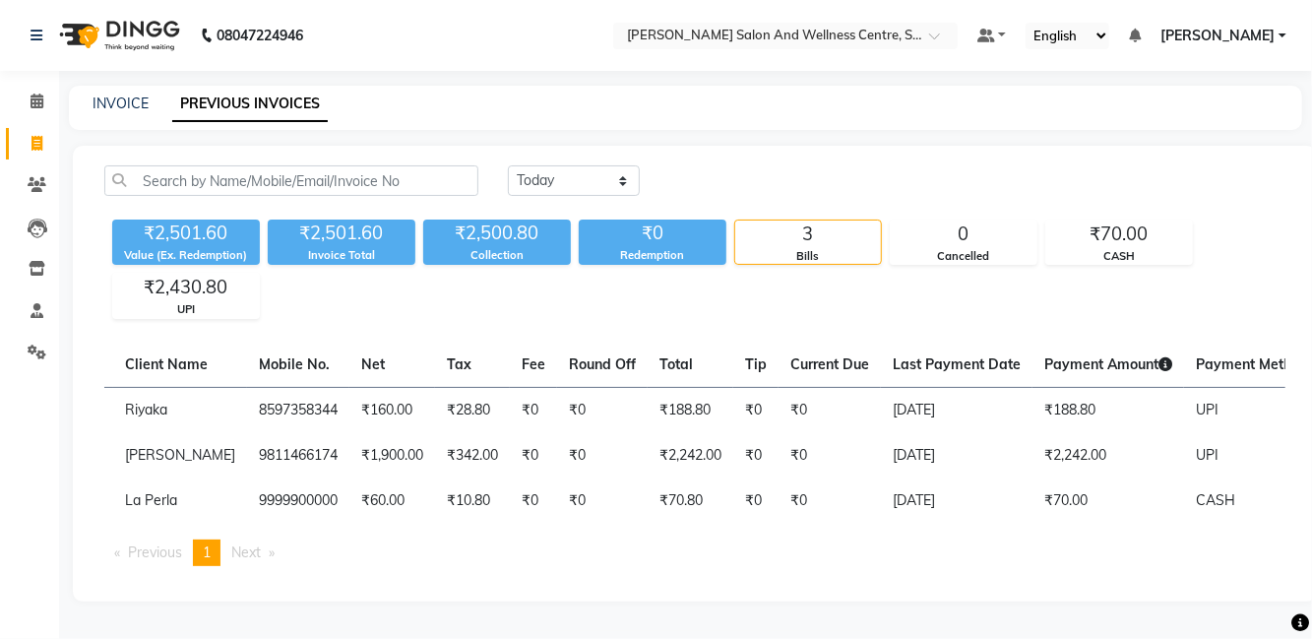
scroll to position [0, 0]
